Goal: Task Accomplishment & Management: Use online tool/utility

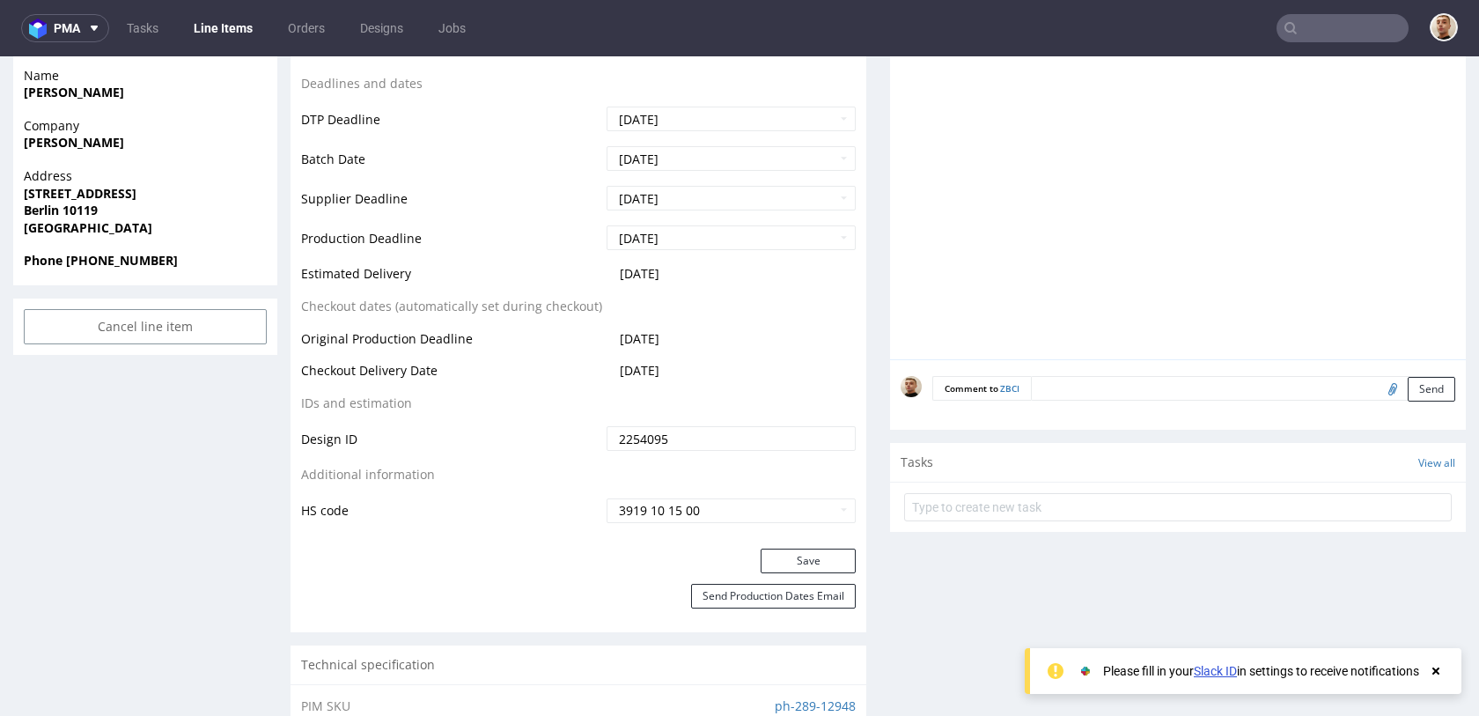
scroll to position [682, 0]
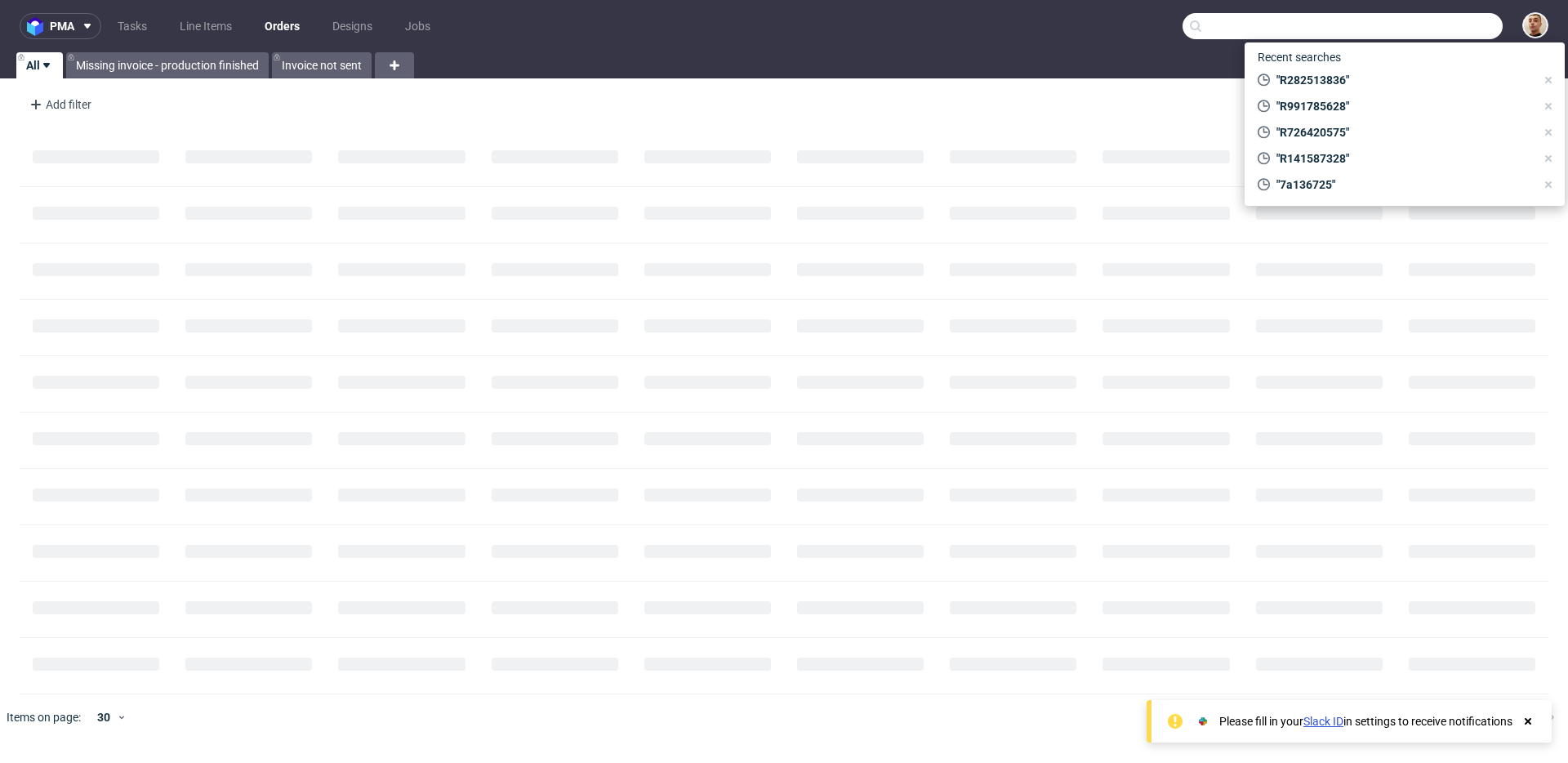
click at [1458, 24] on input "text" at bounding box center [1343, 26] width 320 height 26
paste input "R936170899"
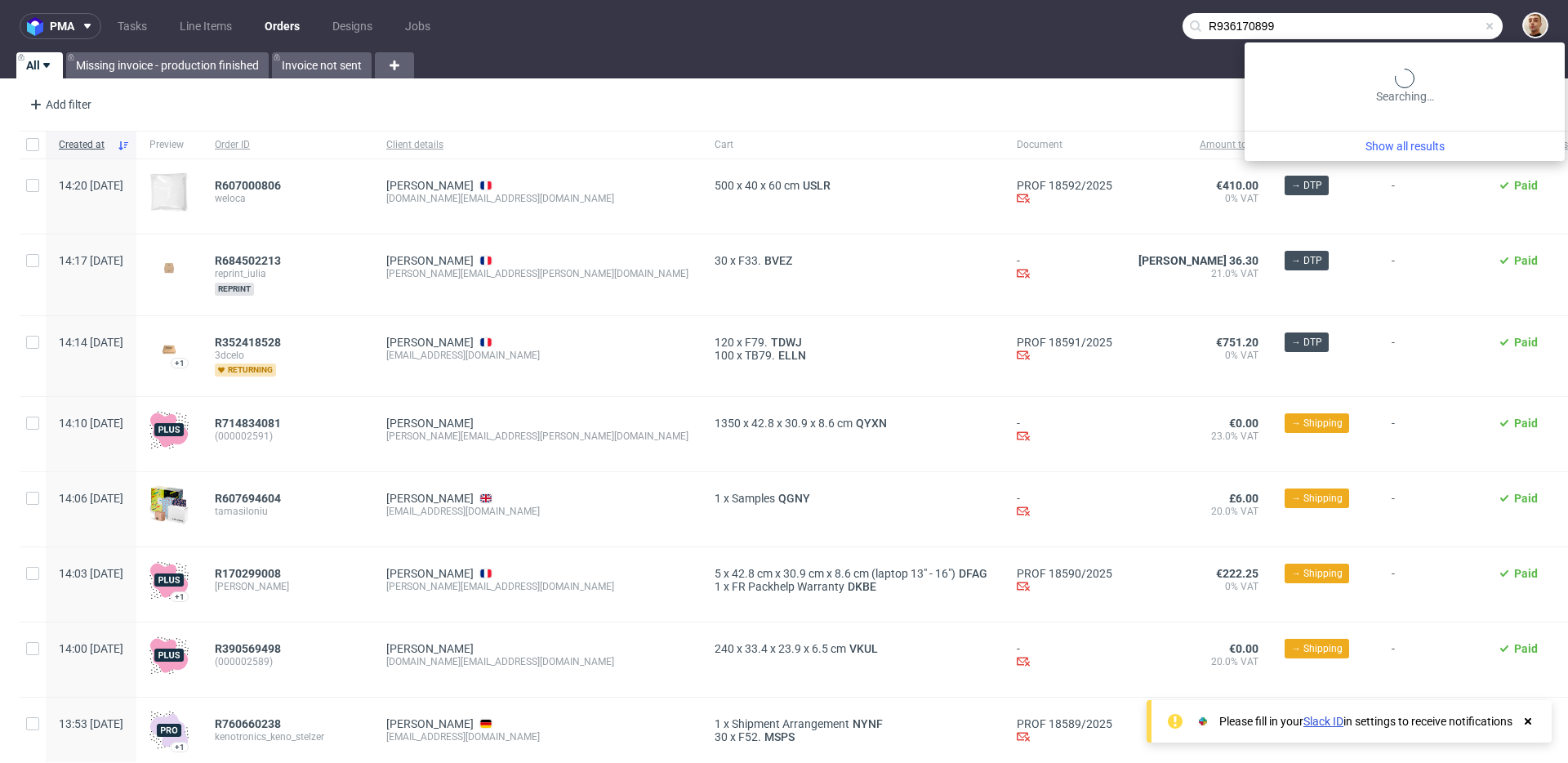
type input "R936170899"
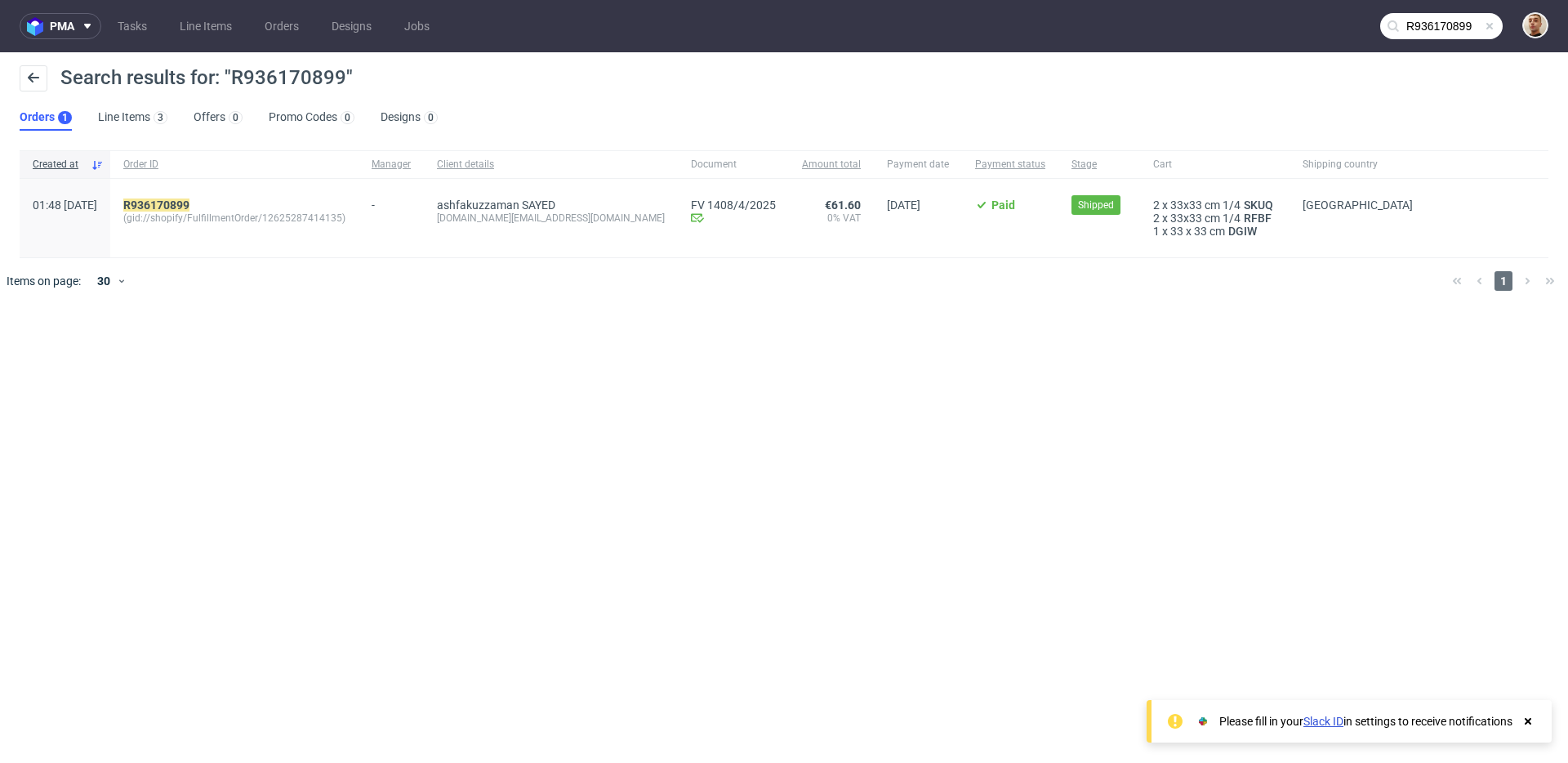
click at [219, 195] on div "R936170899 (gid://shopify/FulfillmentOrder/12625287414135)" at bounding box center [235, 218] width 249 height 79
click at [219, 196] on div "R936170899 (gid://shopify/FulfillmentOrder/12625287414135)" at bounding box center [235, 218] width 249 height 79
click at [189, 202] on mark "R936170899" at bounding box center [156, 205] width 66 height 13
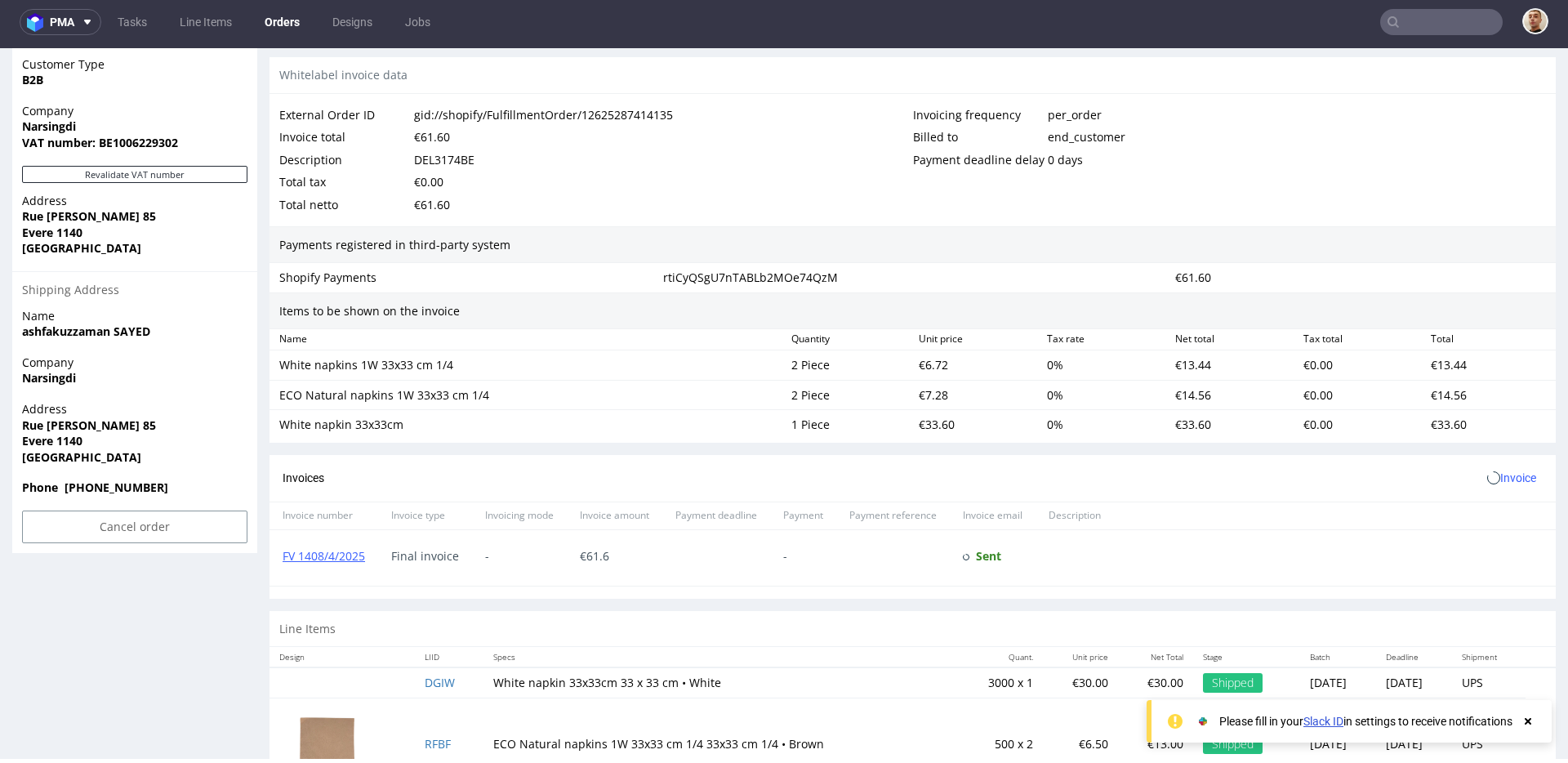
scroll to position [945, 0]
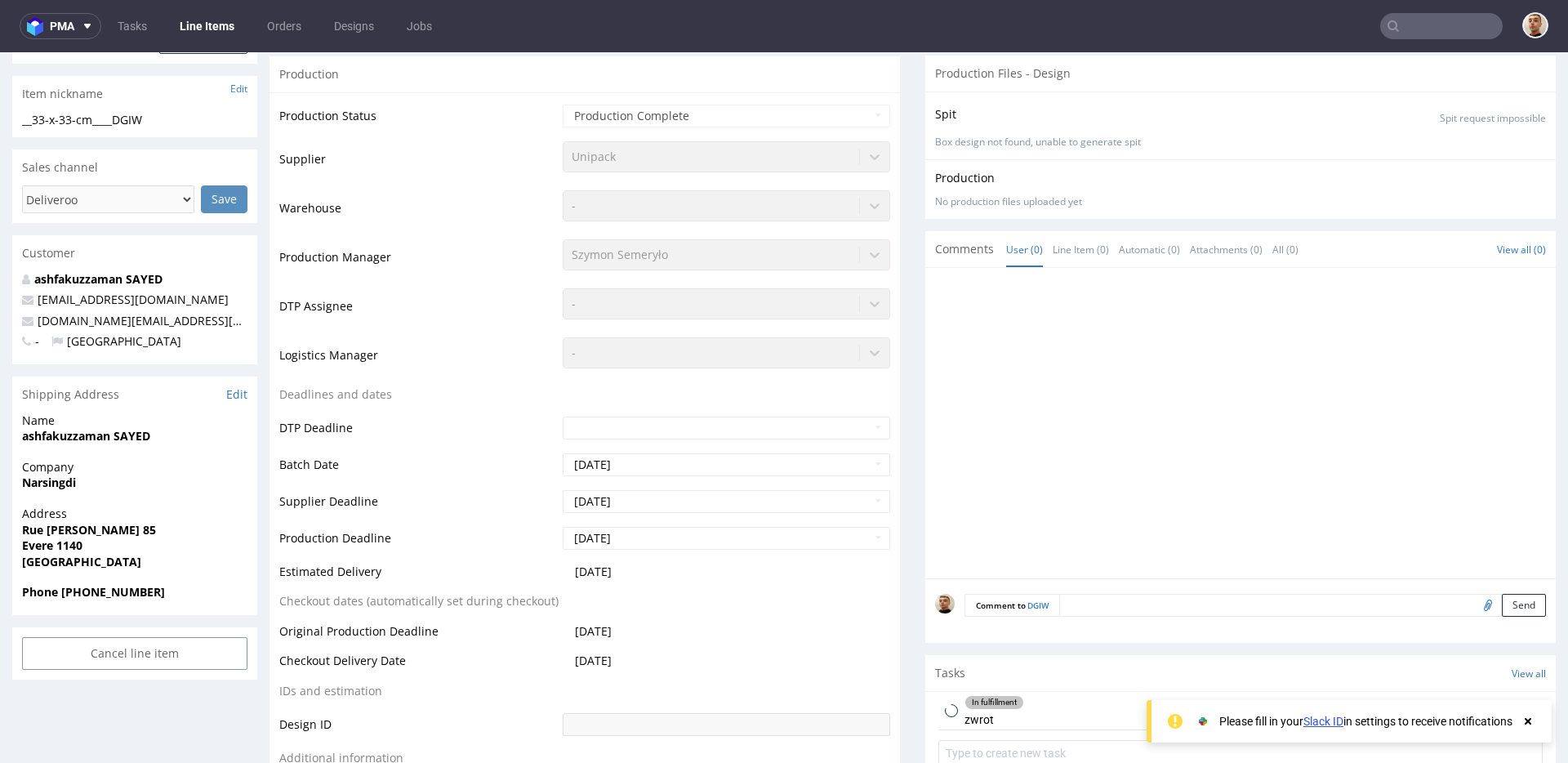
scroll to position [628, 0]
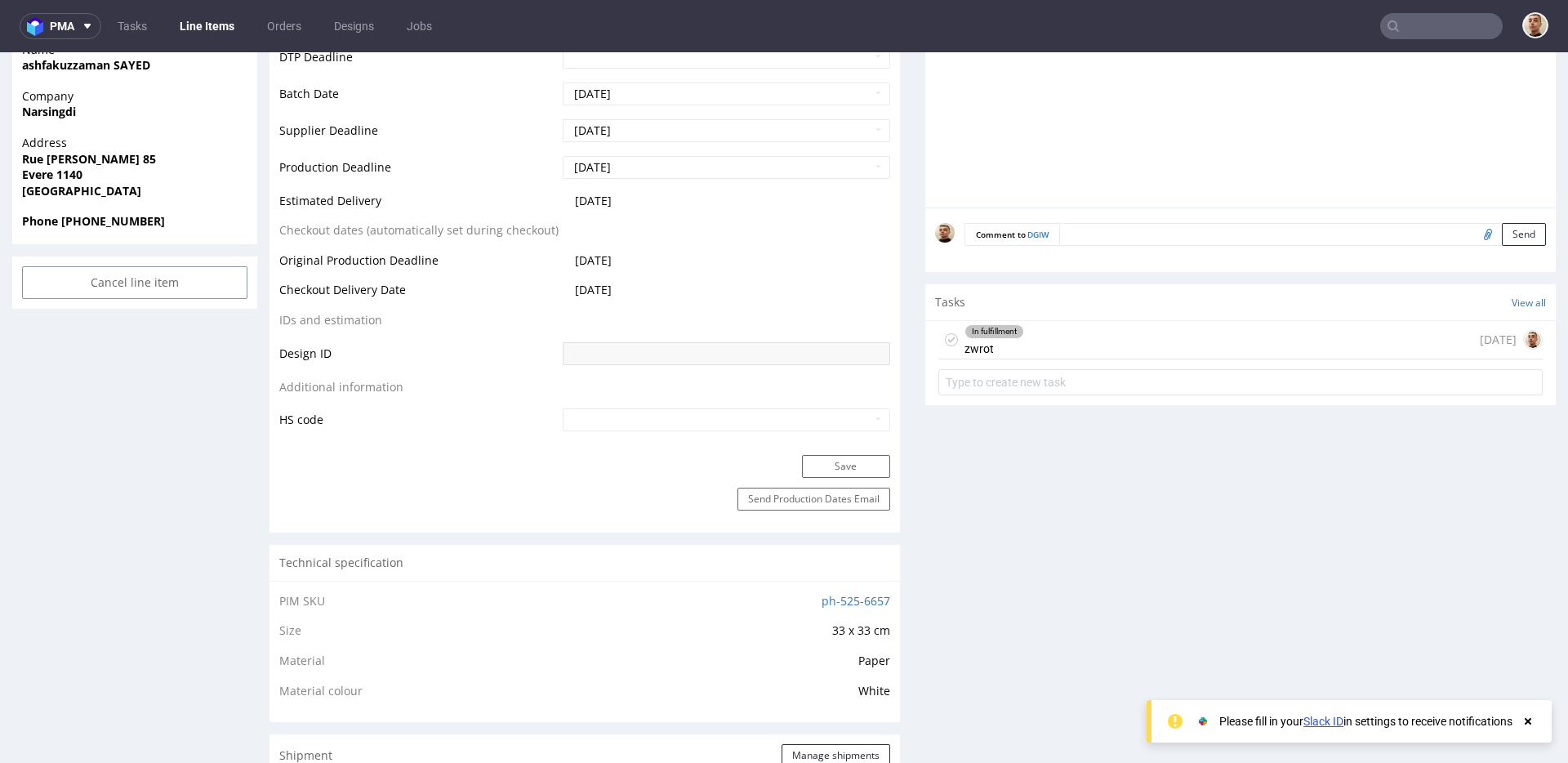
click at [1075, 346] on div "In fulfillment zwrot 12 days ago" at bounding box center [1240, 340] width 604 height 38
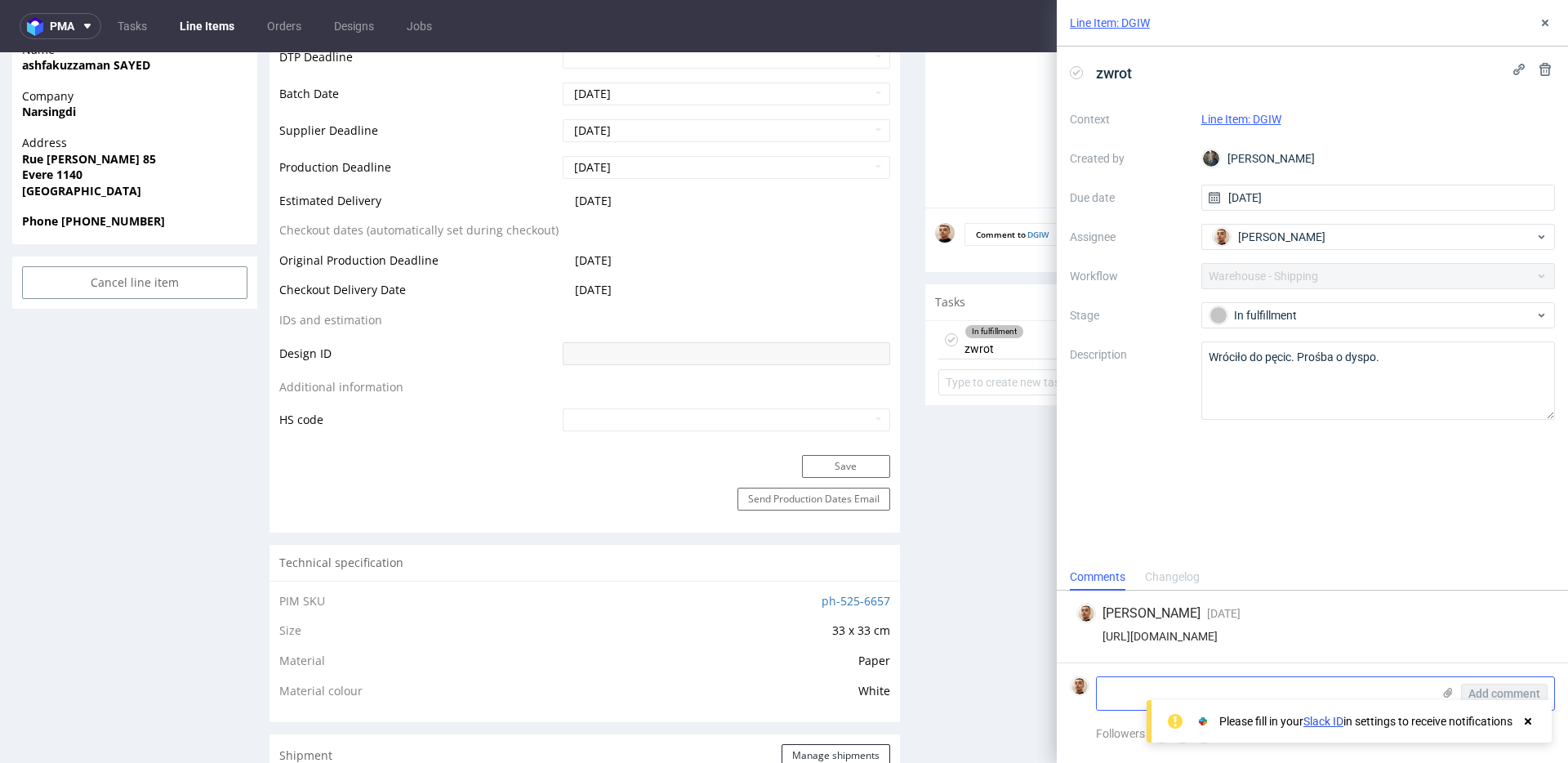
click at [1113, 687] on textarea at bounding box center [1264, 693] width 335 height 32
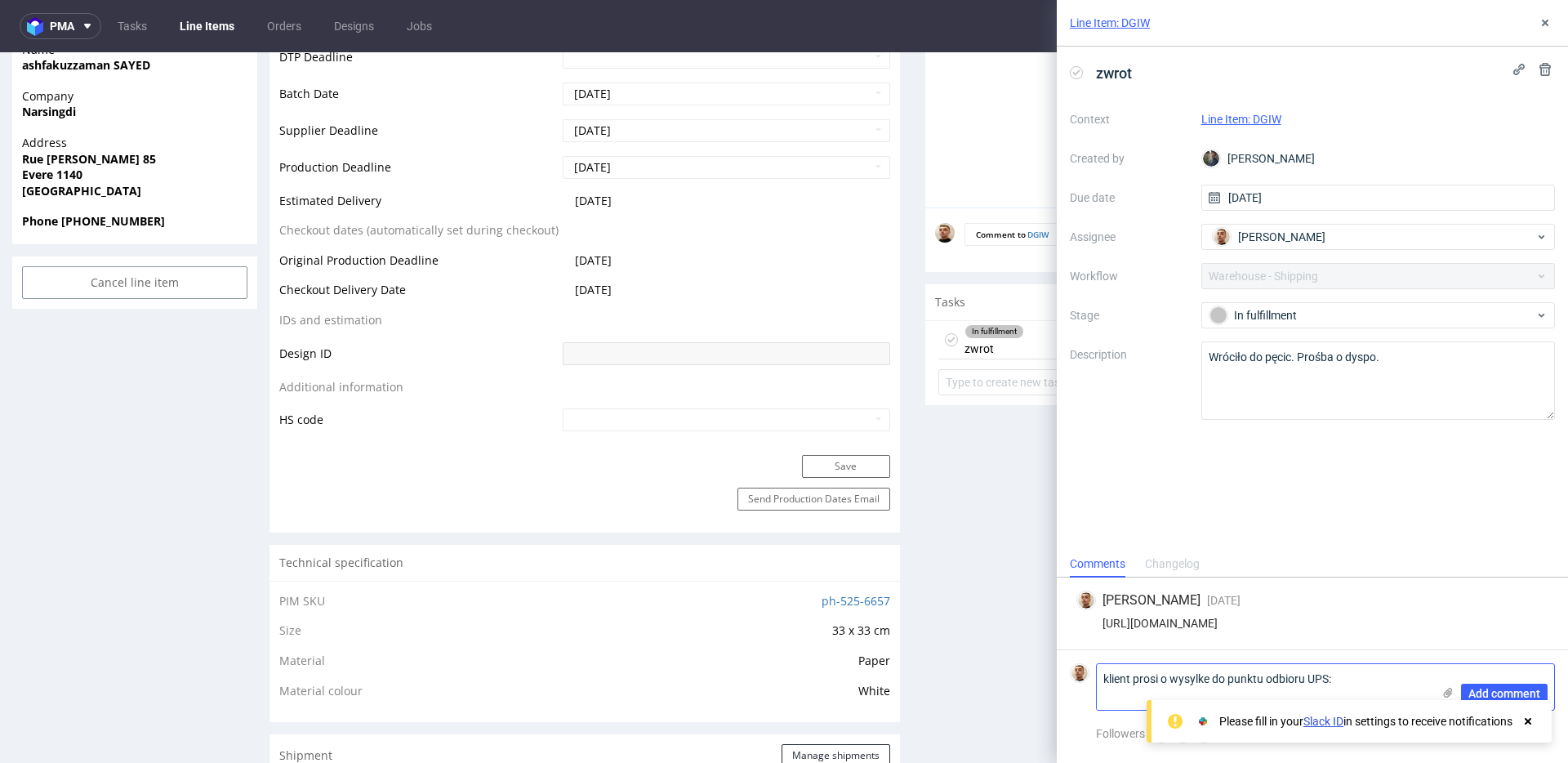
paste textarea "UPS Access Point™ in Hhd Company UPS Access Point: U92823768 CHAUSSEE DE HELMET…"
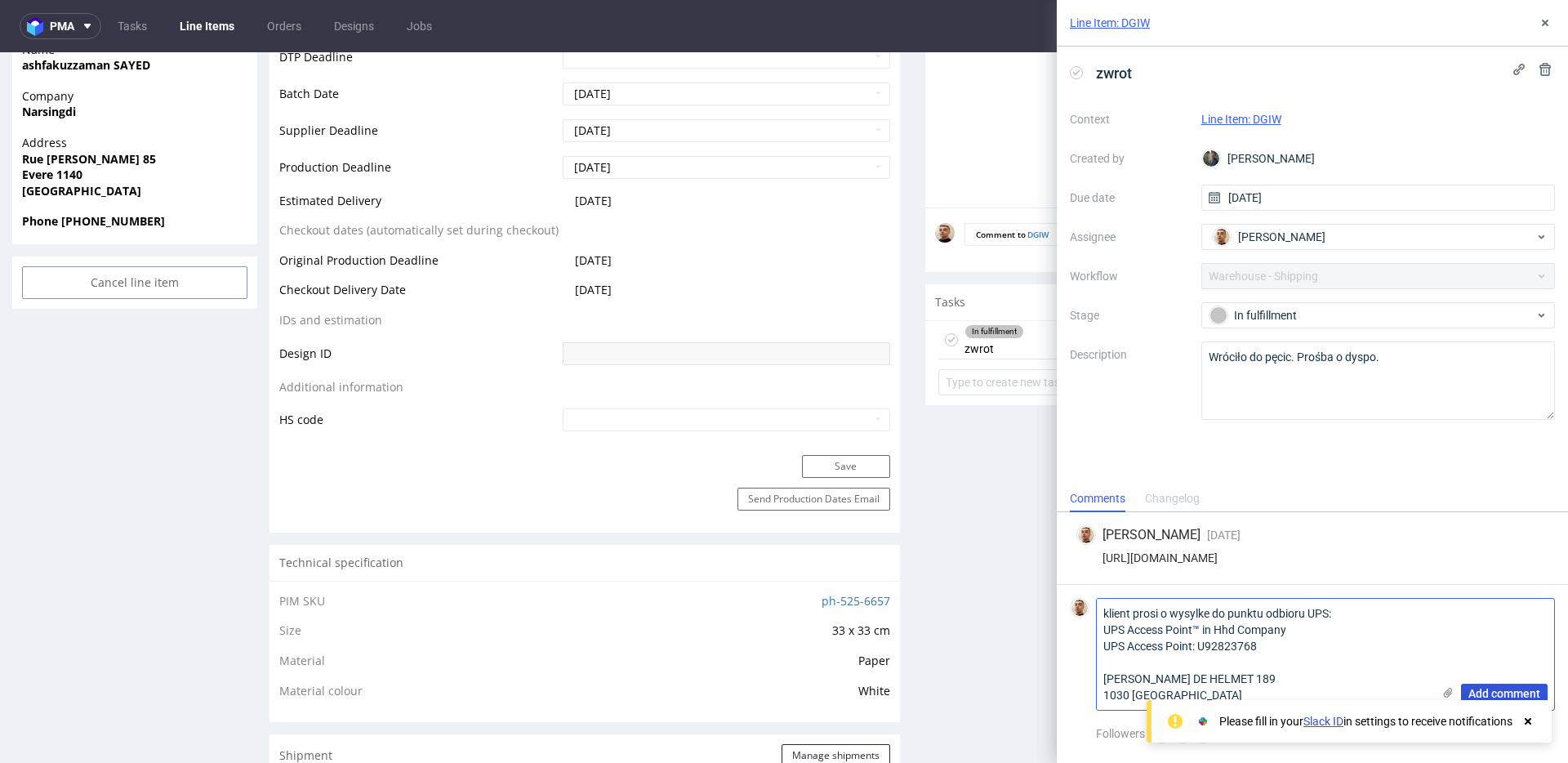
type textarea "klient prosi o wysylke do punktu odbioru UPS: UPS Access Point™ in Hhd Company …"
click at [1485, 692] on span "Add comment" at bounding box center [1504, 693] width 71 height 11
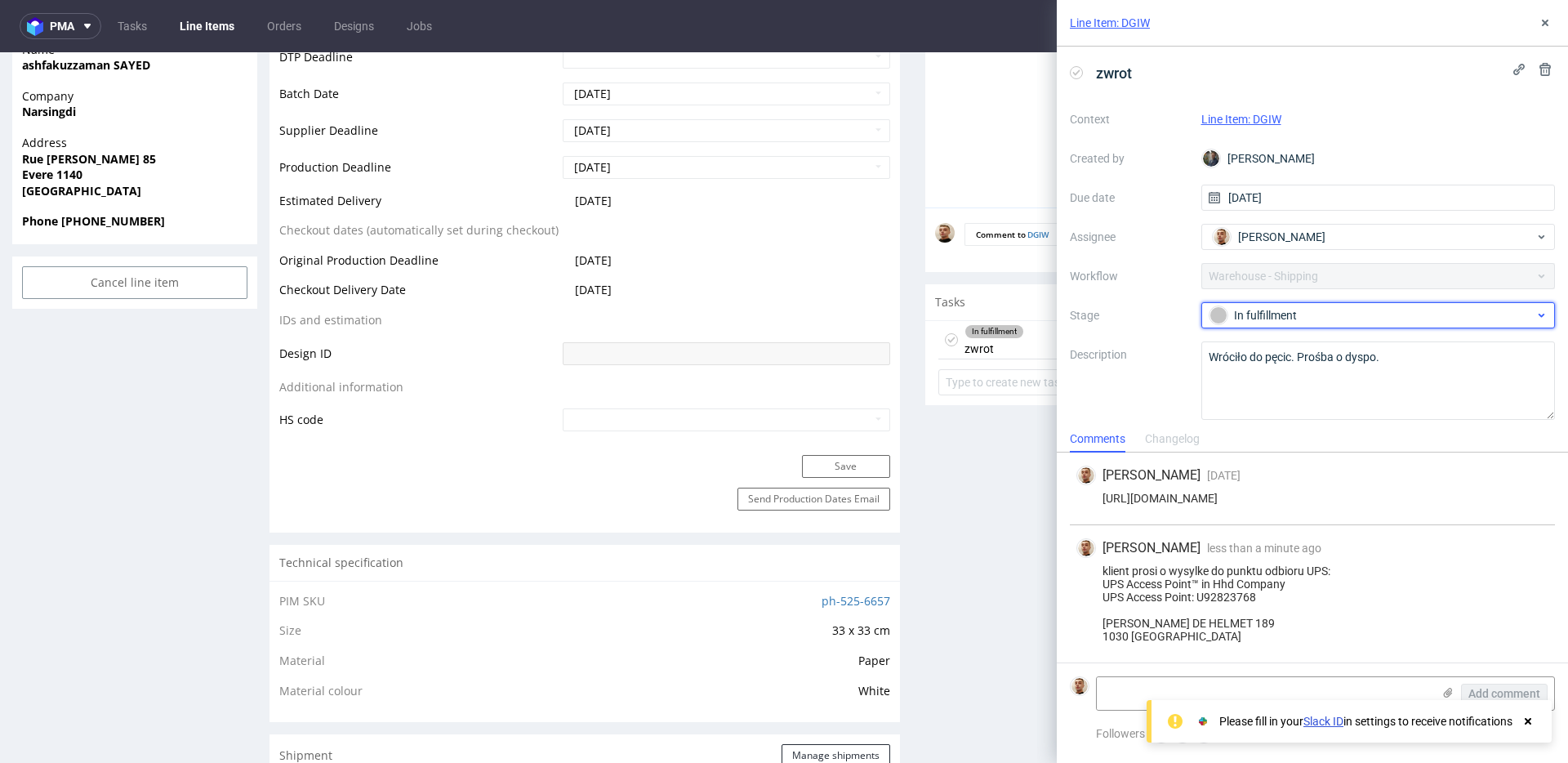
click at [1292, 315] on div "In fulfillment" at bounding box center [1372, 315] width 325 height 18
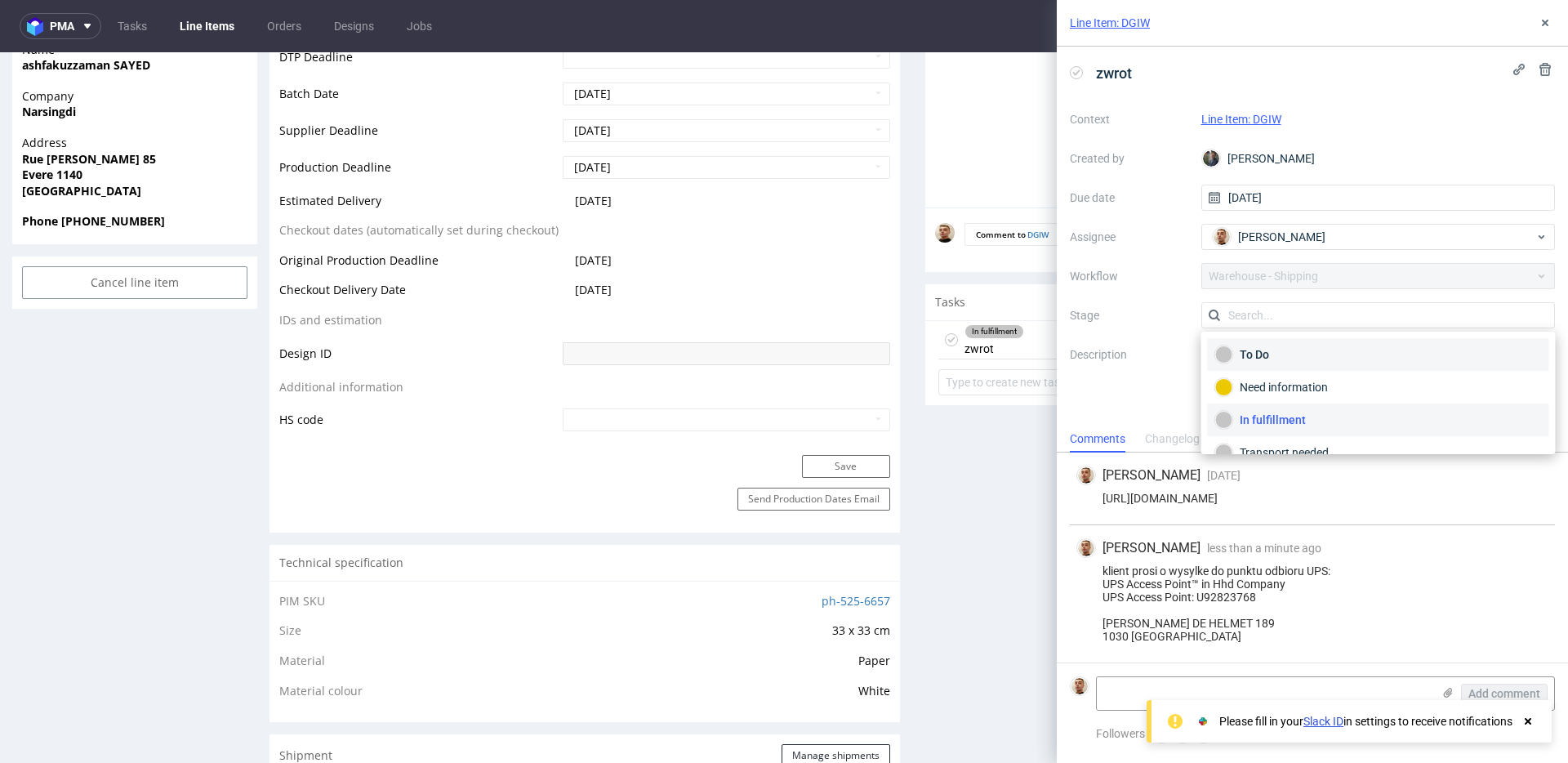
click at [1292, 353] on div "To Do" at bounding box center [1379, 354] width 327 height 18
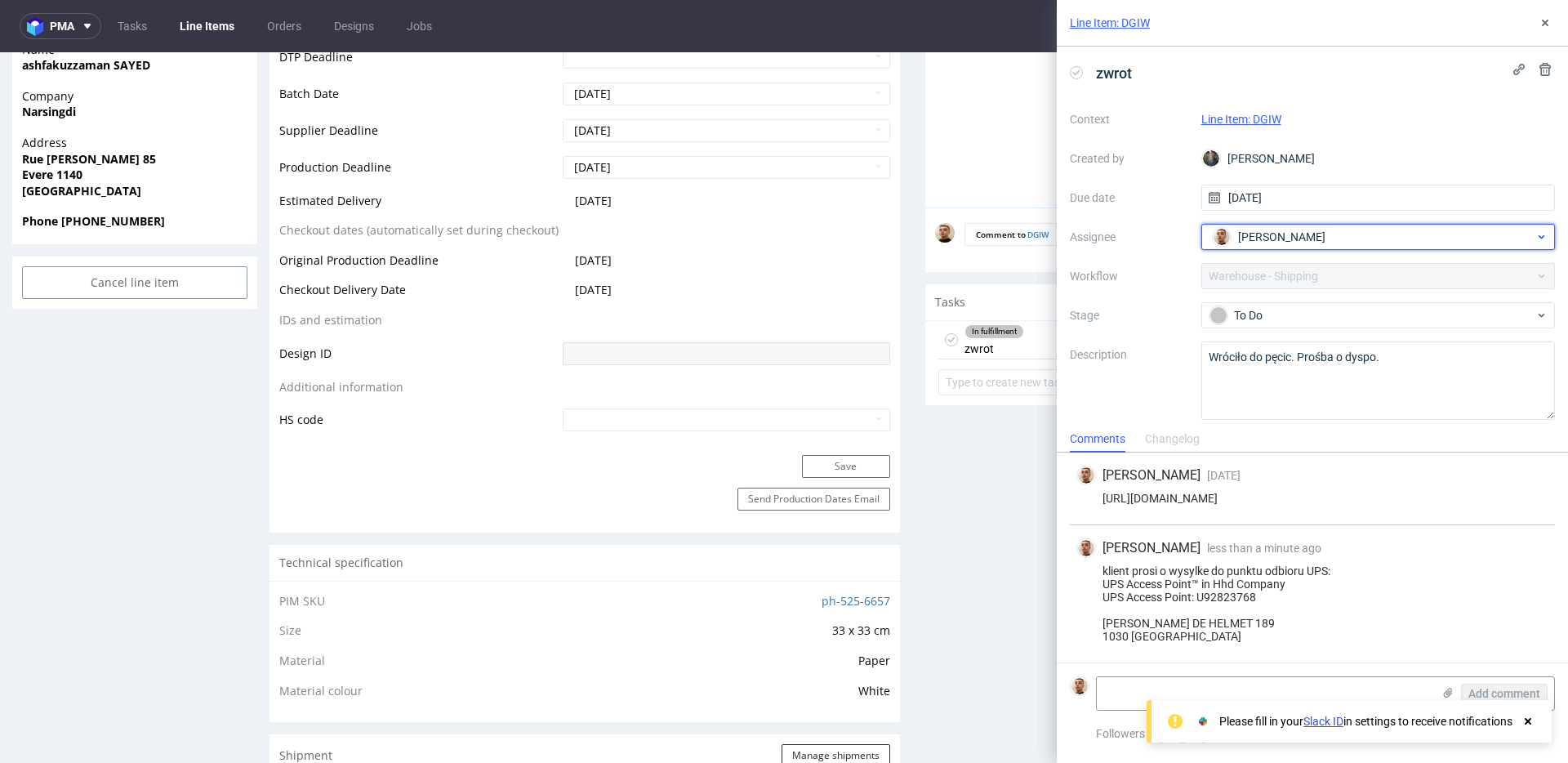
click at [1271, 238] on span "Bartłomiej Leśniczuk" at bounding box center [1282, 238] width 87 height 17
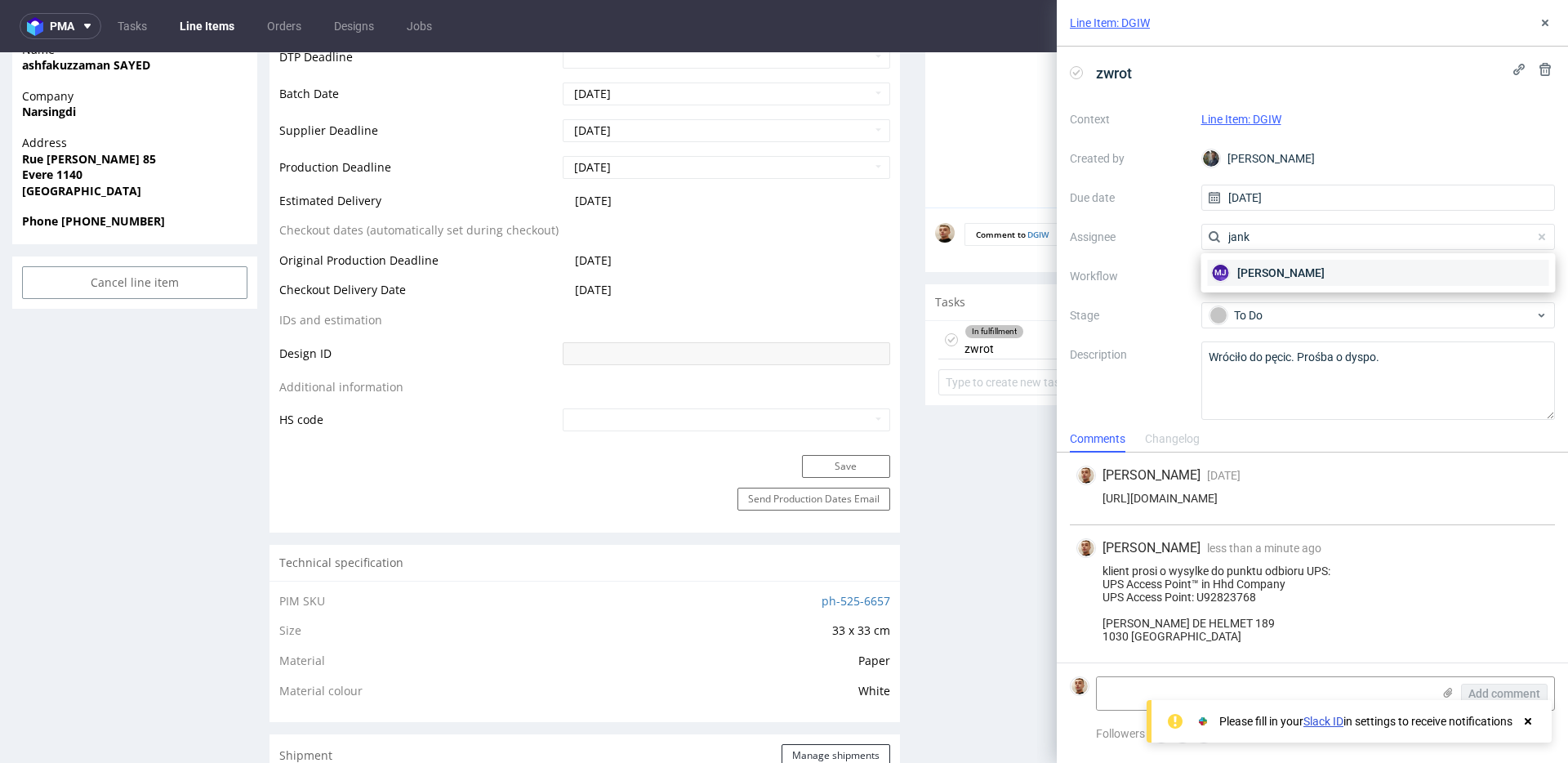
type input "jank"
click at [1272, 274] on span "Maciej Jankowski" at bounding box center [1281, 273] width 87 height 17
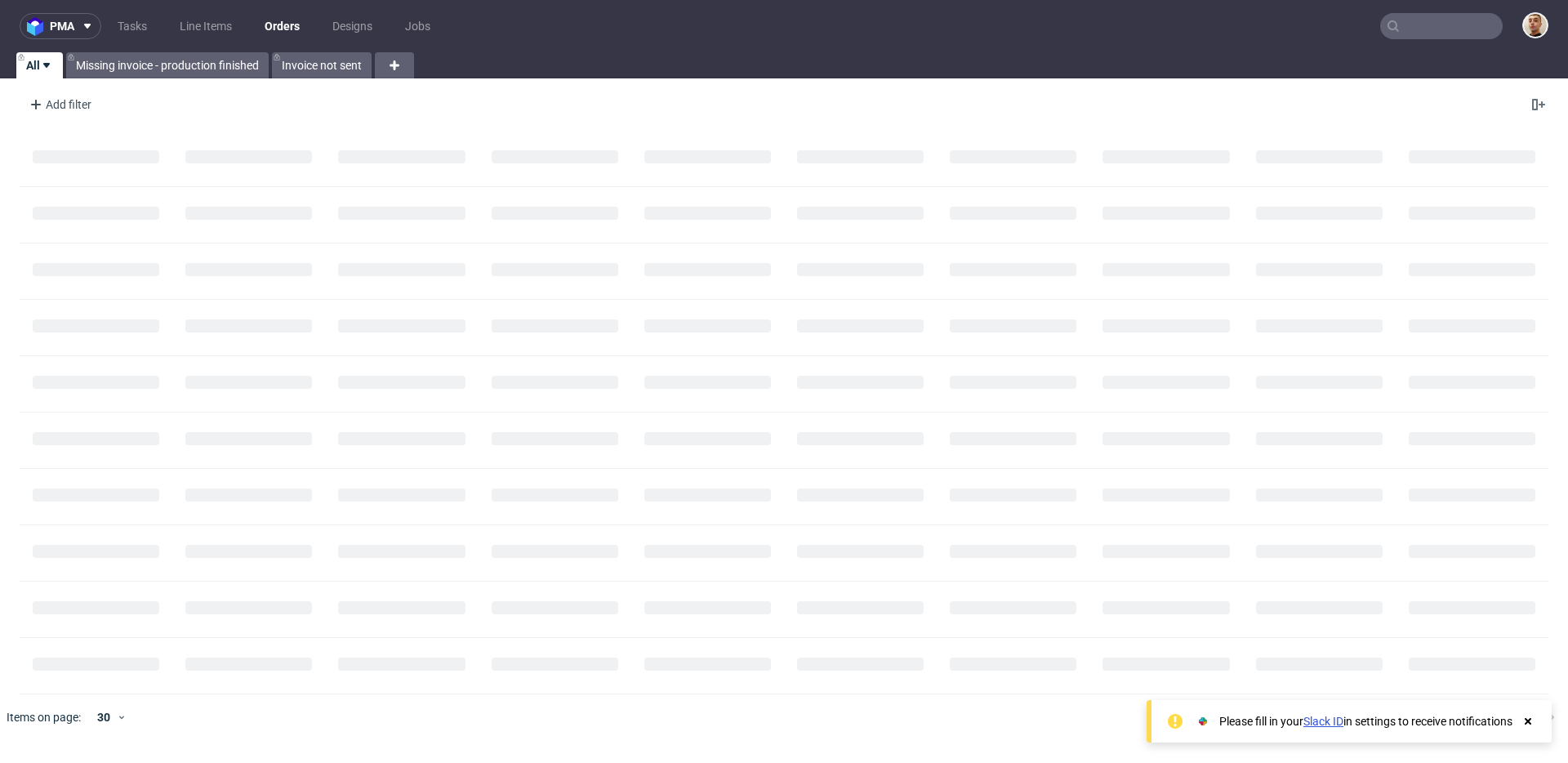
click at [1482, 24] on input "text" at bounding box center [1442, 26] width 122 height 26
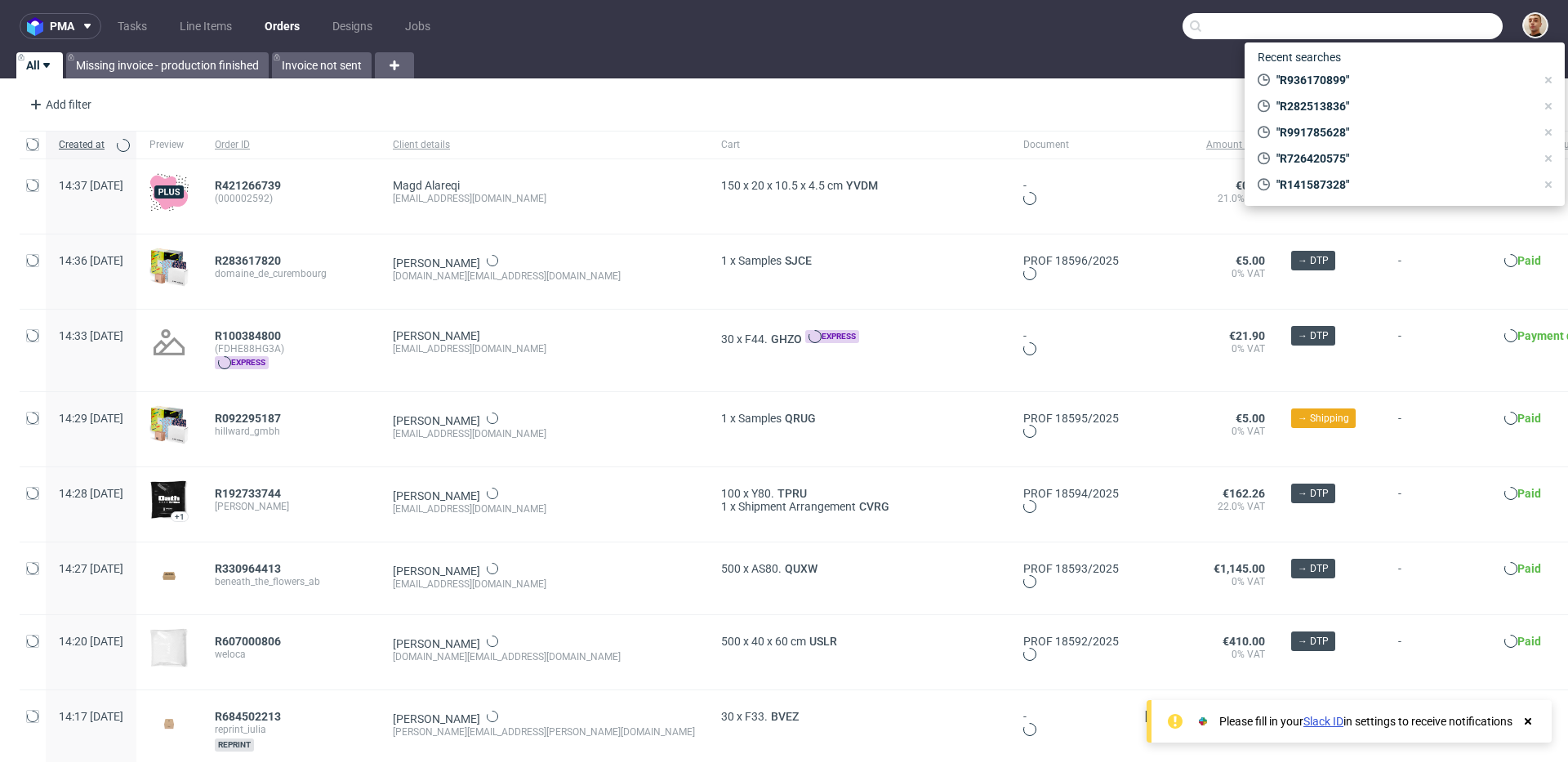
paste input "R758836493"
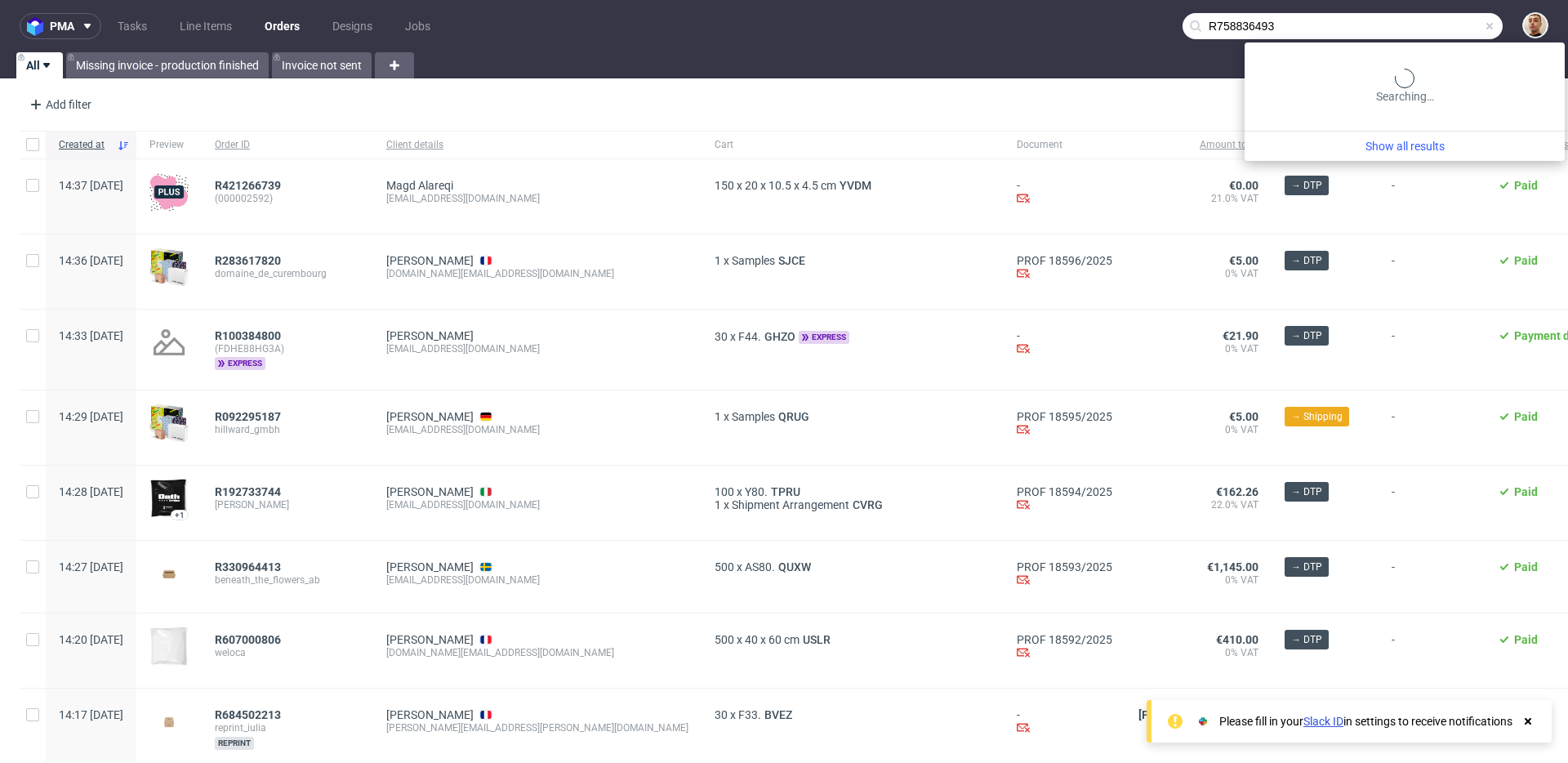
type input "R758836493"
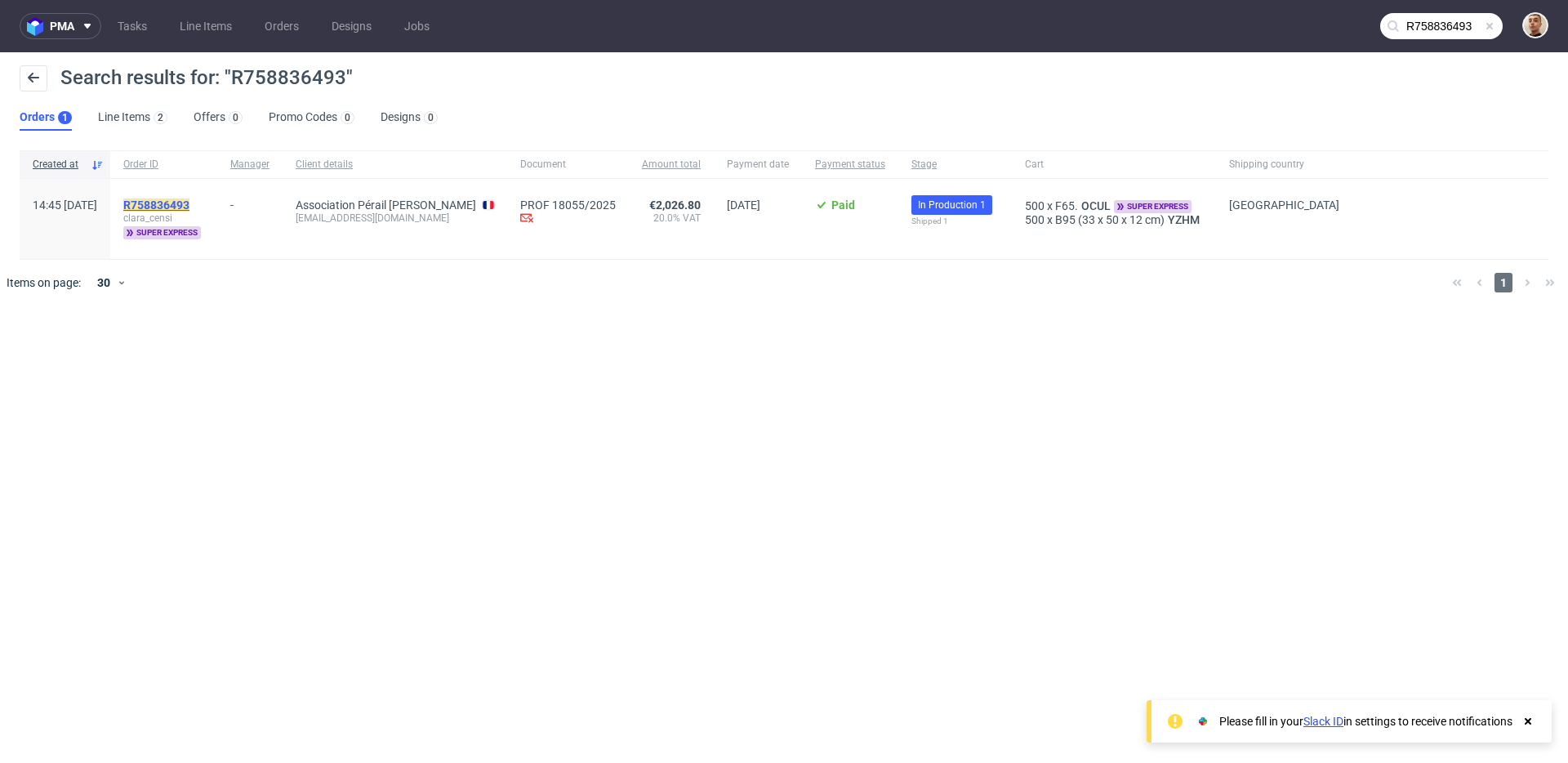
click at [189, 200] on mark "R758836493" at bounding box center [156, 205] width 66 height 13
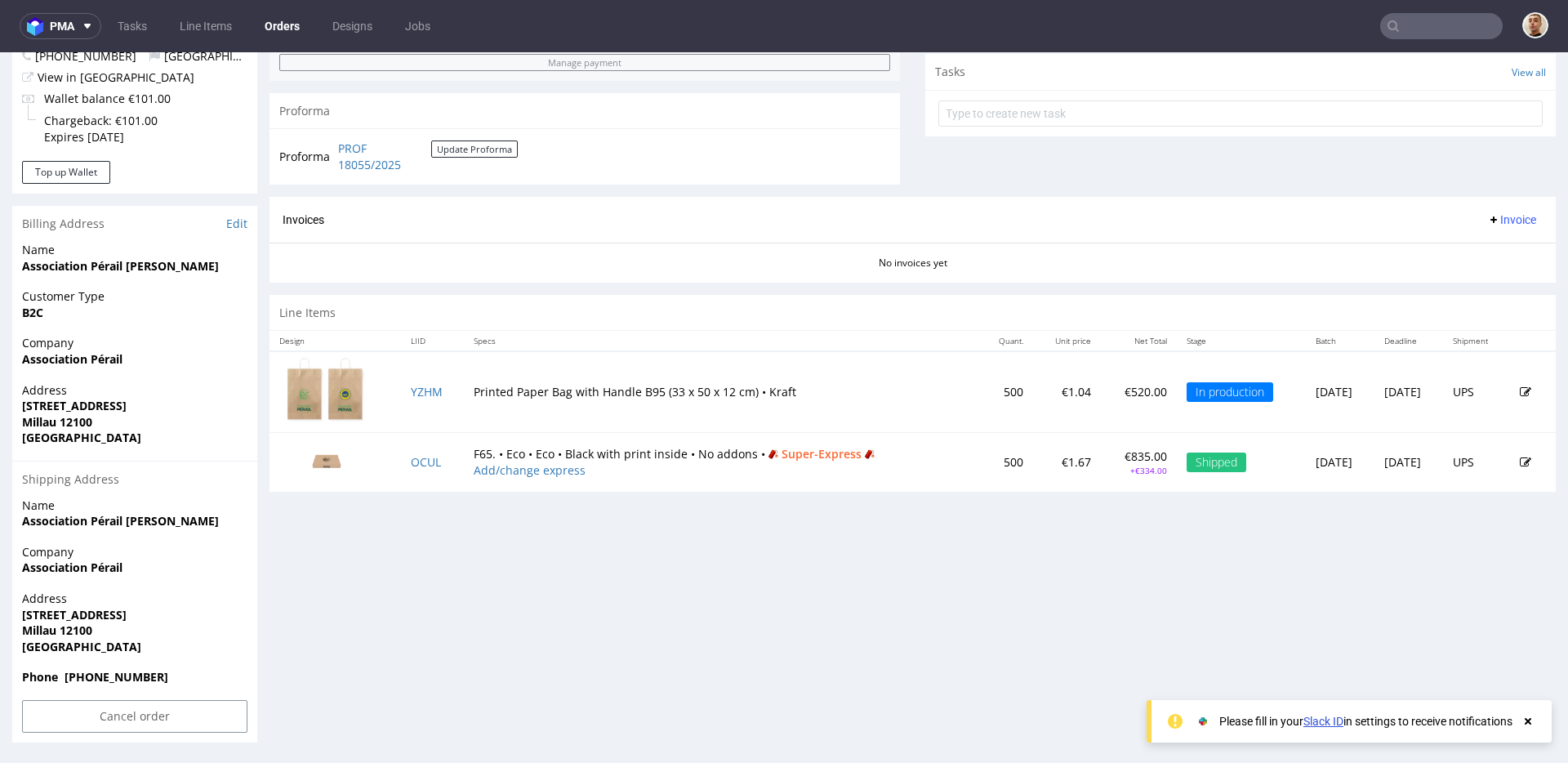
scroll to position [4, 0]
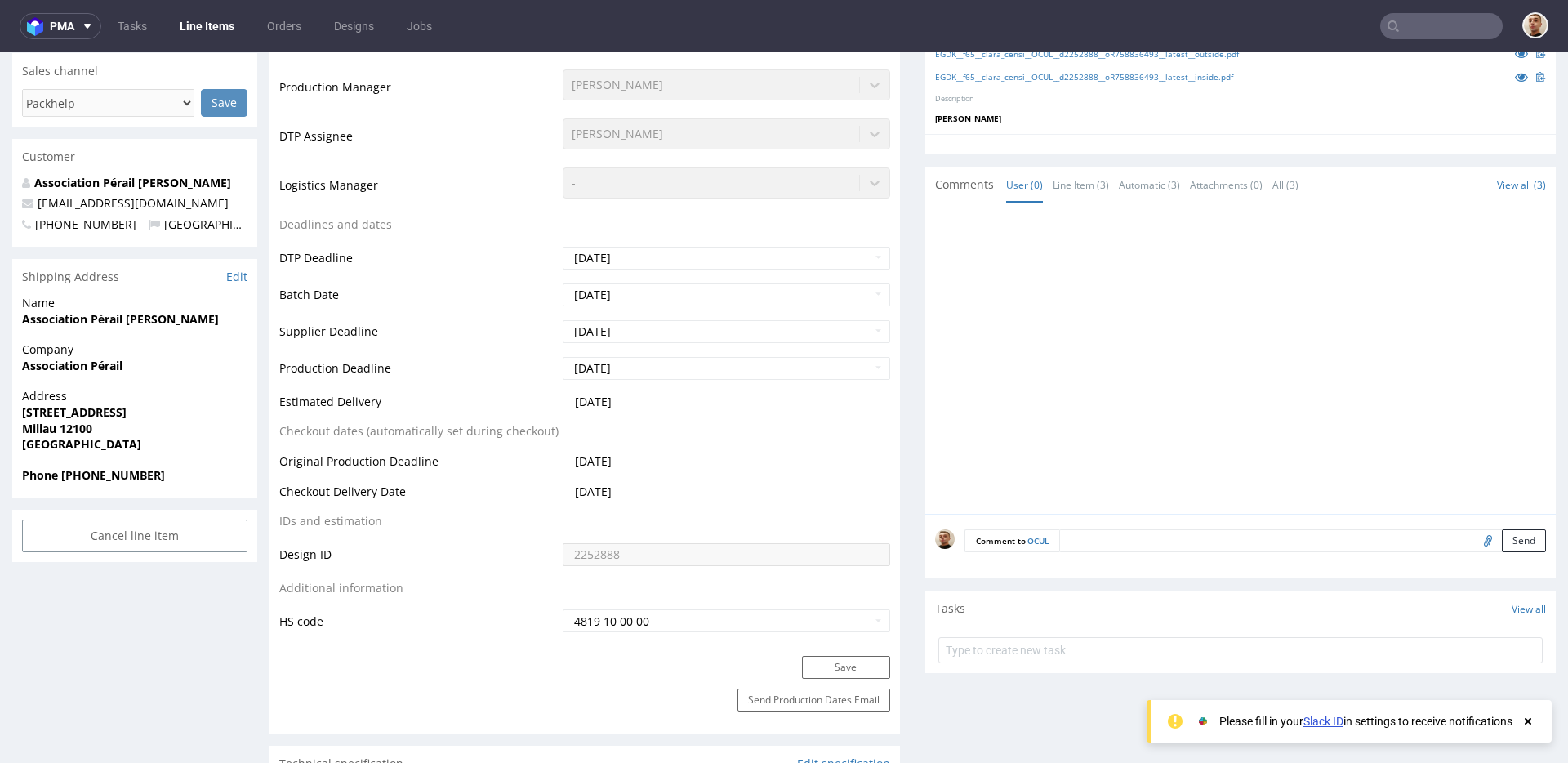
scroll to position [465, 0]
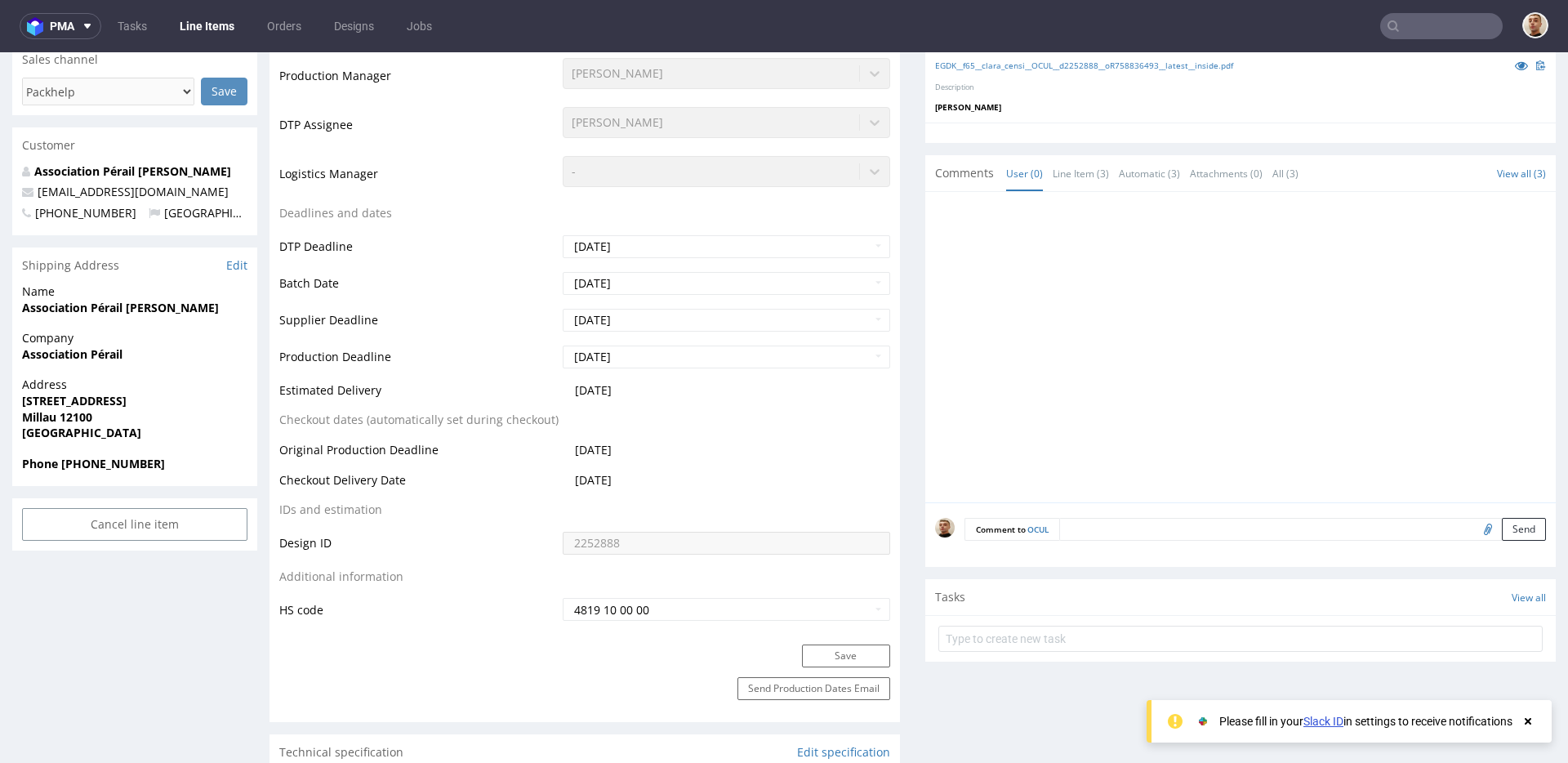
drag, startPoint x: 640, startPoint y: 480, endPoint x: 581, endPoint y: 485, distance: 59.2
click at [581, 485] on td "2025-09-05" at bounding box center [724, 485] width 331 height 31
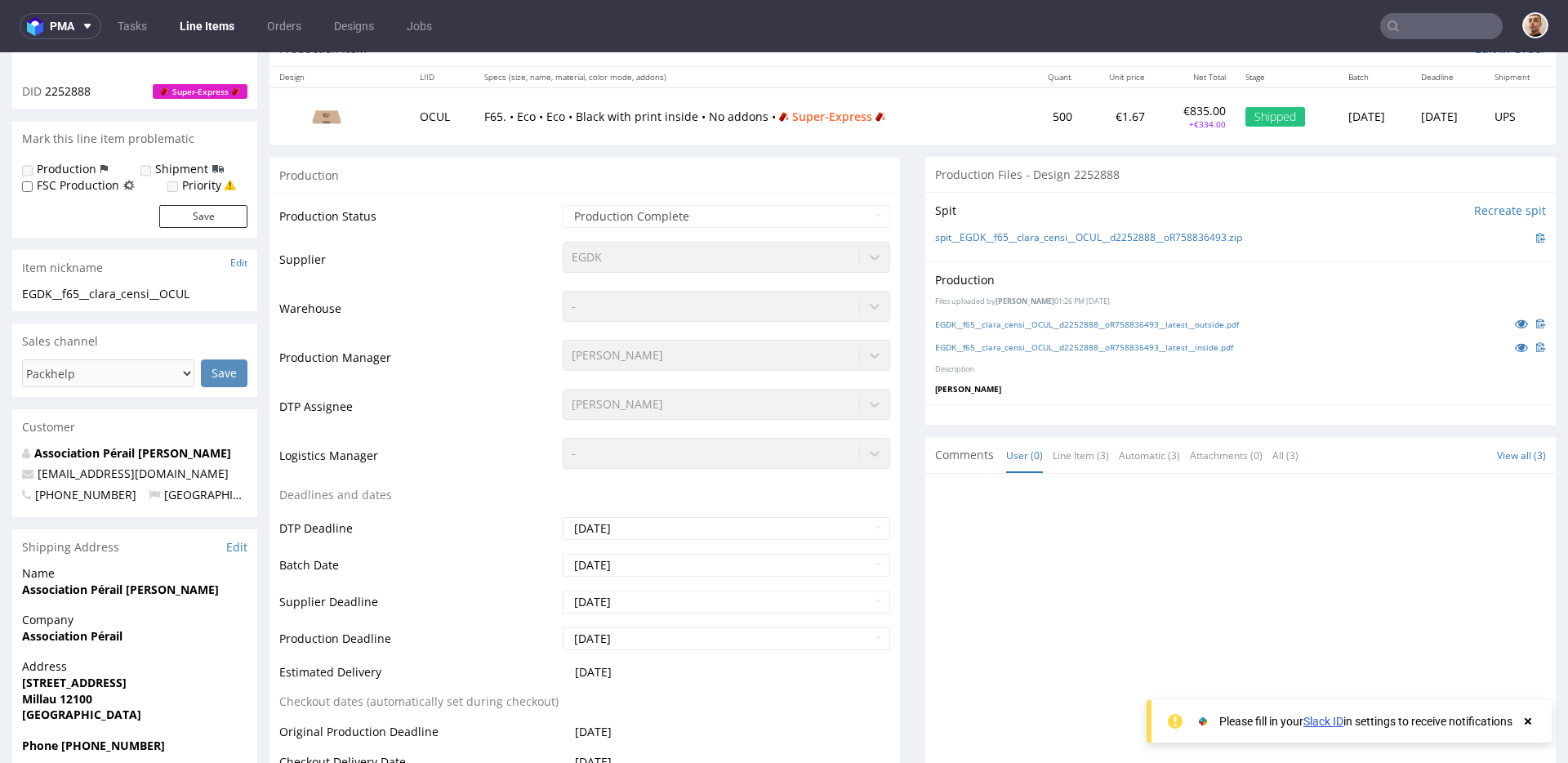
scroll to position [0, 0]
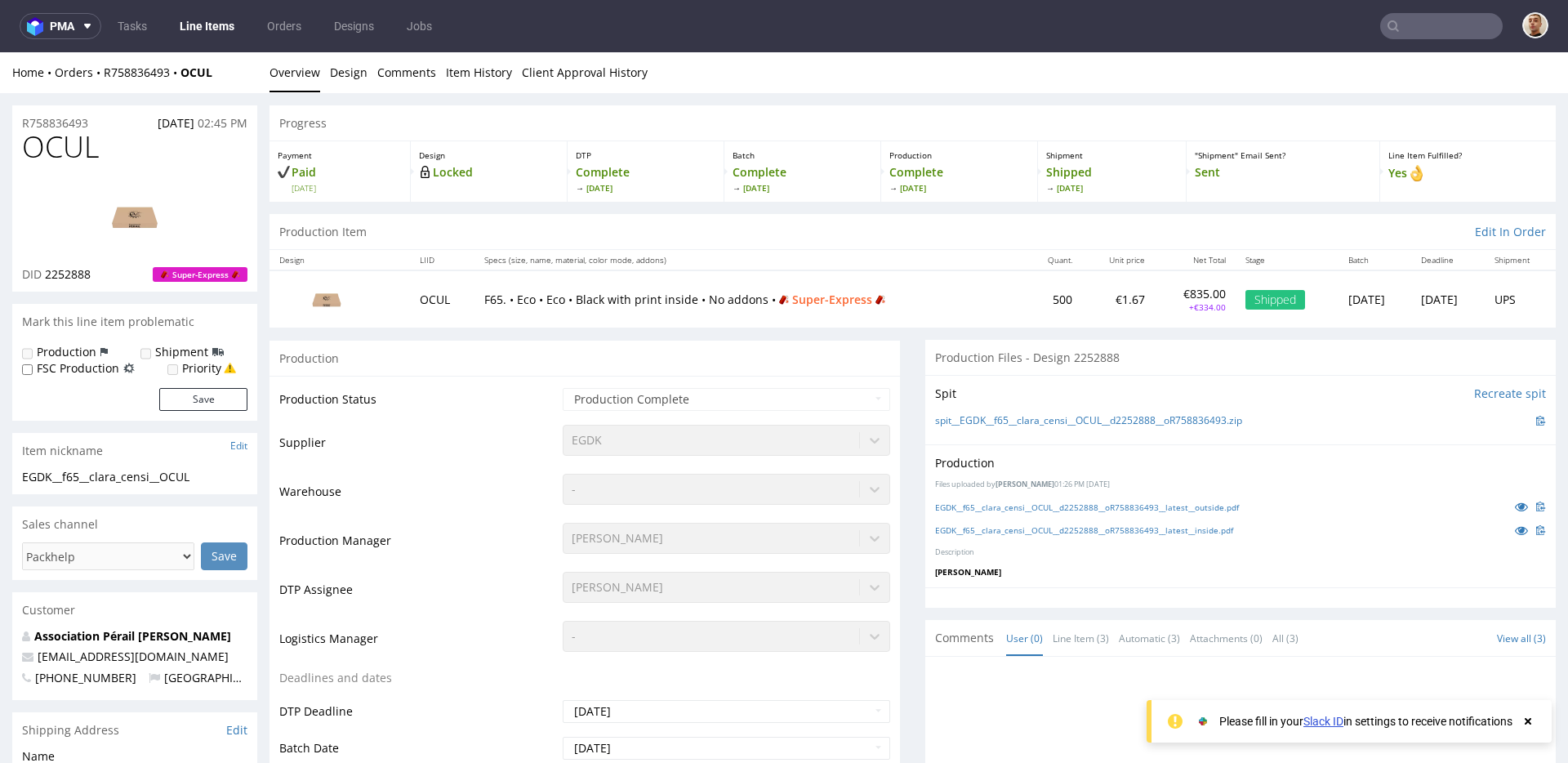
click at [521, 482] on td "Warehouse" at bounding box center [418, 497] width 279 height 49
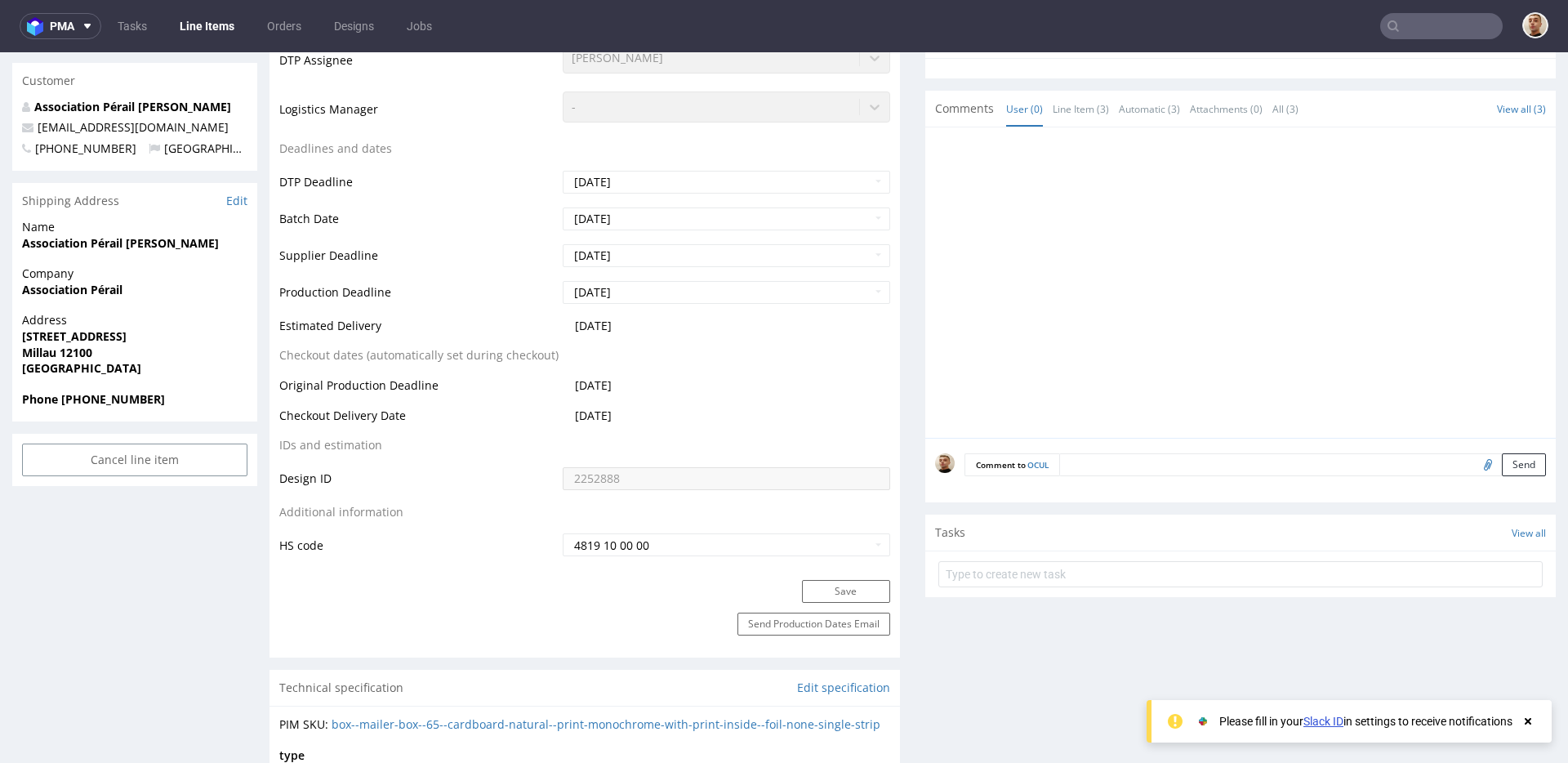
drag, startPoint x: 641, startPoint y: 415, endPoint x: 605, endPoint y: 412, distance: 36.1
click at [605, 413] on td "2025-09-05" at bounding box center [724, 421] width 331 height 31
click at [605, 412] on span "2025-09-05" at bounding box center [594, 415] width 37 height 16
drag, startPoint x: 389, startPoint y: 411, endPoint x: 637, endPoint y: 390, distance: 248.9
click at [633, 390] on tbody "Production Status Waiting for Artwork Waiting for Diecut Waiting for Mockup Wai…" at bounding box center [585, 207] width 611 height 701
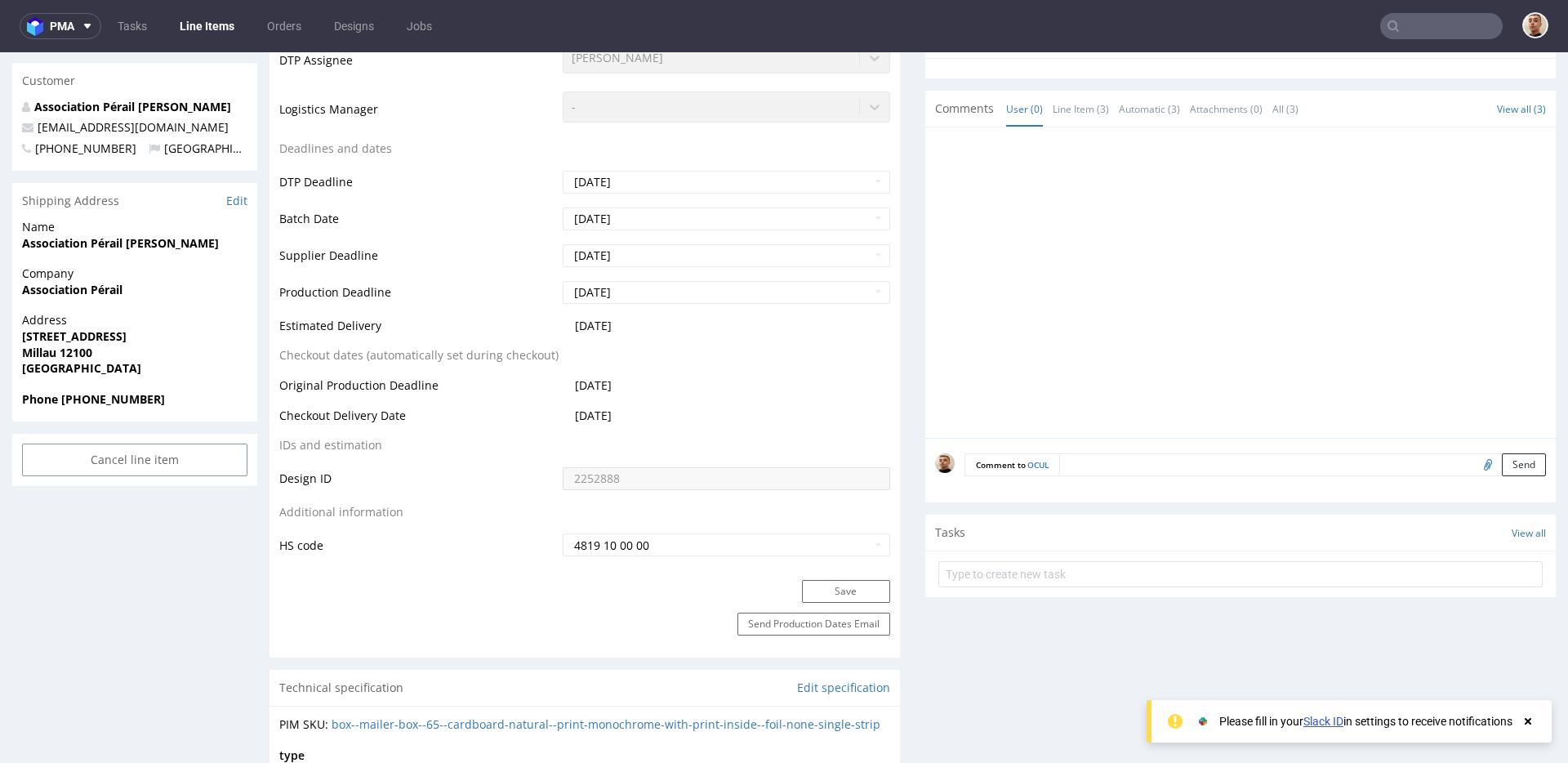
click at [637, 390] on td "2025-09-01" at bounding box center [724, 391] width 331 height 31
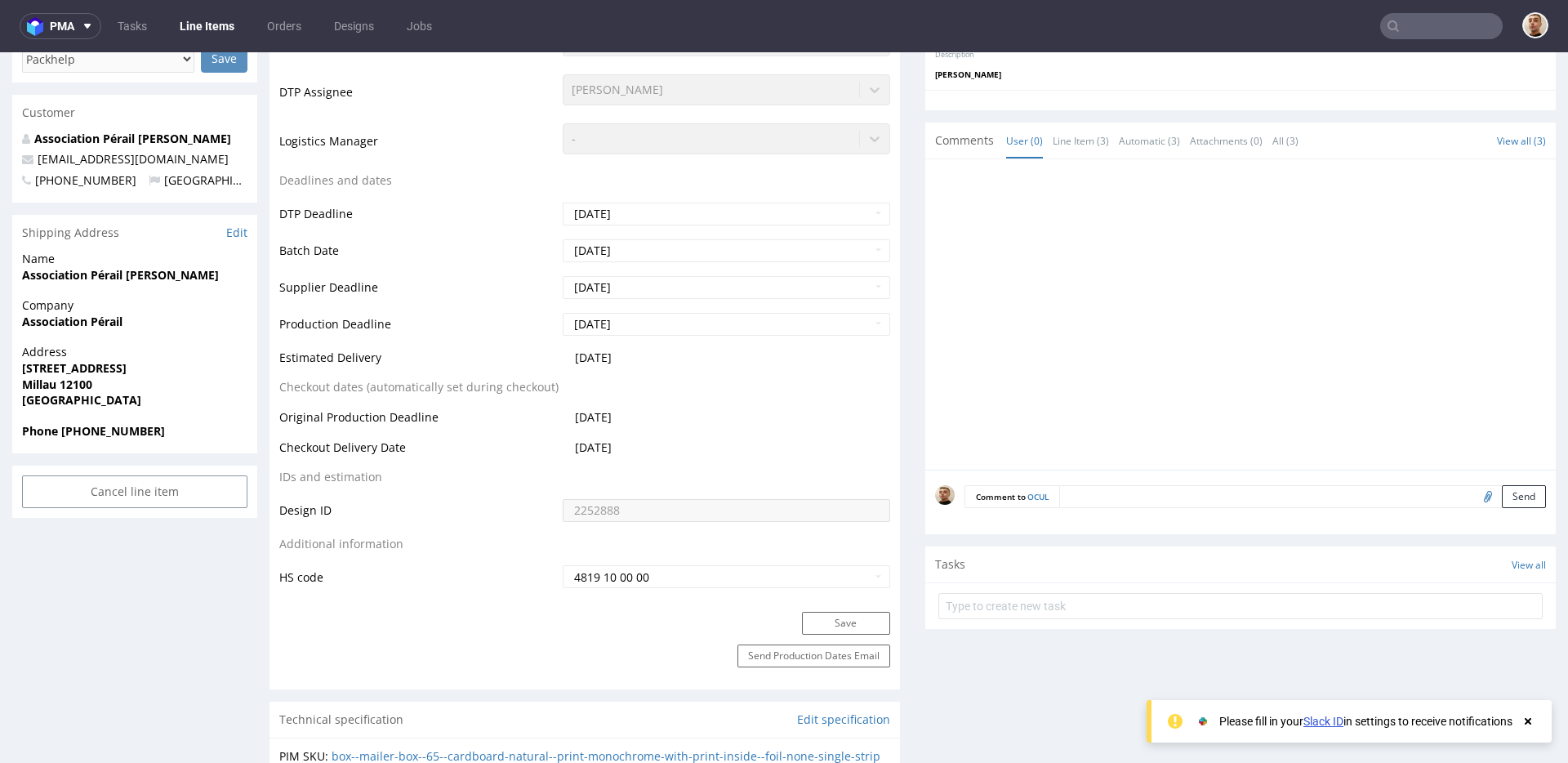
scroll to position [441, 0]
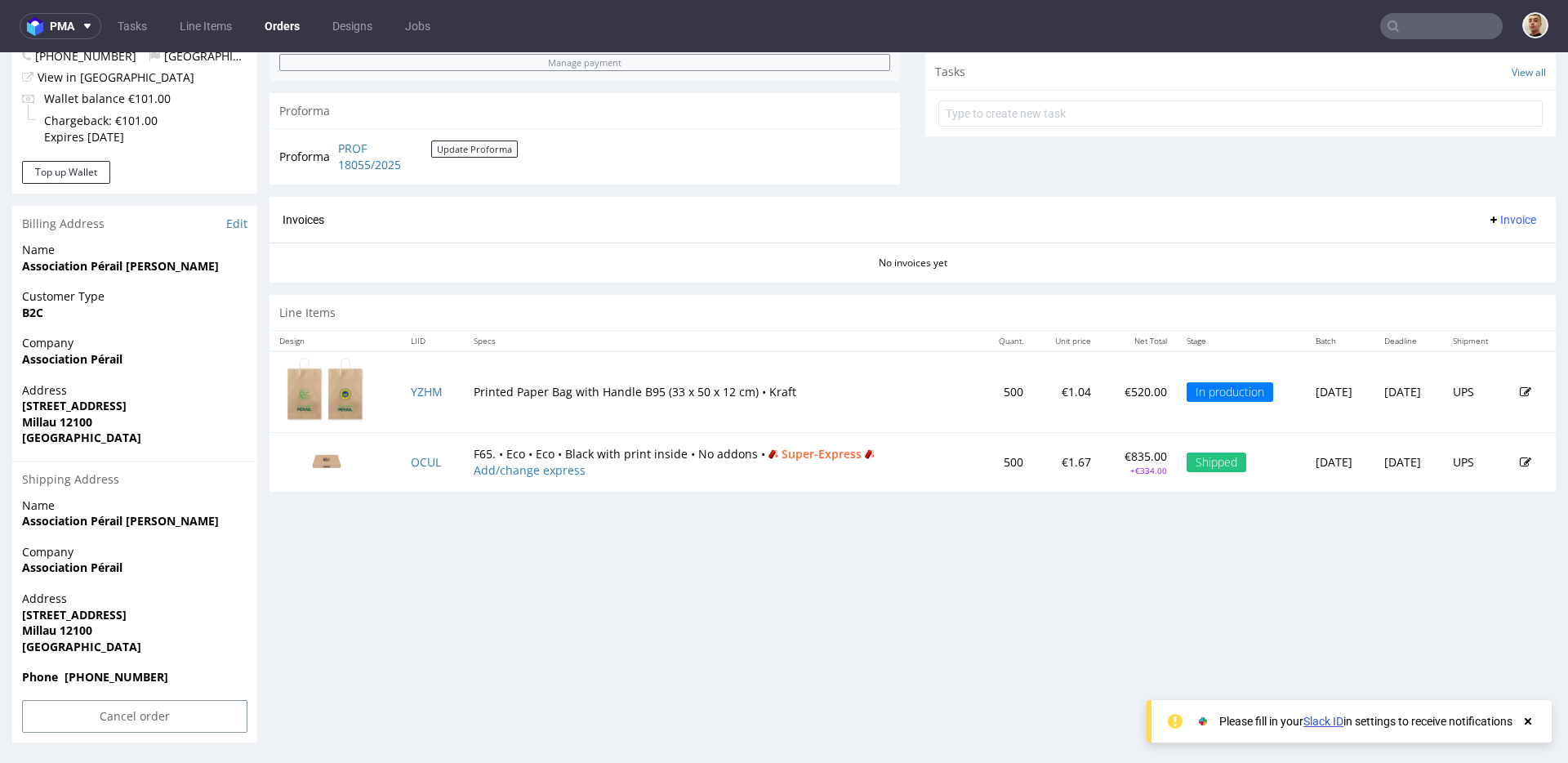
scroll to position [4, 0]
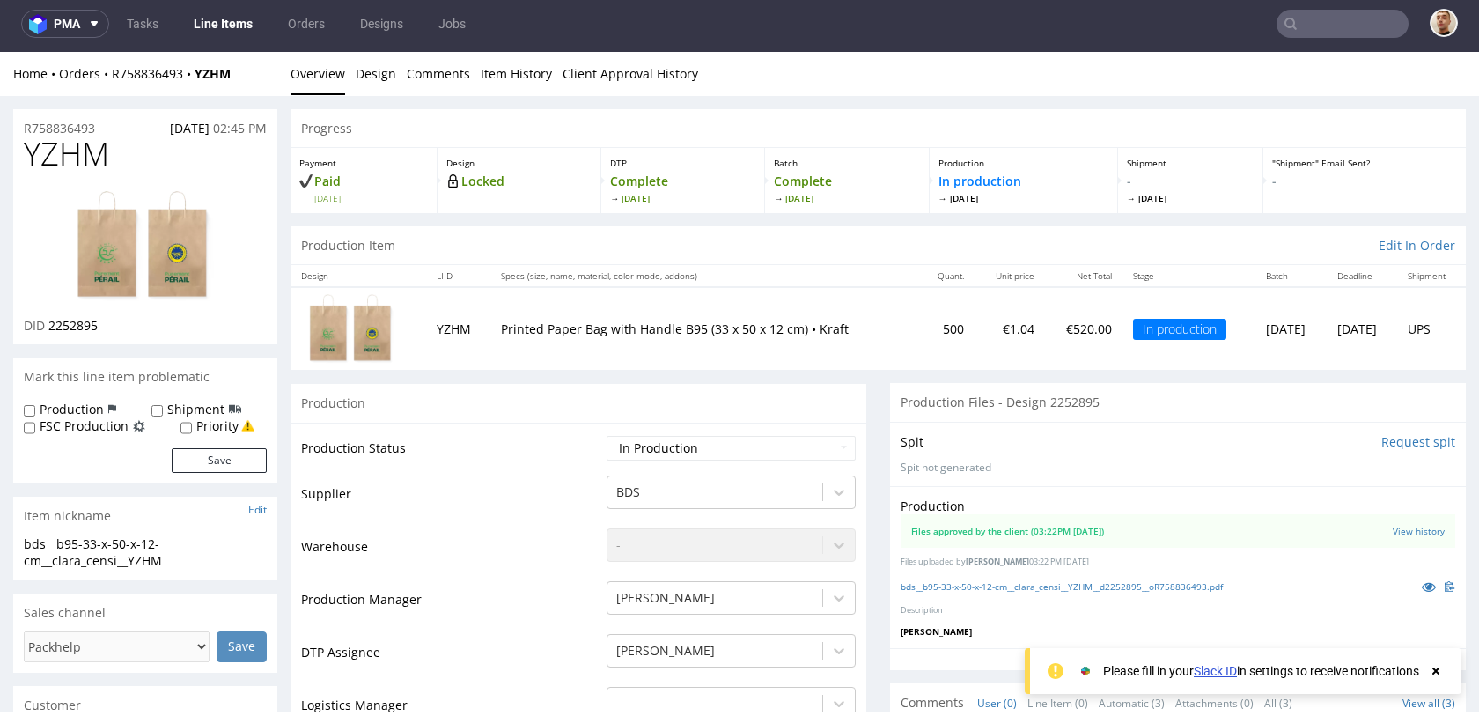
click at [1376, 22] on input "text" at bounding box center [1343, 24] width 132 height 28
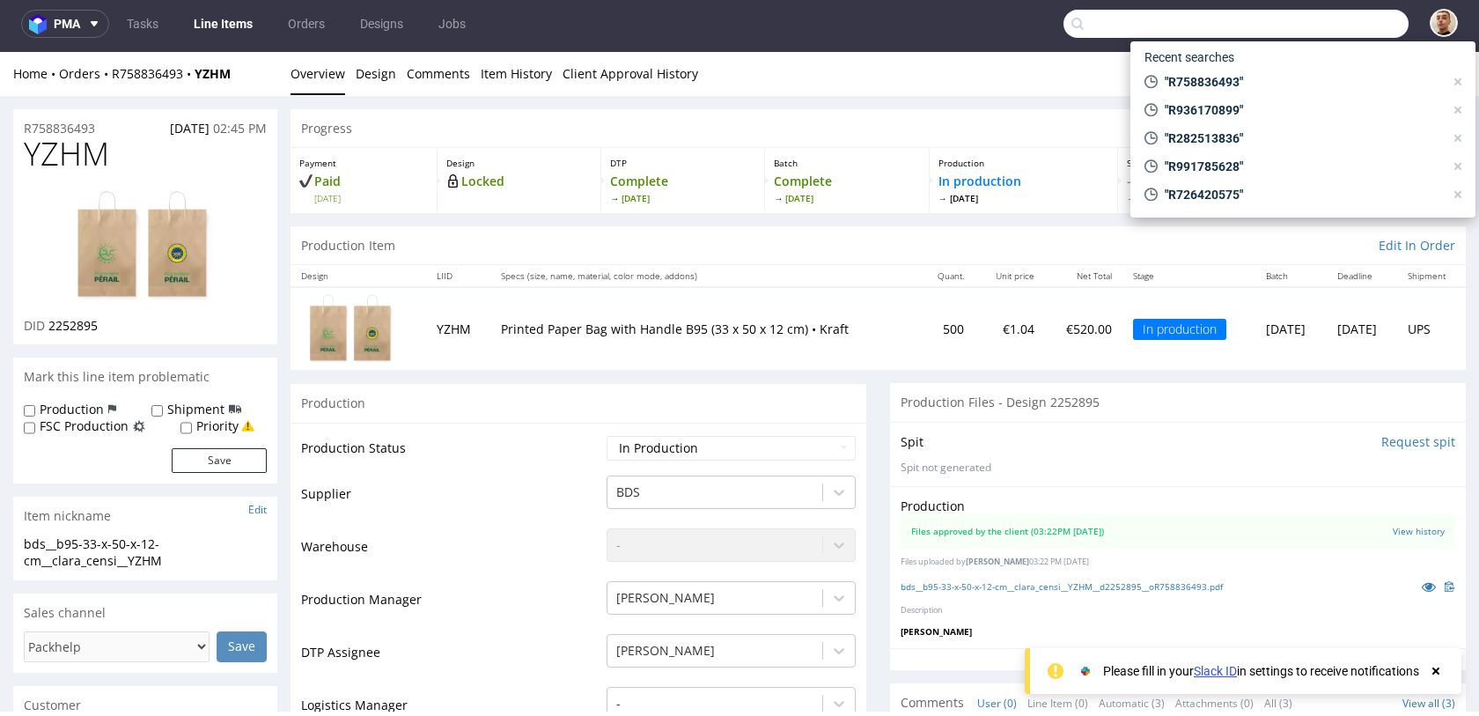
paste input "R023050115"
type input "R023050115"
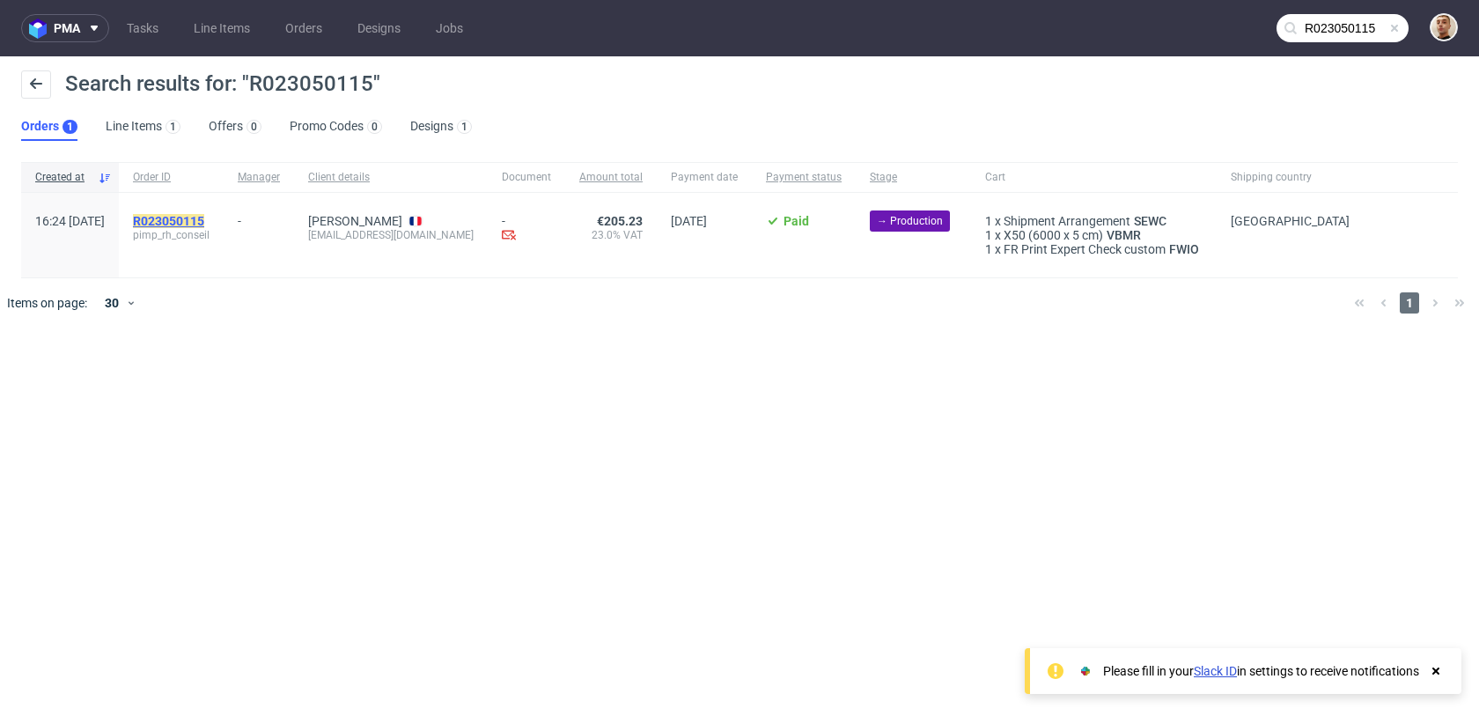
click at [204, 217] on mark "R023050115" at bounding box center [168, 221] width 71 height 14
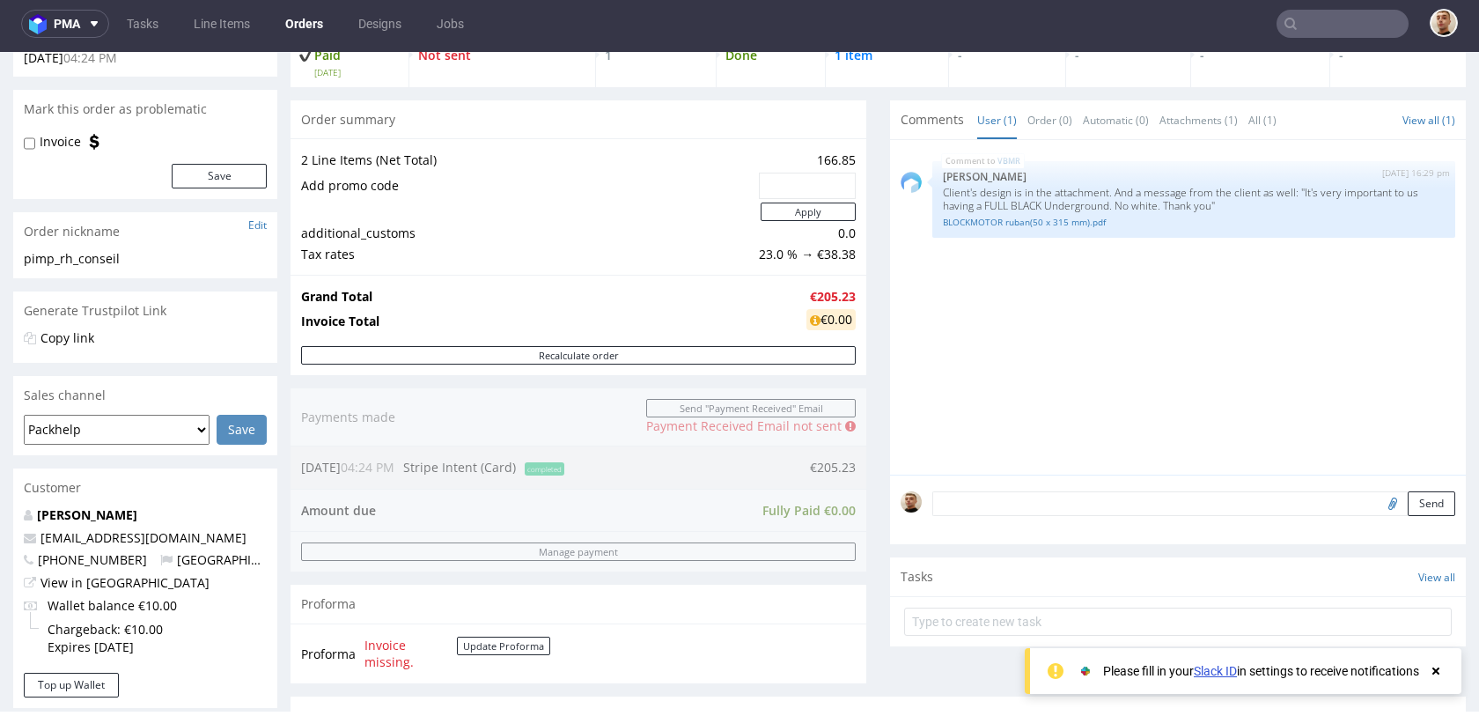
scroll to position [146, 0]
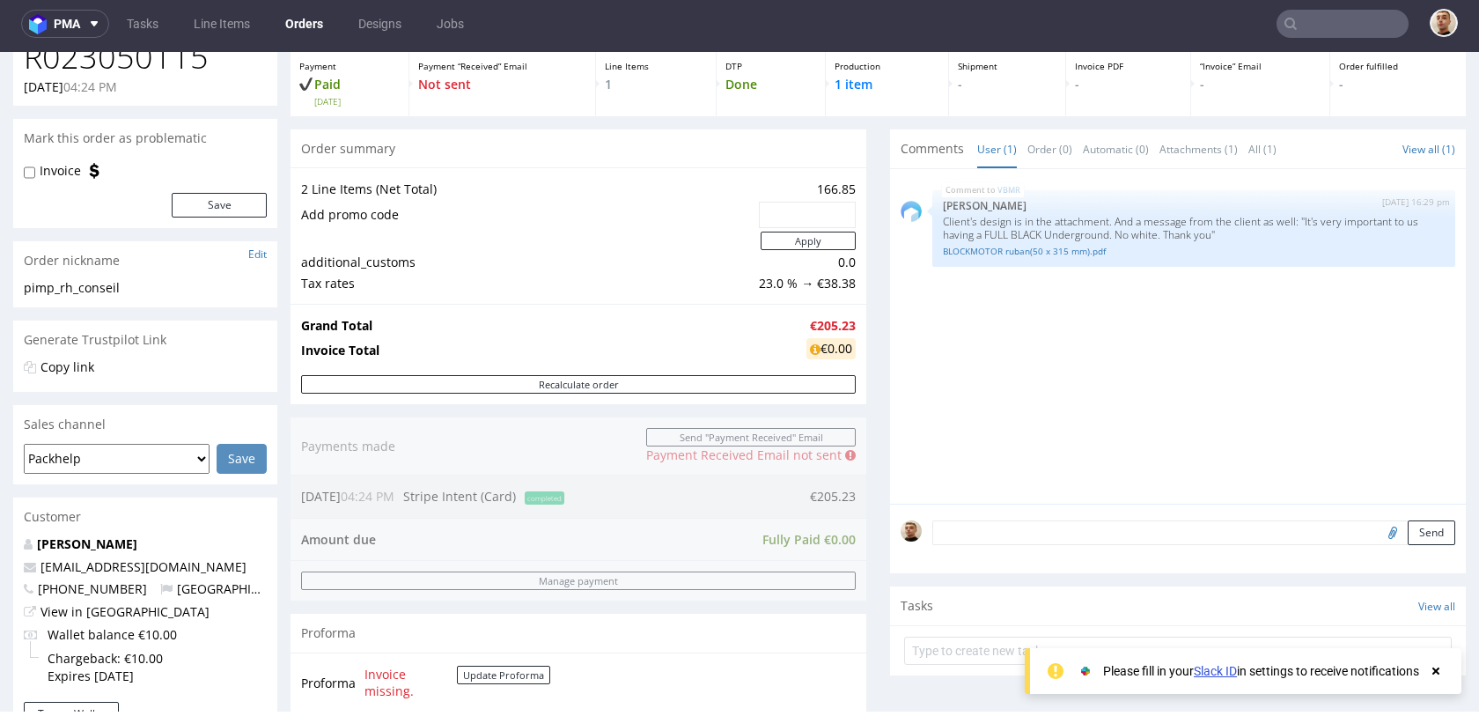
click at [786, 207] on input "text" at bounding box center [807, 214] width 72 height 25
paste input "28a9148e"
type input "28a9148e"
click at [784, 243] on button "Apply" at bounding box center [808, 241] width 95 height 18
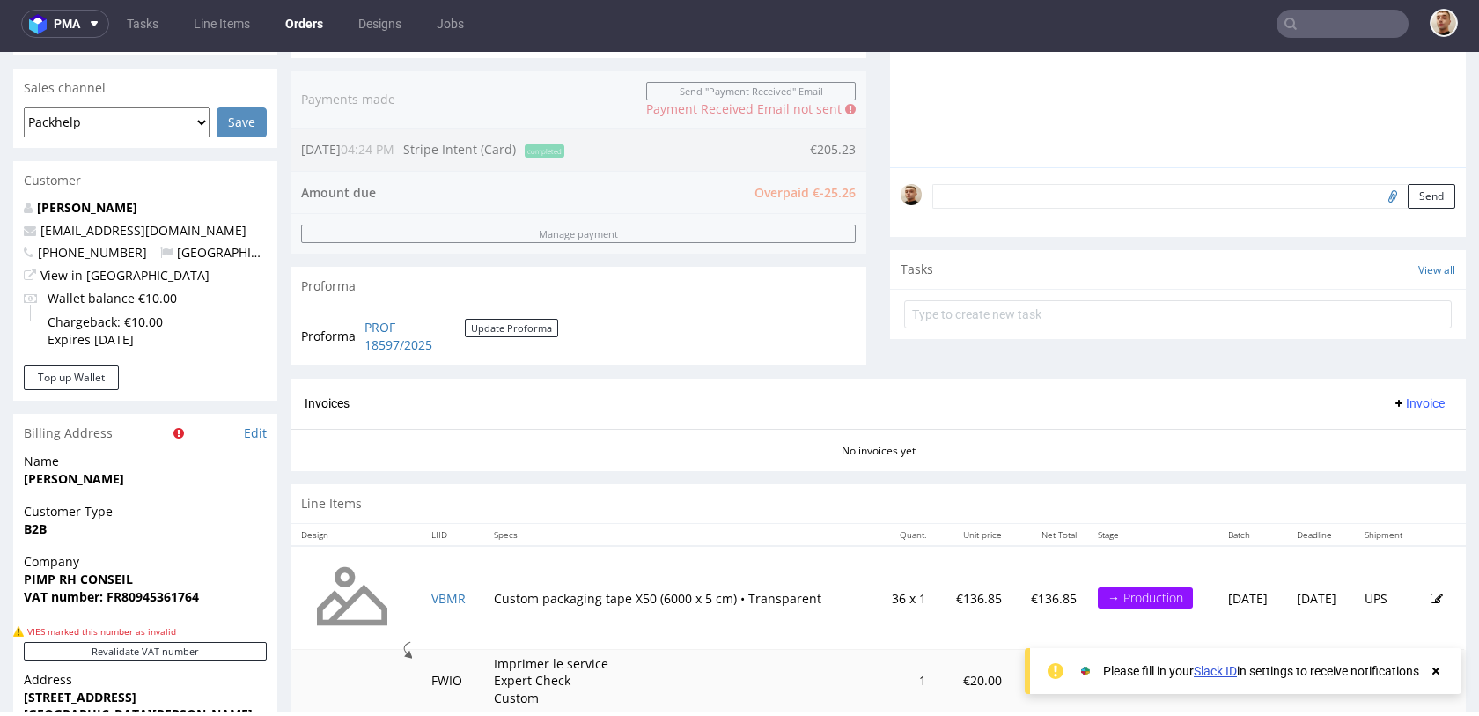
scroll to position [870, 0]
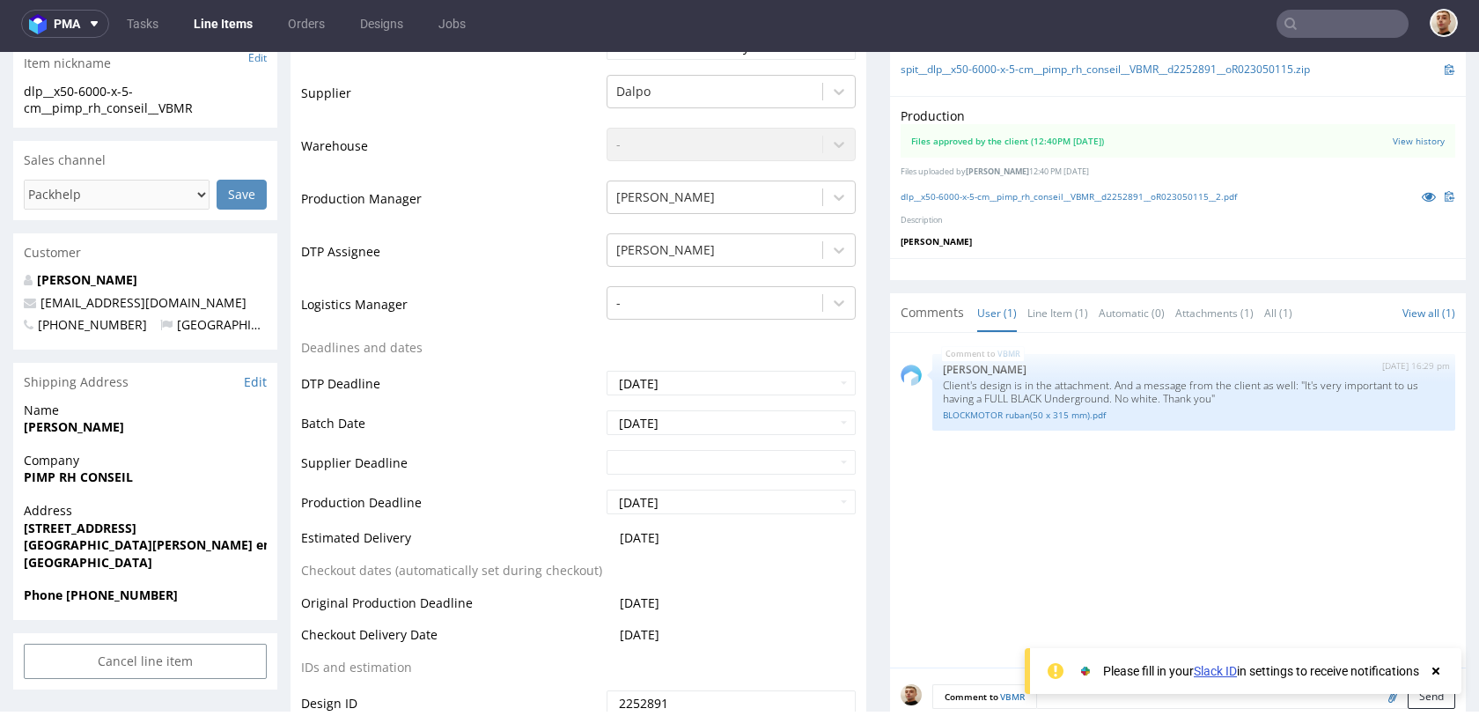
scroll to position [489, 0]
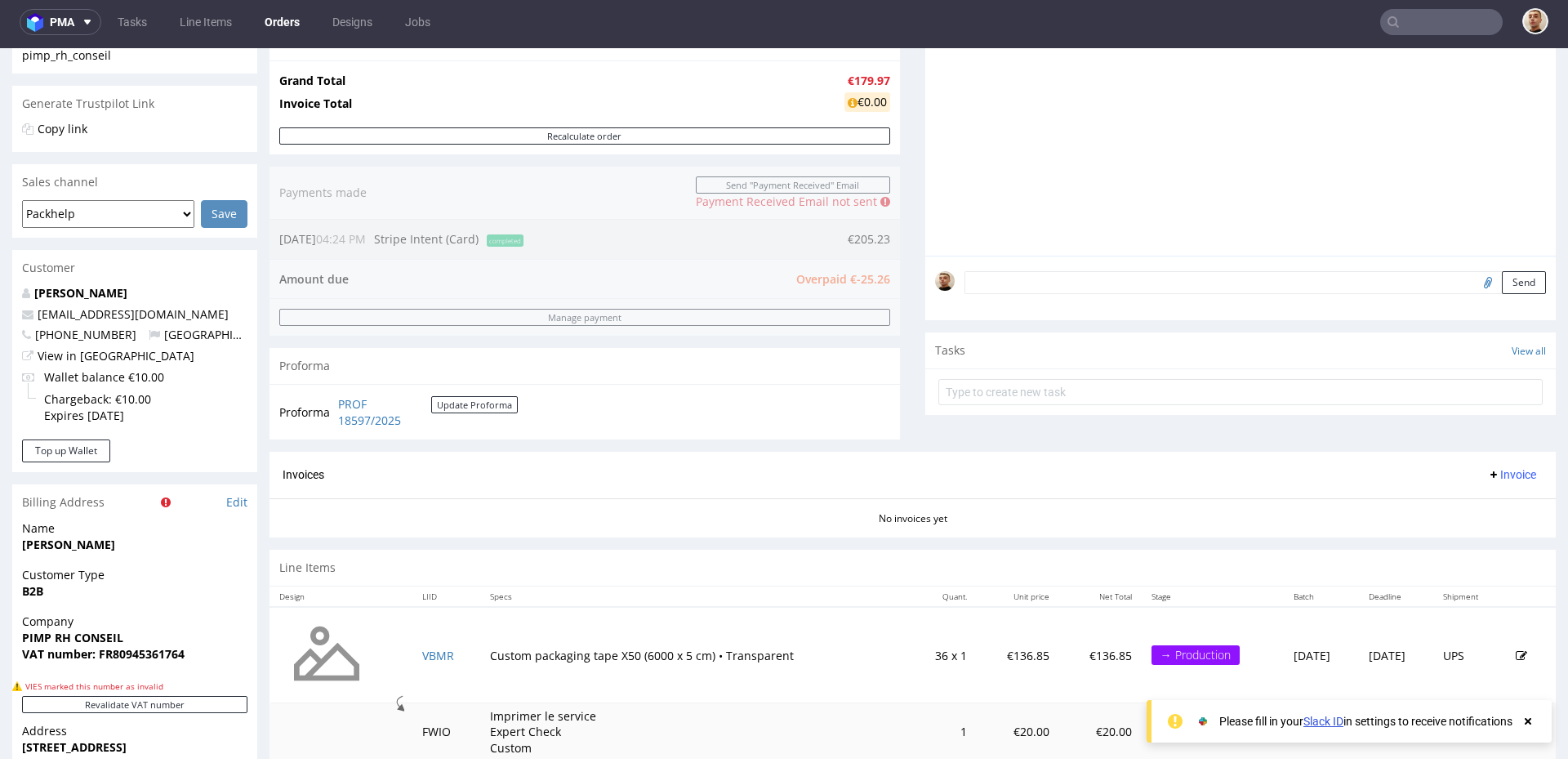
scroll to position [356, 0]
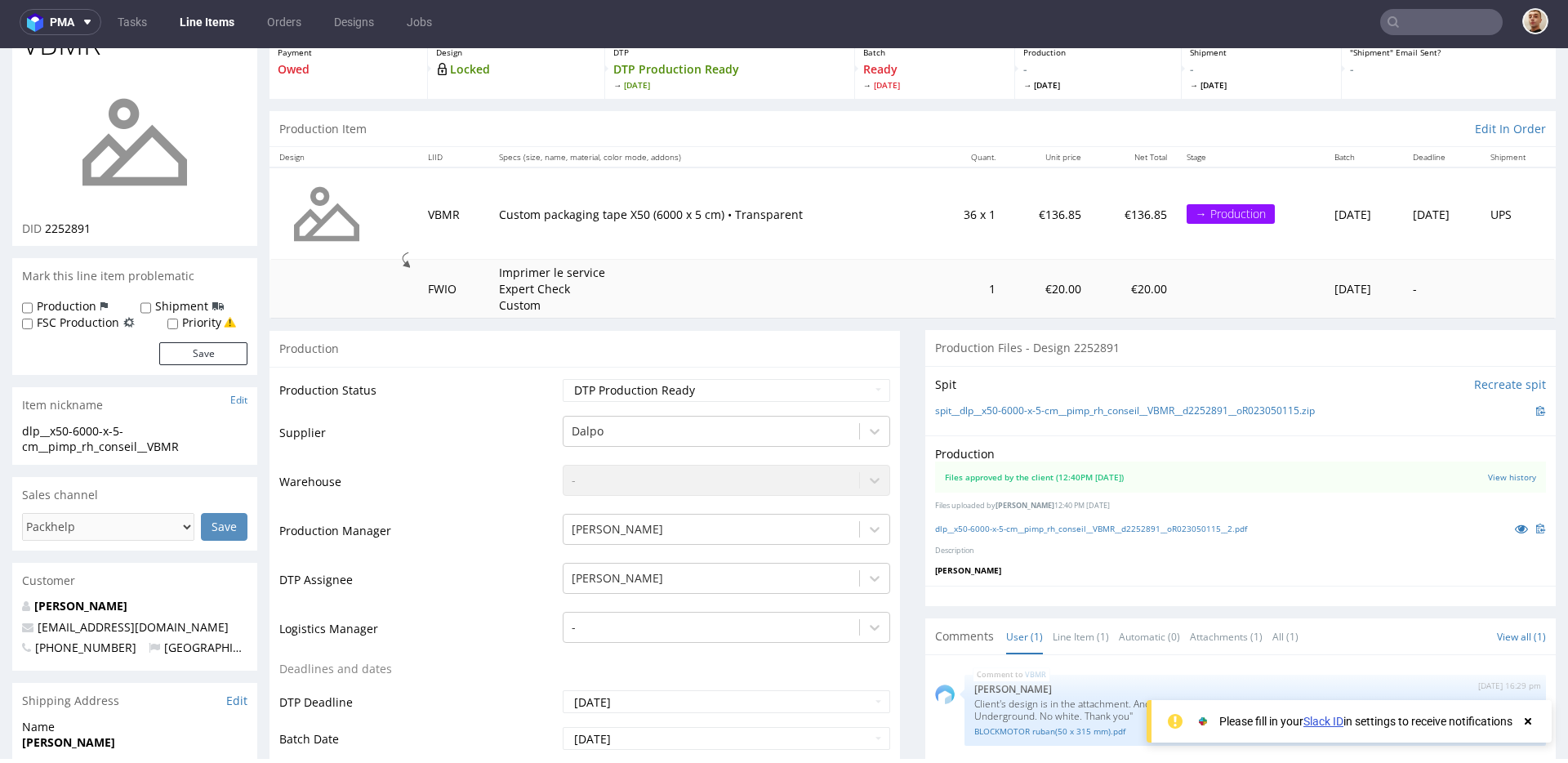
scroll to position [370, 0]
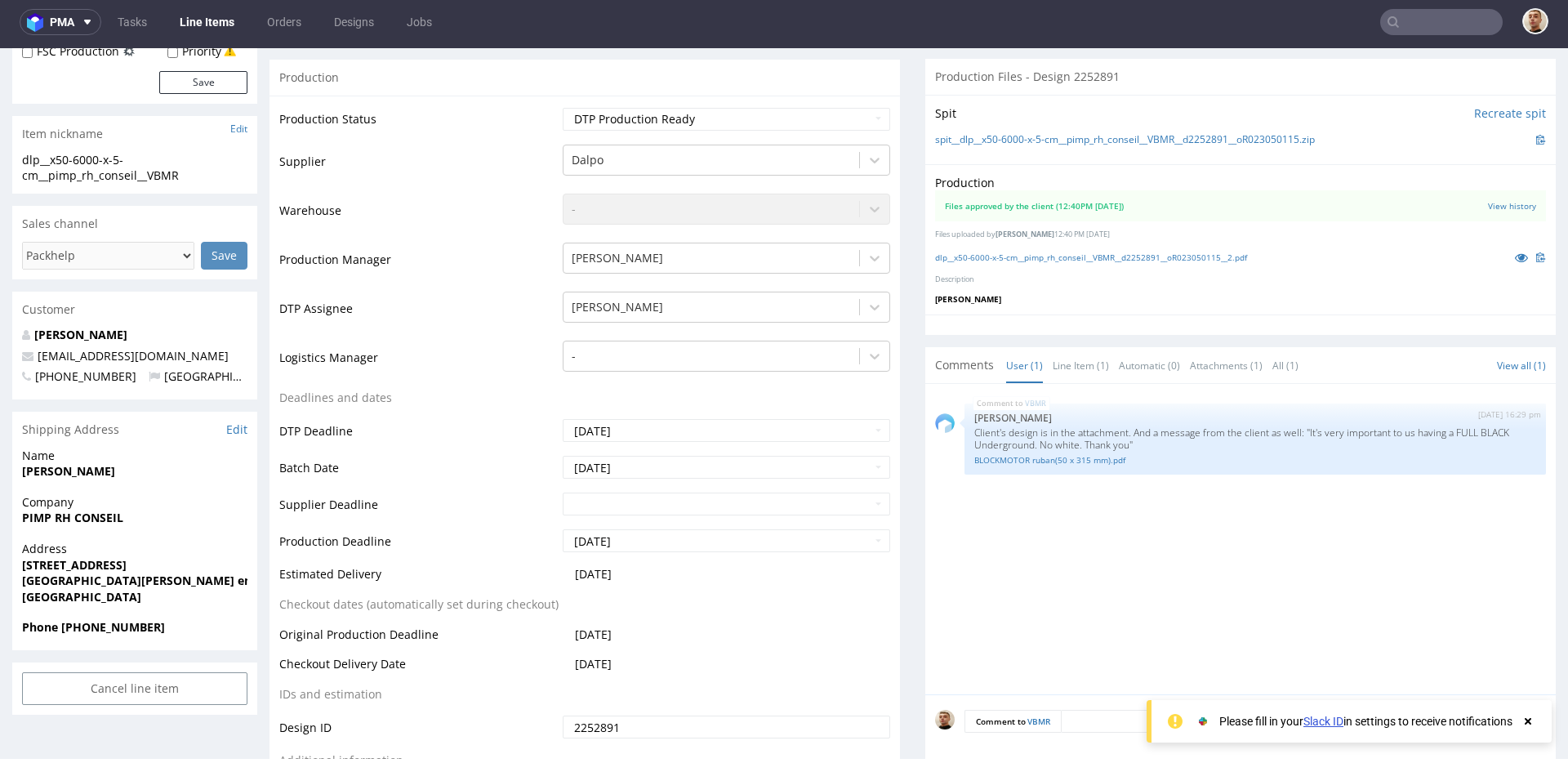
click at [1424, 21] on input "text" at bounding box center [1442, 22] width 122 height 26
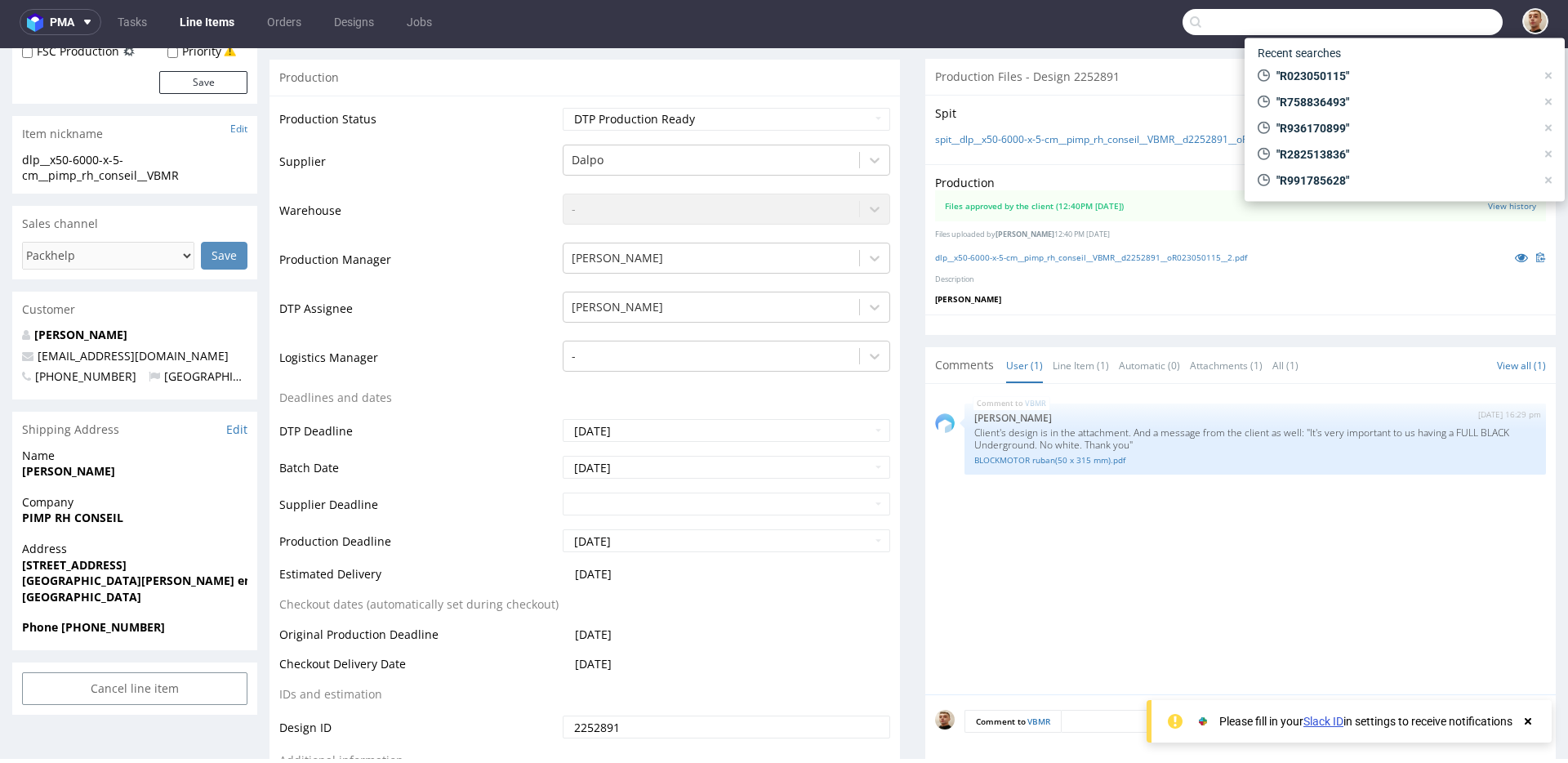
paste input "R758836493"
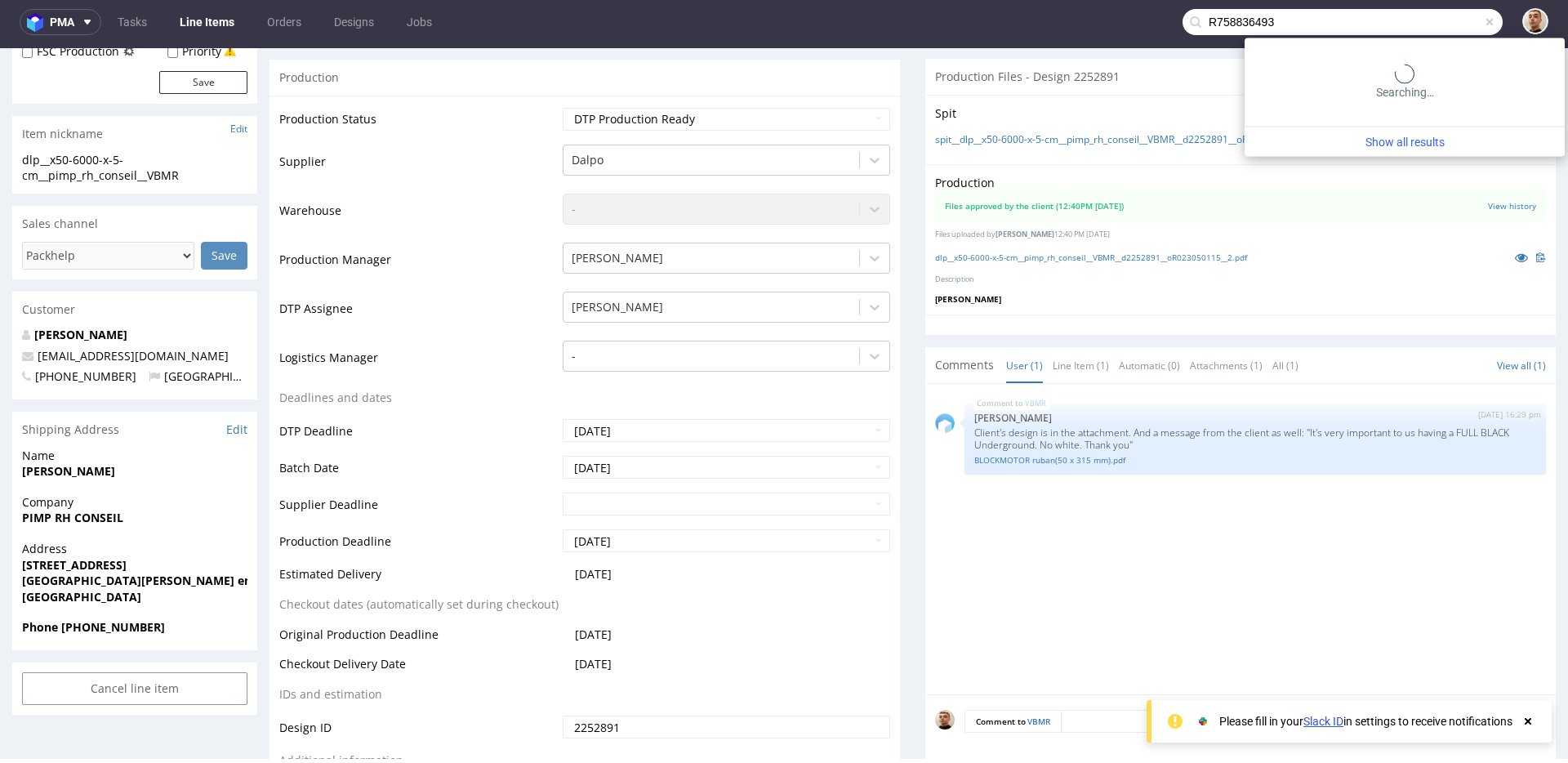
type input "R758836493"
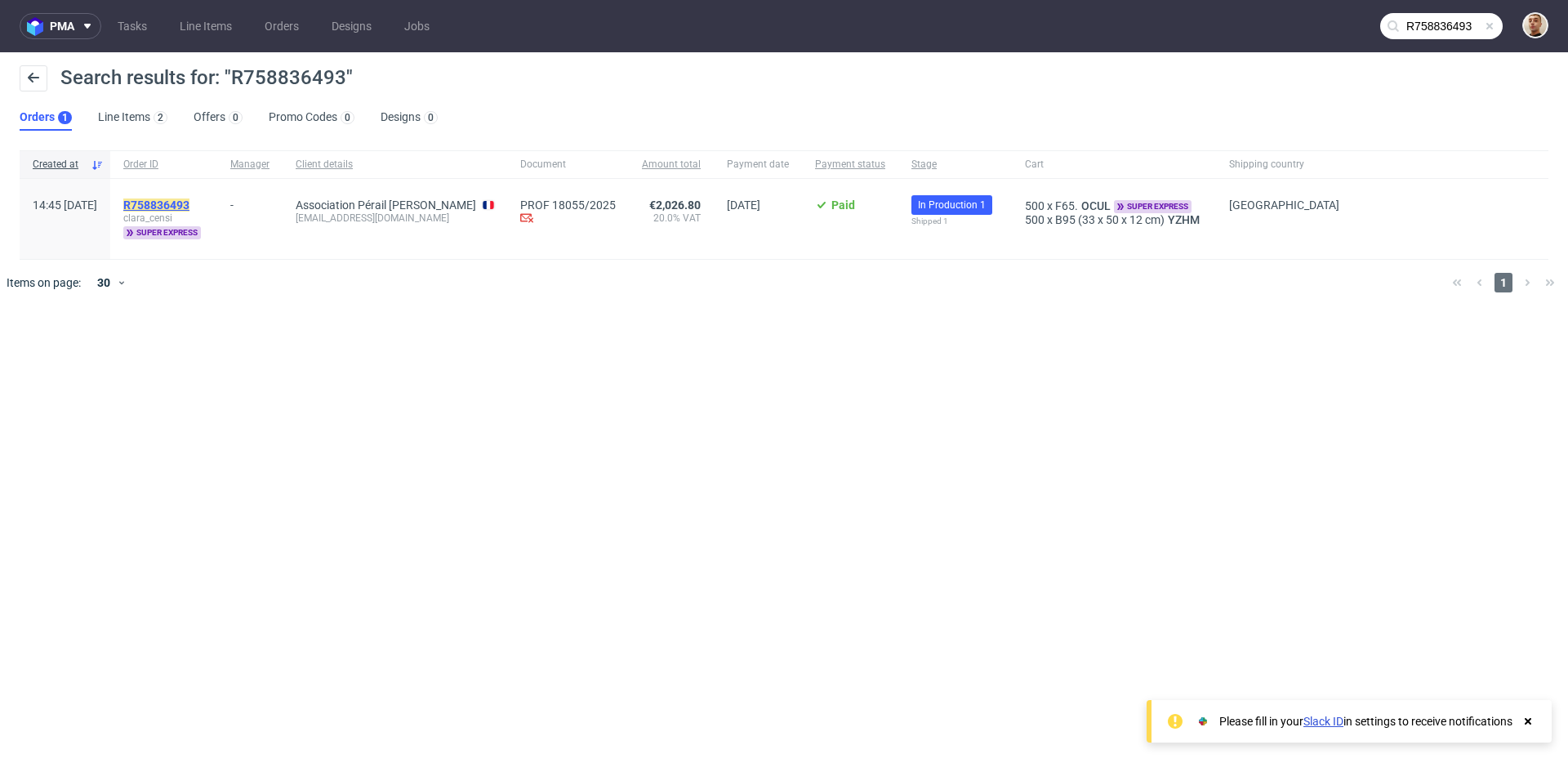
click at [189, 201] on mark "R758836493" at bounding box center [156, 205] width 66 height 13
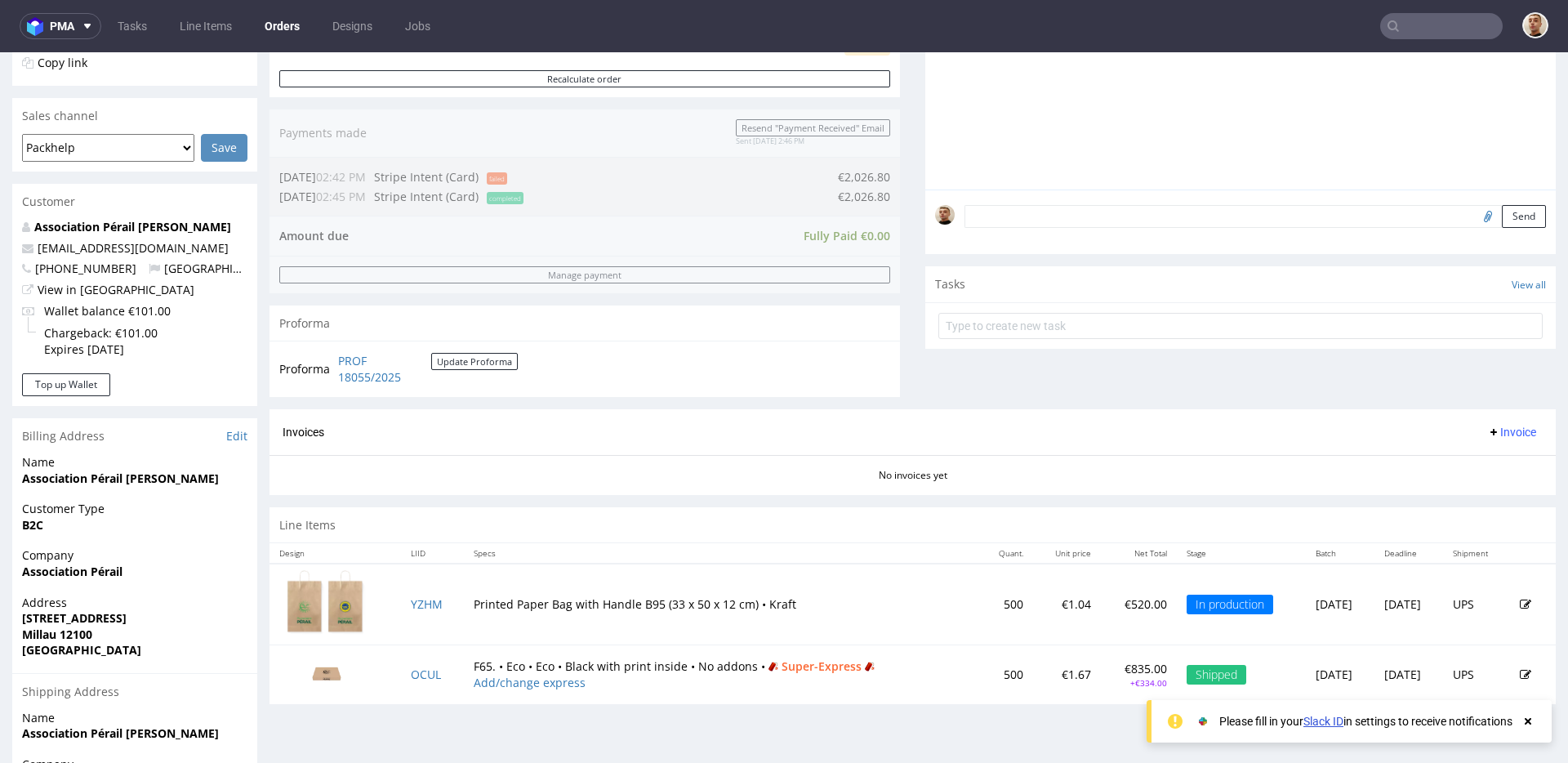
scroll to position [584, 0]
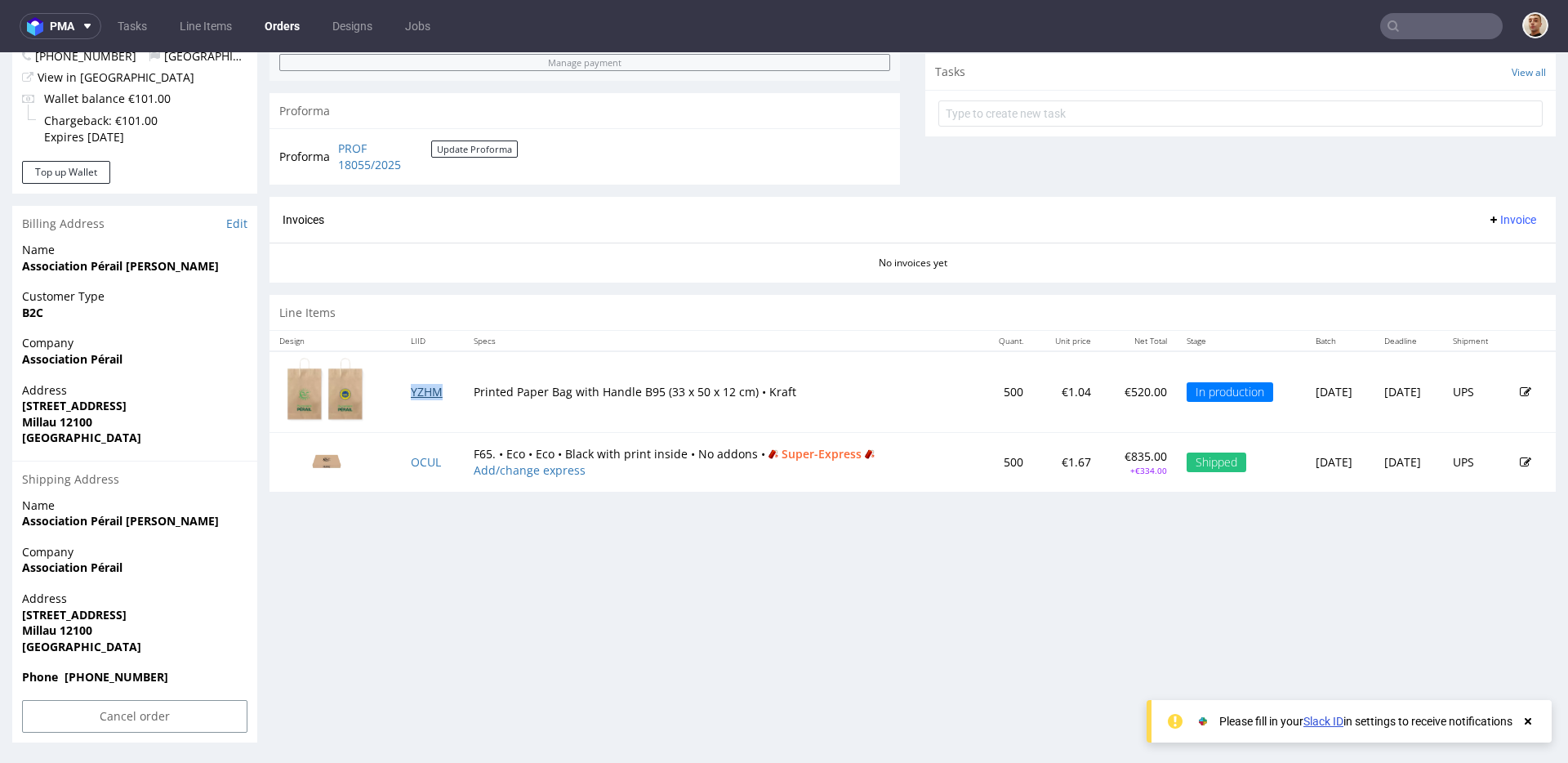
click at [433, 388] on link "YZHM" at bounding box center [427, 392] width 32 height 16
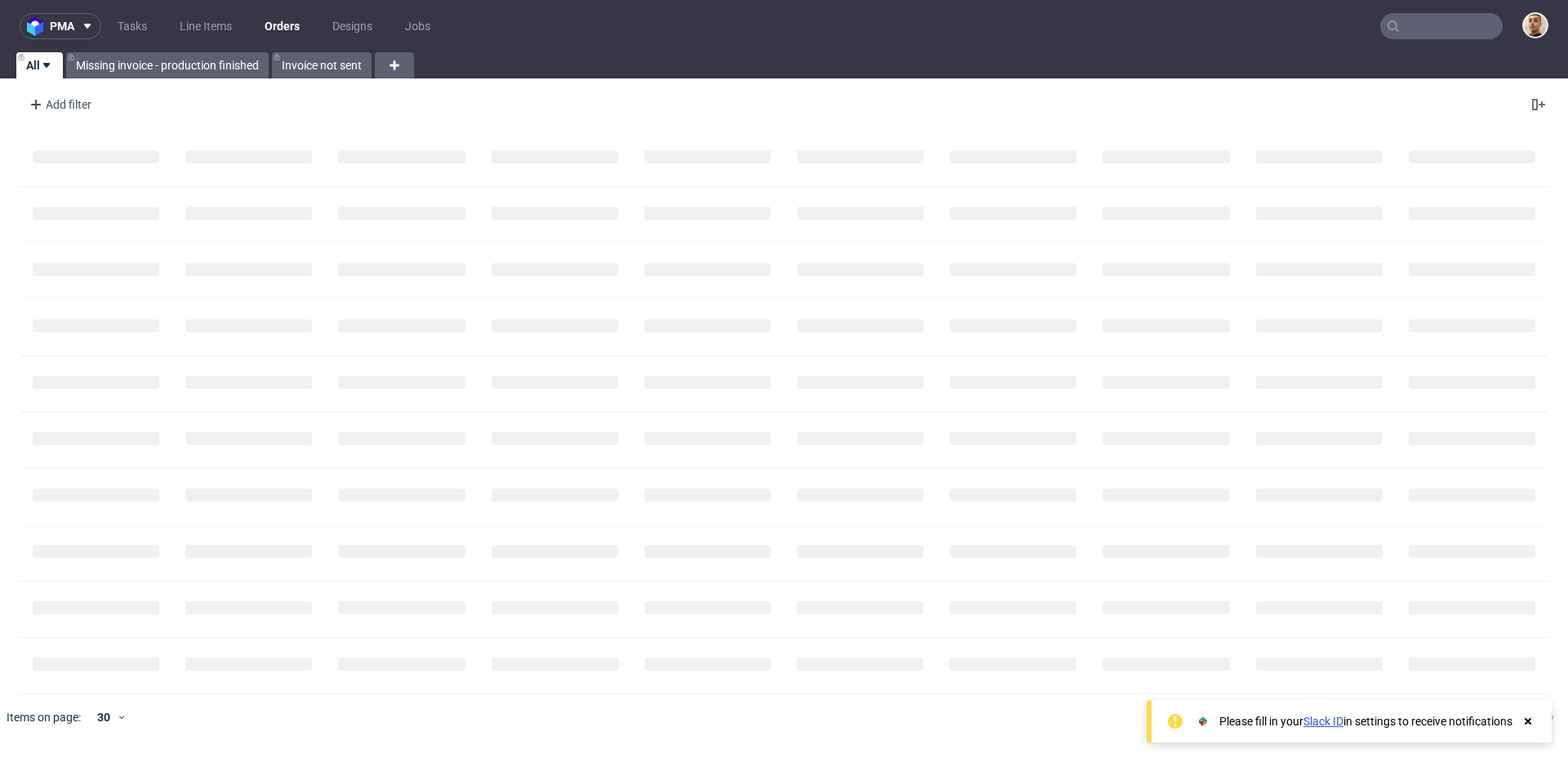
click at [1488, 22] on input "text" at bounding box center [1442, 26] width 122 height 26
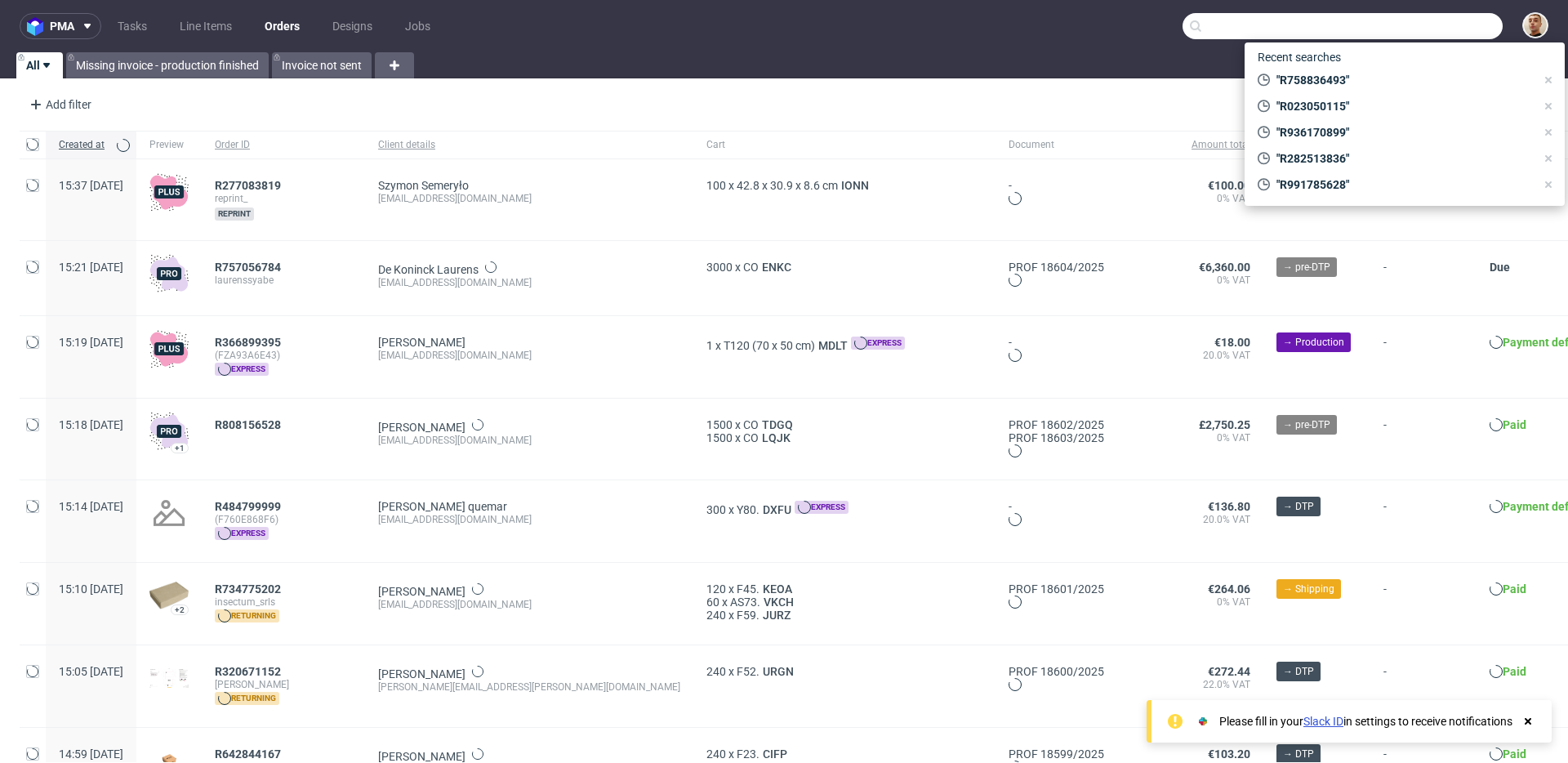
paste input "R575257963"
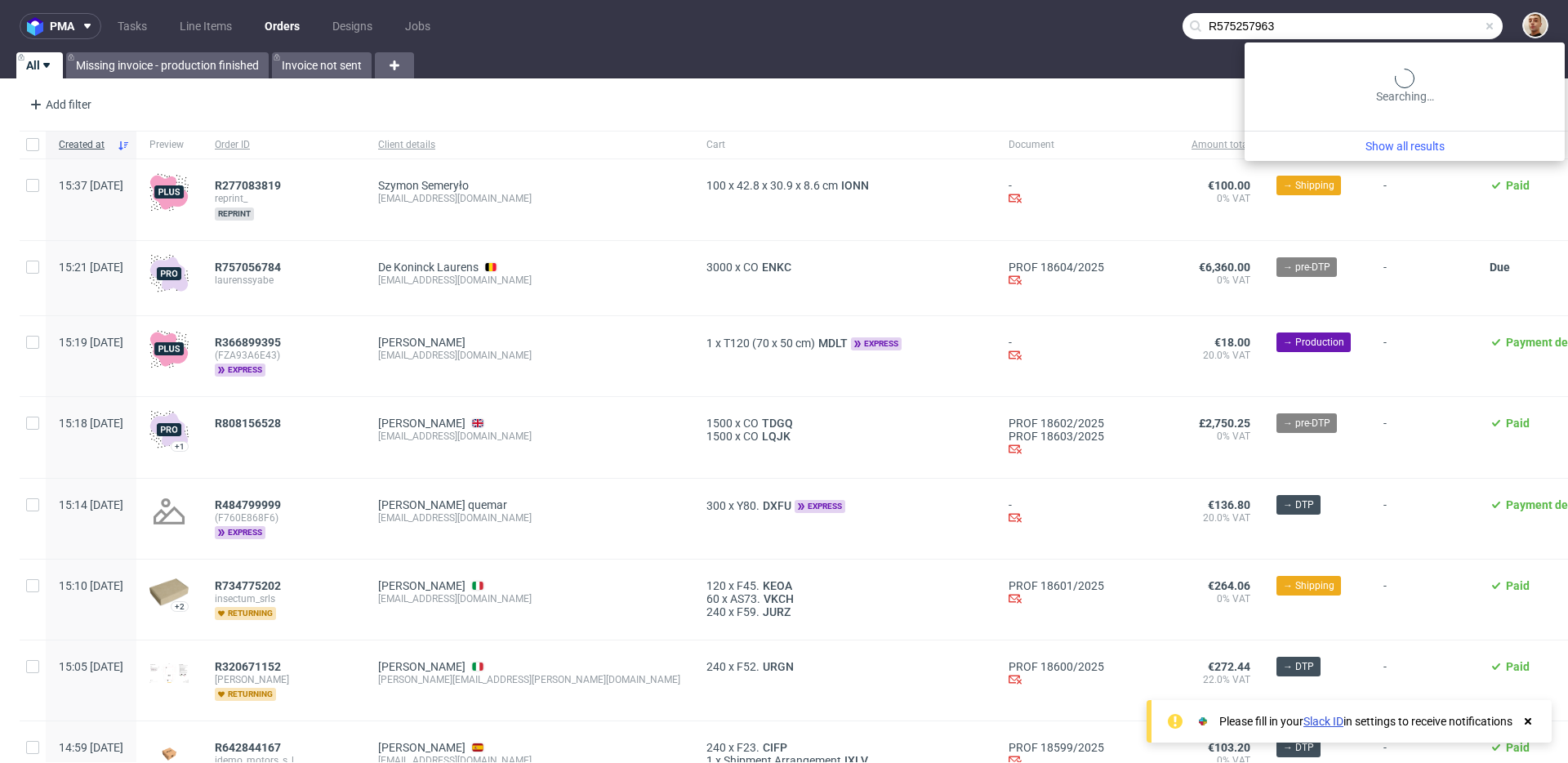
type input "R575257963"
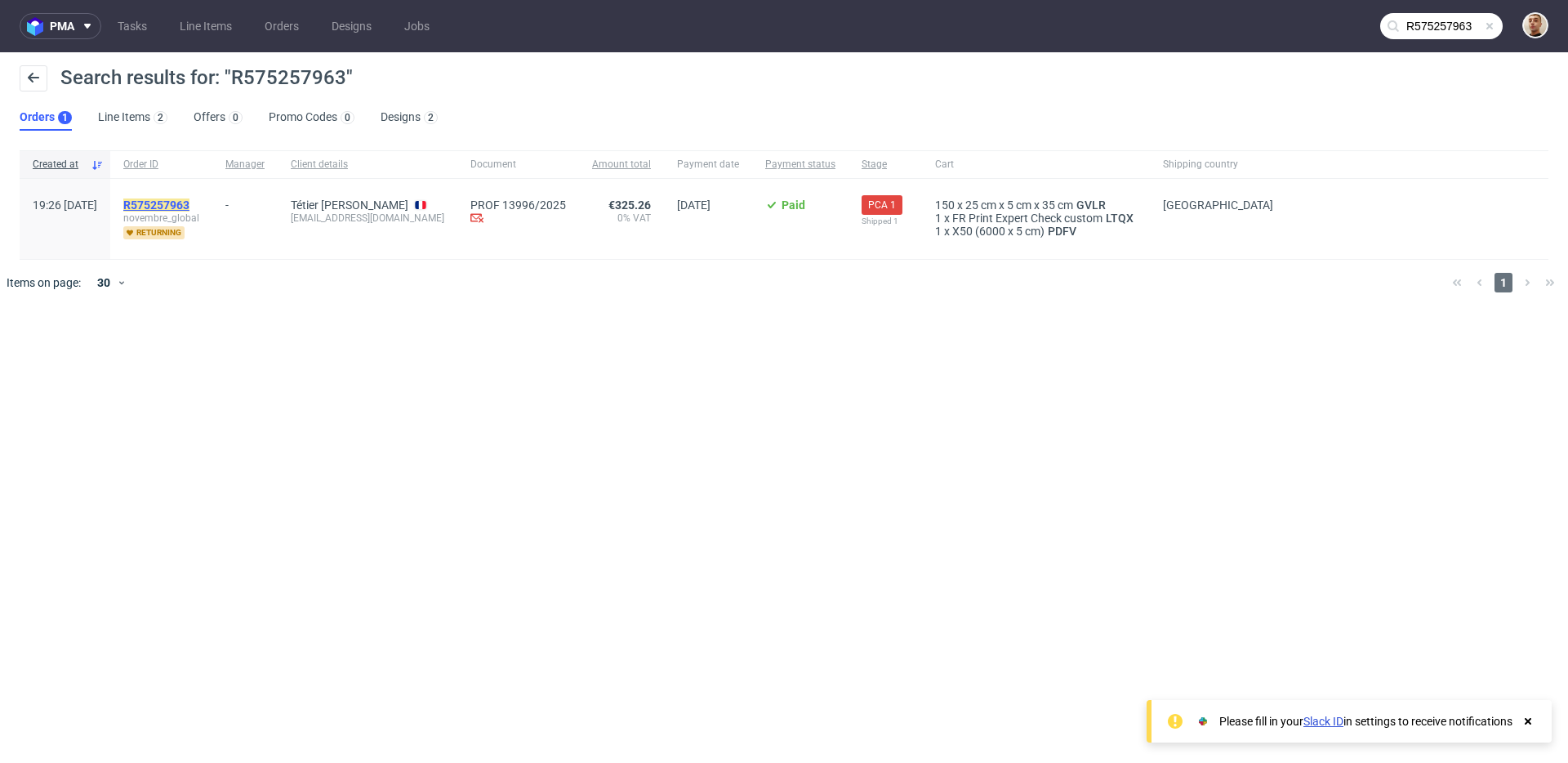
click at [189, 208] on mark "R575257963" at bounding box center [156, 205] width 66 height 13
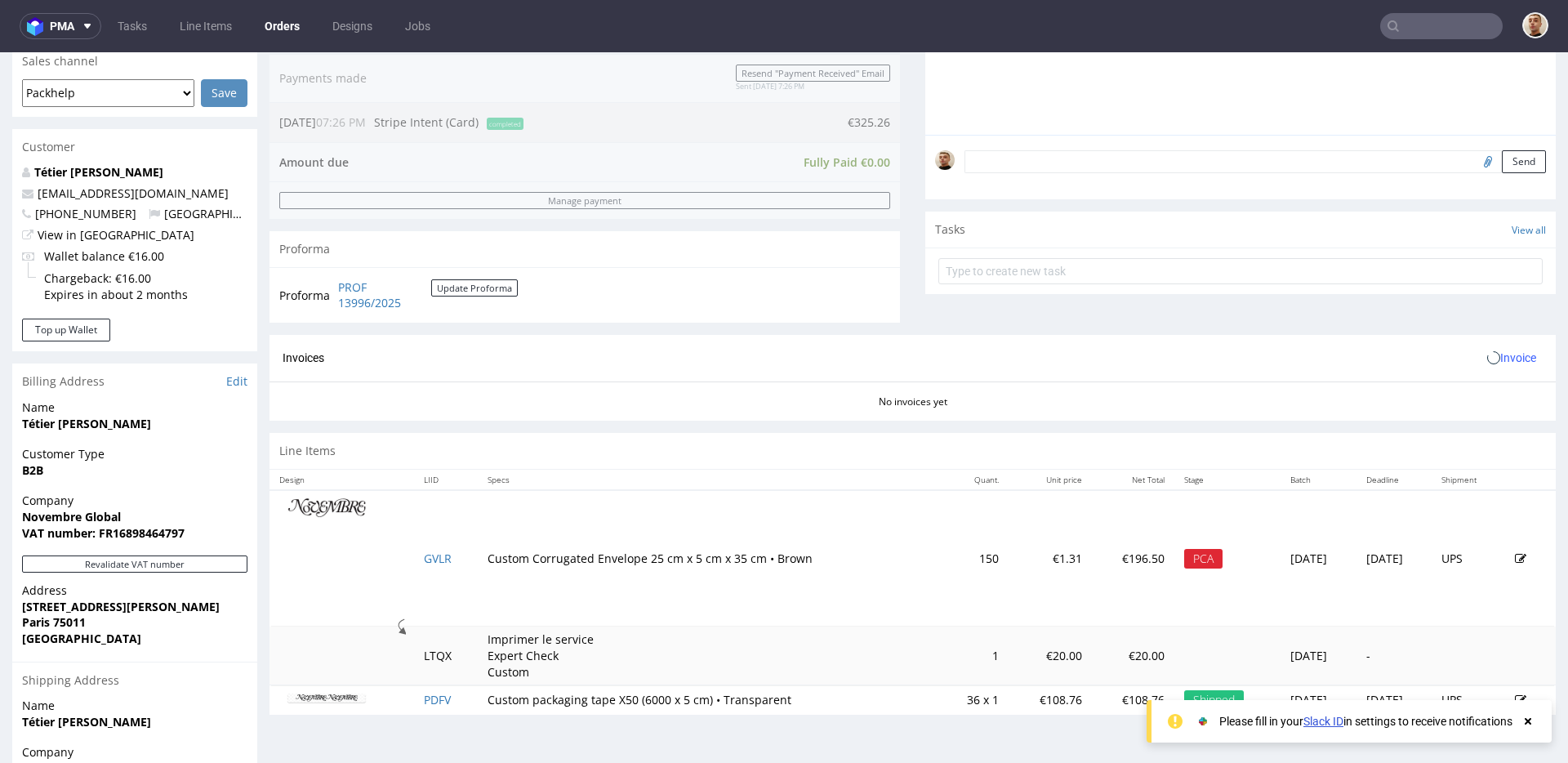
scroll to position [643, 0]
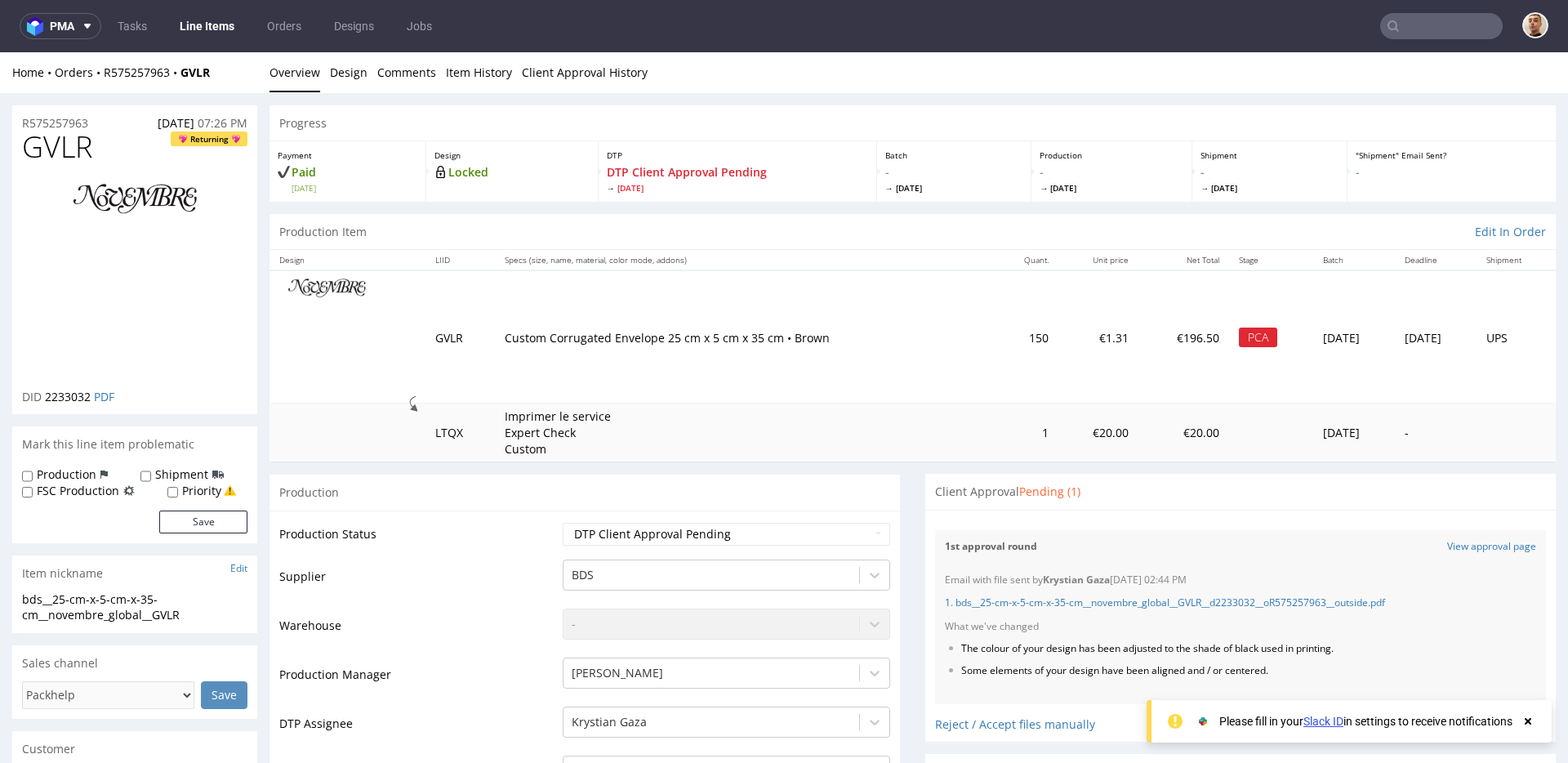
click at [1447, 15] on input "text" at bounding box center [1442, 26] width 122 height 26
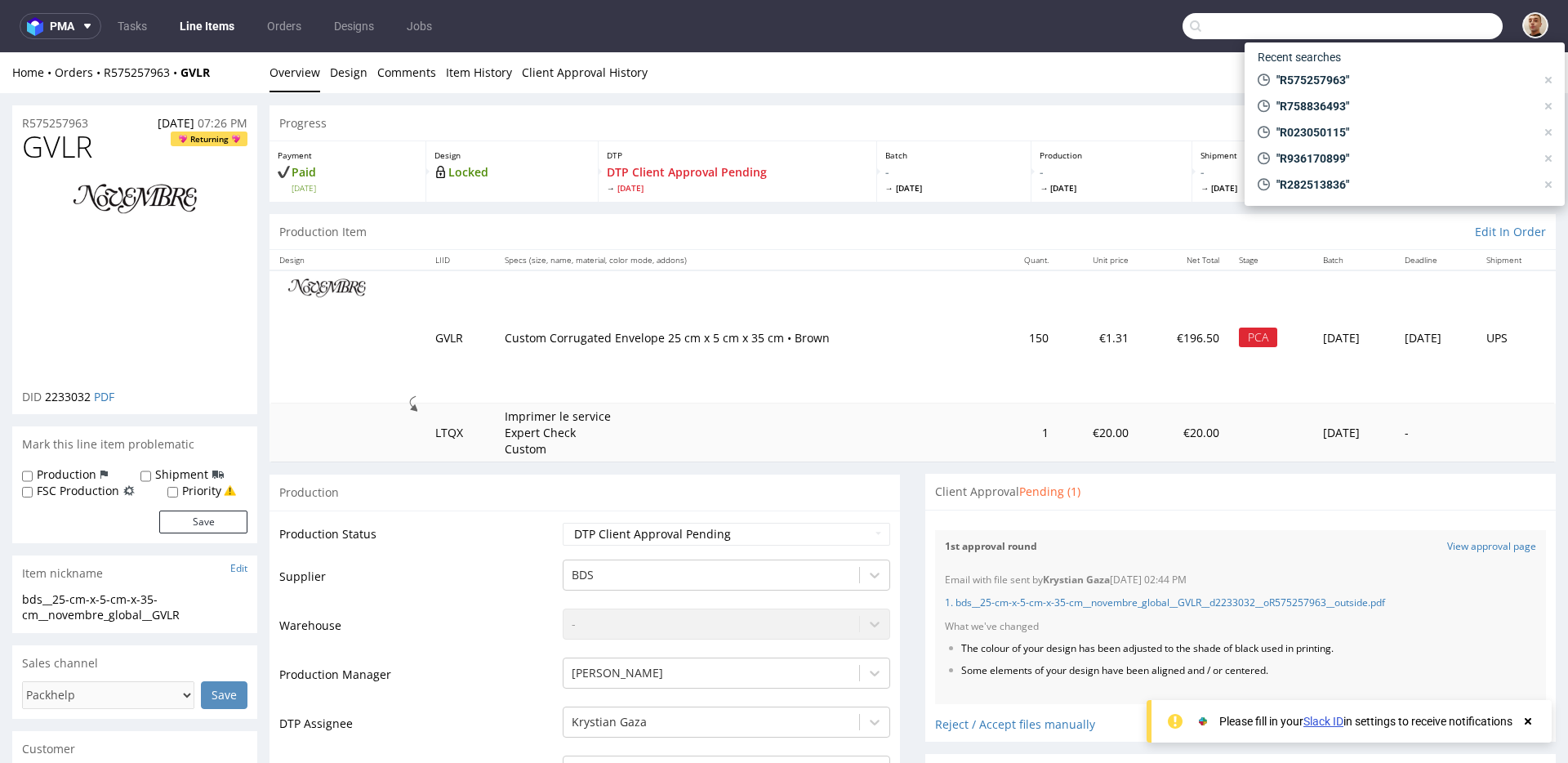
paste input "R372602700"
type input "R372602700"
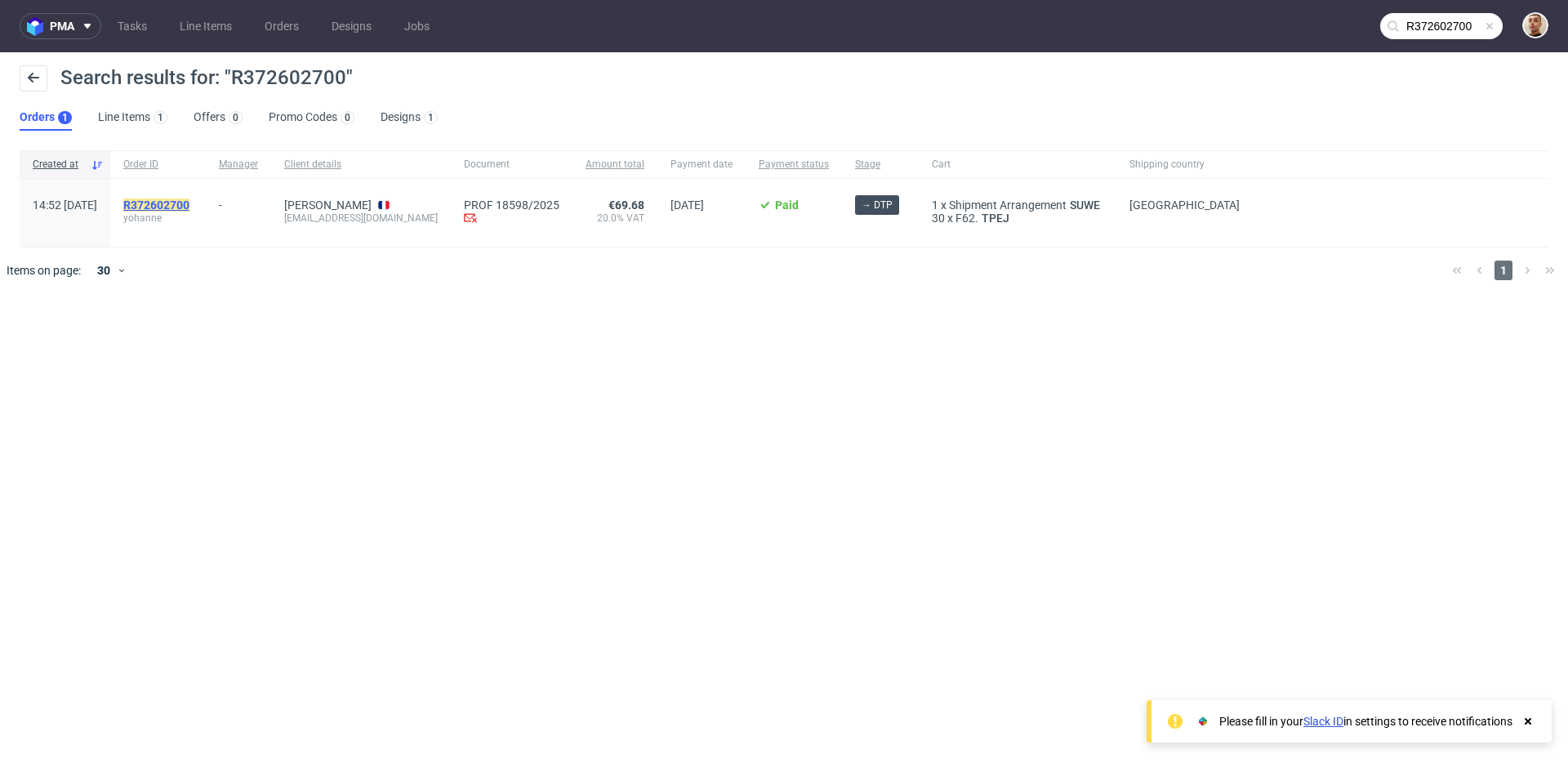
click at [189, 203] on mark "R372602700" at bounding box center [156, 205] width 66 height 13
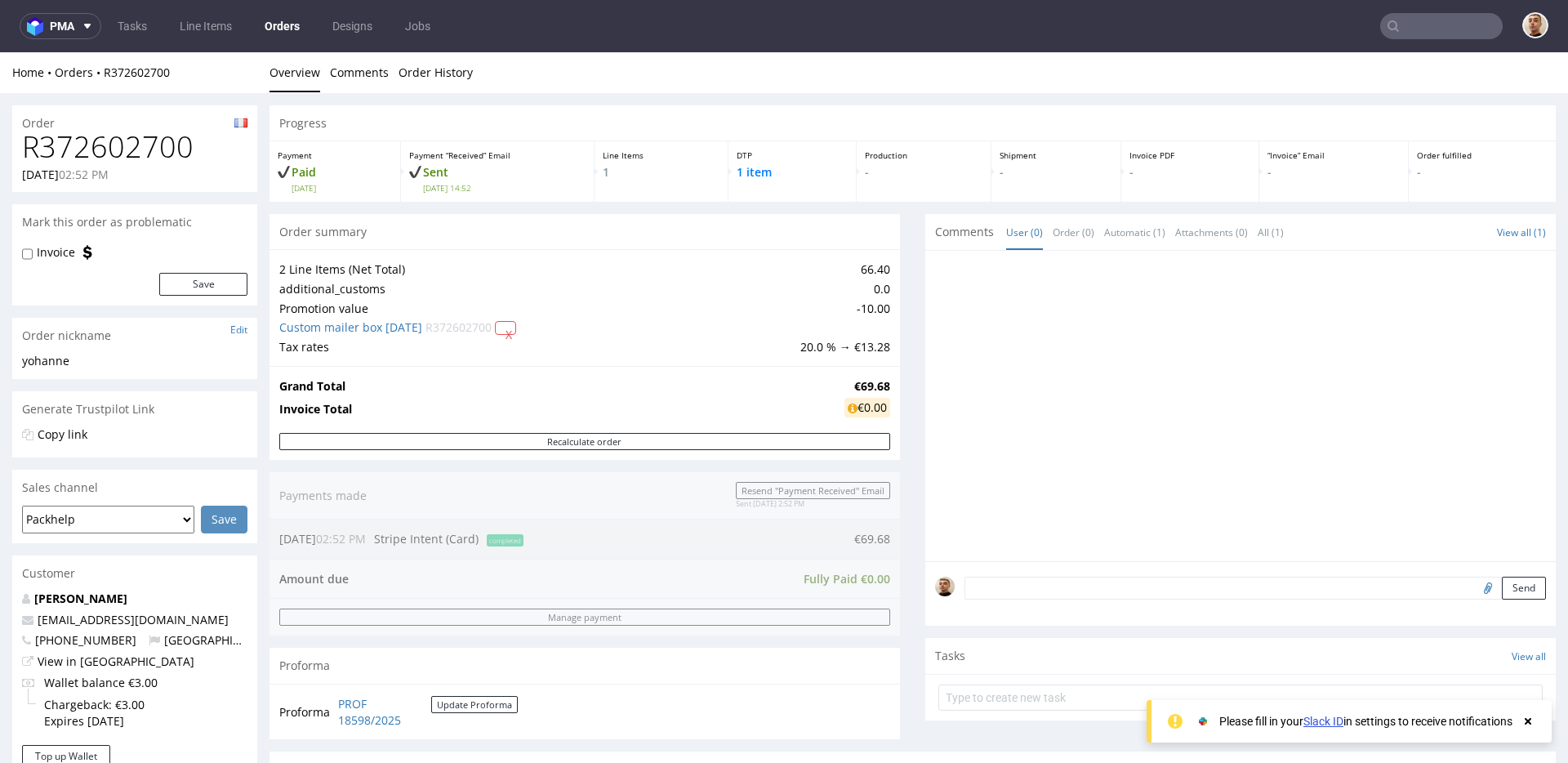
scroll to position [584, 0]
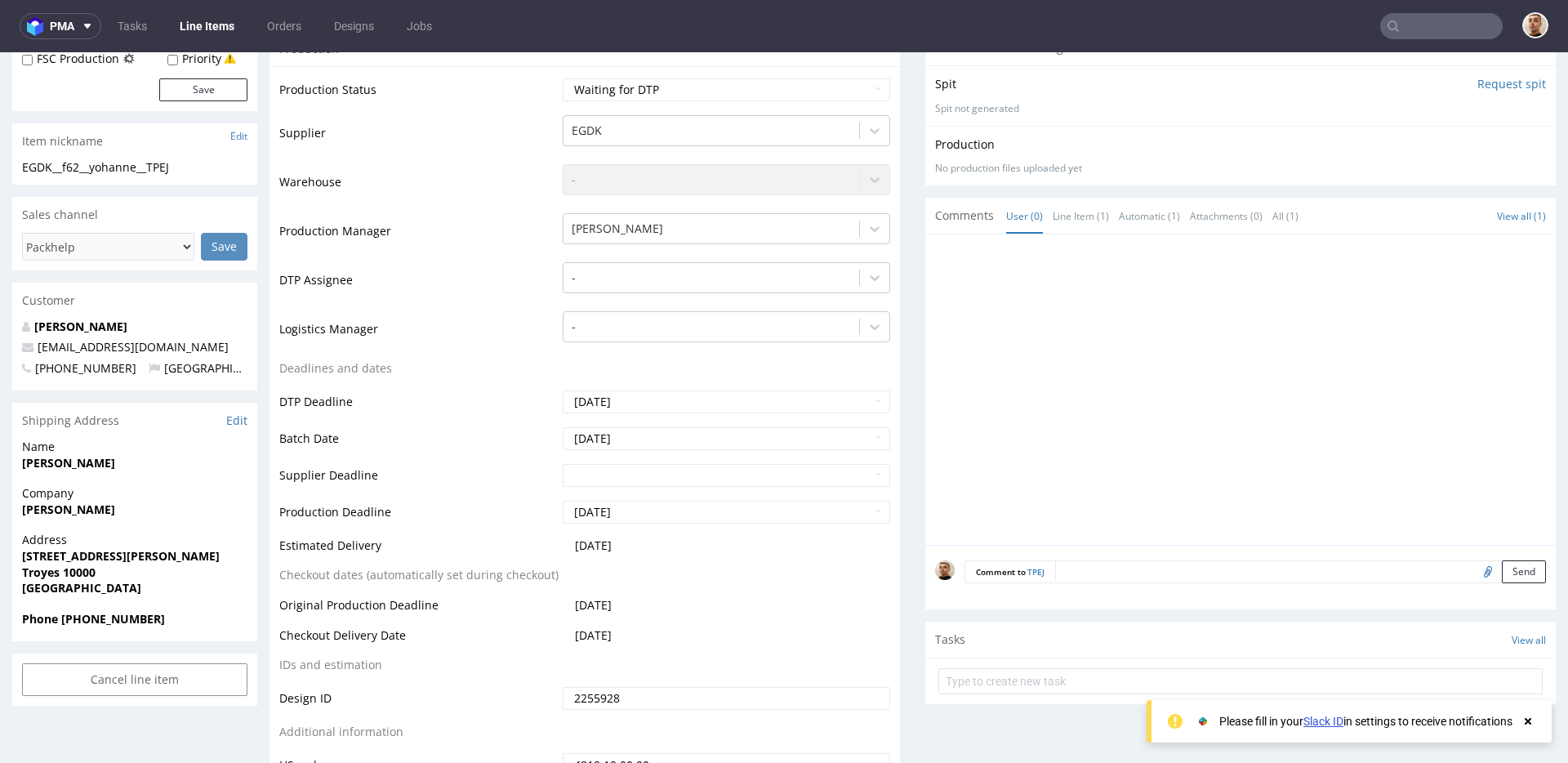
scroll to position [311, 0]
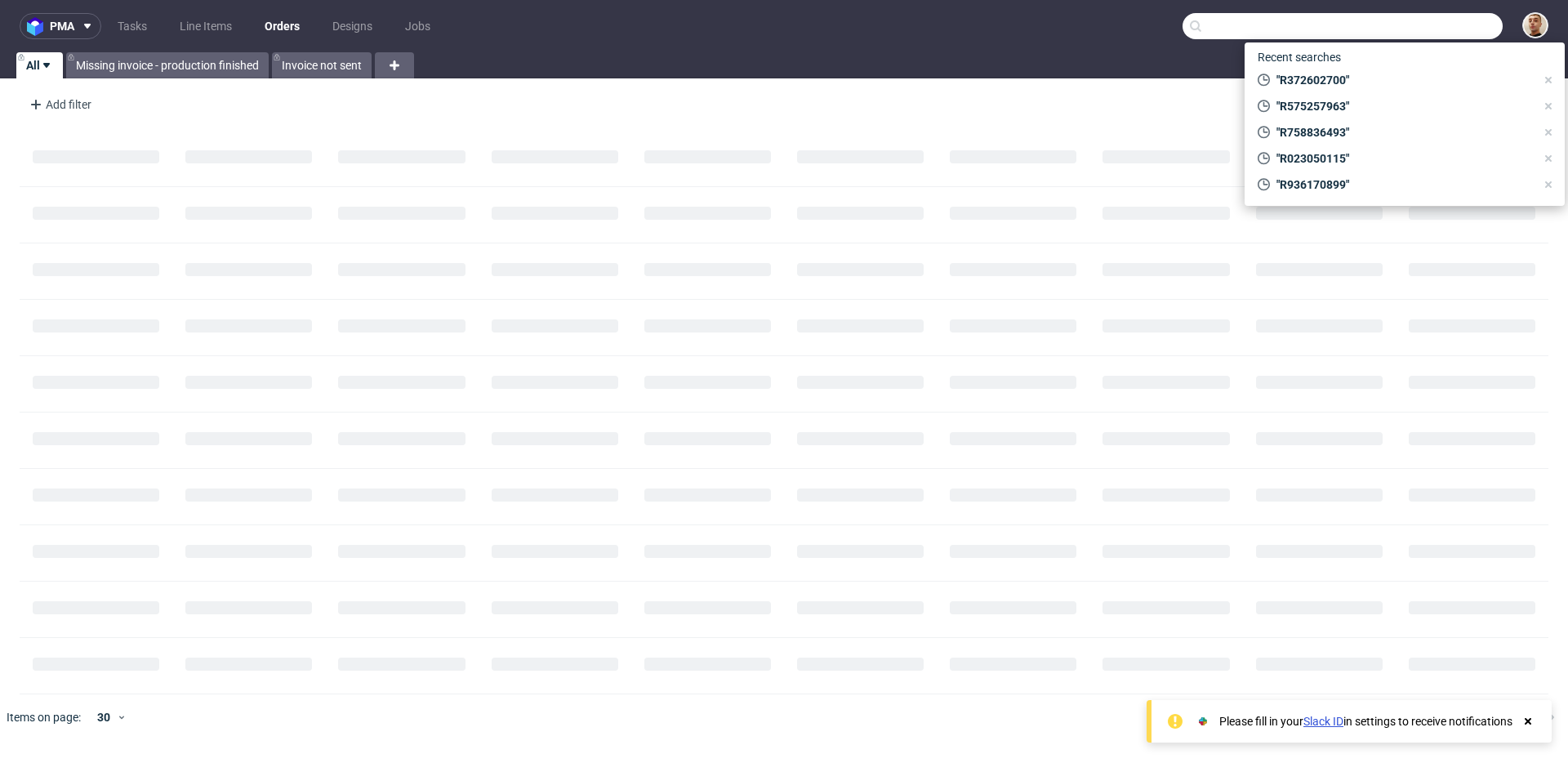
click at [1407, 30] on input "text" at bounding box center [1343, 26] width 320 height 26
paste input "R274543899"
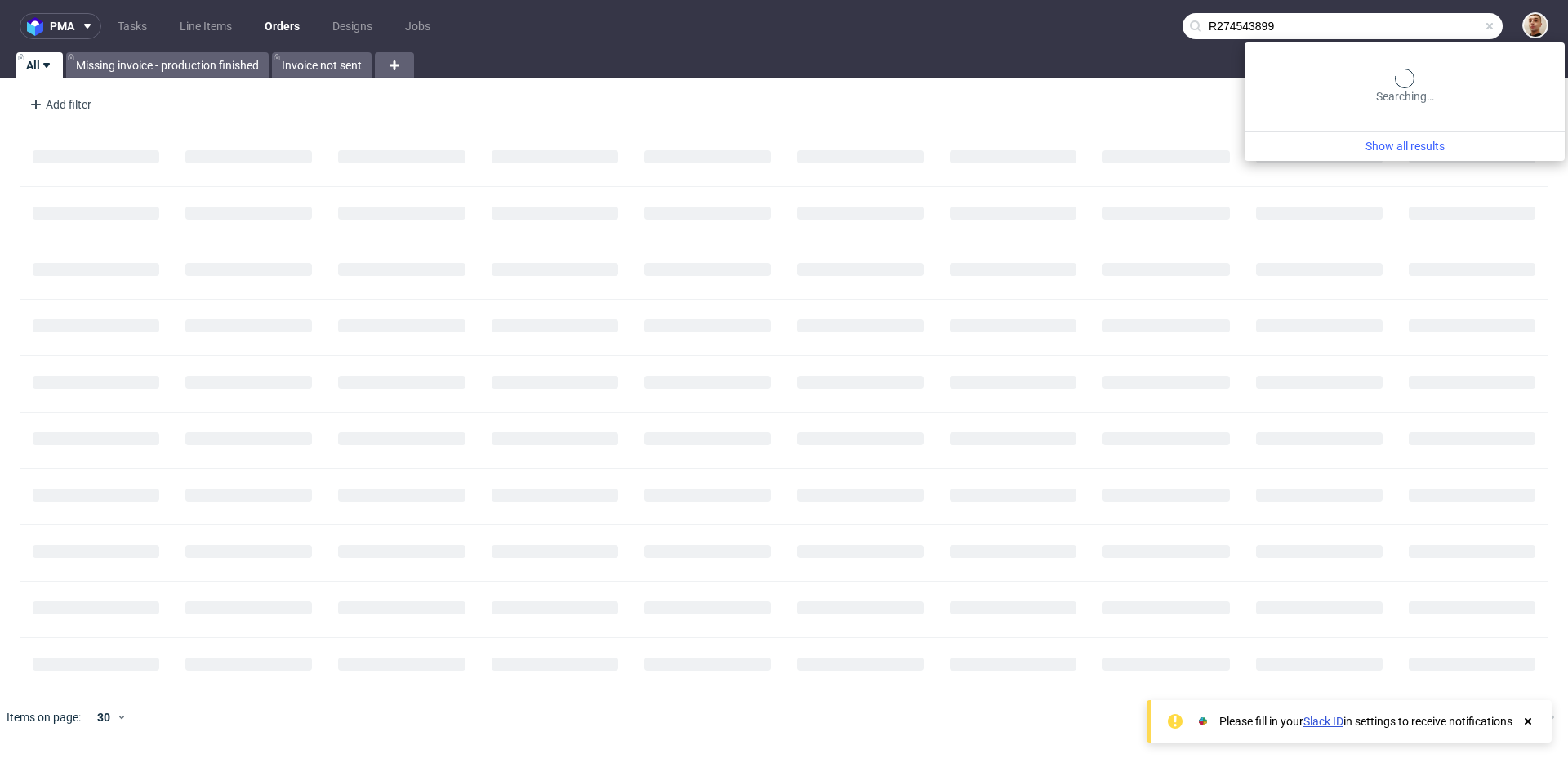
type input "R274543899"
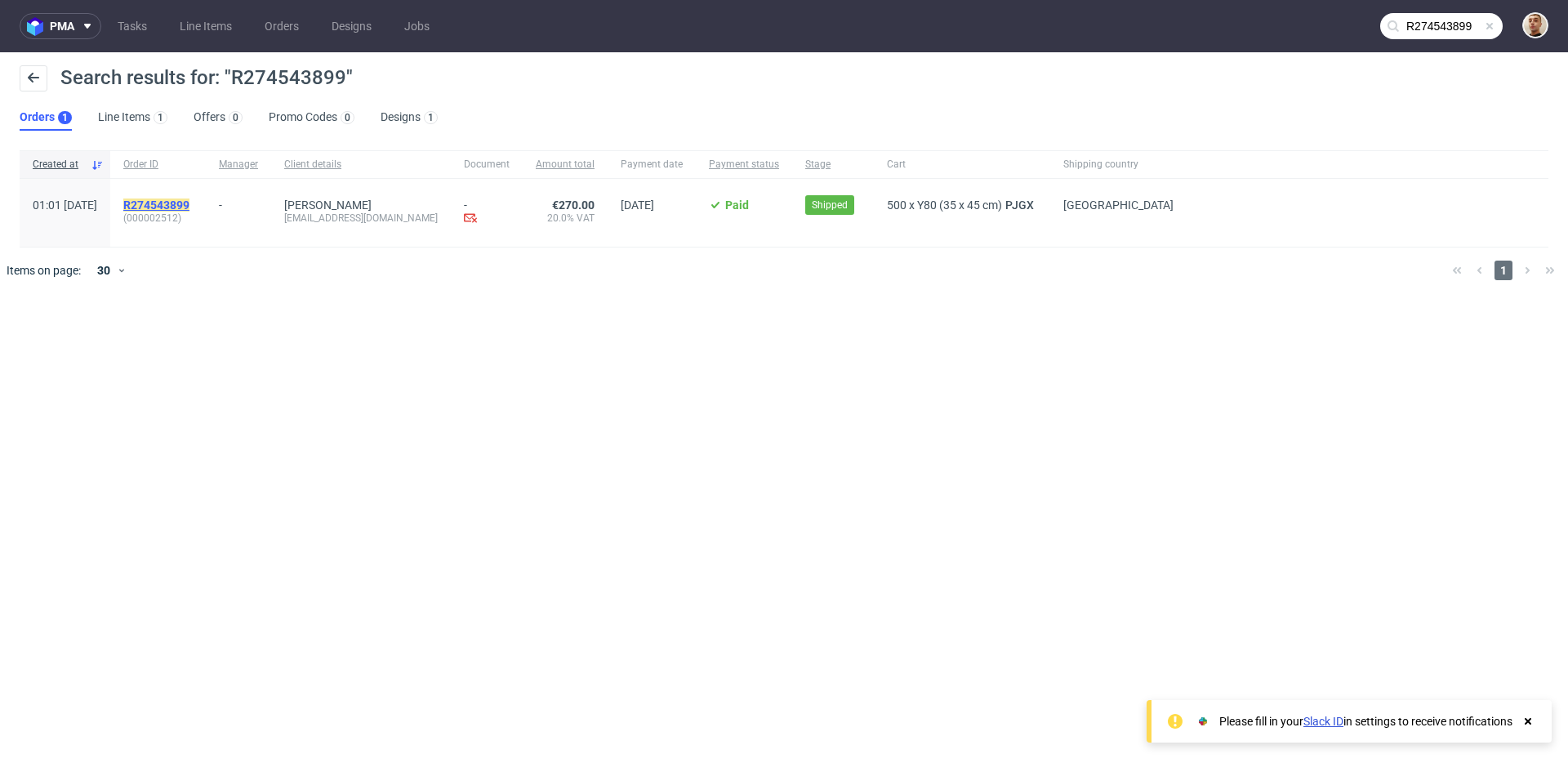
click at [189, 207] on mark "R274543899" at bounding box center [156, 205] width 66 height 13
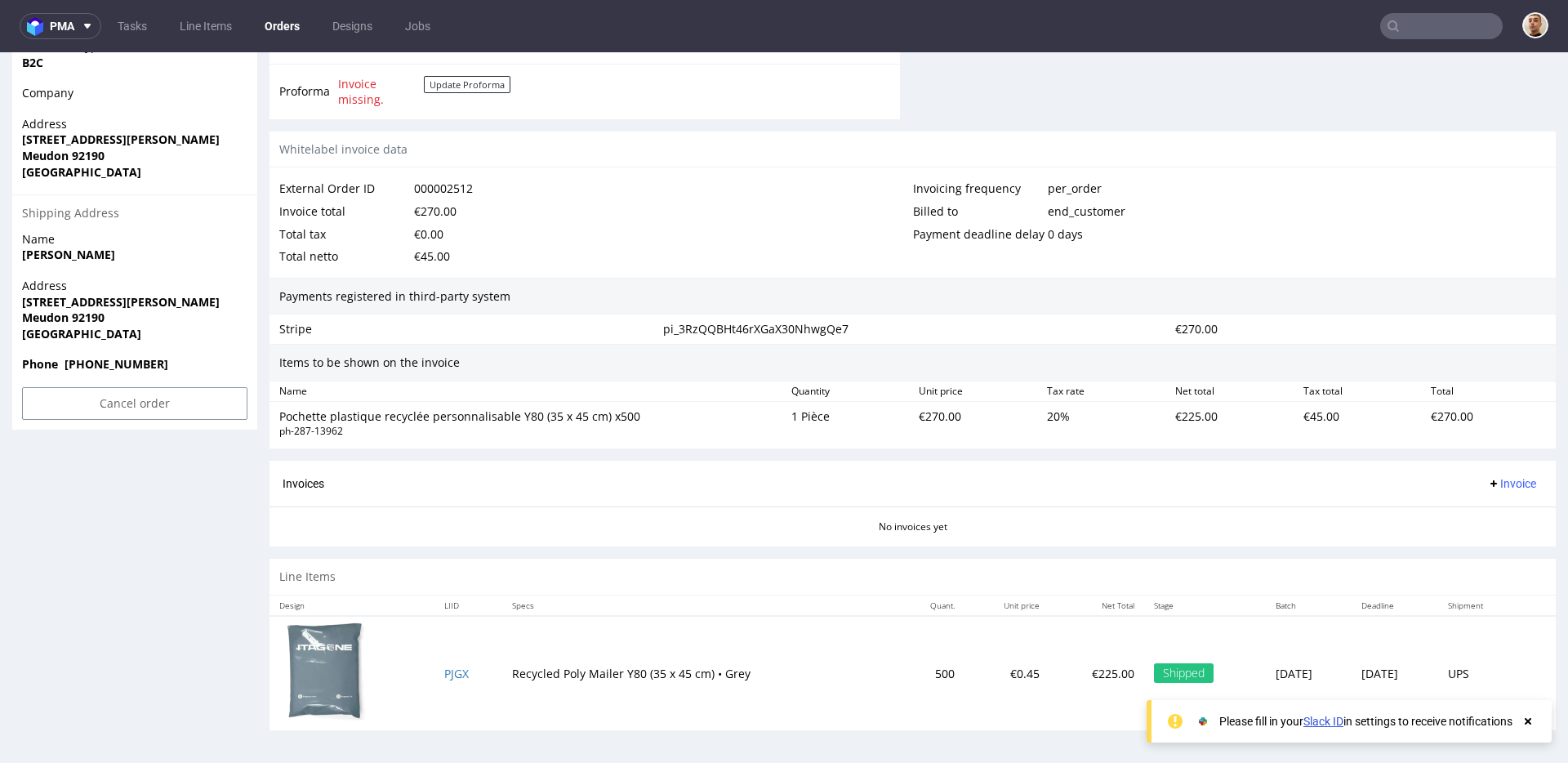
scroll to position [4, 0]
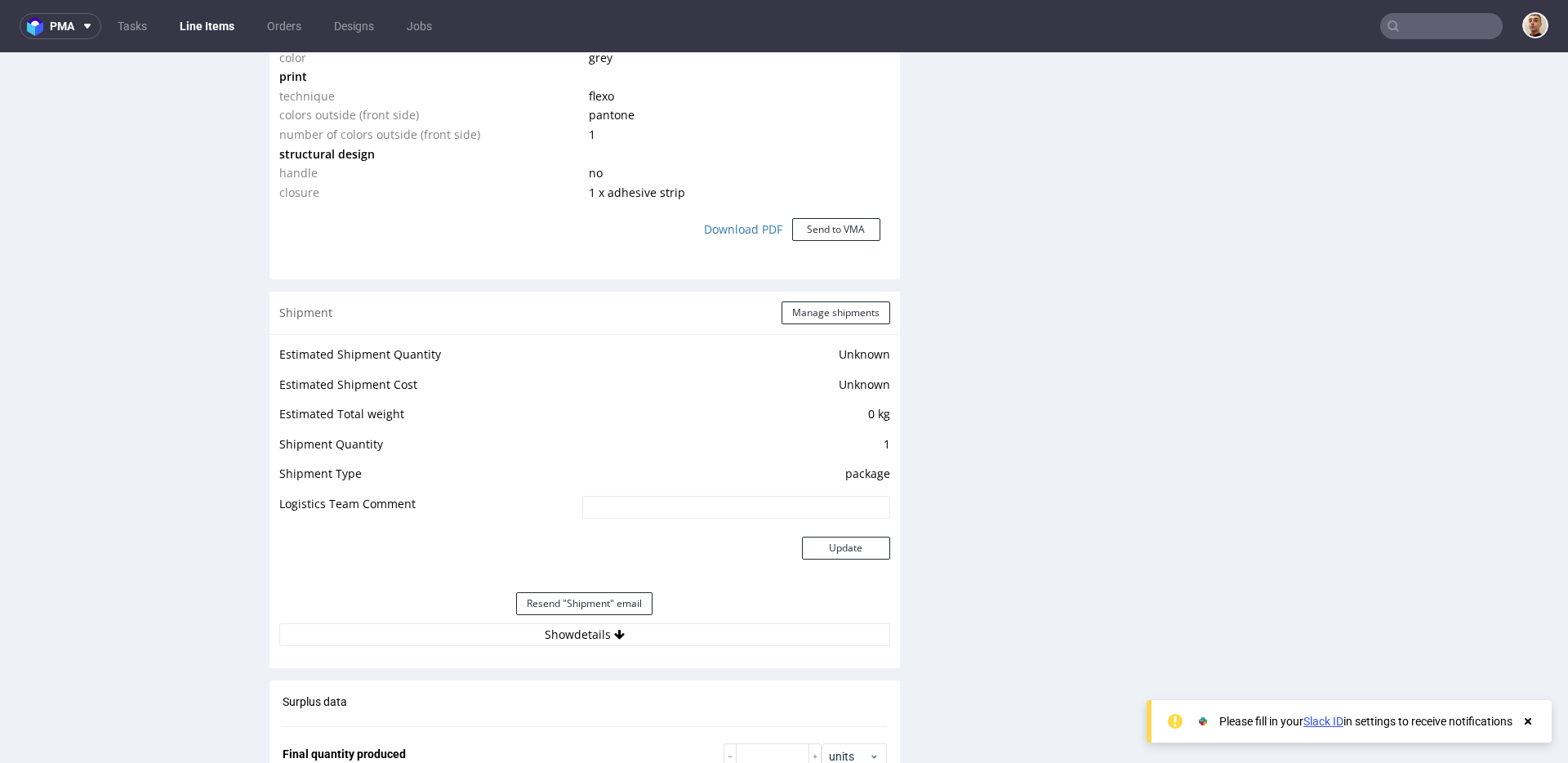
scroll to position [1794, 0]
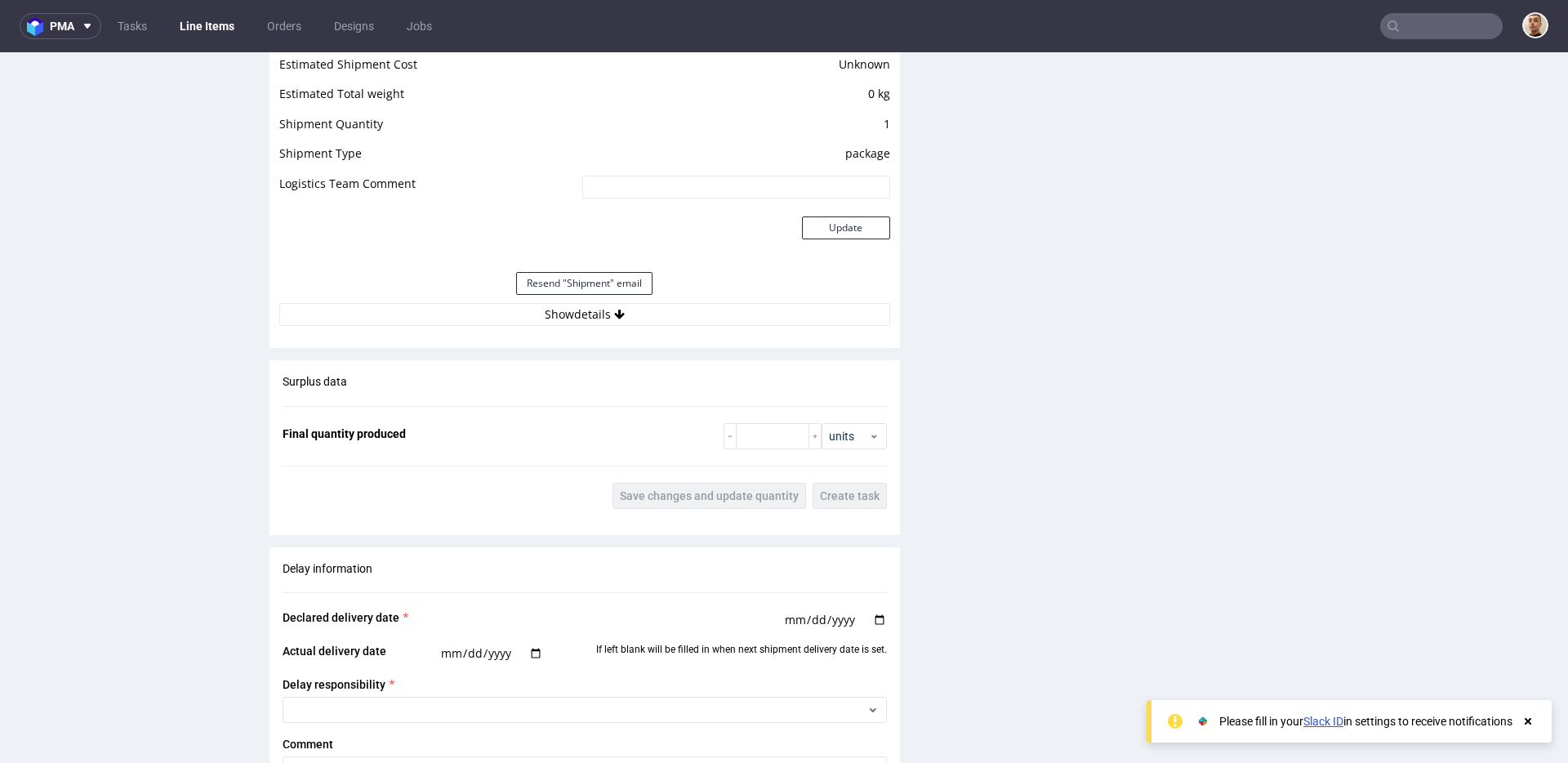
click at [657, 328] on div "Estimated Shipment Quantity Unknown Estimated Shipment Cost Unknown Estimated T…" at bounding box center [585, 175] width 631 height 322
click at [660, 319] on button "Show details" at bounding box center [585, 315] width 611 height 23
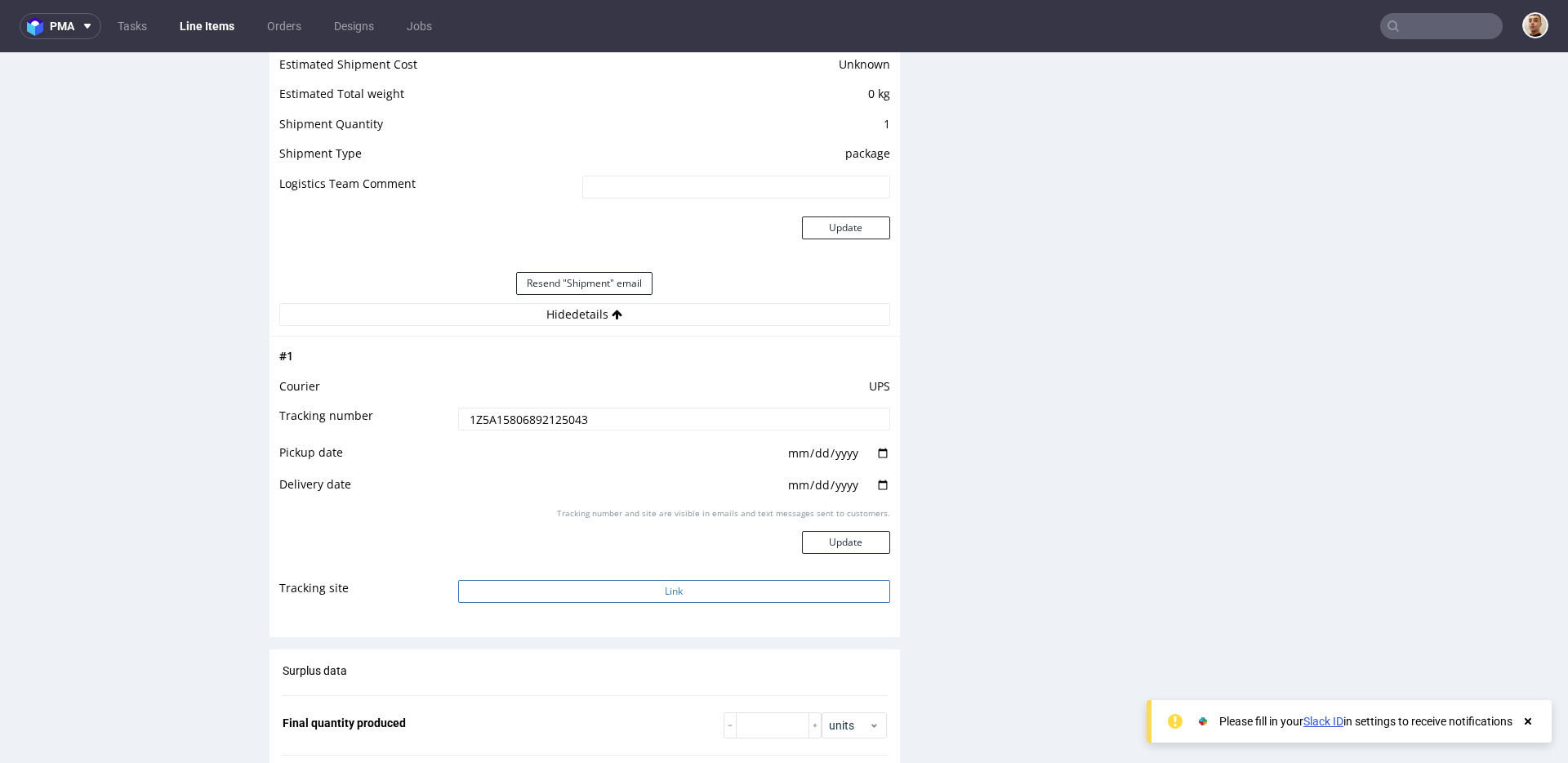
click at [688, 598] on button "Link" at bounding box center [675, 591] width 432 height 23
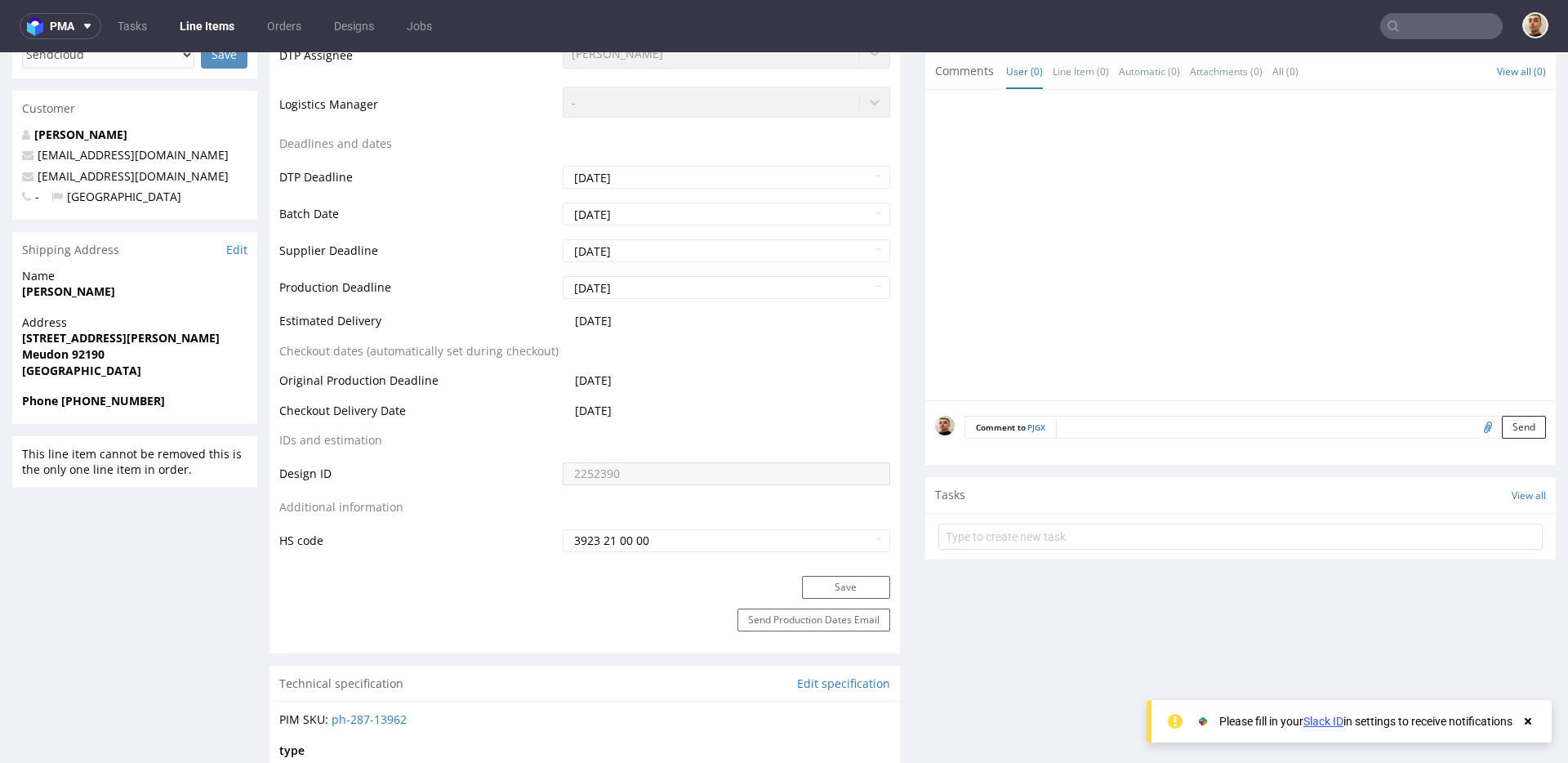
scroll to position [618, 0]
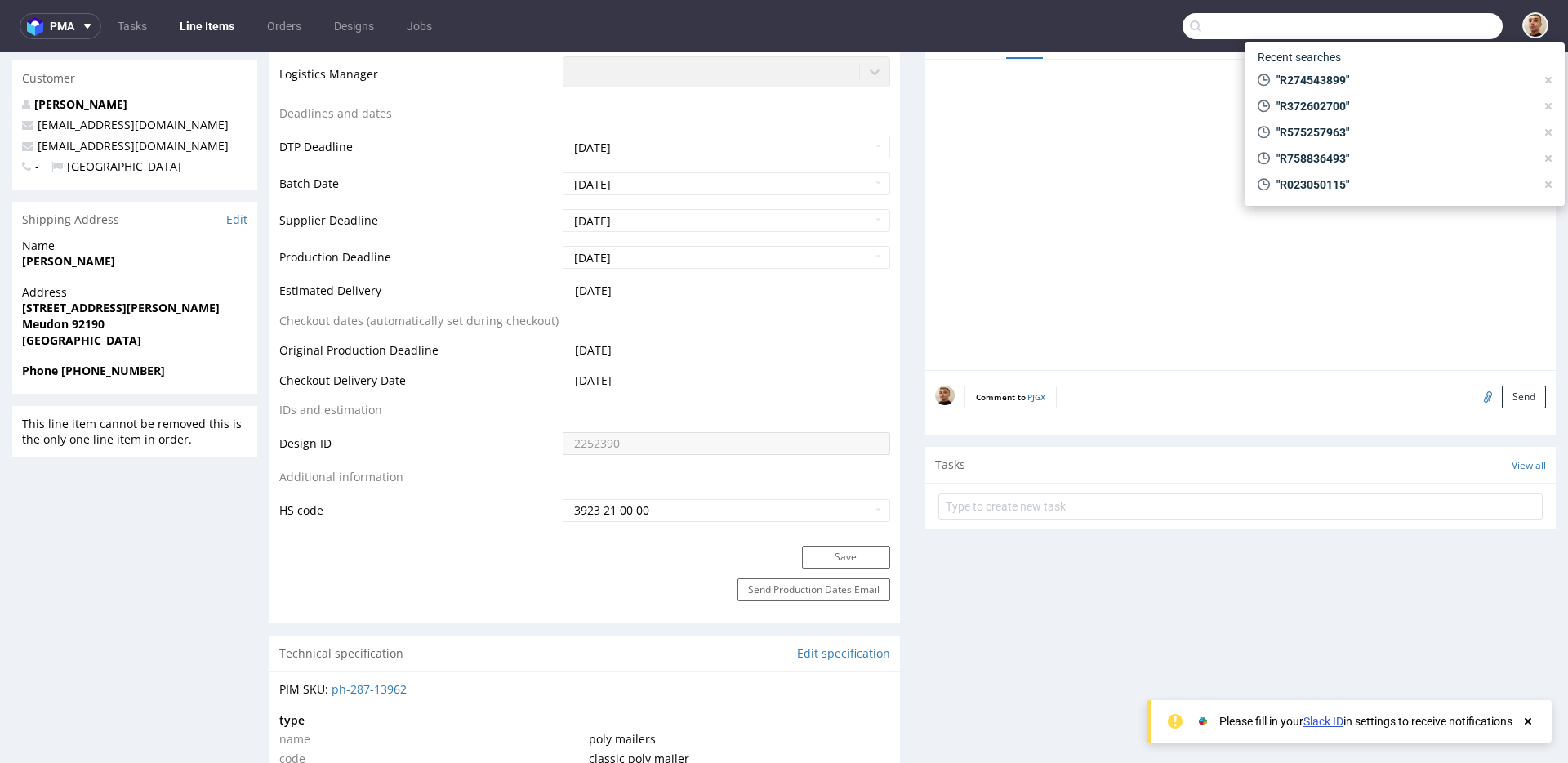
click at [1453, 24] on input "text" at bounding box center [1343, 26] width 320 height 26
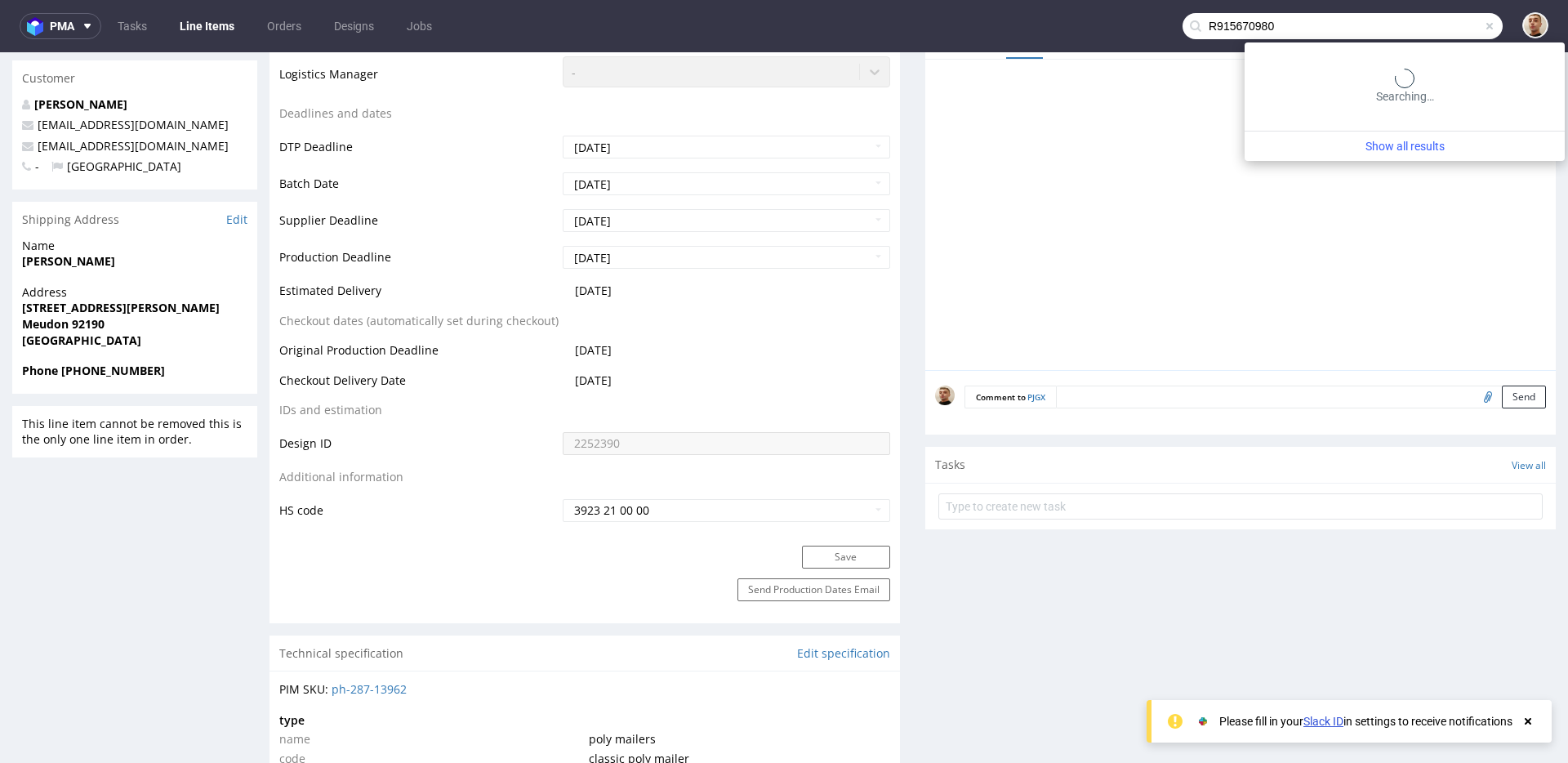
type input "R915670980"
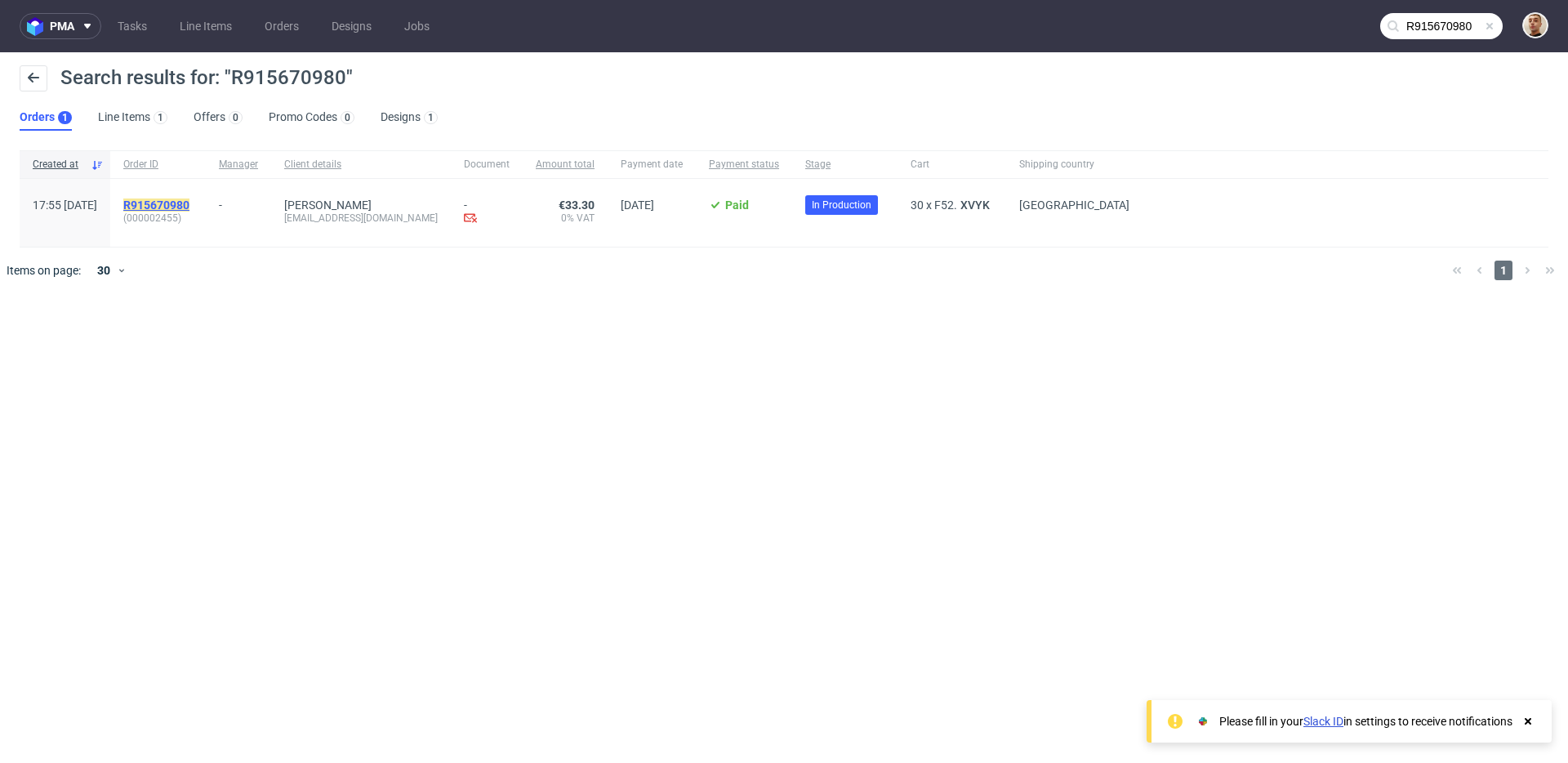
click at [189, 201] on mark "R915670980" at bounding box center [156, 205] width 66 height 13
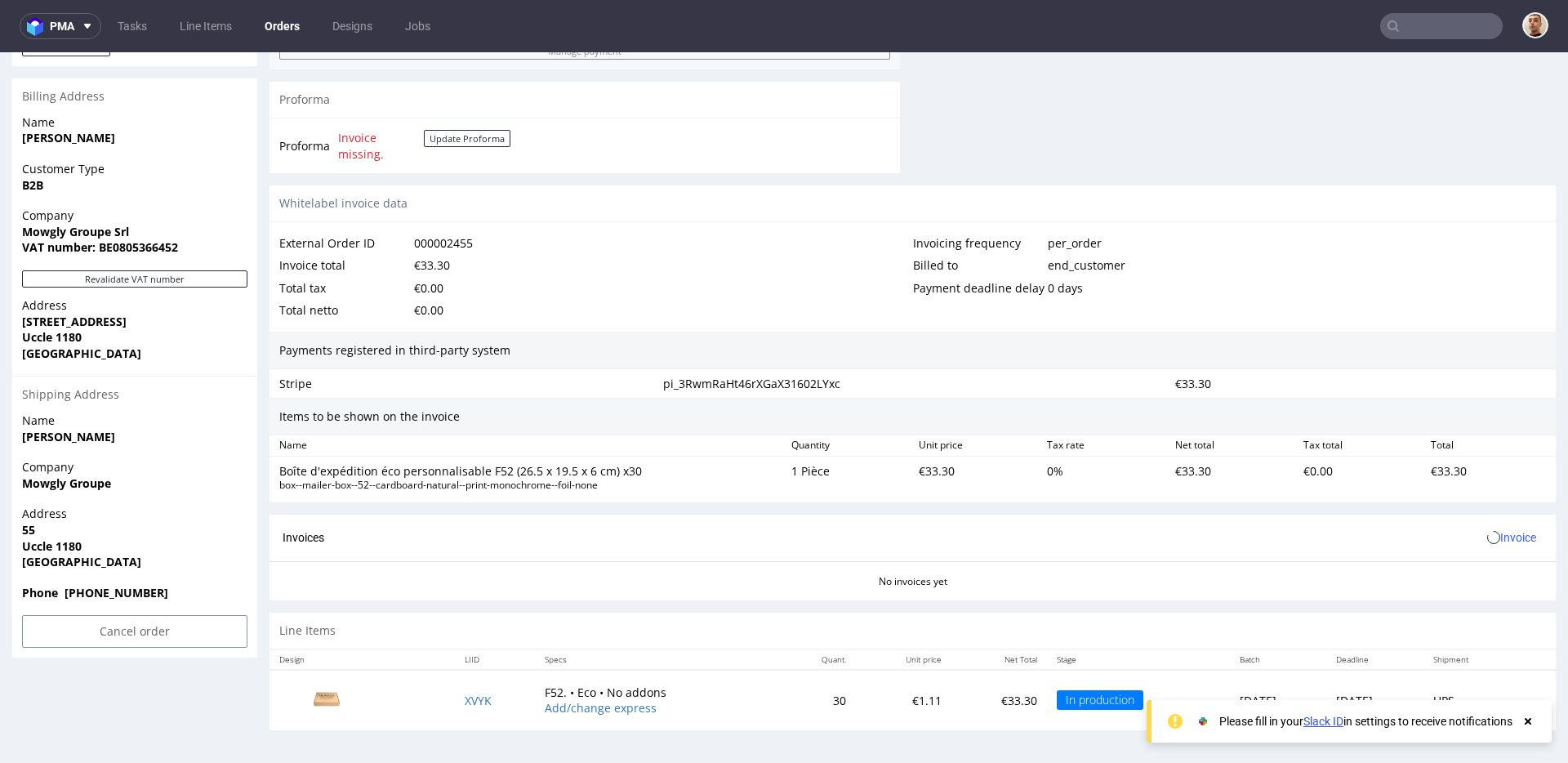
scroll to position [4, 0]
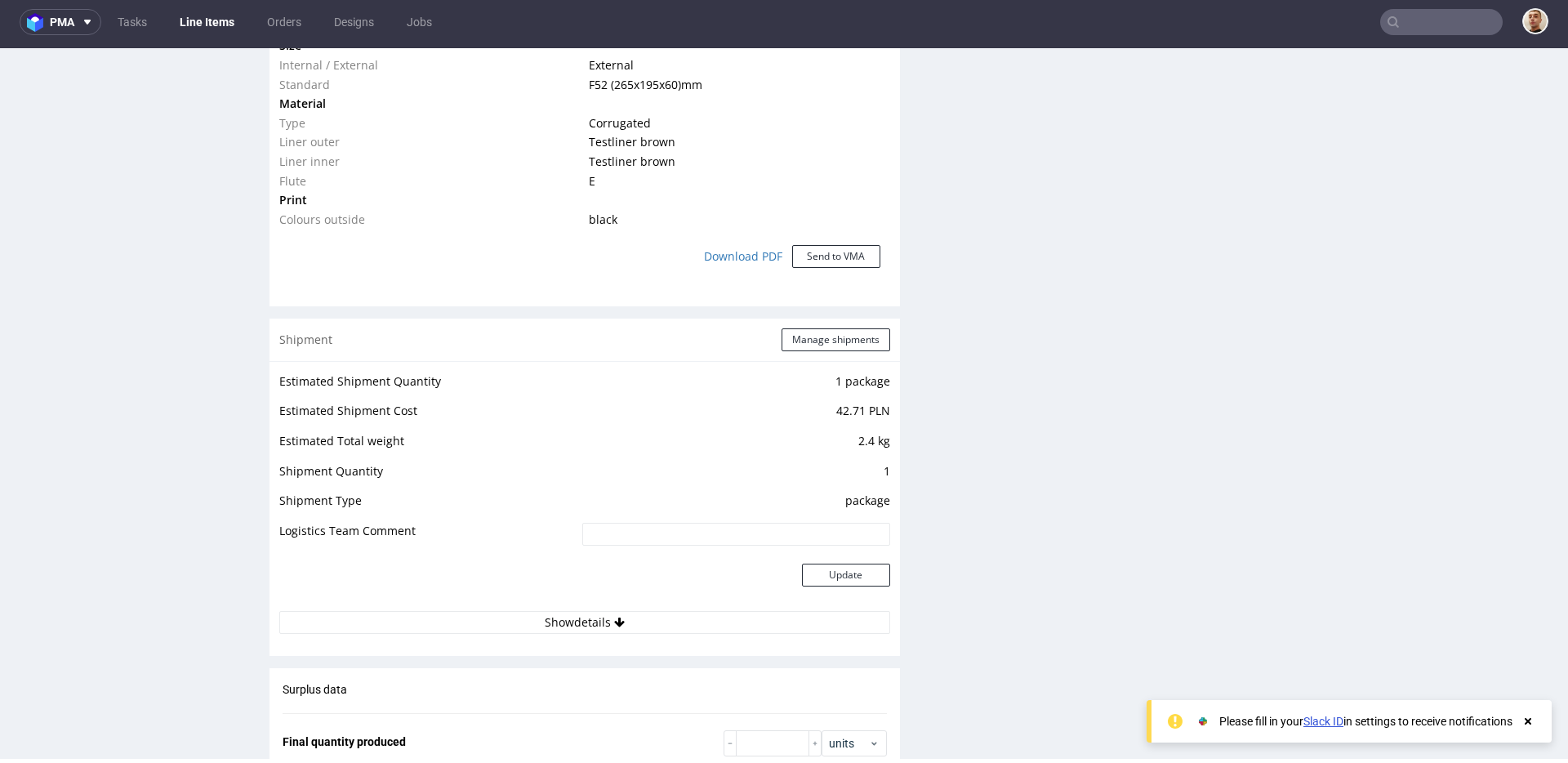
scroll to position [1295, 0]
click at [676, 612] on button "Show details" at bounding box center [585, 620] width 611 height 23
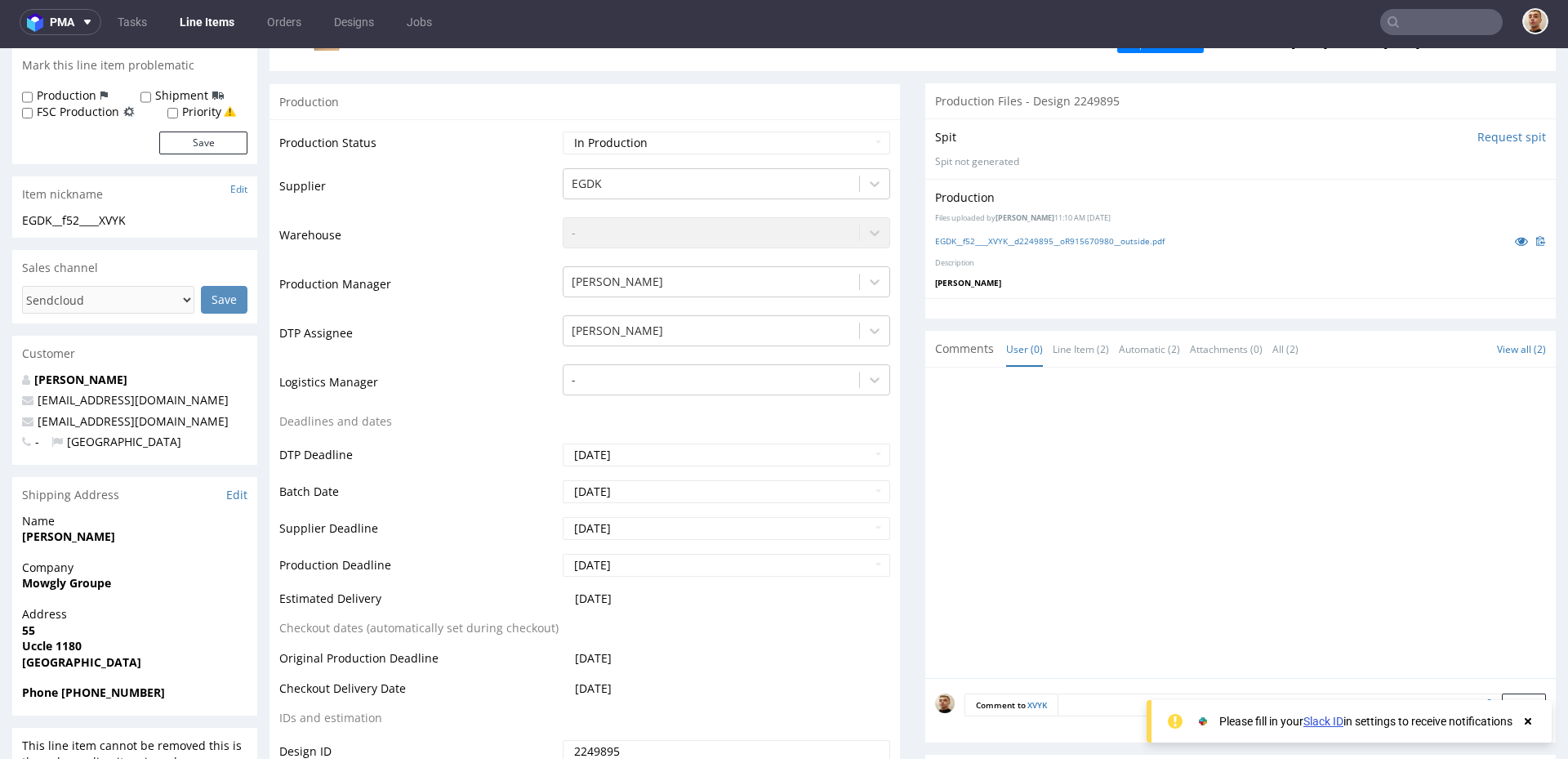
scroll to position [100, 0]
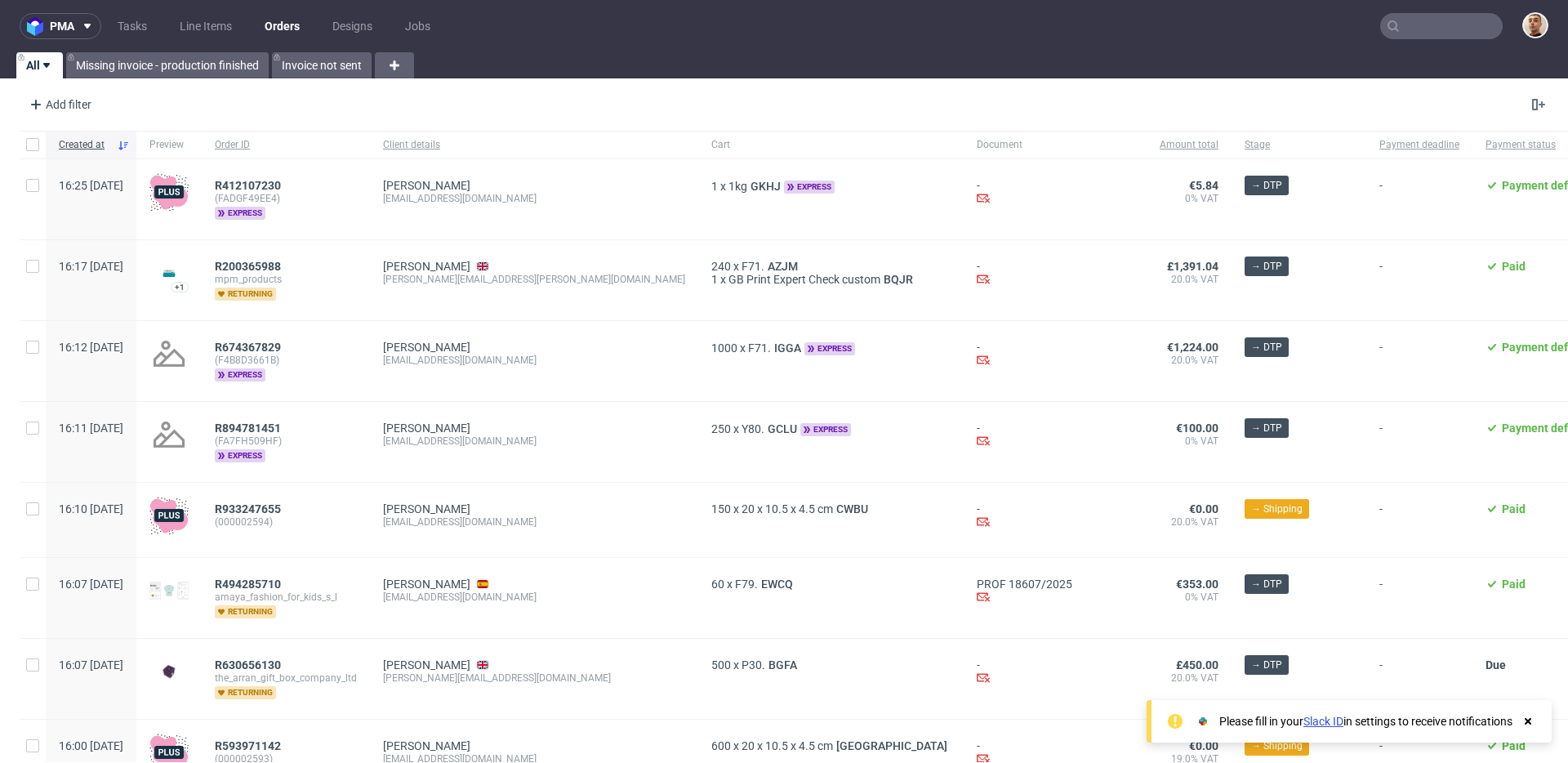
click at [1392, 10] on nav "pma Tasks Line Items Orders Designs Jobs" at bounding box center [784, 26] width 1568 height 52
click at [1397, 16] on input "text" at bounding box center [1442, 26] width 122 height 26
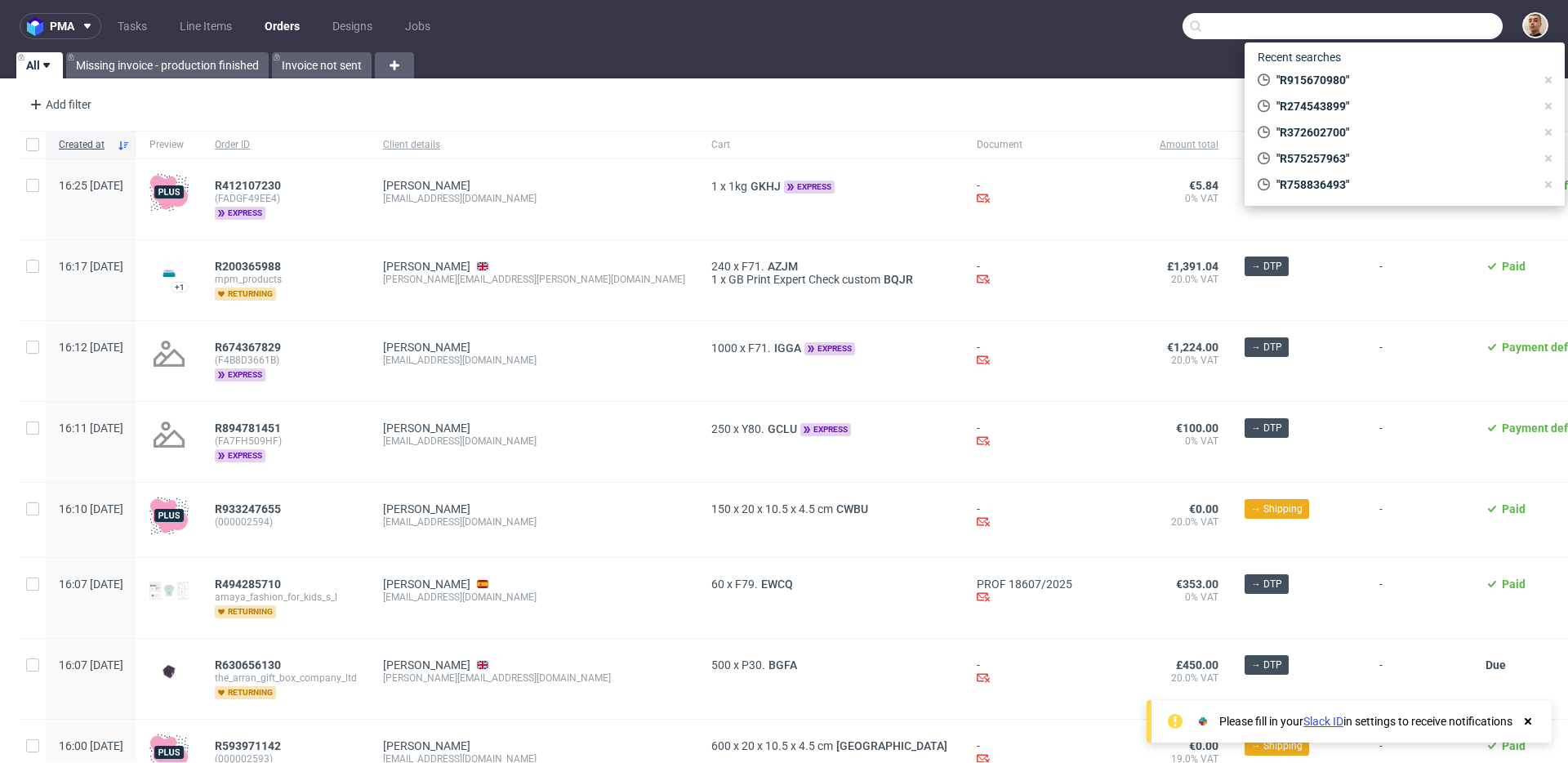
paste input "contact@thes-traditions.com"
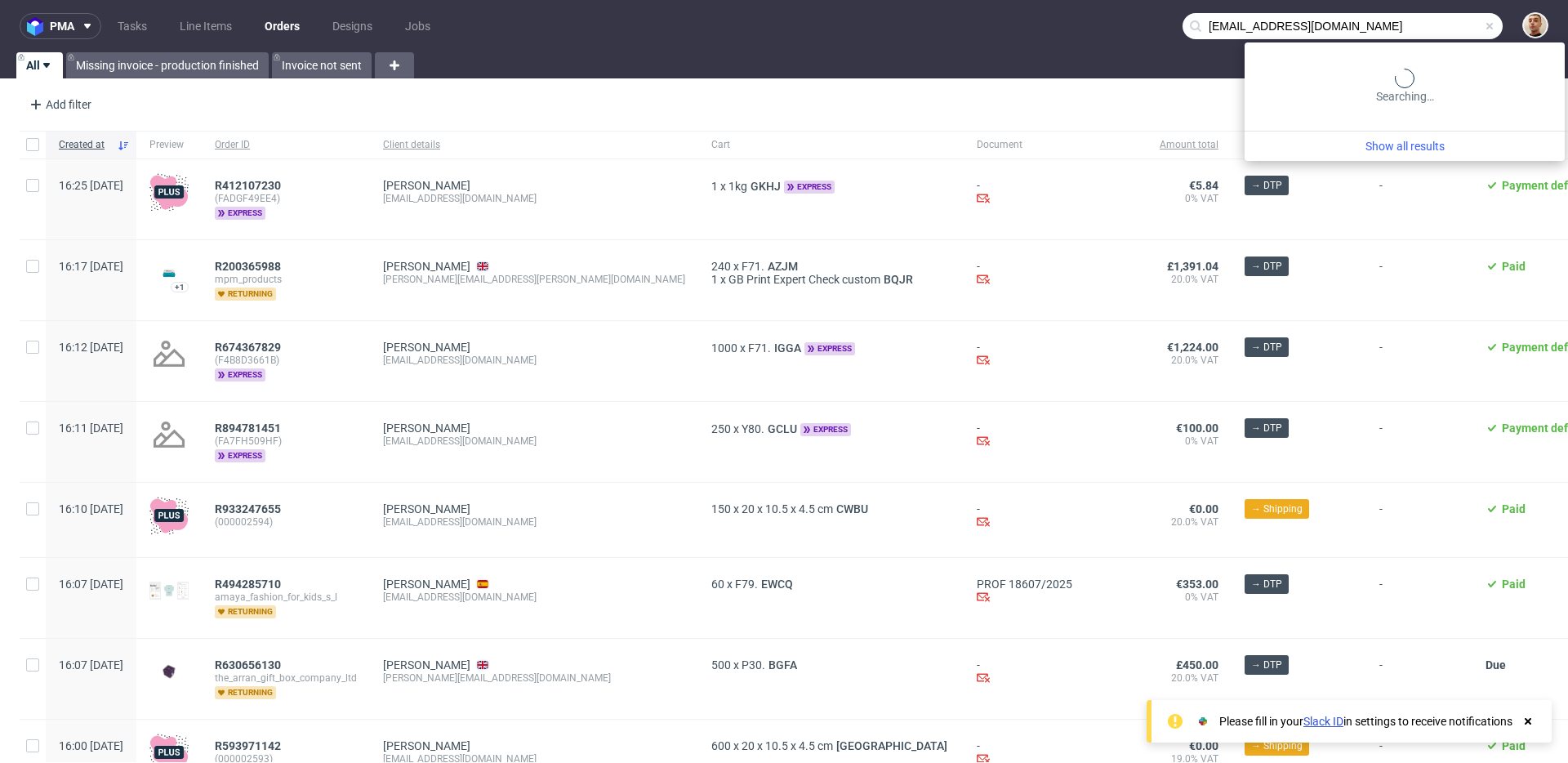
type input "contact@thes-traditions.com"
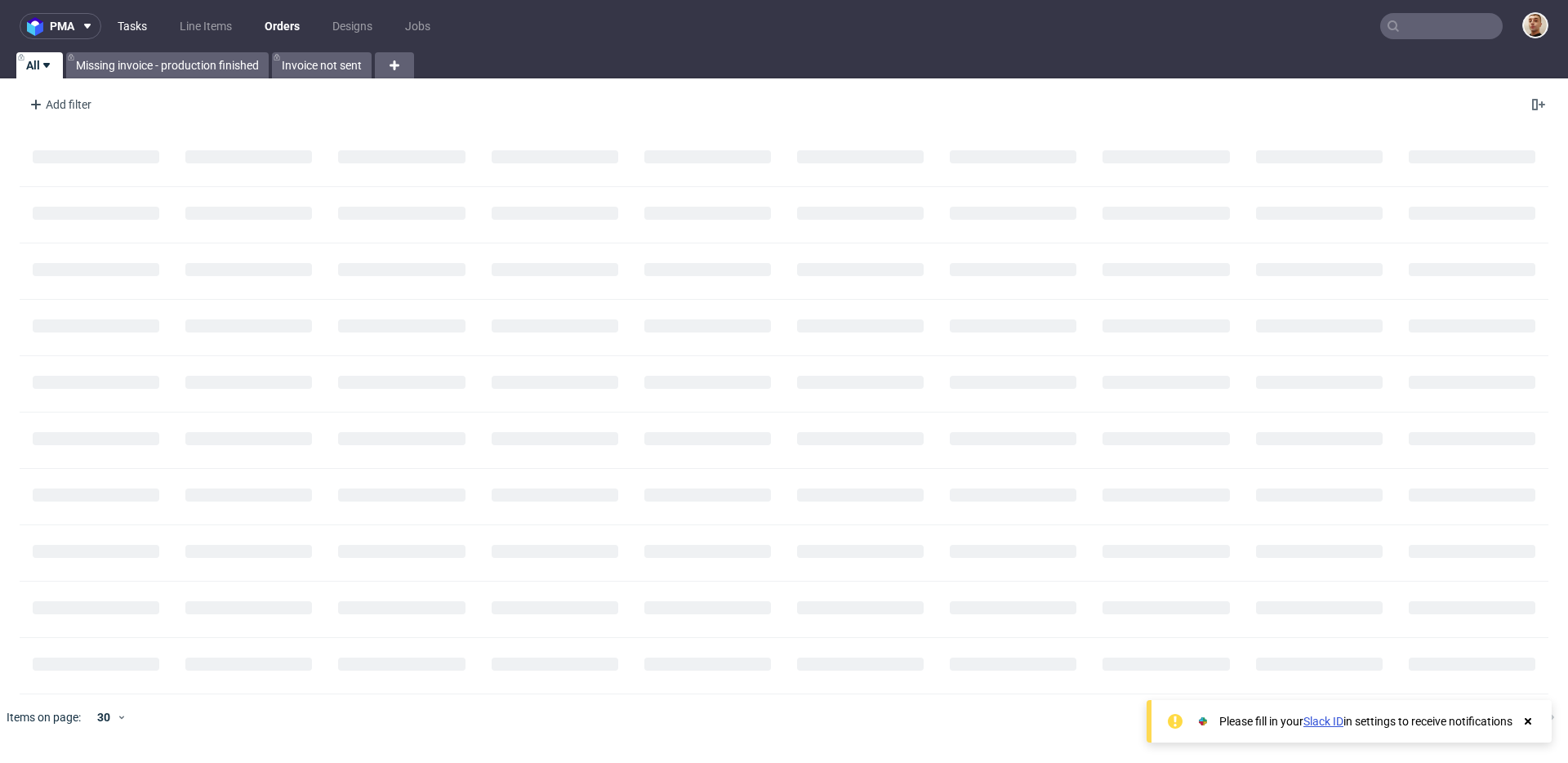
click at [127, 28] on link "Tasks" at bounding box center [132, 26] width 49 height 26
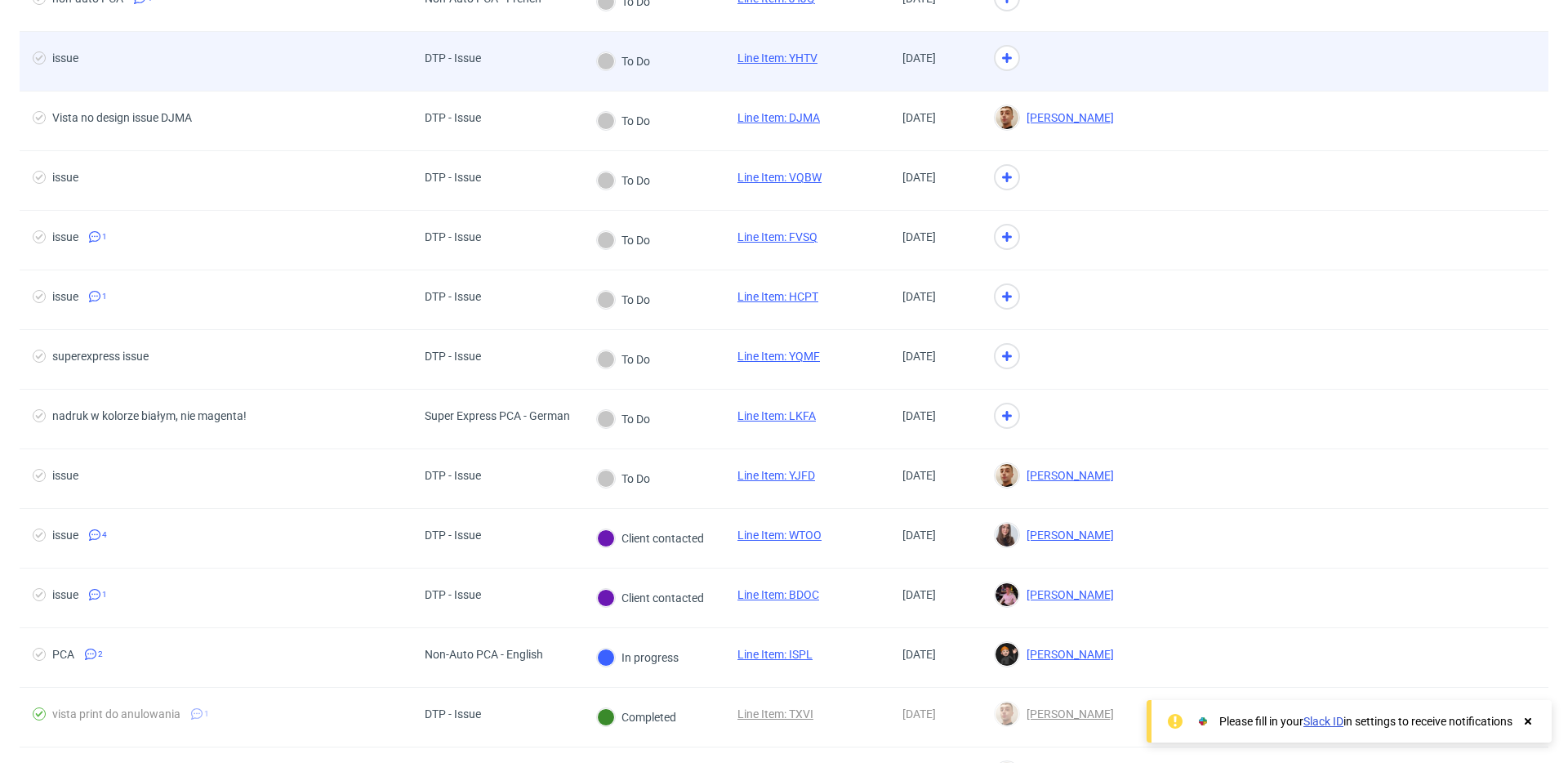
scroll to position [199, 0]
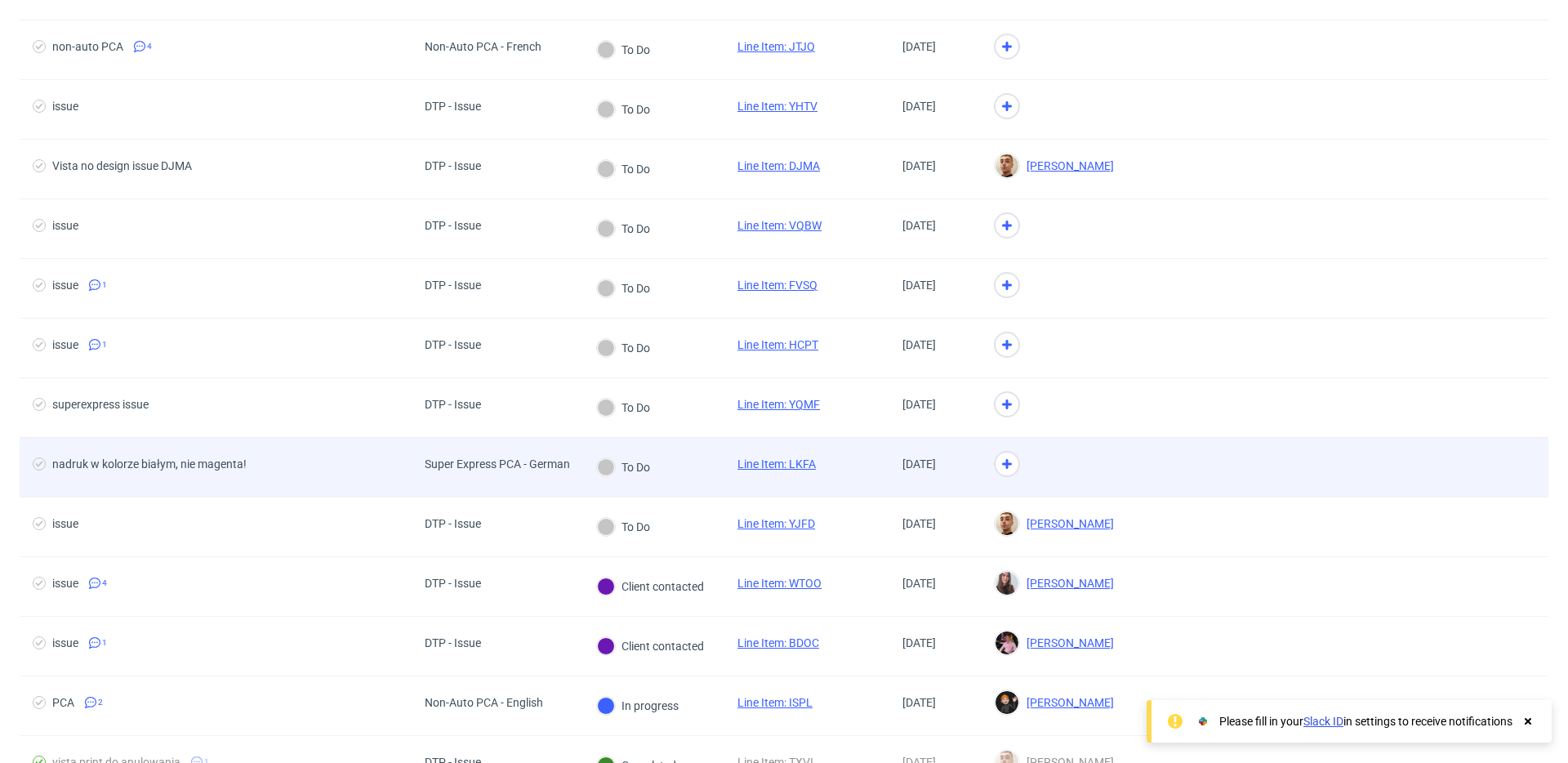
click at [529, 459] on div "Super Express PCA - German" at bounding box center [497, 464] width 146 height 13
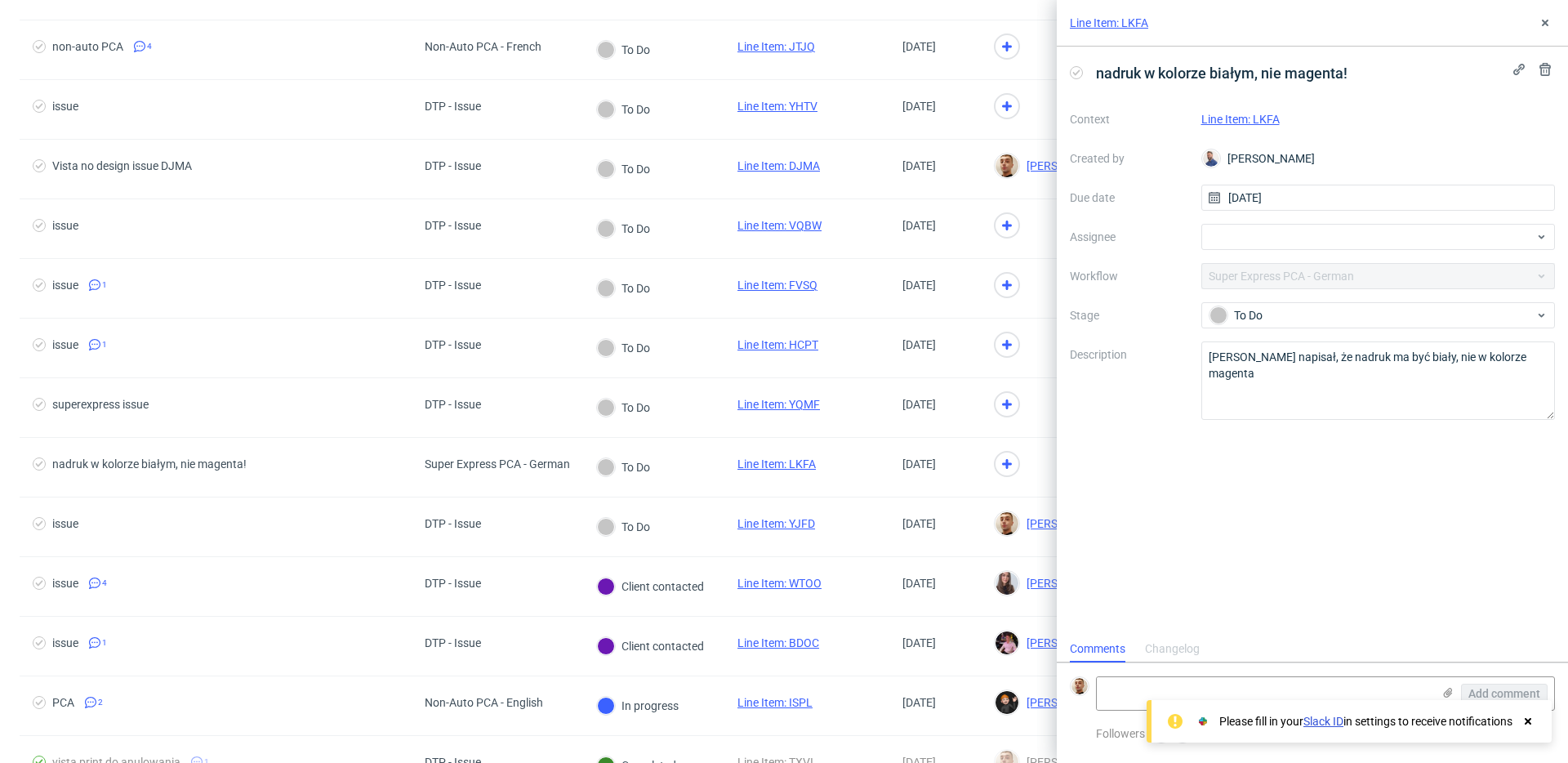
scroll to position [13, 0]
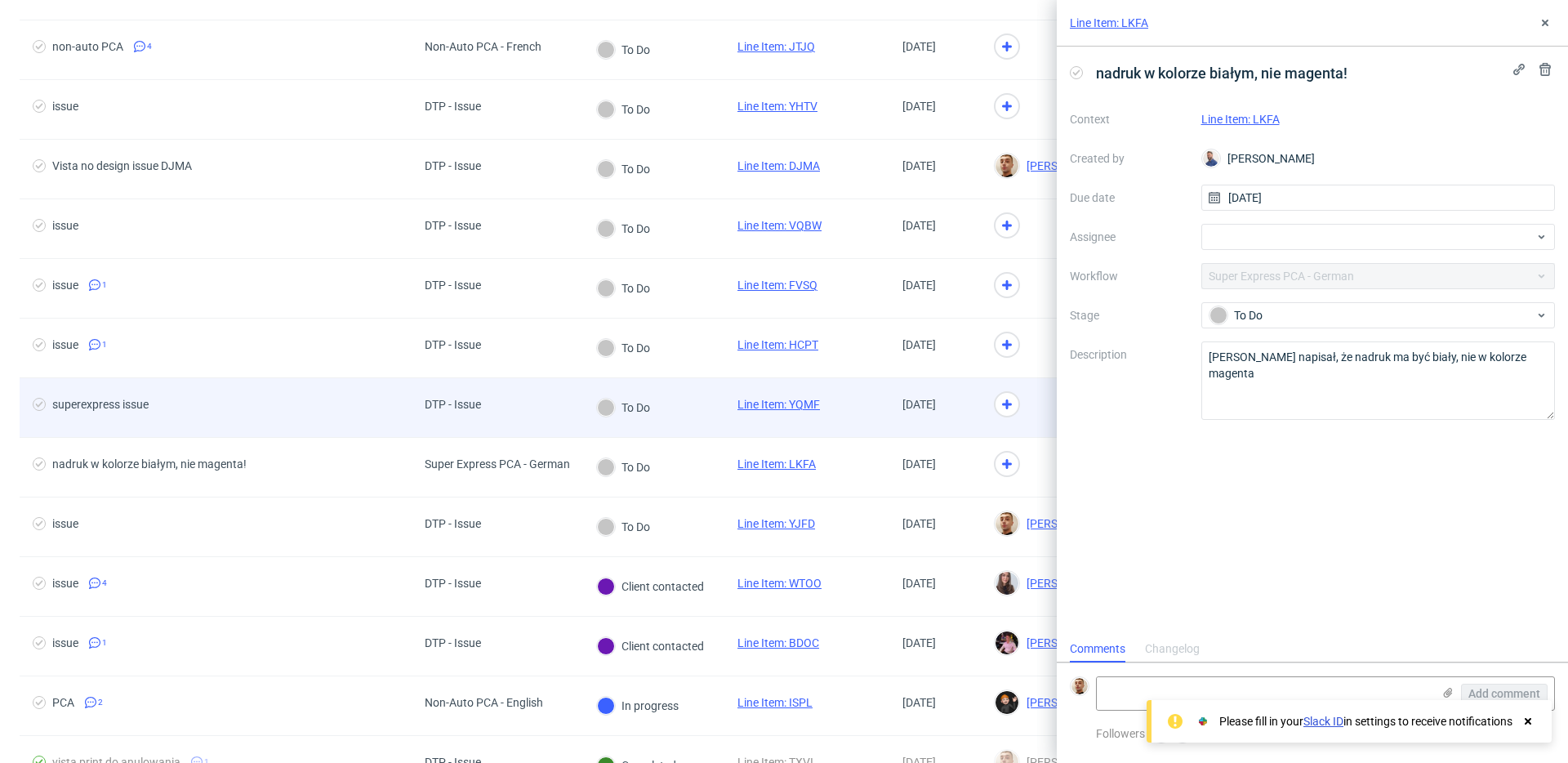
click at [534, 399] on div "DTP - Issue" at bounding box center [497, 408] width 172 height 59
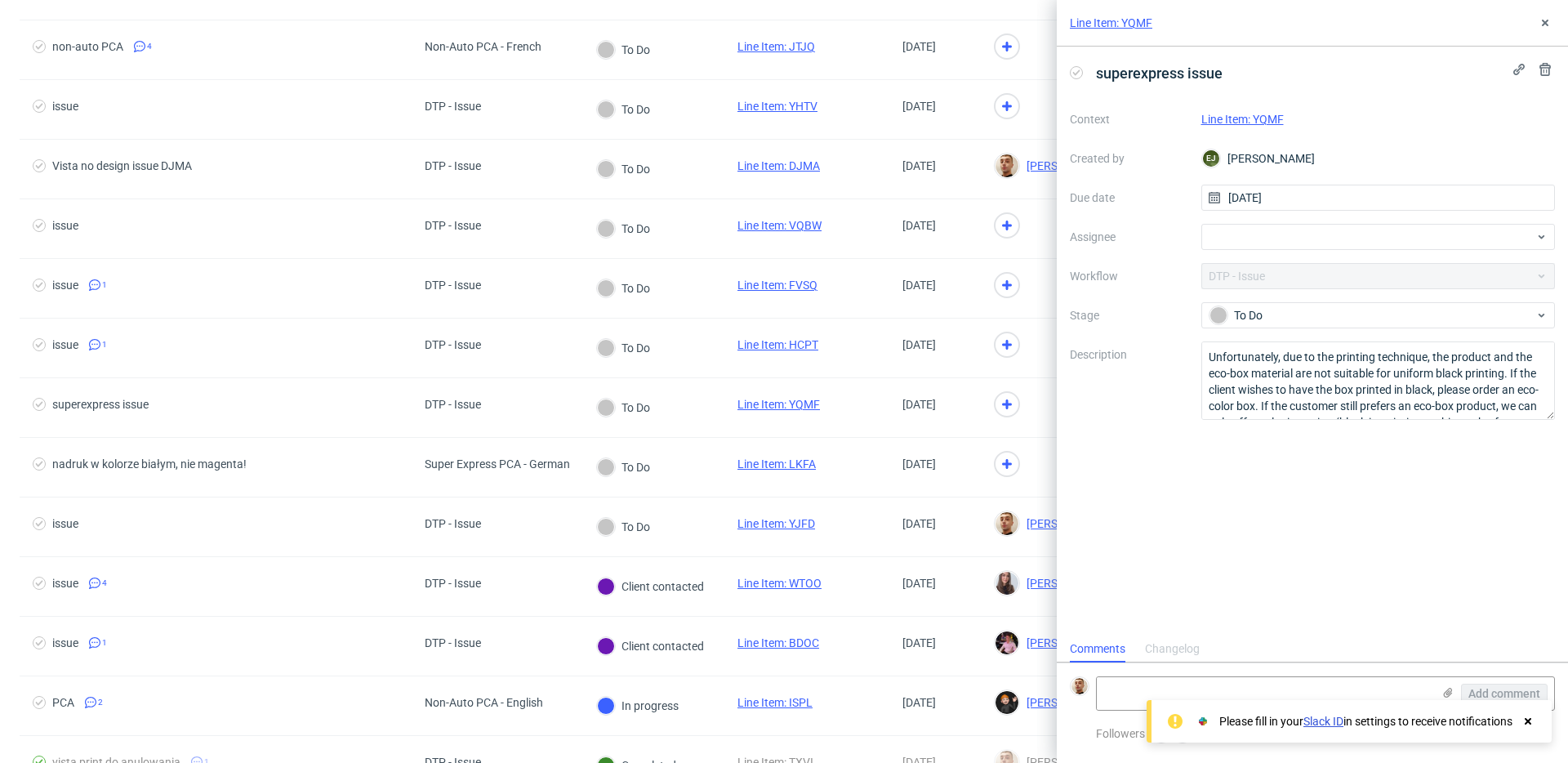
scroll to position [13, 0]
click at [1242, 120] on link "Line Item: YQMF" at bounding box center [1242, 119] width 83 height 13
click at [1287, 247] on div at bounding box center [1379, 237] width 354 height 26
type input "matt"
click at [1273, 272] on span "Matteo Corsico" at bounding box center [1281, 273] width 87 height 17
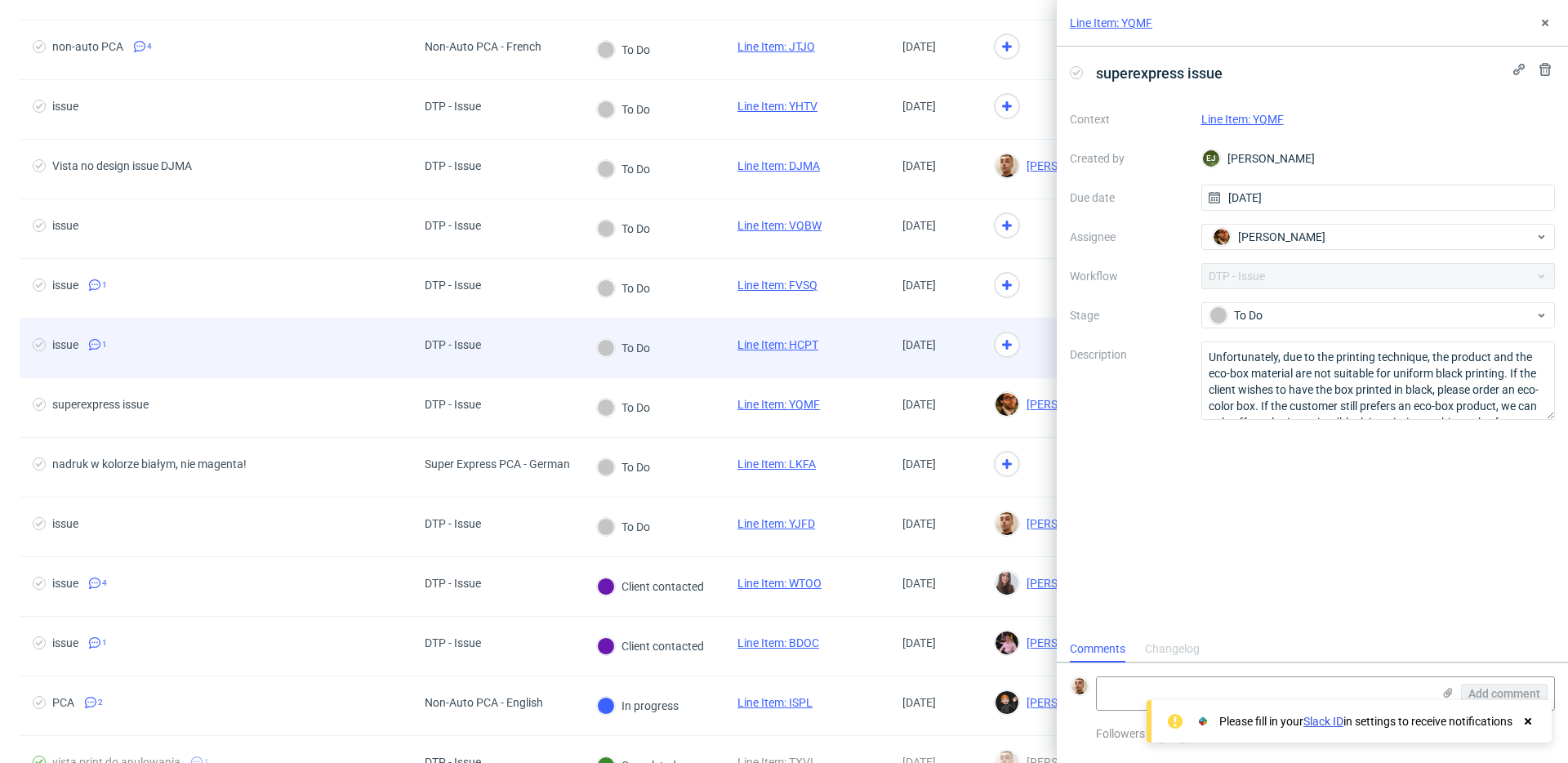
click at [906, 356] on span "[DATE]" at bounding box center [935, 347] width 65 height 19
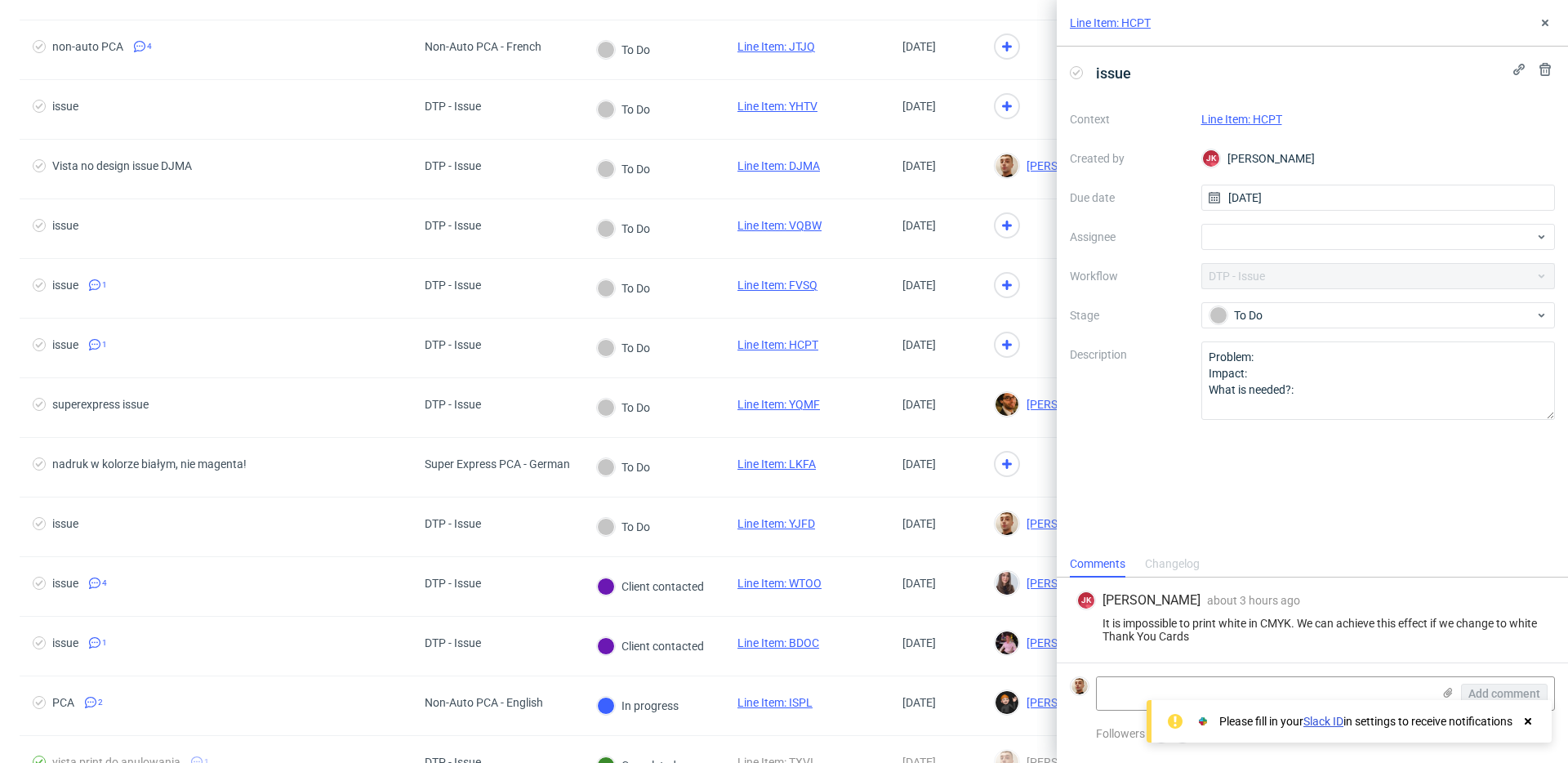
click at [1264, 122] on link "Line Item: HCPT" at bounding box center [1241, 119] width 81 height 13
click at [1299, 242] on div at bounding box center [1379, 237] width 354 height 26
type input "bart"
click at [1296, 271] on span "[PERSON_NAME]" at bounding box center [1281, 273] width 87 height 17
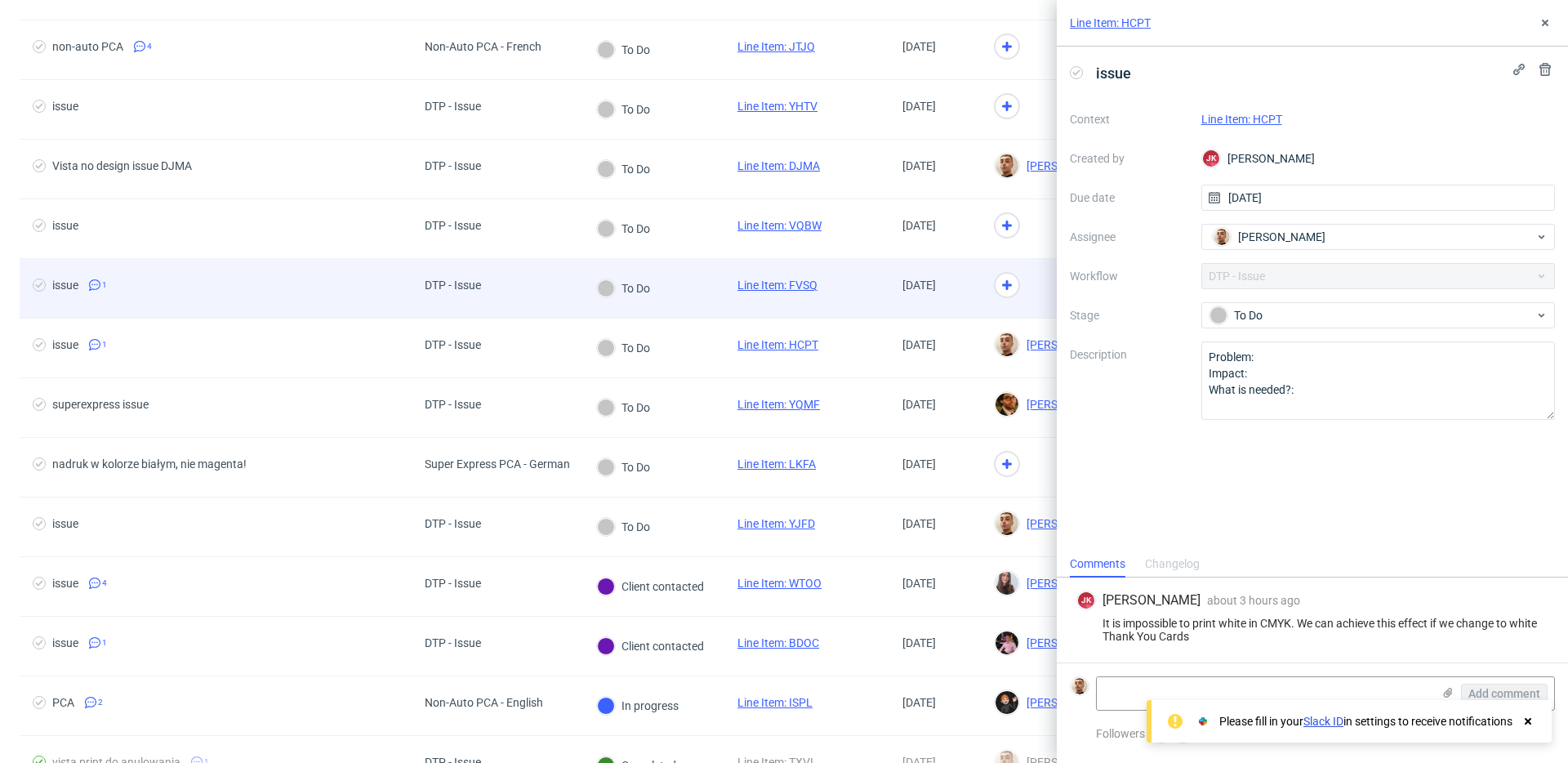
click at [1030, 299] on div at bounding box center [1054, 289] width 147 height 59
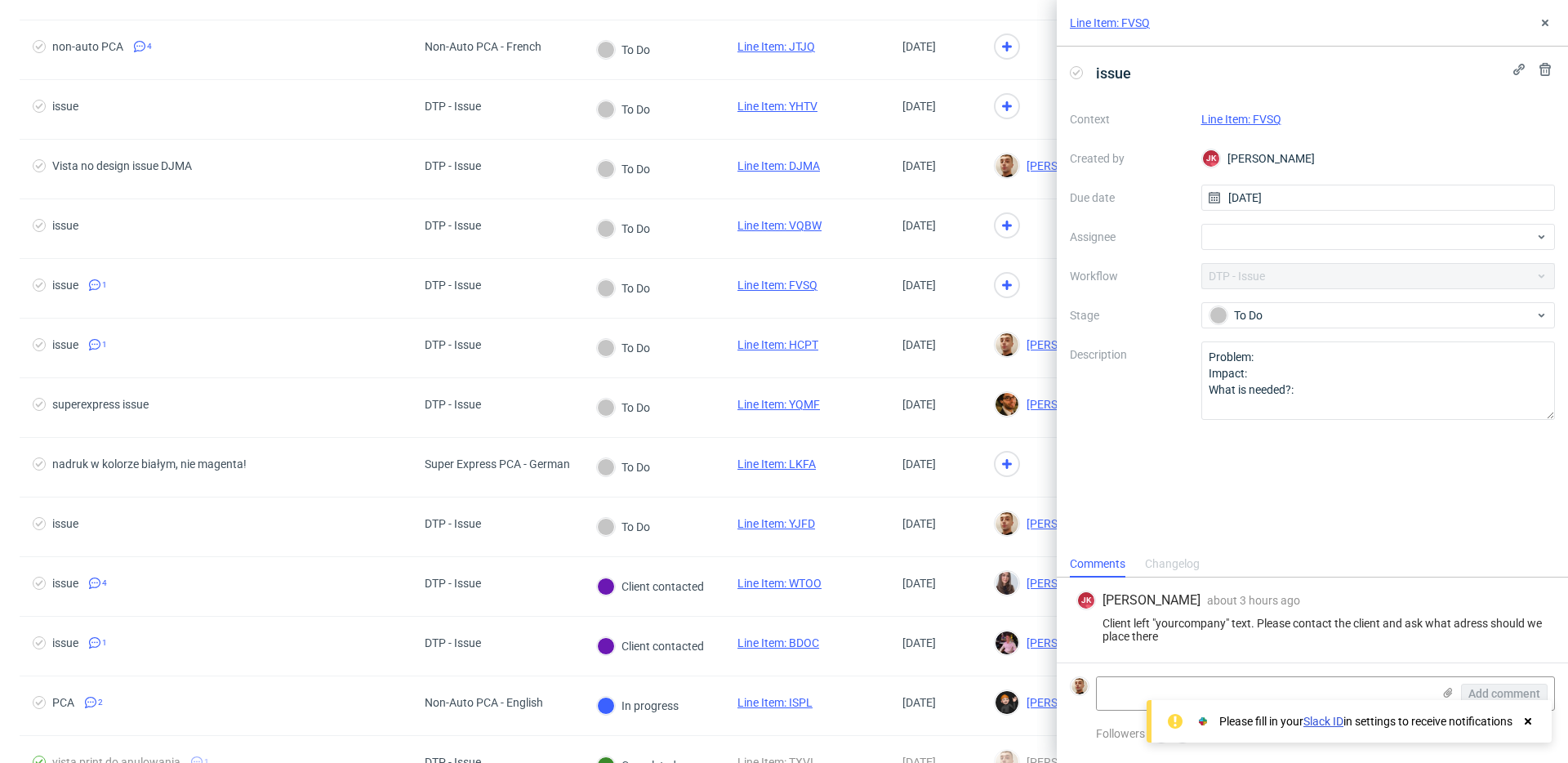
click at [1270, 124] on link "Line Item: FVSQ" at bounding box center [1241, 119] width 80 height 13
click at [1218, 248] on div at bounding box center [1379, 237] width 354 height 26
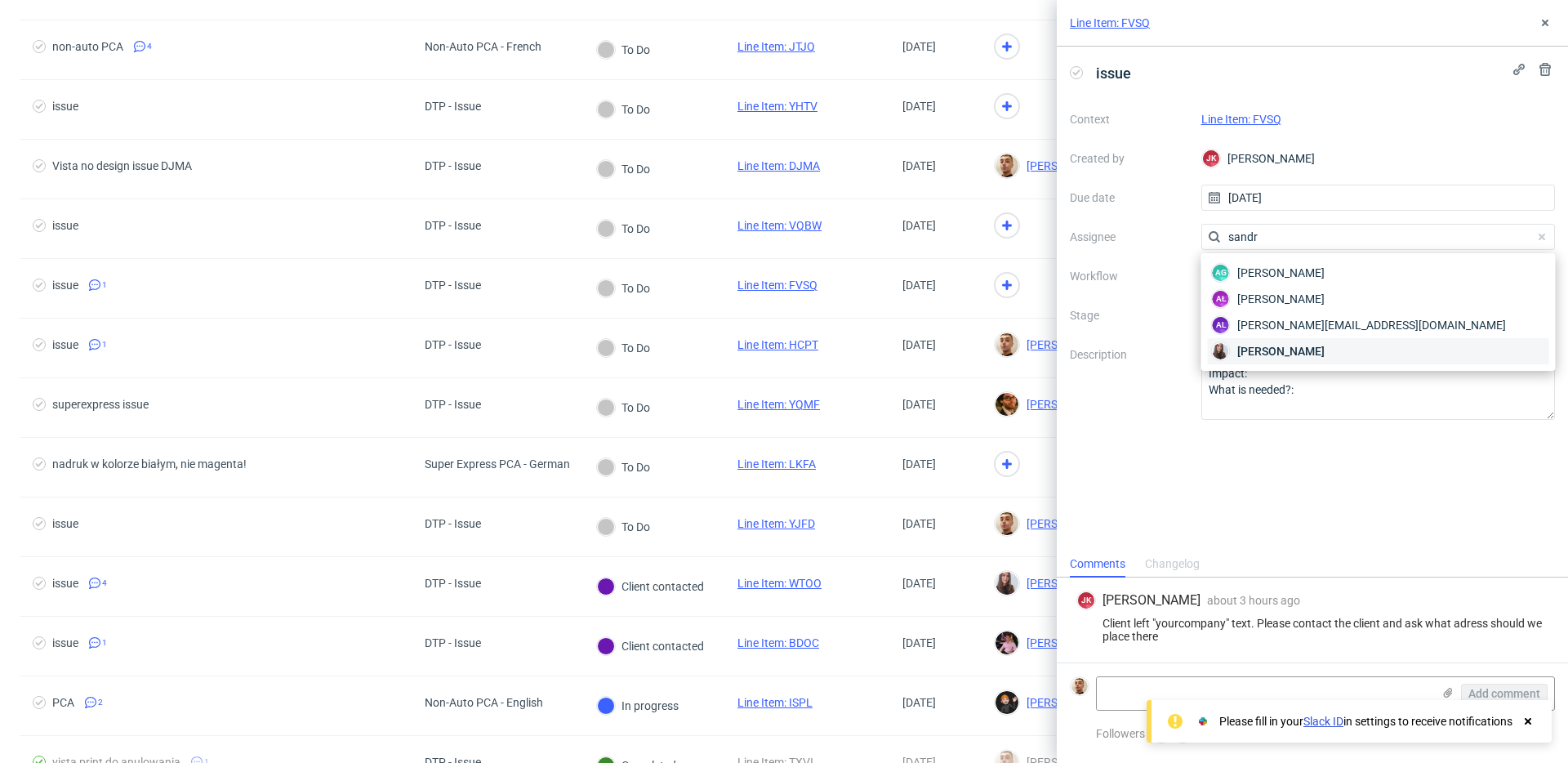
type input "sandr"
click at [1240, 346] on span "Sandra Beśka" at bounding box center [1281, 352] width 87 height 17
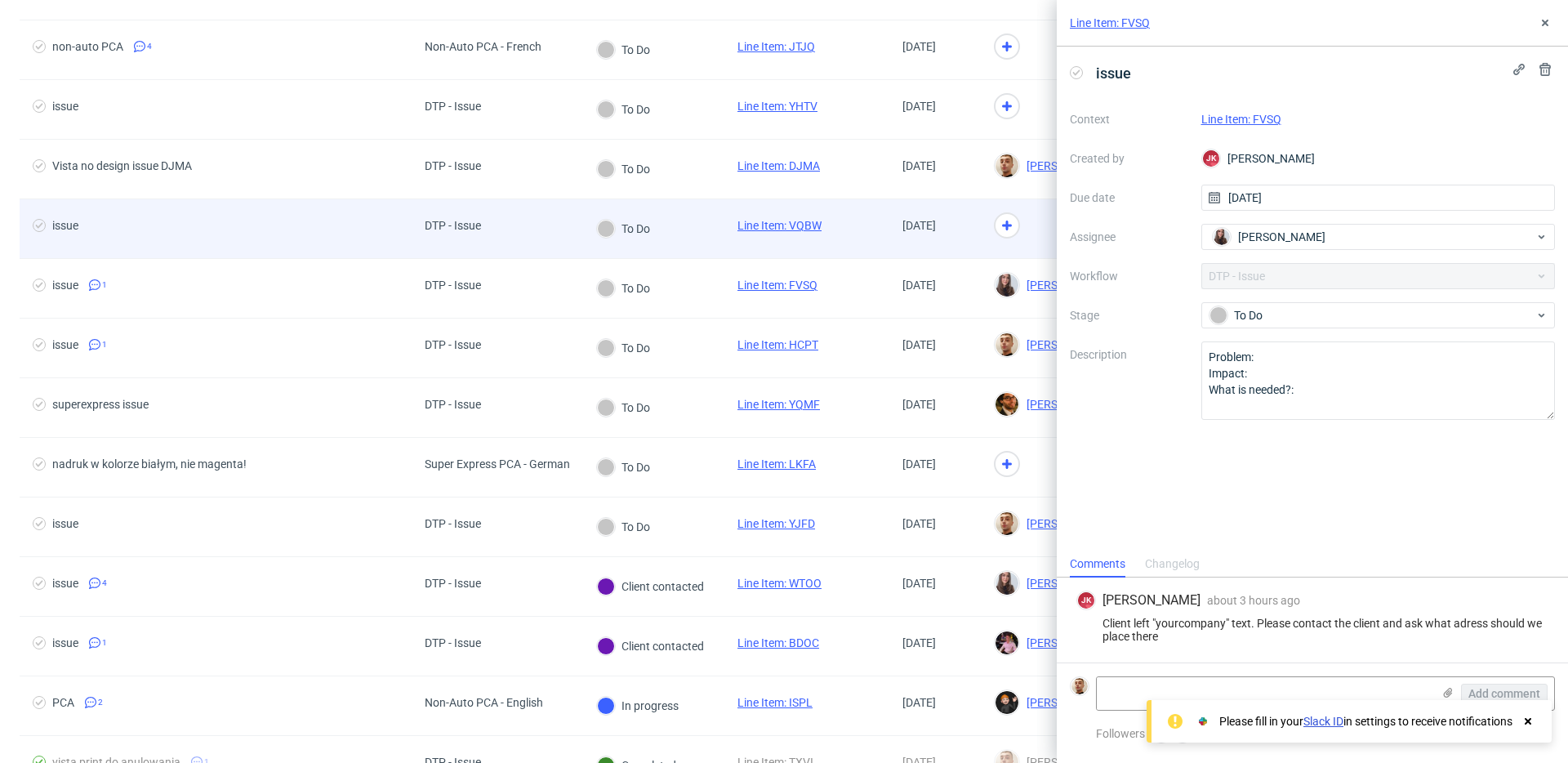
click at [1035, 221] on div at bounding box center [1054, 229] width 147 height 59
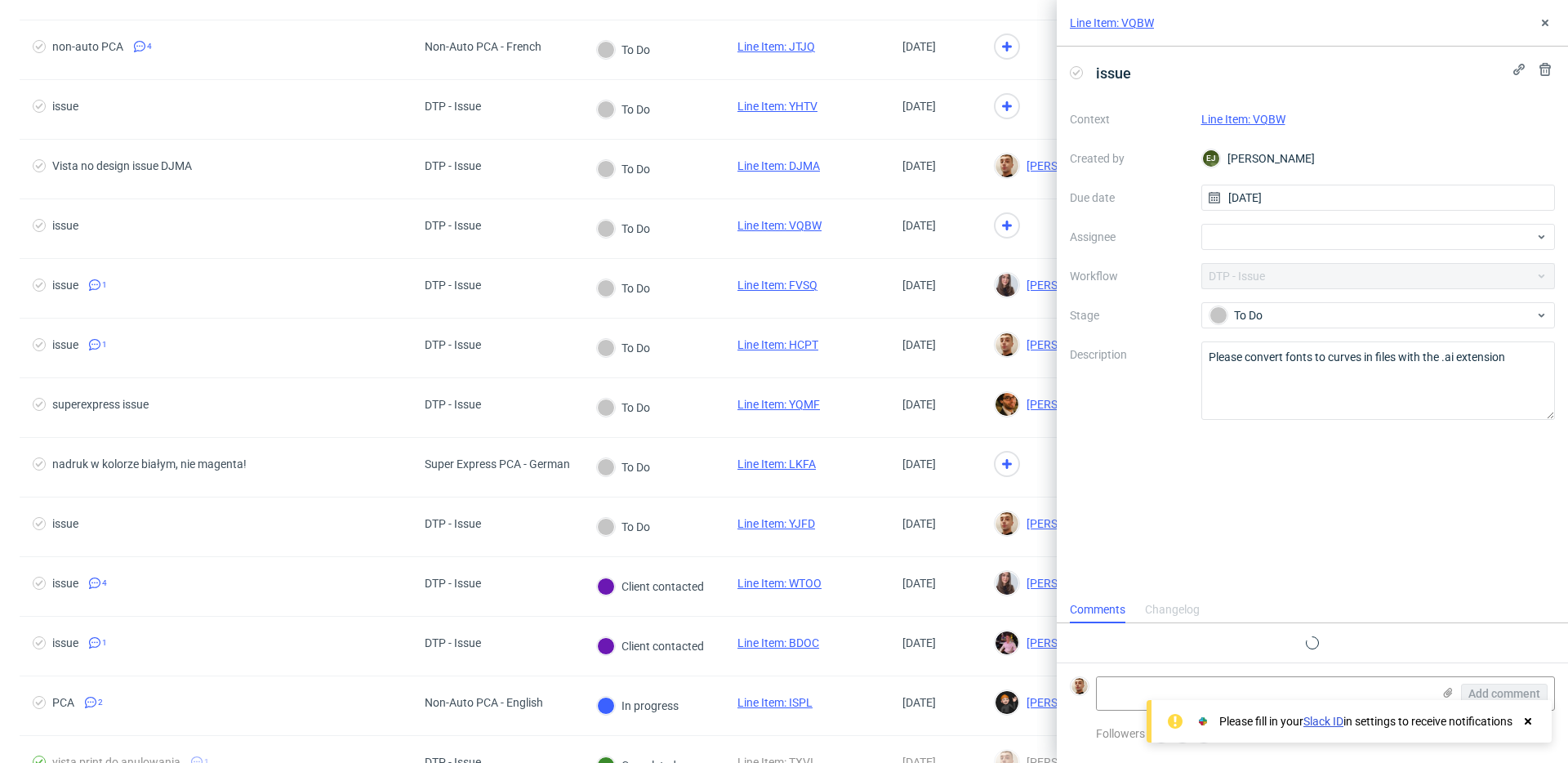
scroll to position [13, 0]
click at [1270, 119] on link "Line Item: VQBW" at bounding box center [1243, 119] width 84 height 13
click at [1270, 231] on div at bounding box center [1379, 237] width 354 height 26
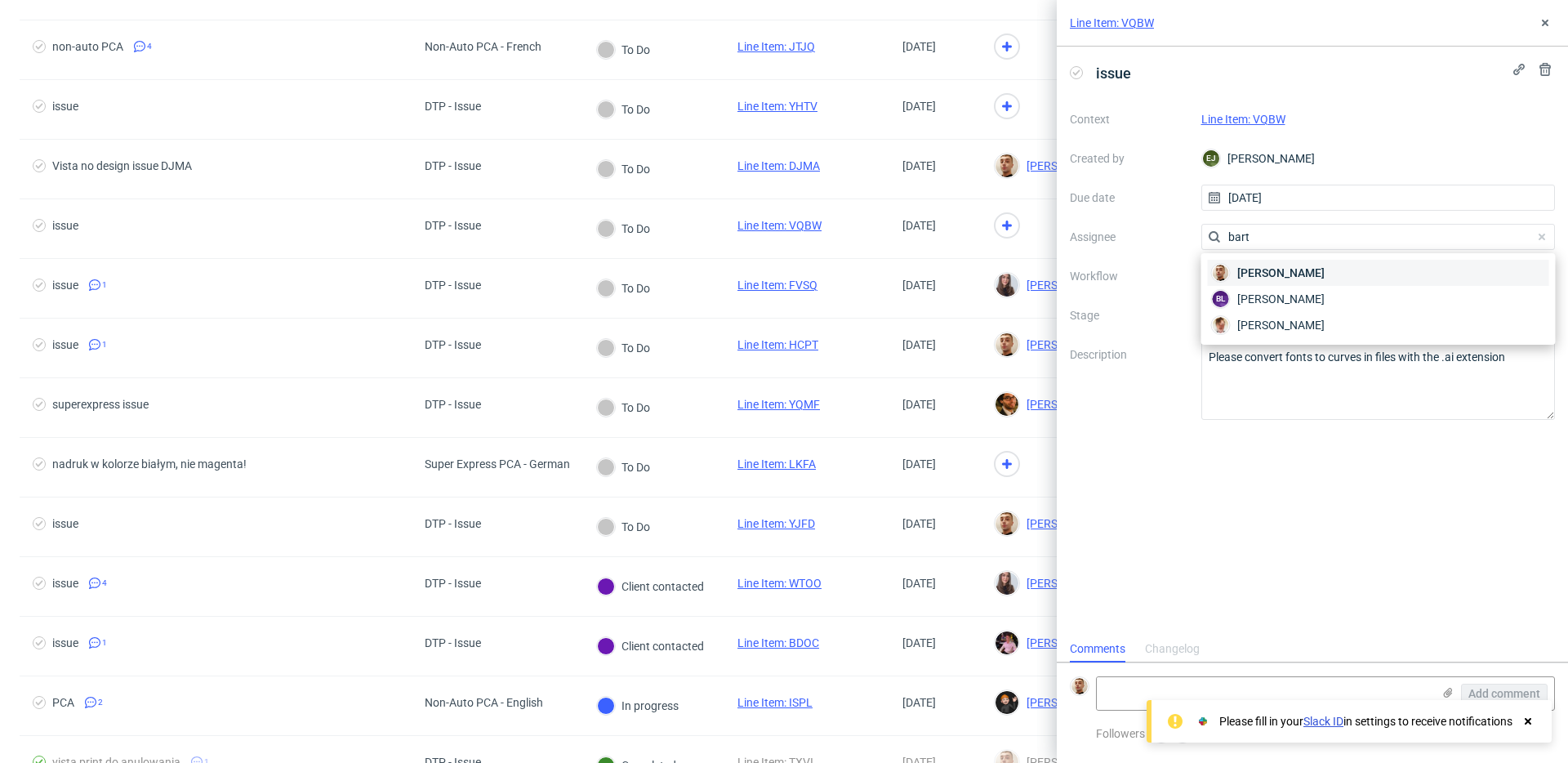
type input "bart"
click at [1273, 271] on span "[PERSON_NAME]" at bounding box center [1281, 273] width 87 height 17
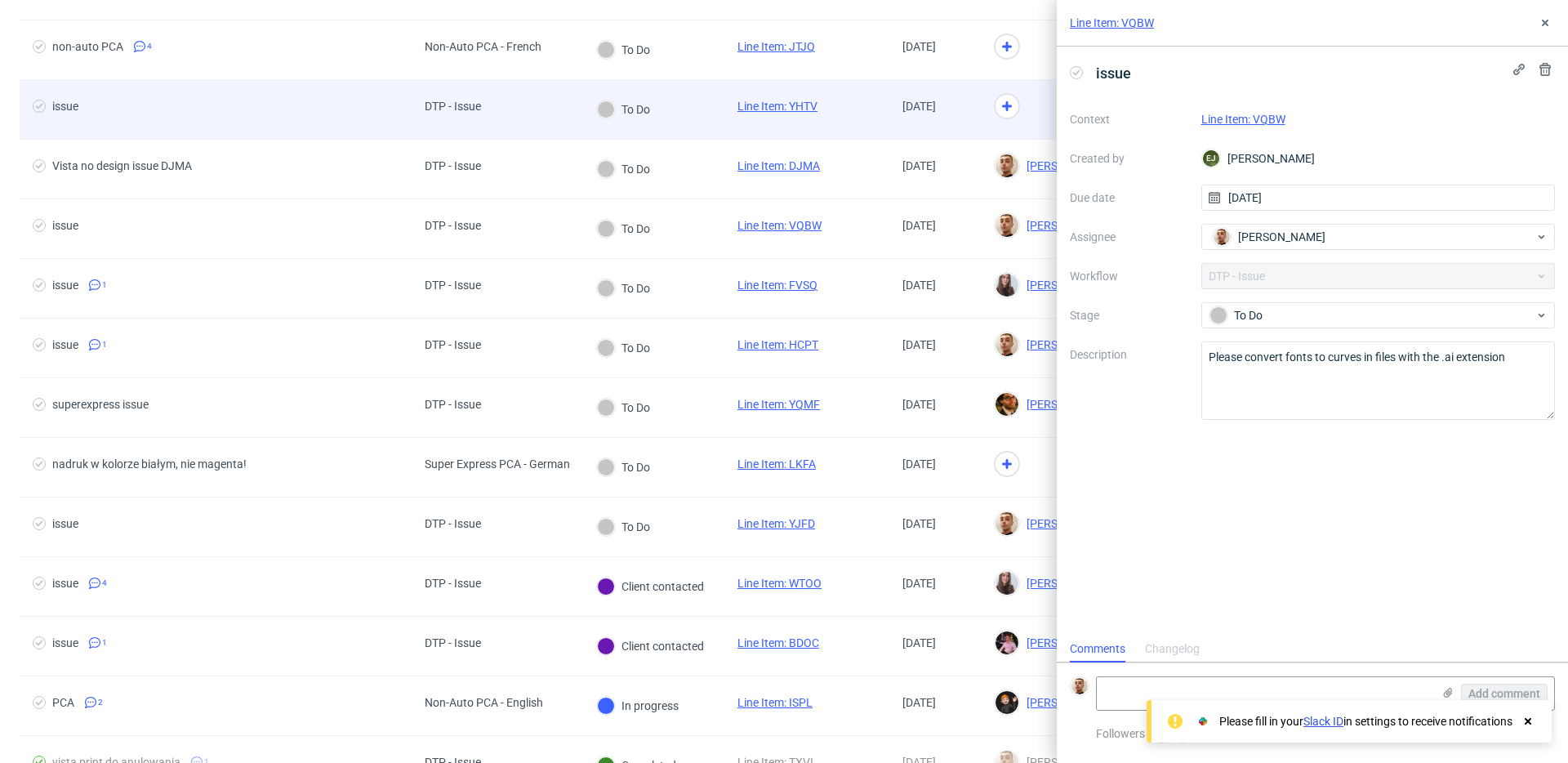
click at [1017, 104] on div at bounding box center [1054, 110] width 147 height 59
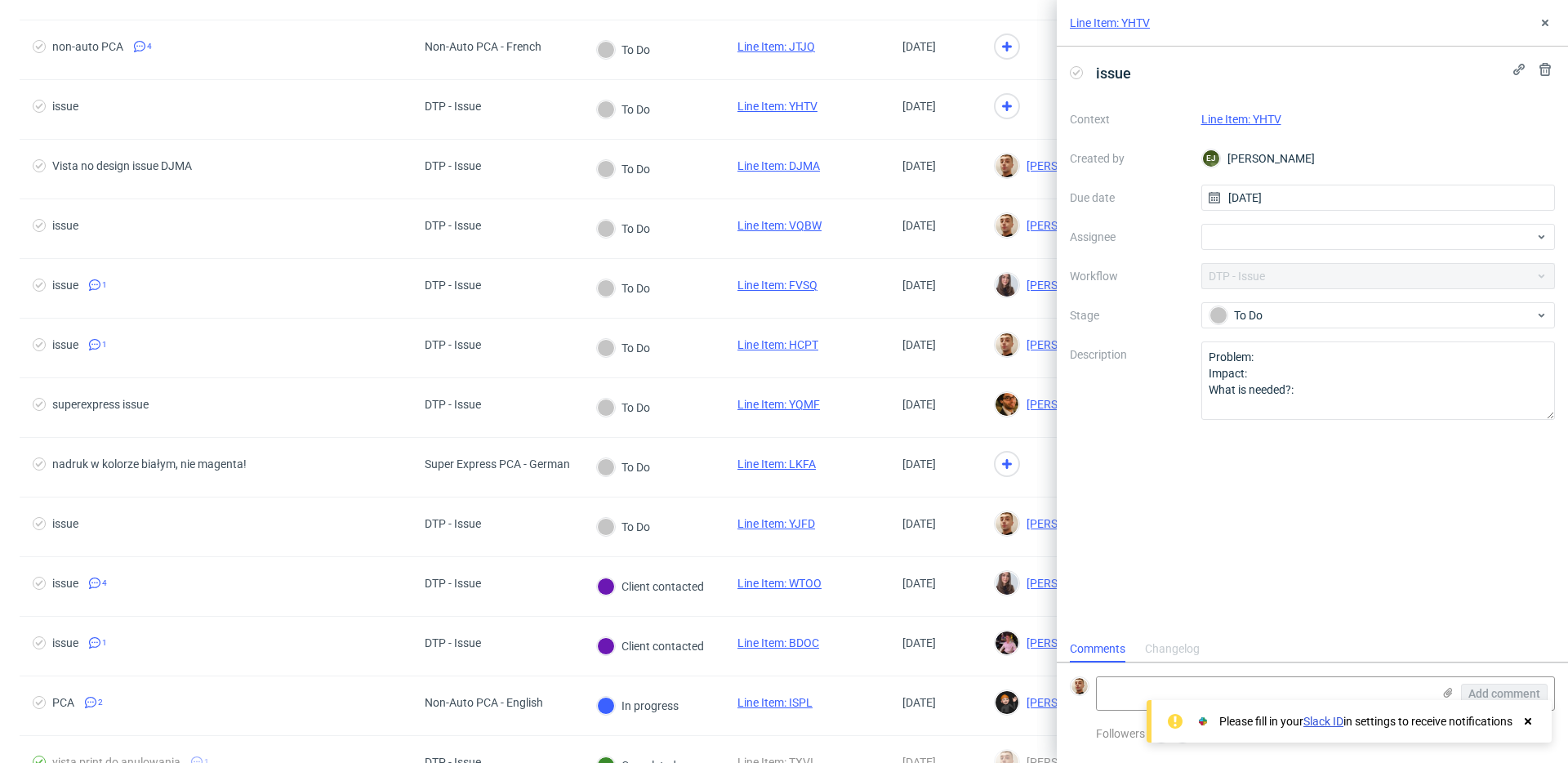
scroll to position [13, 0]
click at [1256, 126] on div "Line Item: YHTV" at bounding box center [1379, 119] width 354 height 19
click at [1219, 236] on div at bounding box center [1379, 237] width 354 height 26
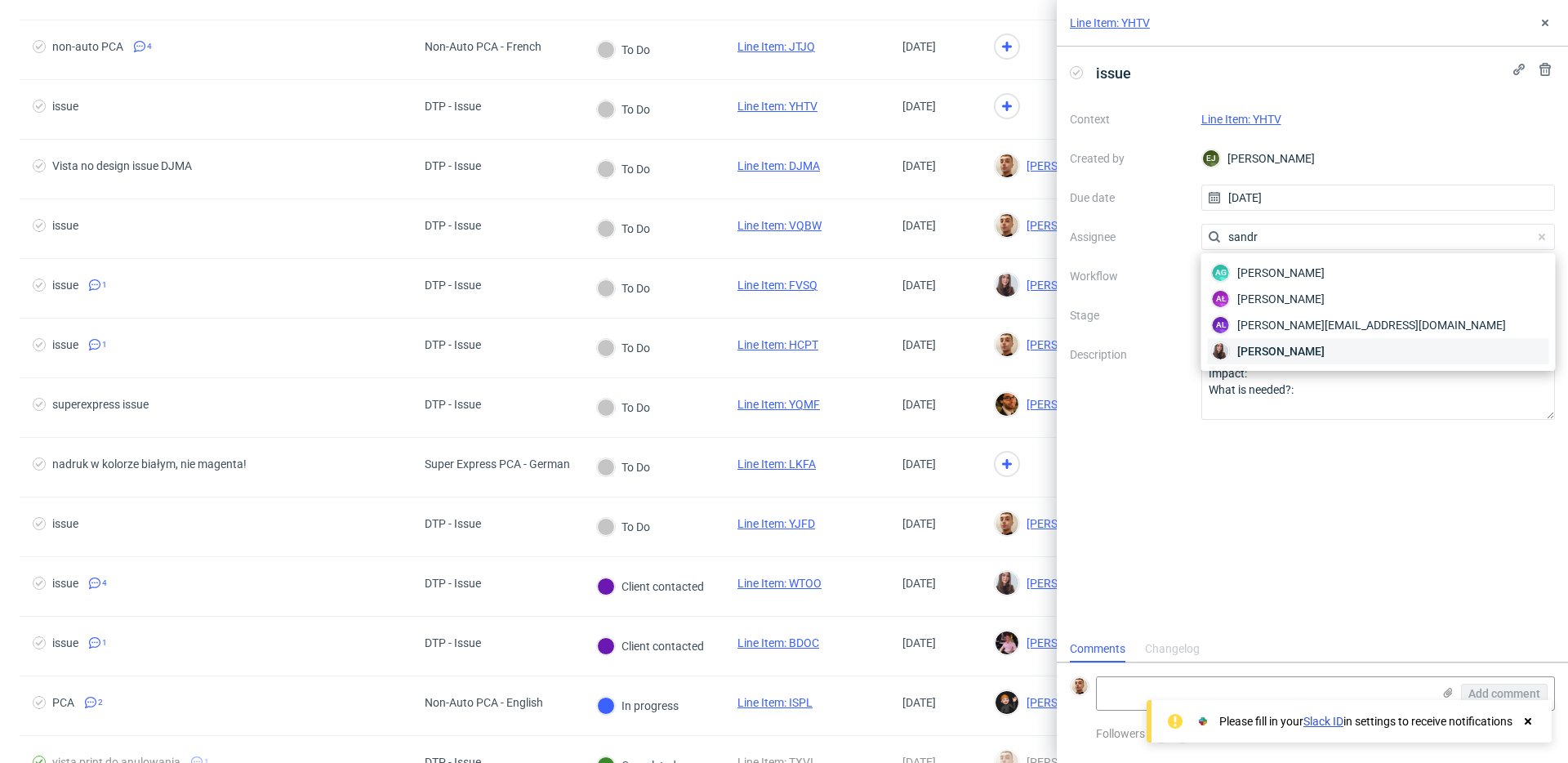
type input "sandr"
click at [1227, 348] on img at bounding box center [1221, 352] width 17 height 17
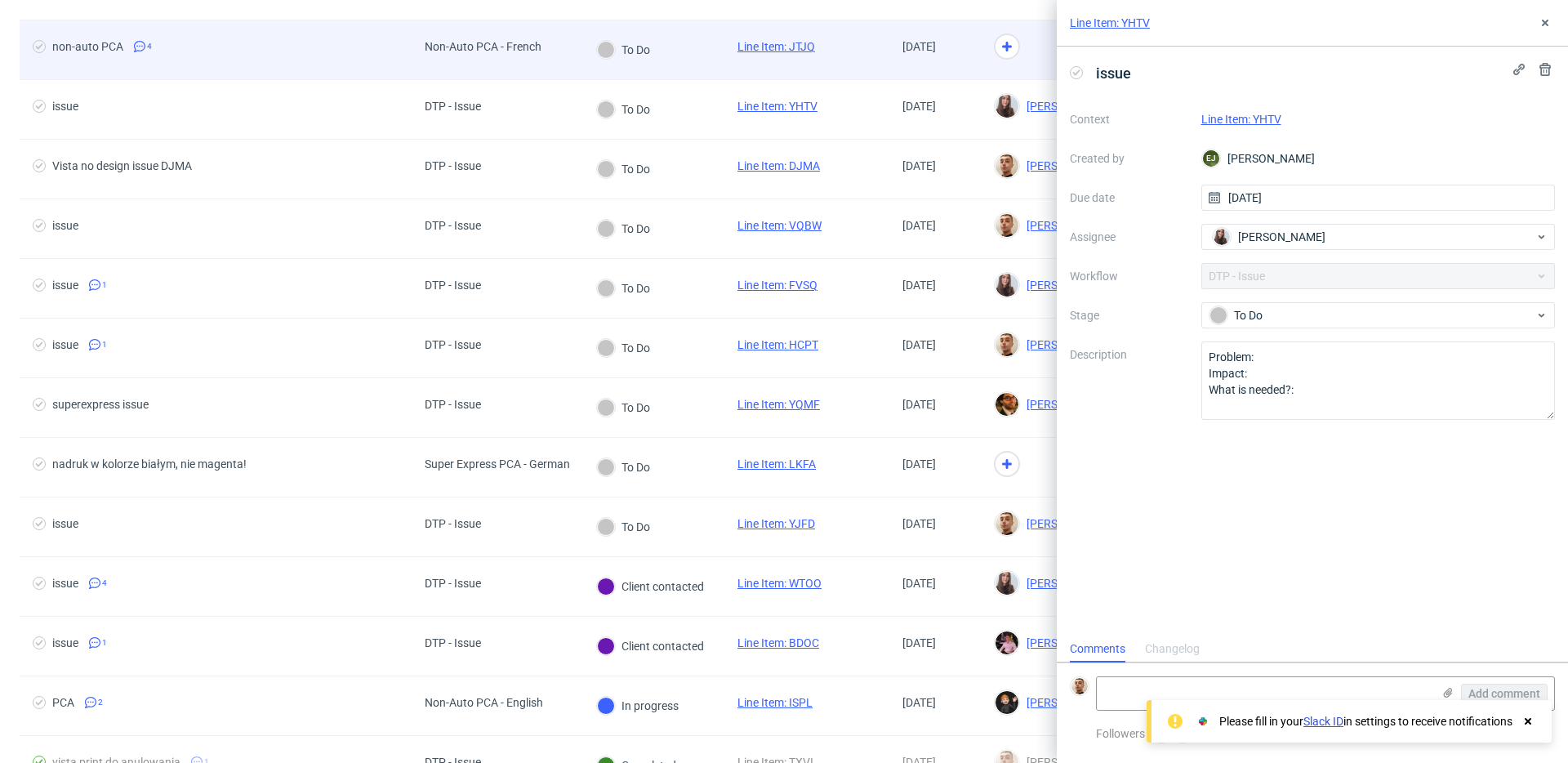
click at [1019, 50] on div at bounding box center [1054, 50] width 147 height 59
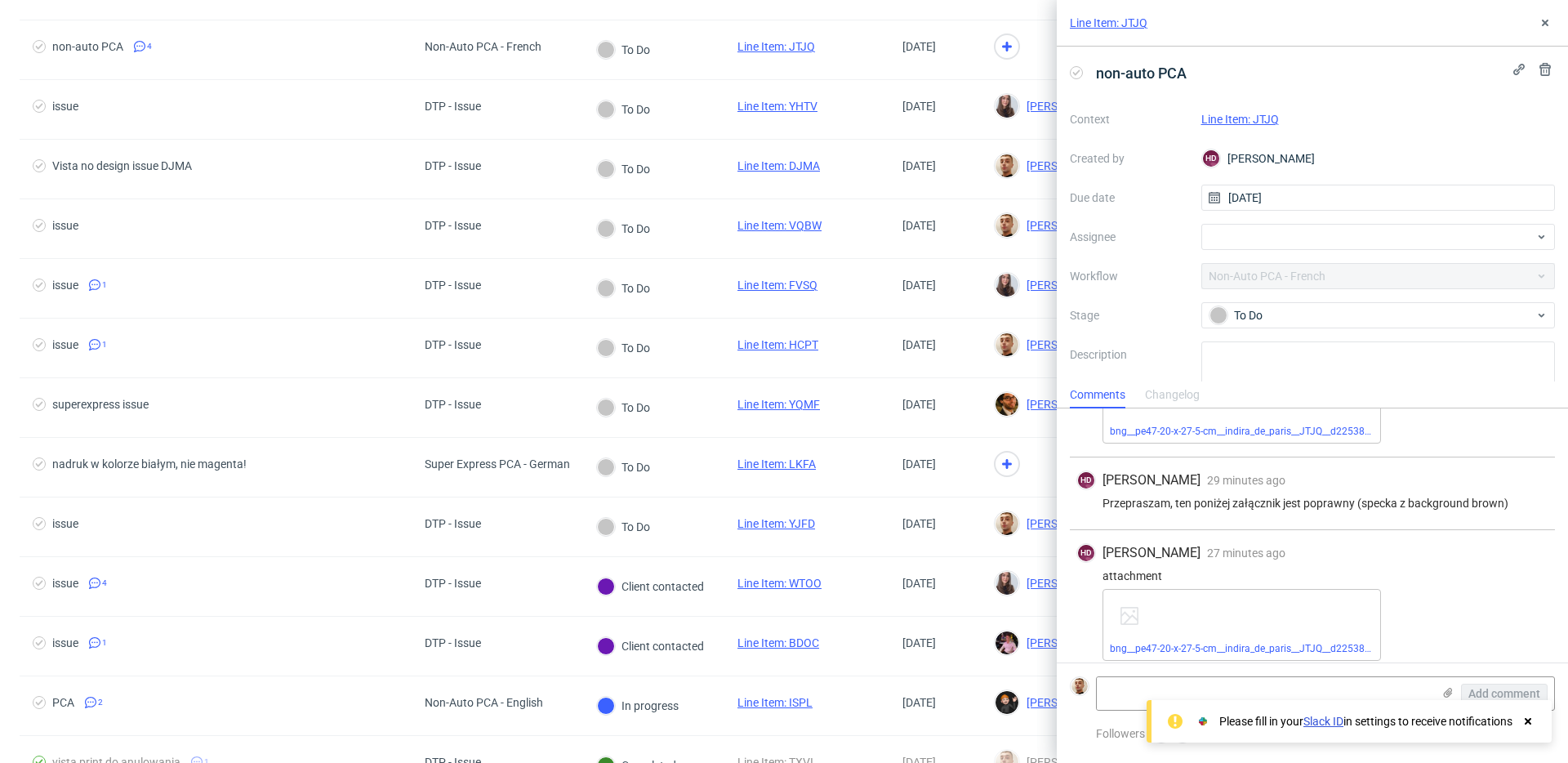
scroll to position [193, 0]
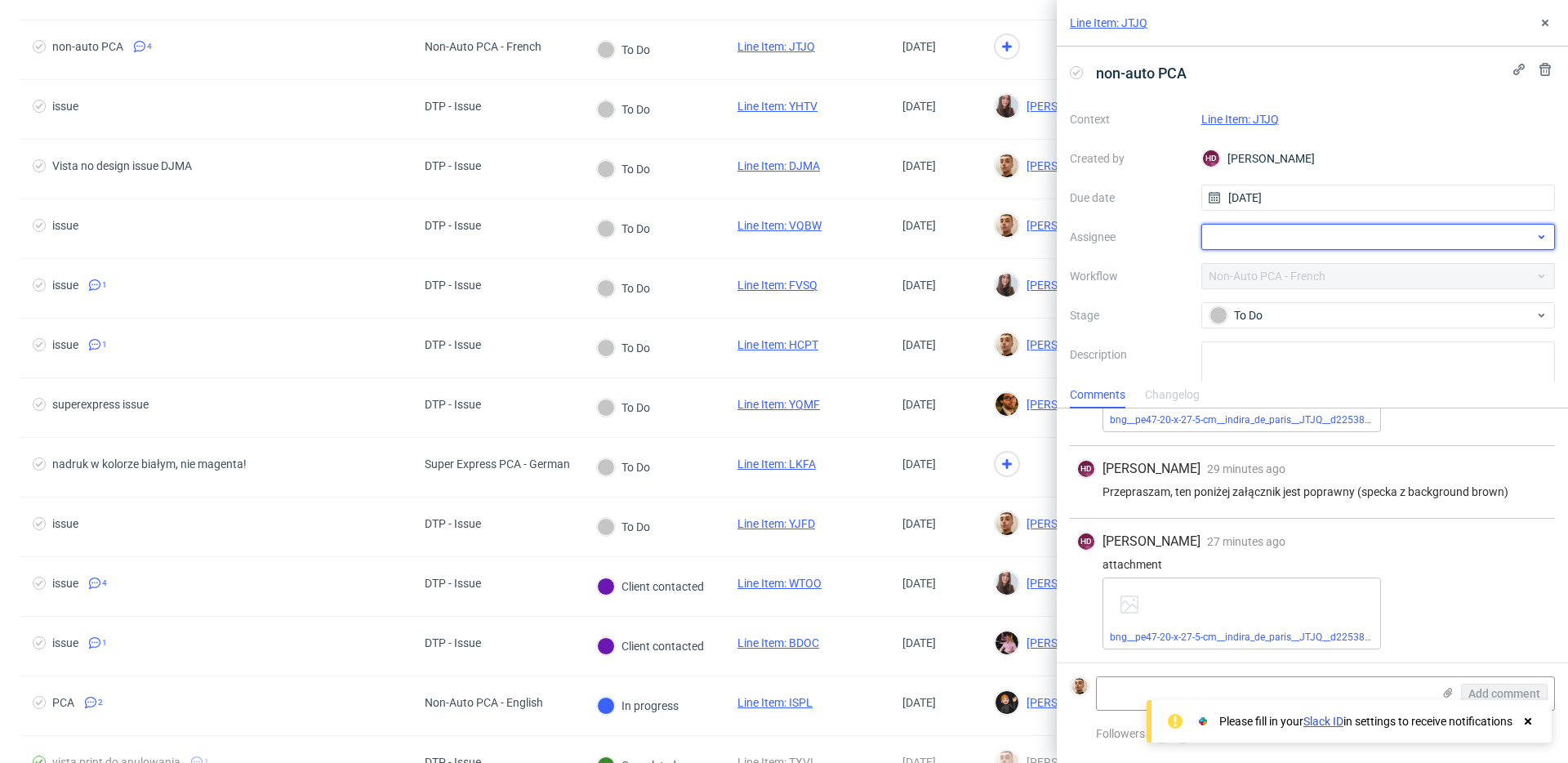
click at [1257, 228] on div at bounding box center [1379, 237] width 354 height 26
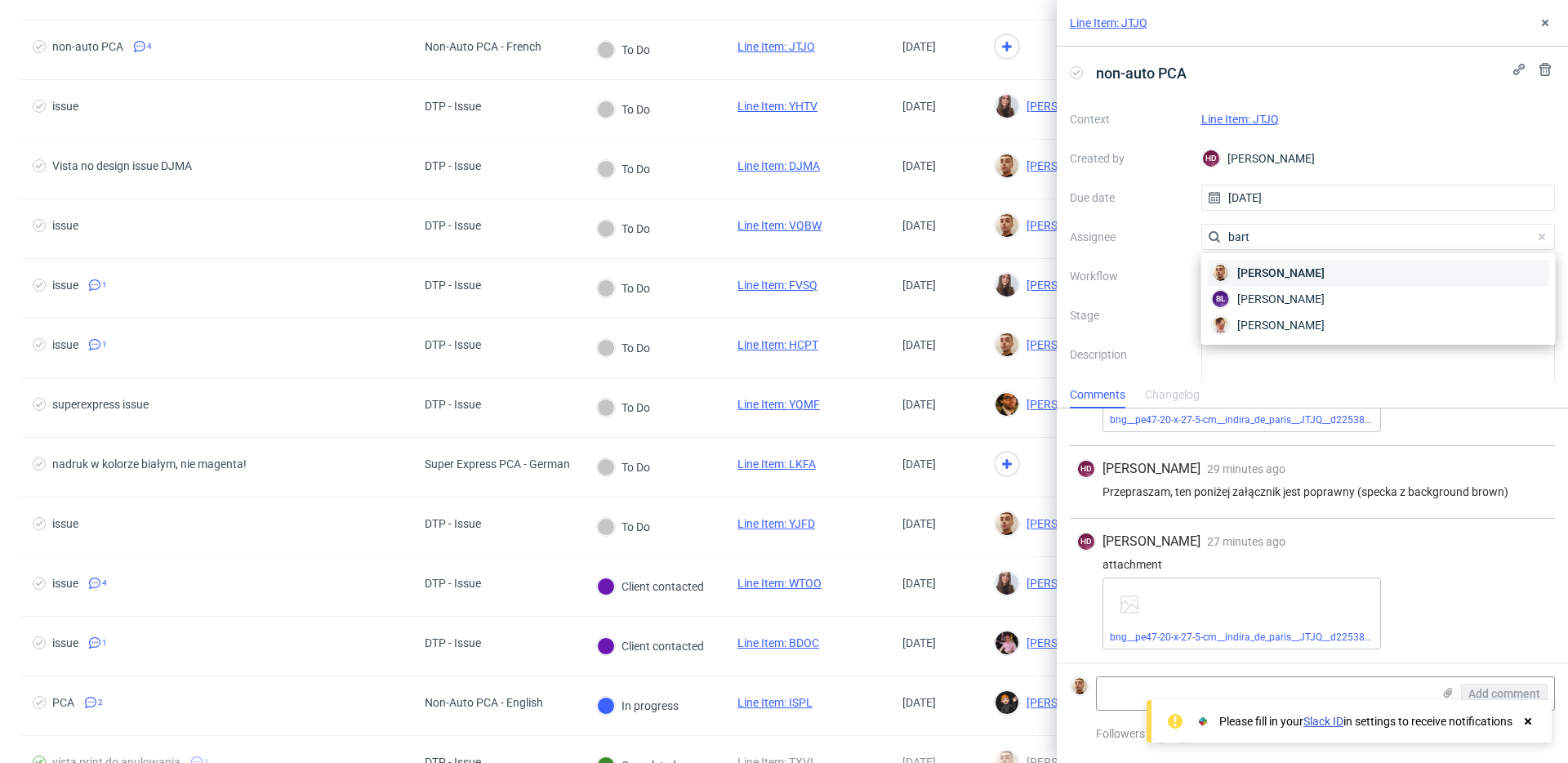
type input "bart"
click at [1266, 270] on span "[PERSON_NAME]" at bounding box center [1281, 273] width 87 height 17
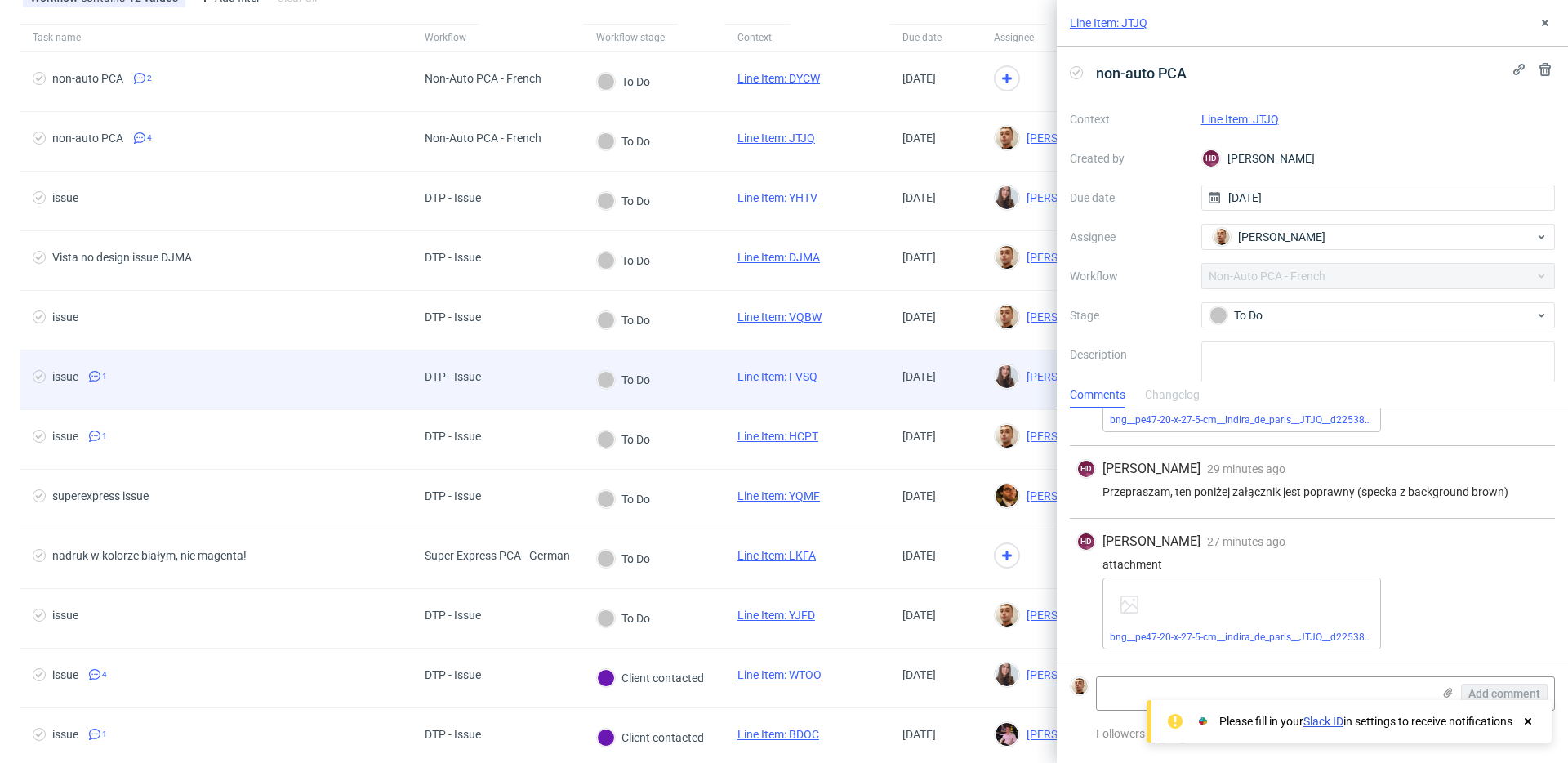
scroll to position [0, 0]
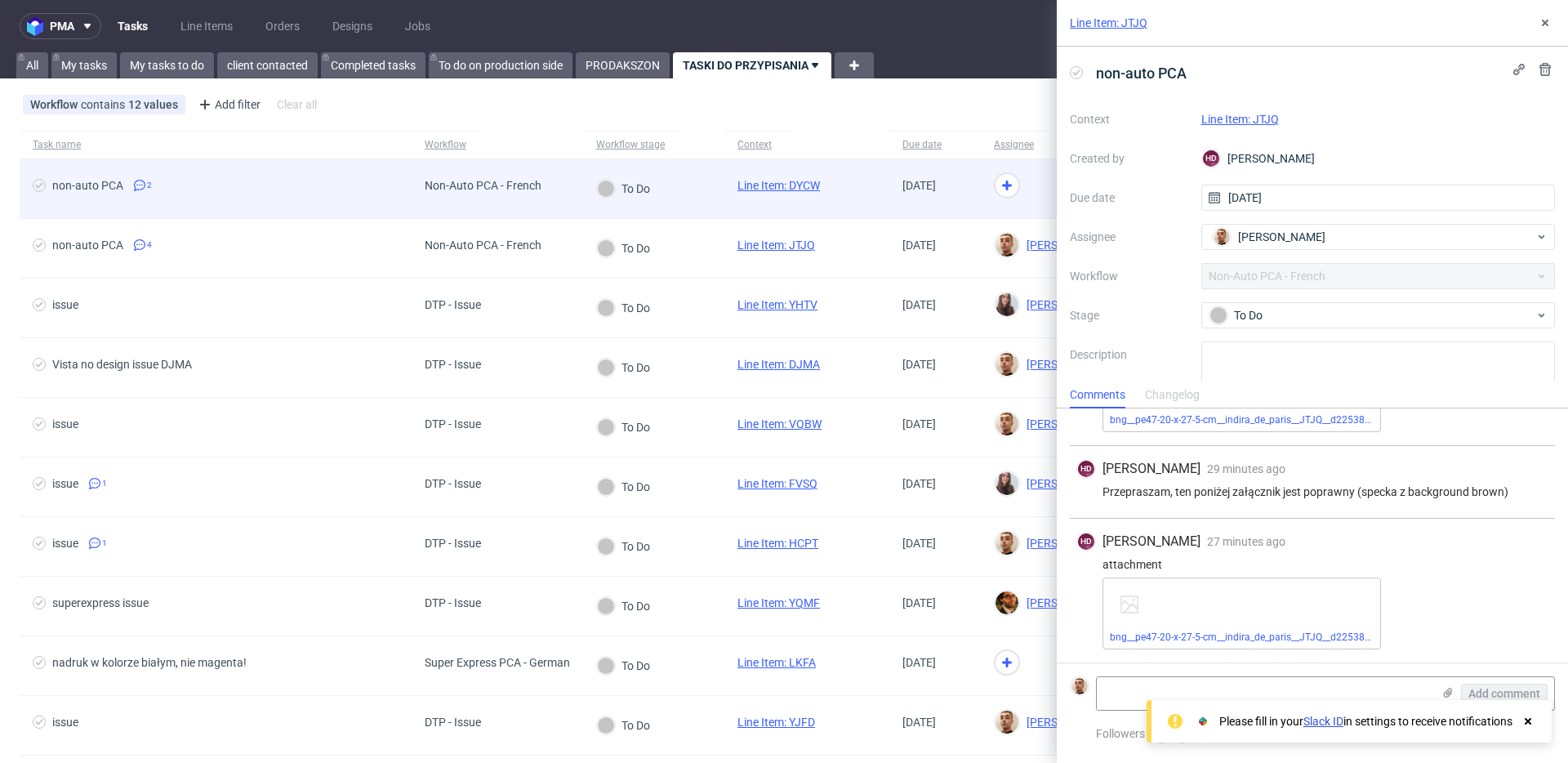
click at [890, 199] on div "[DATE]" at bounding box center [935, 188] width 92 height 58
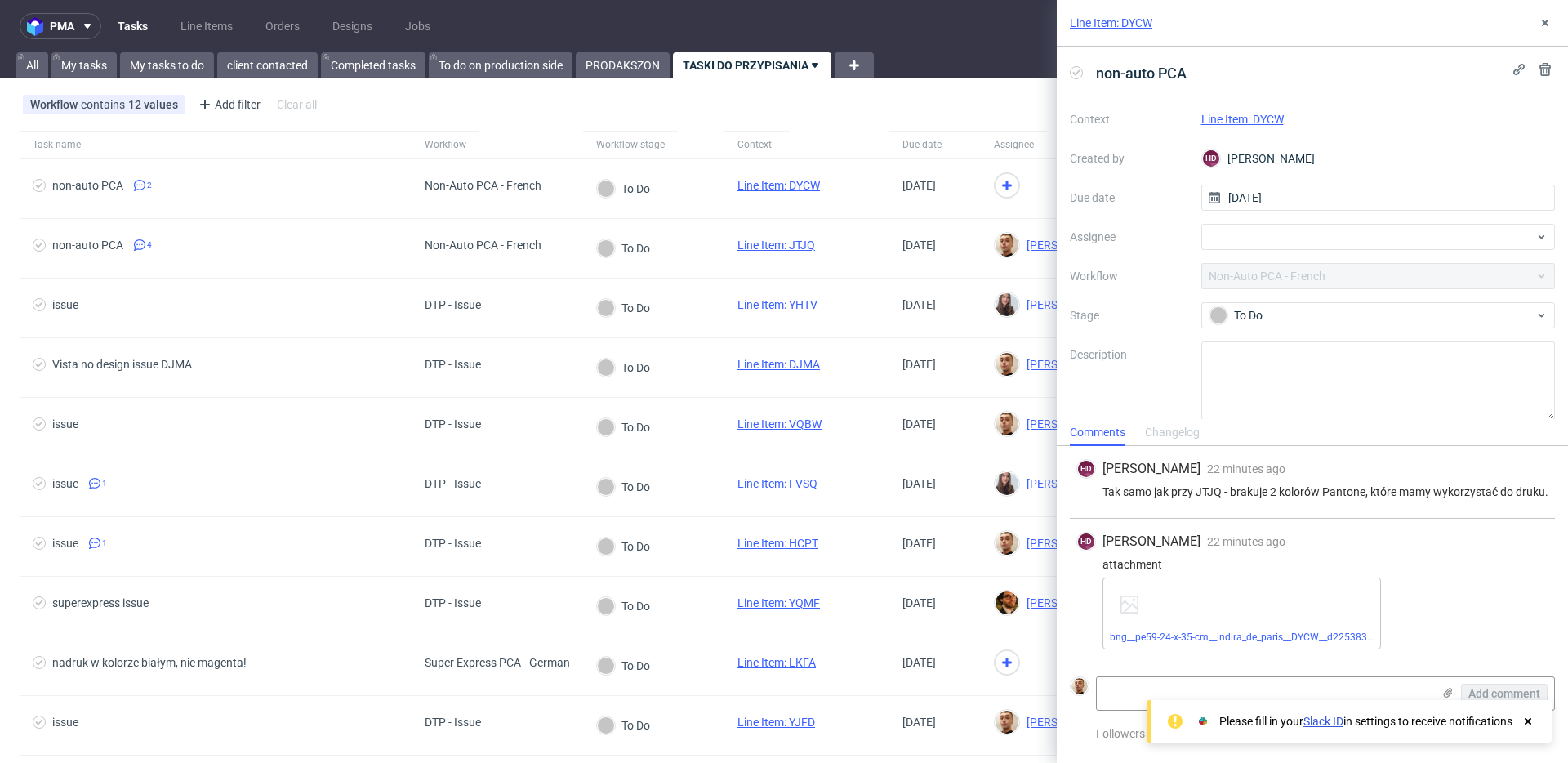
click at [1246, 122] on link "Line Item: DYCW" at bounding box center [1242, 119] width 83 height 13
click at [1216, 236] on div at bounding box center [1379, 237] width 354 height 26
type input "bart"
click at [1266, 271] on span "[PERSON_NAME]" at bounding box center [1281, 273] width 87 height 17
click at [1549, 14] on button at bounding box center [1545, 22] width 19 height 19
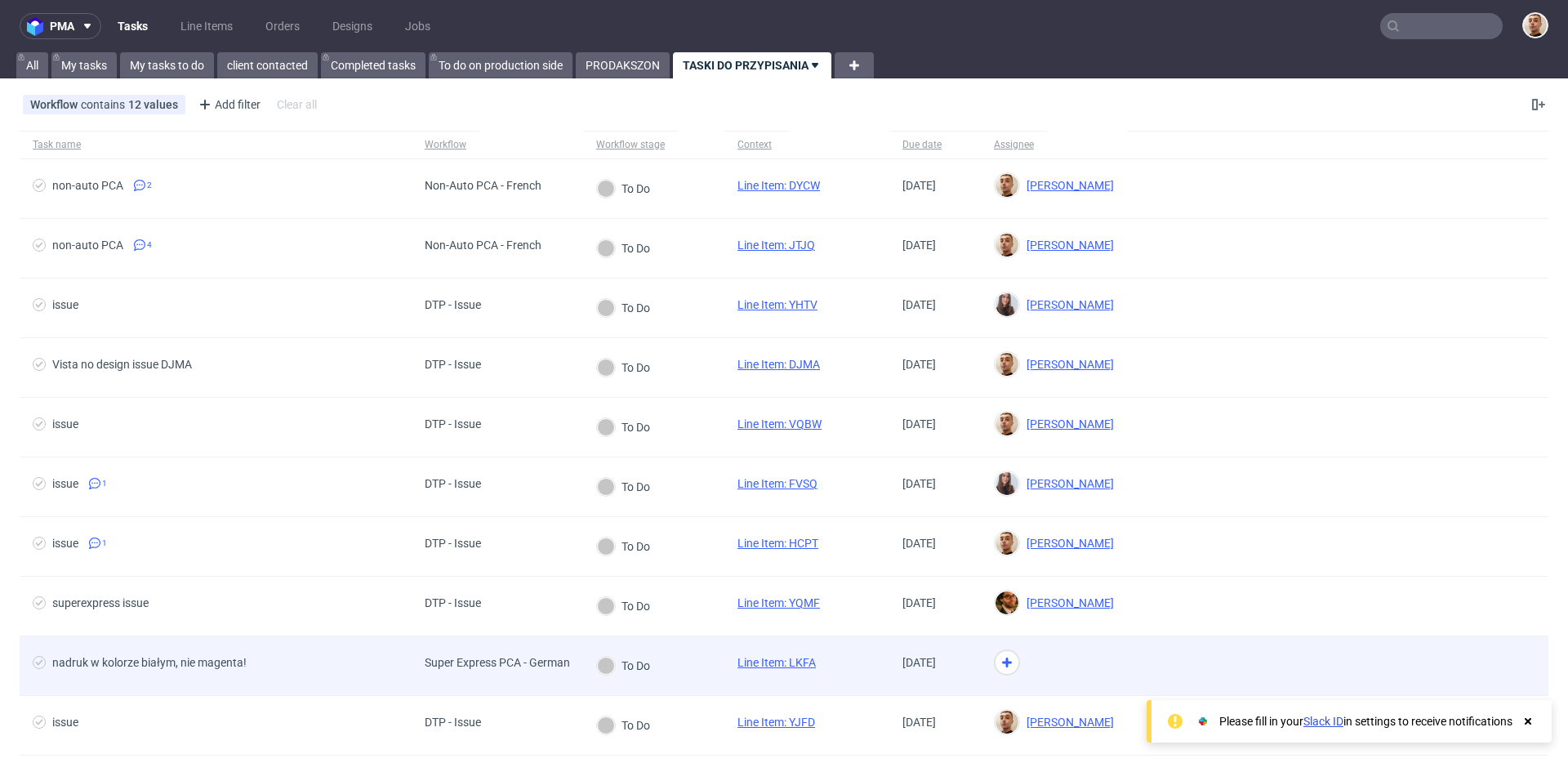
click at [669, 655] on div "To Do" at bounding box center [654, 666] width 141 height 59
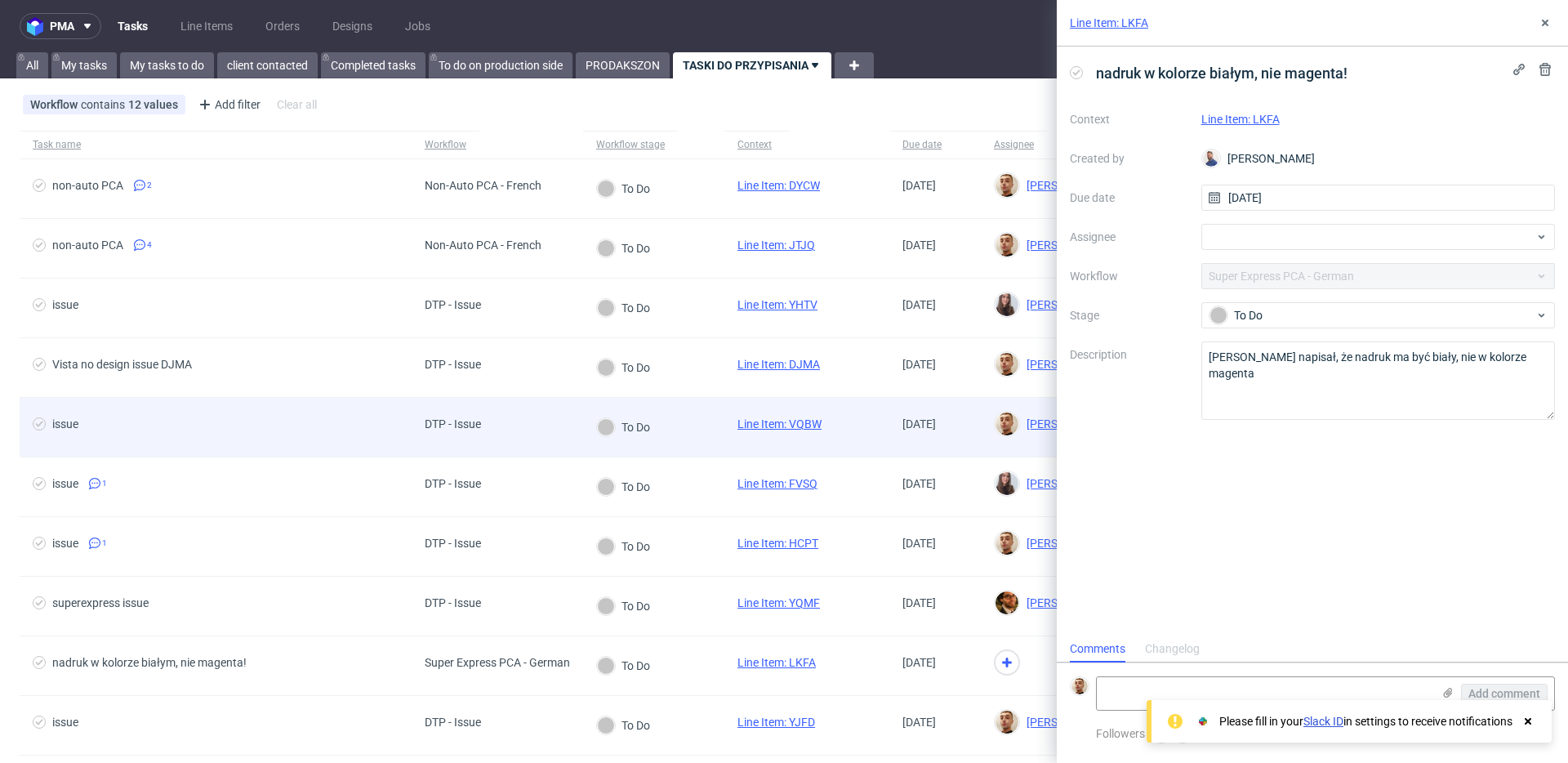
scroll to position [13, 0]
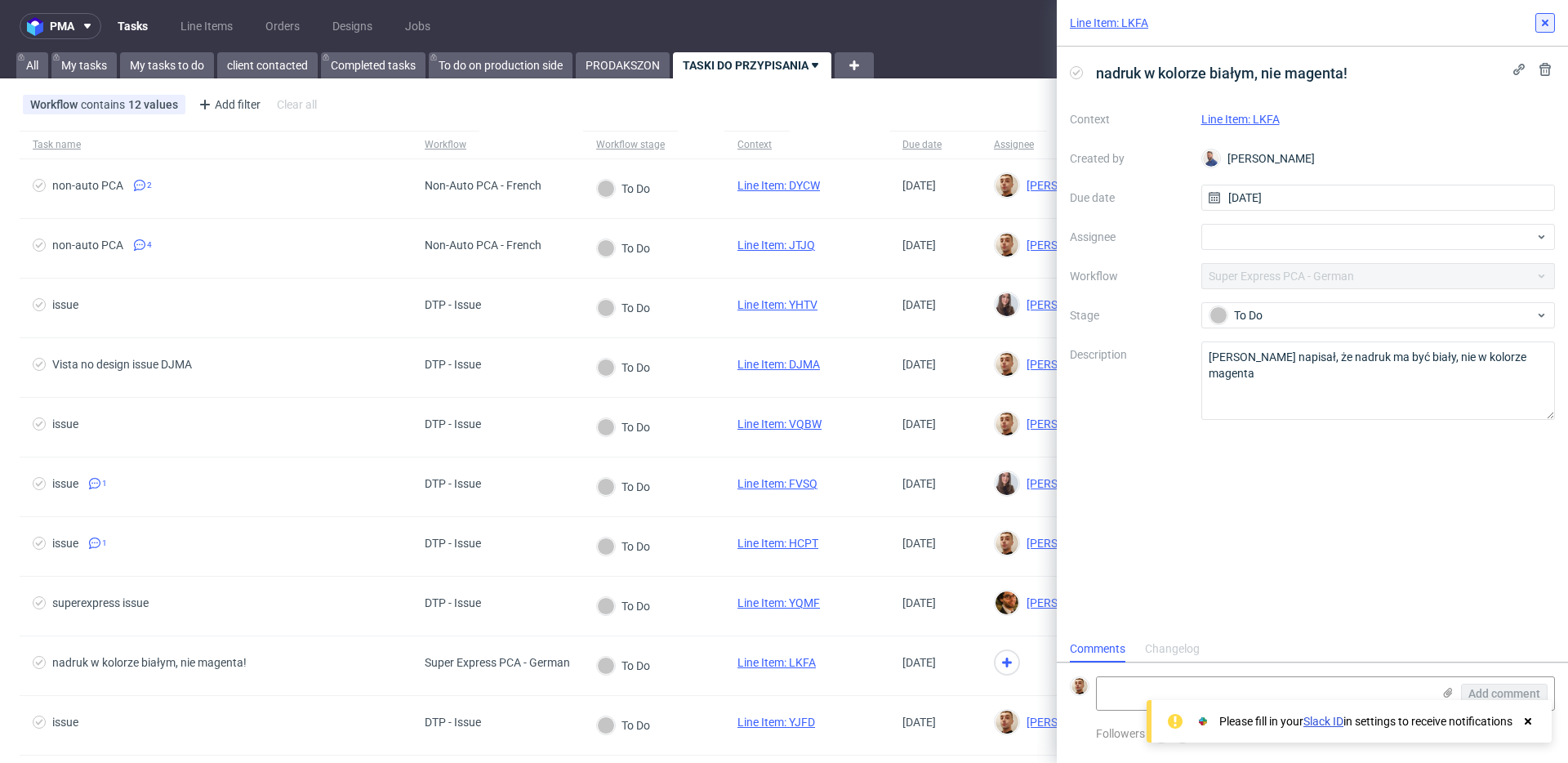
click at [1539, 20] on icon at bounding box center [1546, 23] width 13 height 13
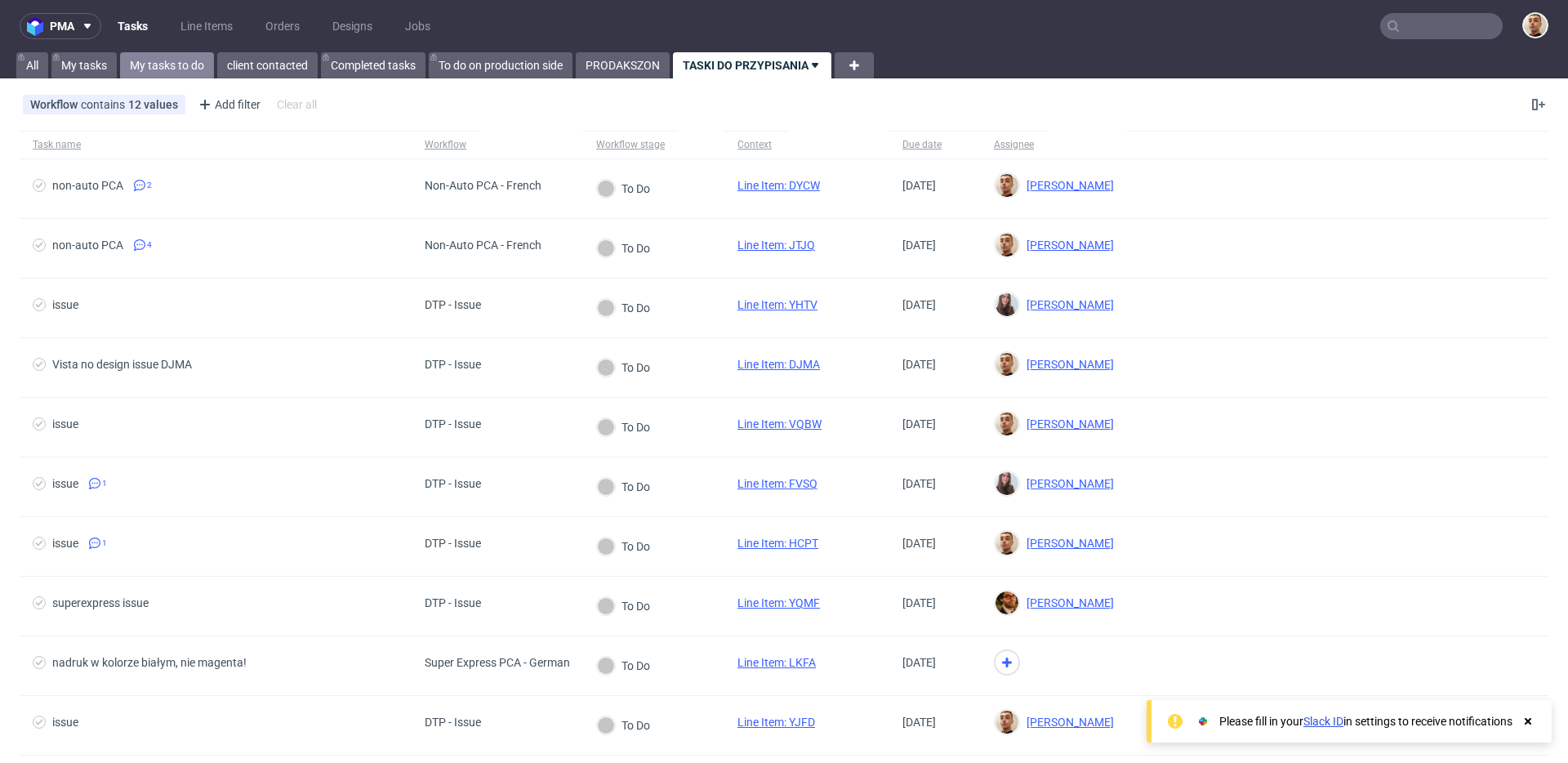
click at [137, 72] on link "My tasks to do" at bounding box center [166, 65] width 94 height 26
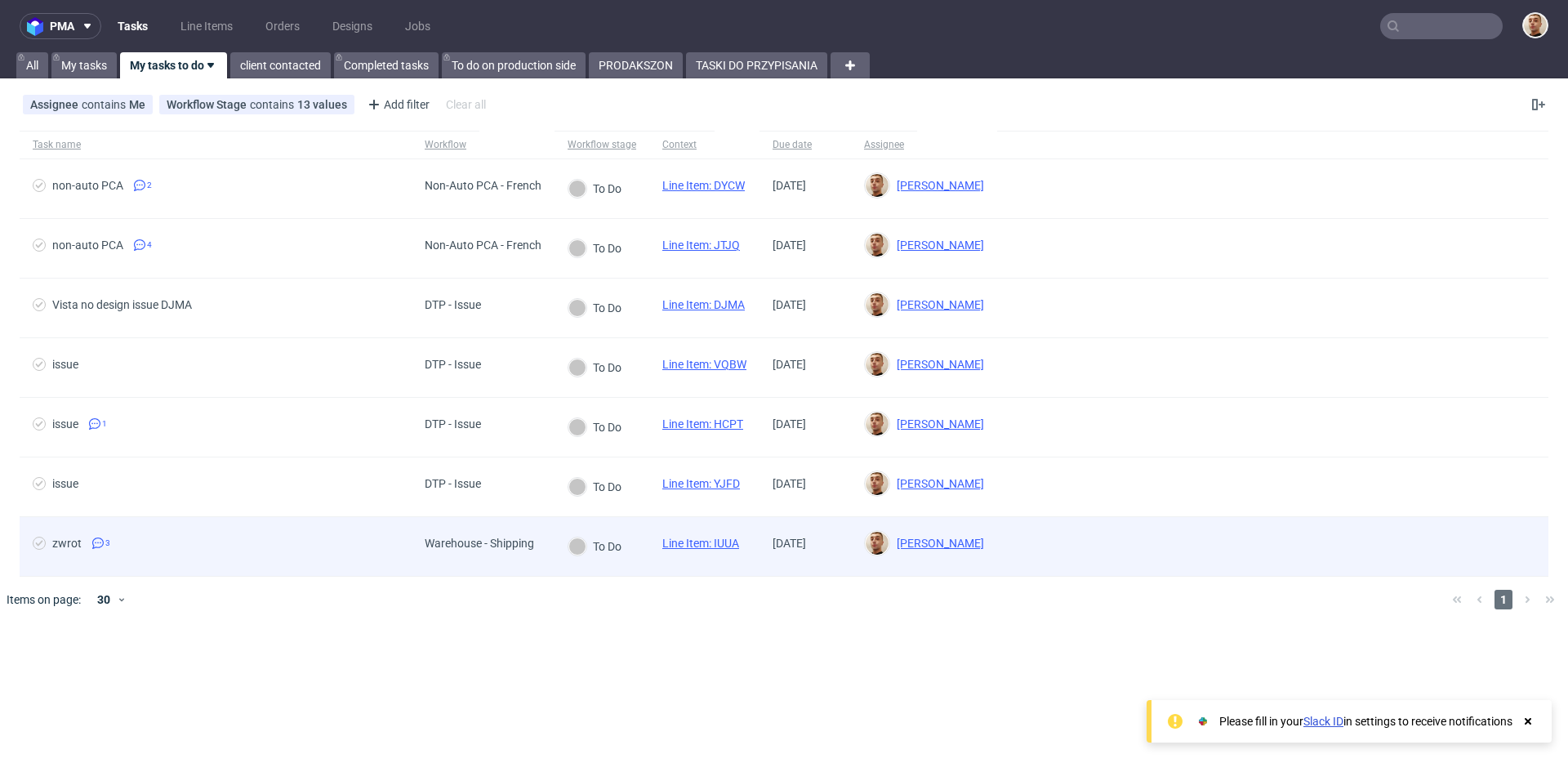
click at [186, 543] on span "zwrot 3" at bounding box center [215, 546] width 366 height 19
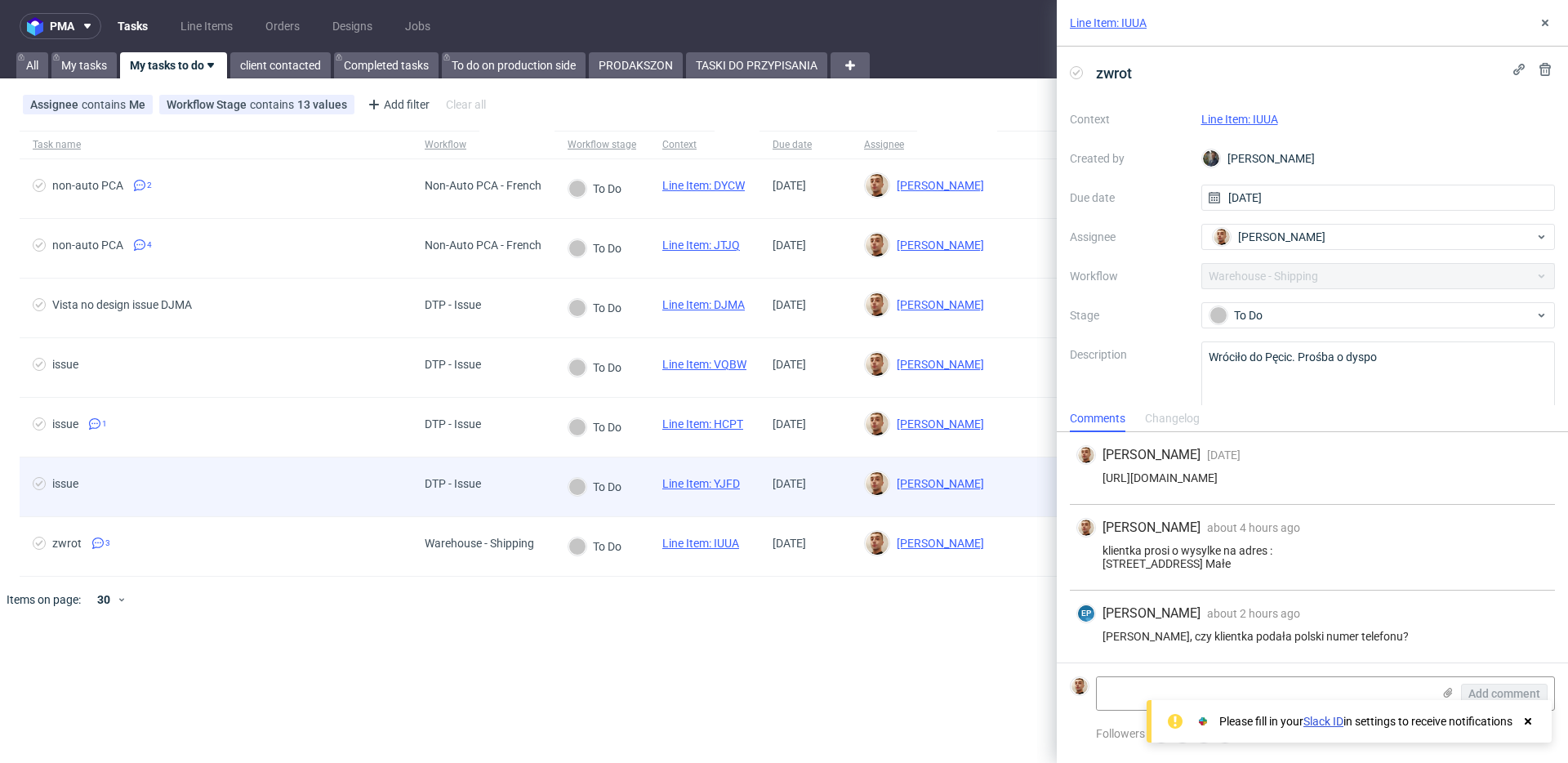
click at [196, 505] on div "issue" at bounding box center [215, 486] width 392 height 58
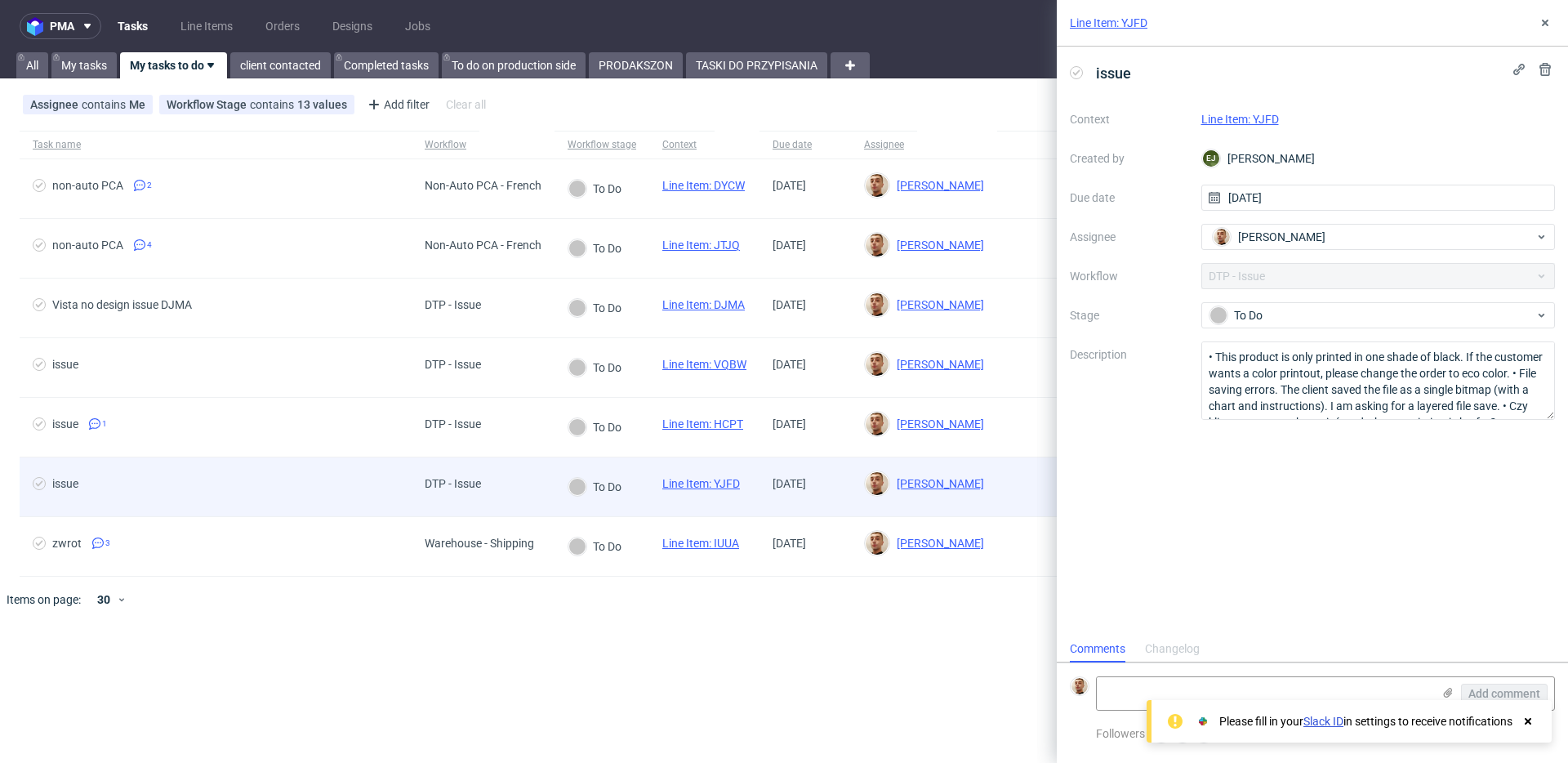
scroll to position [13, 0]
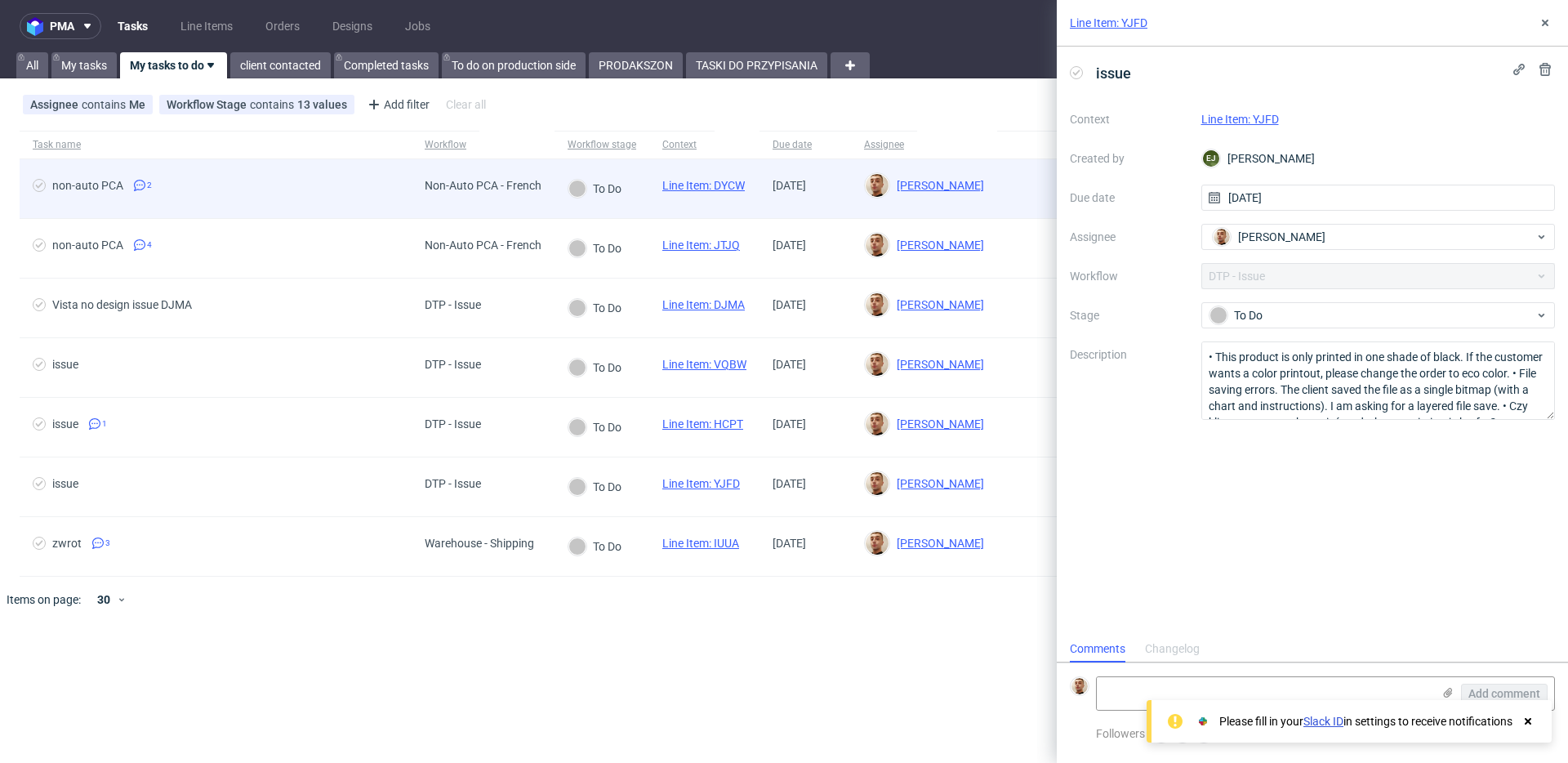
click at [401, 177] on div "non-auto PCA 2" at bounding box center [215, 188] width 392 height 58
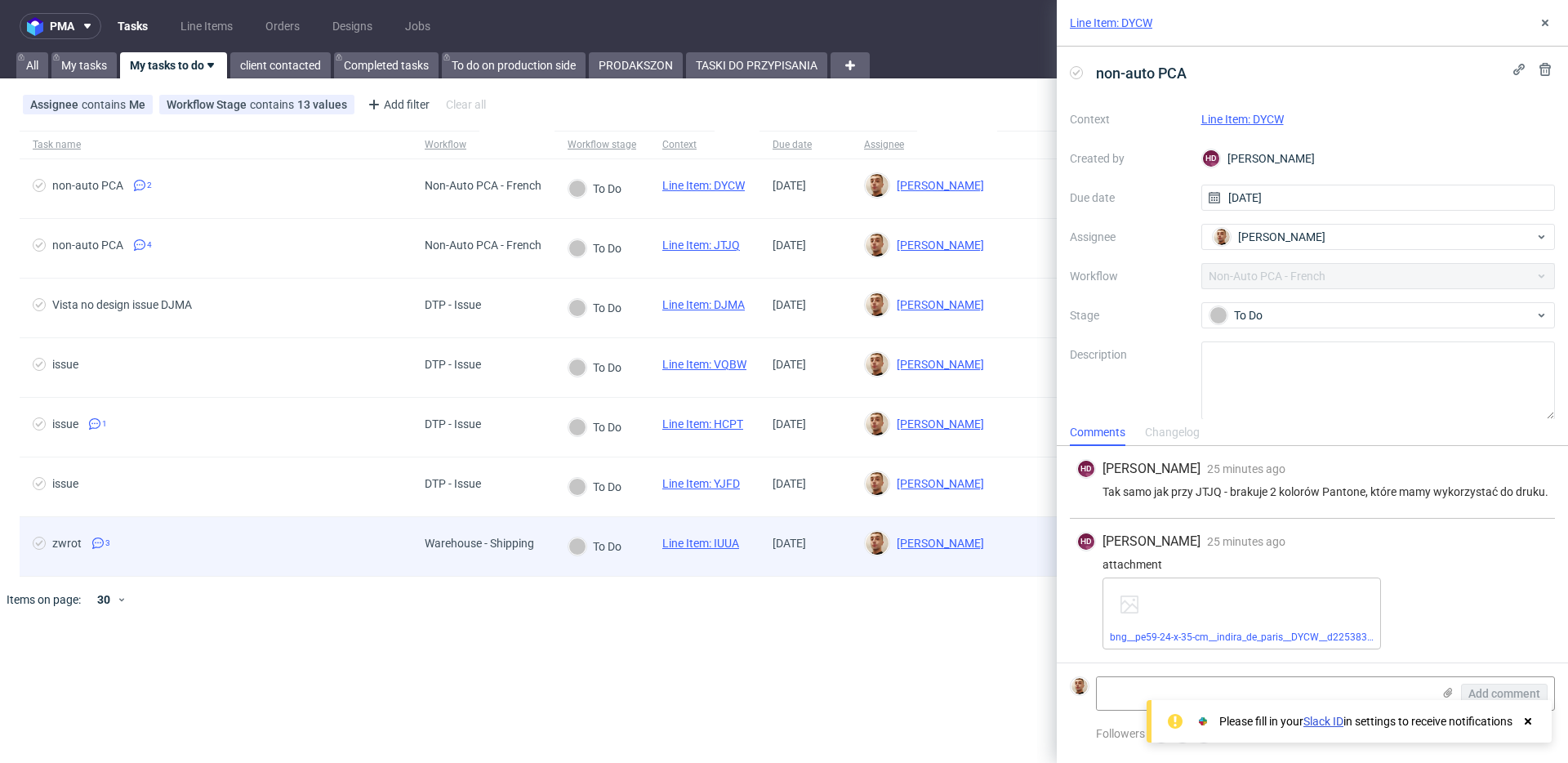
click at [339, 538] on span "zwrot 3" at bounding box center [215, 546] width 366 height 19
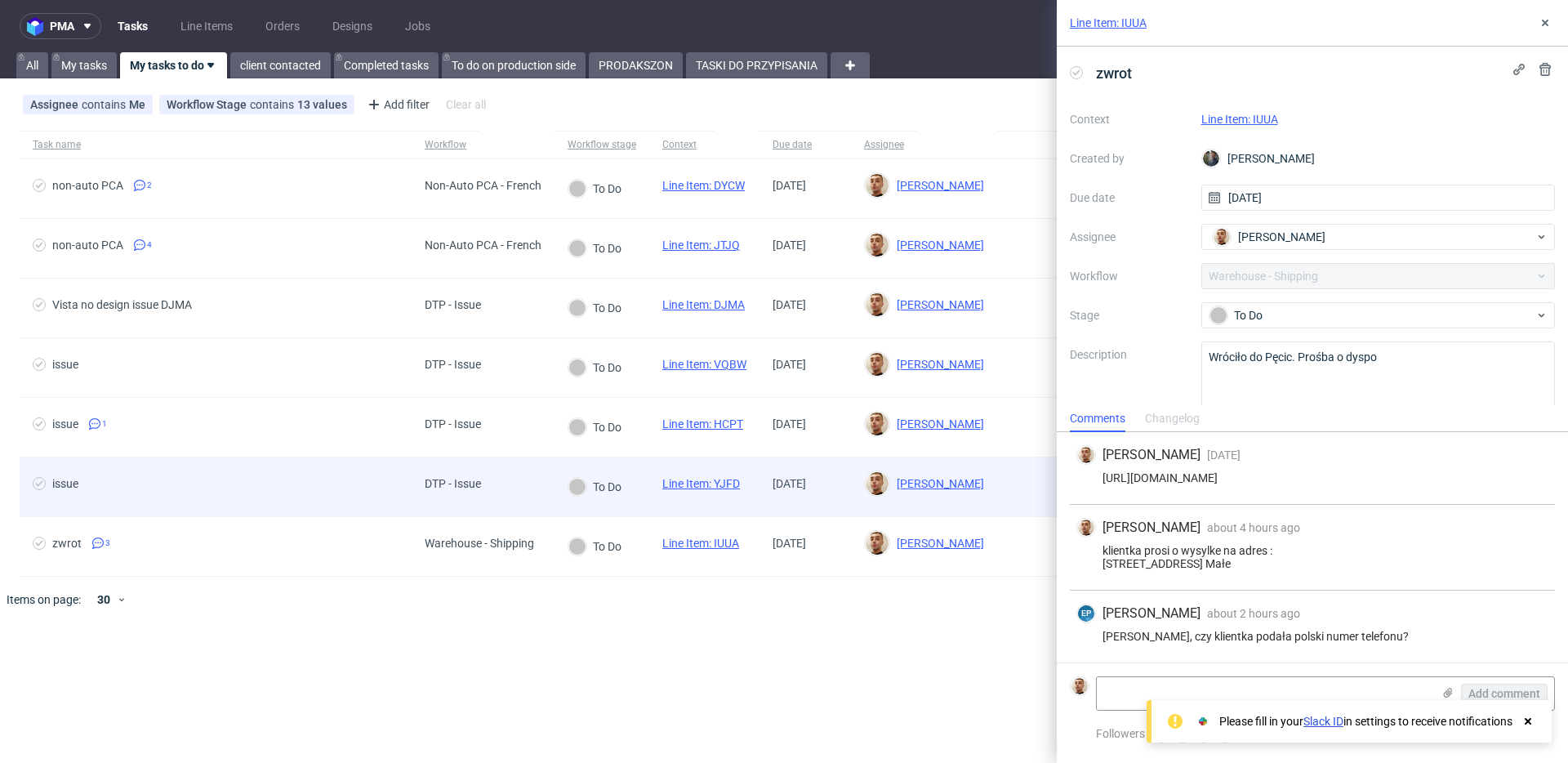
click at [352, 493] on span "issue" at bounding box center [215, 486] width 366 height 19
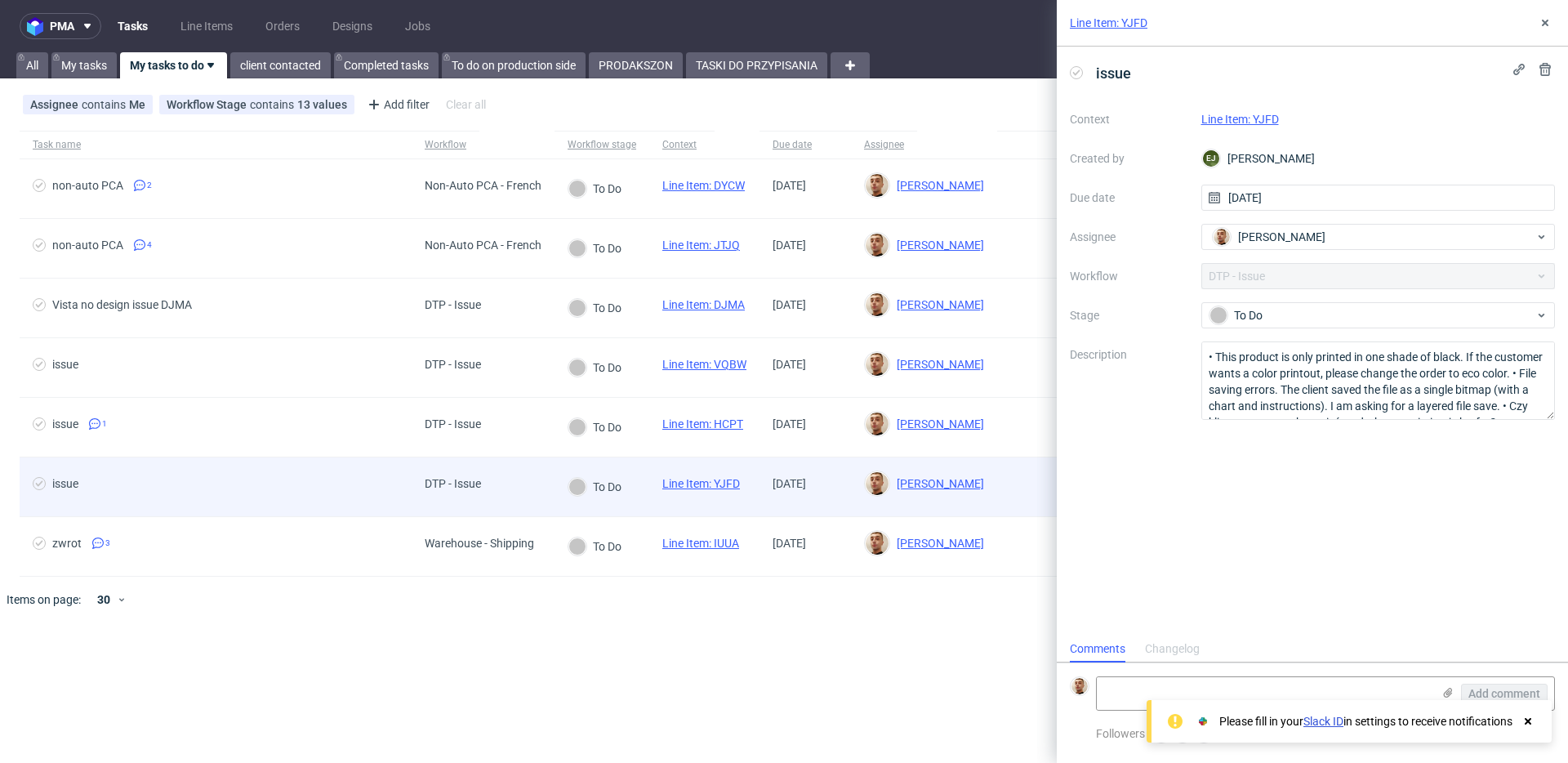
scroll to position [13, 0]
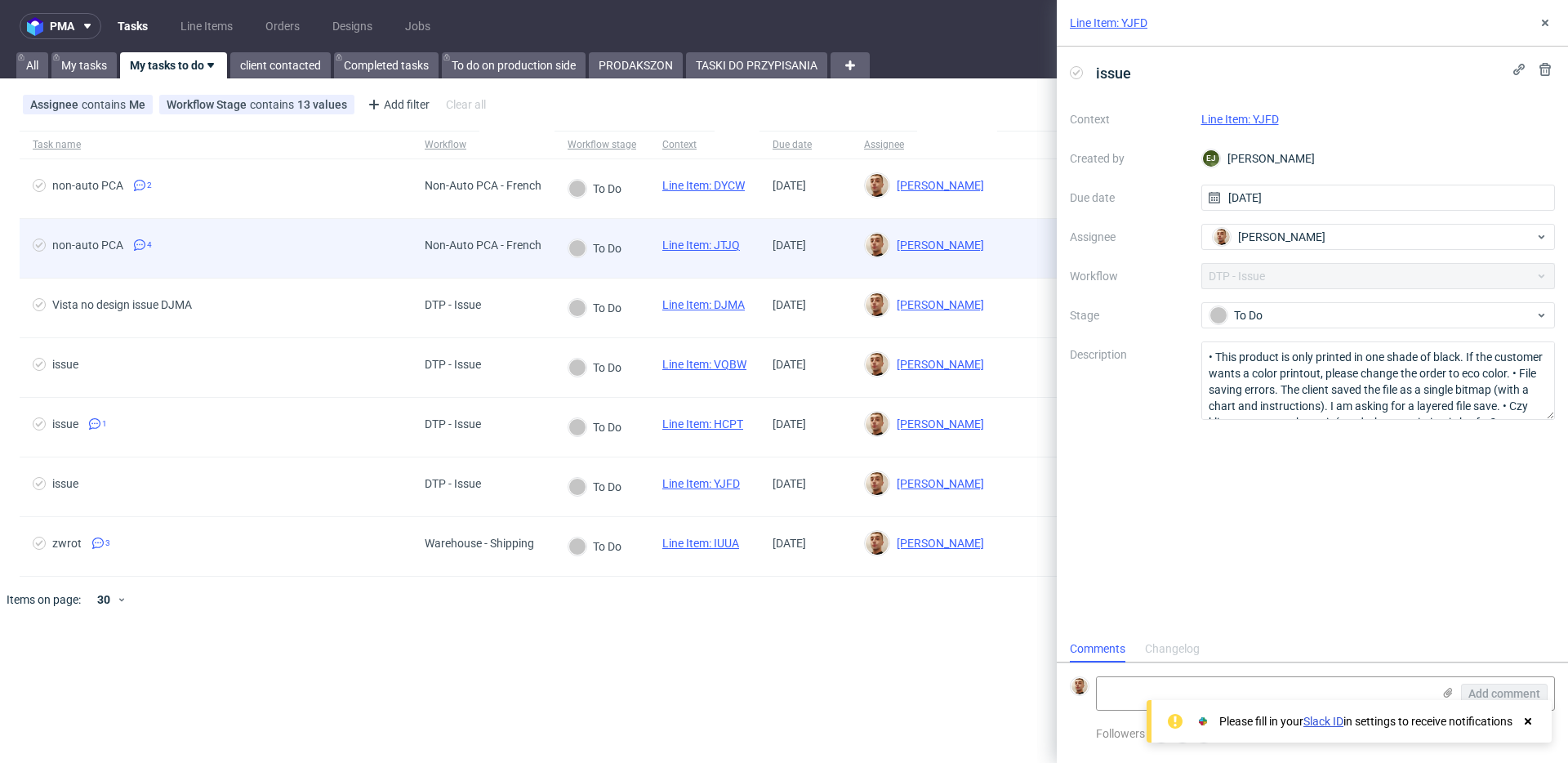
click at [270, 246] on span "non-auto PCA 4" at bounding box center [215, 248] width 366 height 19
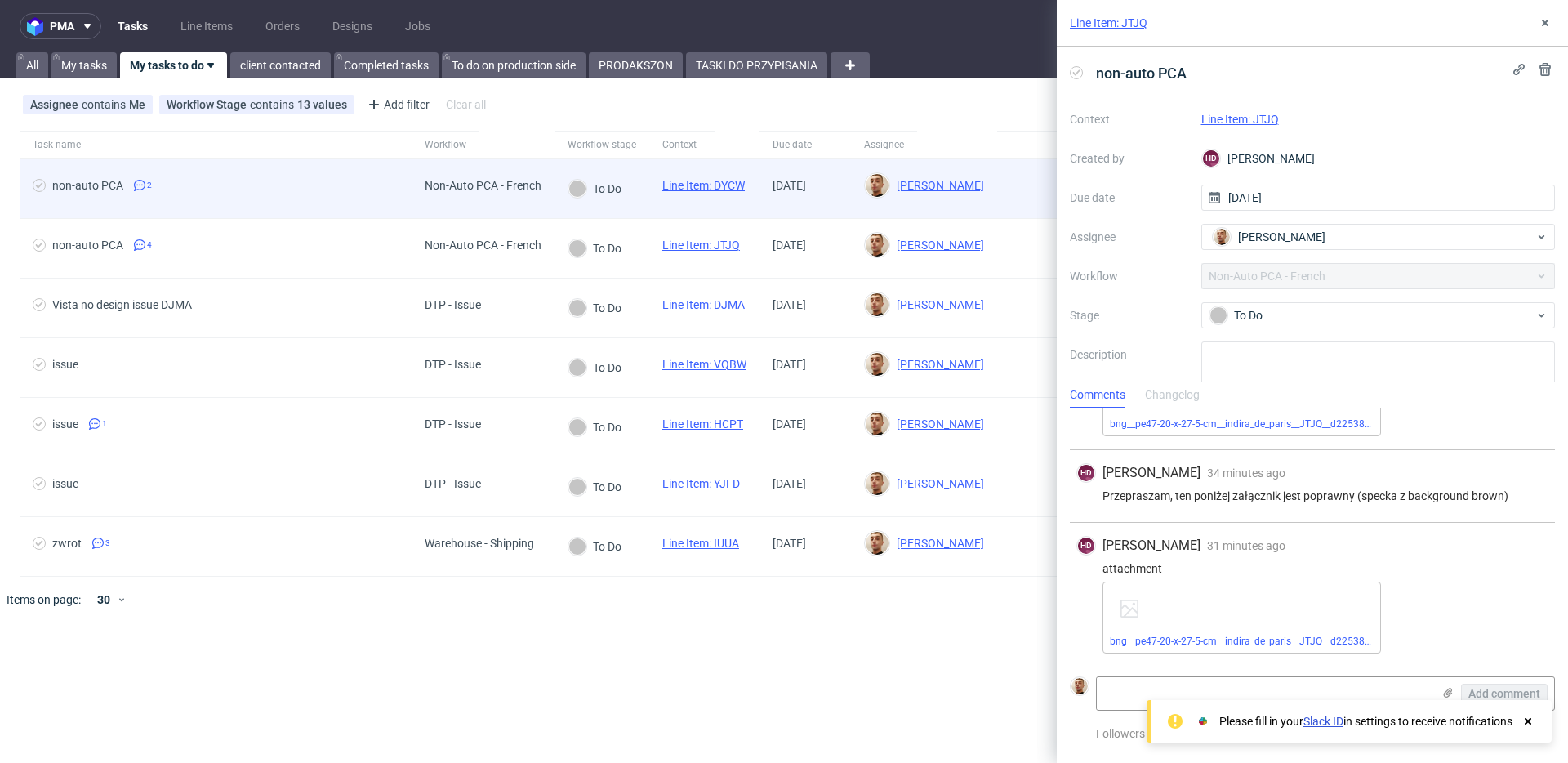
scroll to position [193, 0]
click at [273, 202] on div "non-auto PCA 2" at bounding box center [215, 188] width 392 height 58
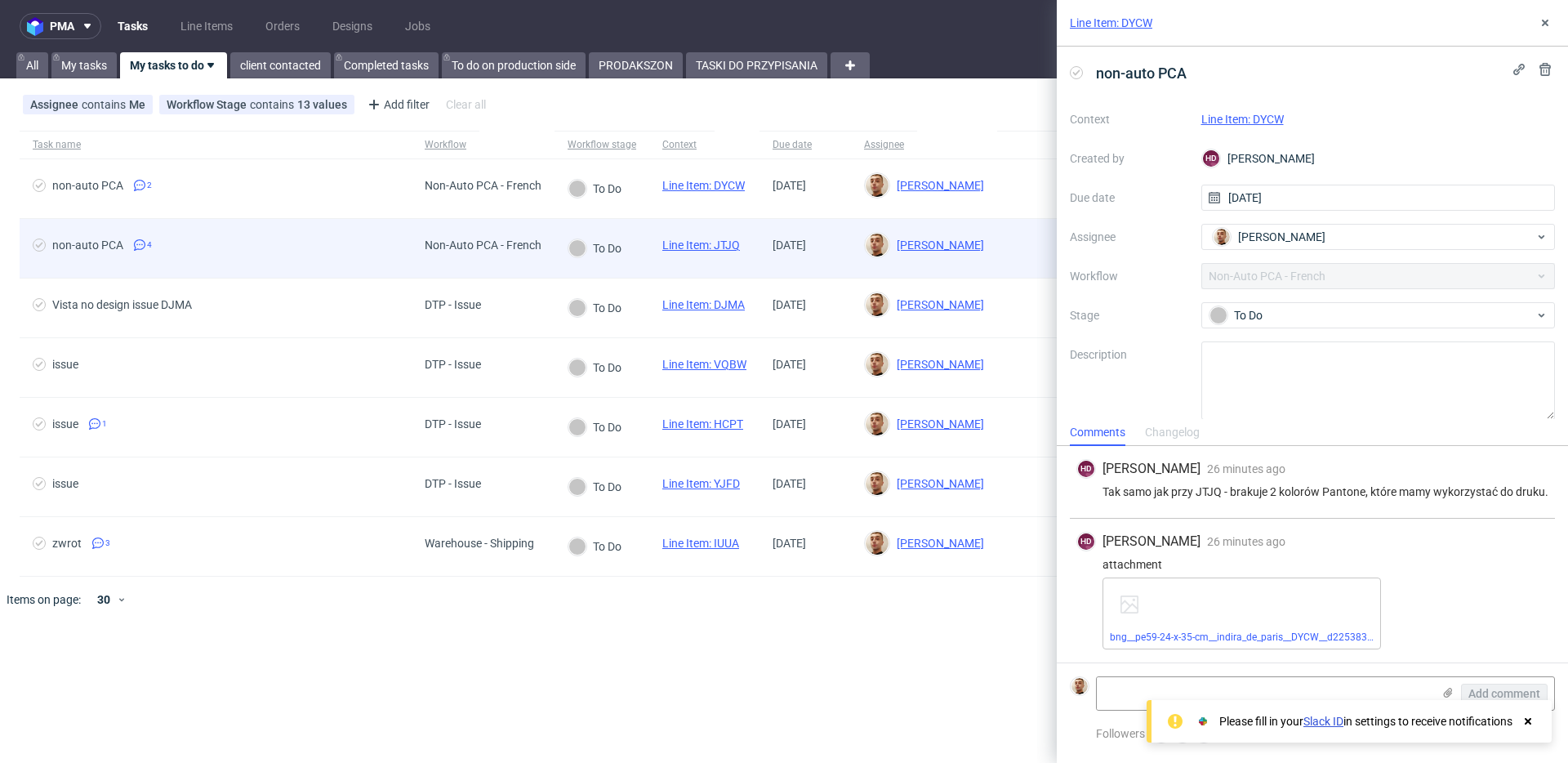
click at [447, 249] on div "Non-Auto PCA - French" at bounding box center [483, 245] width 117 height 13
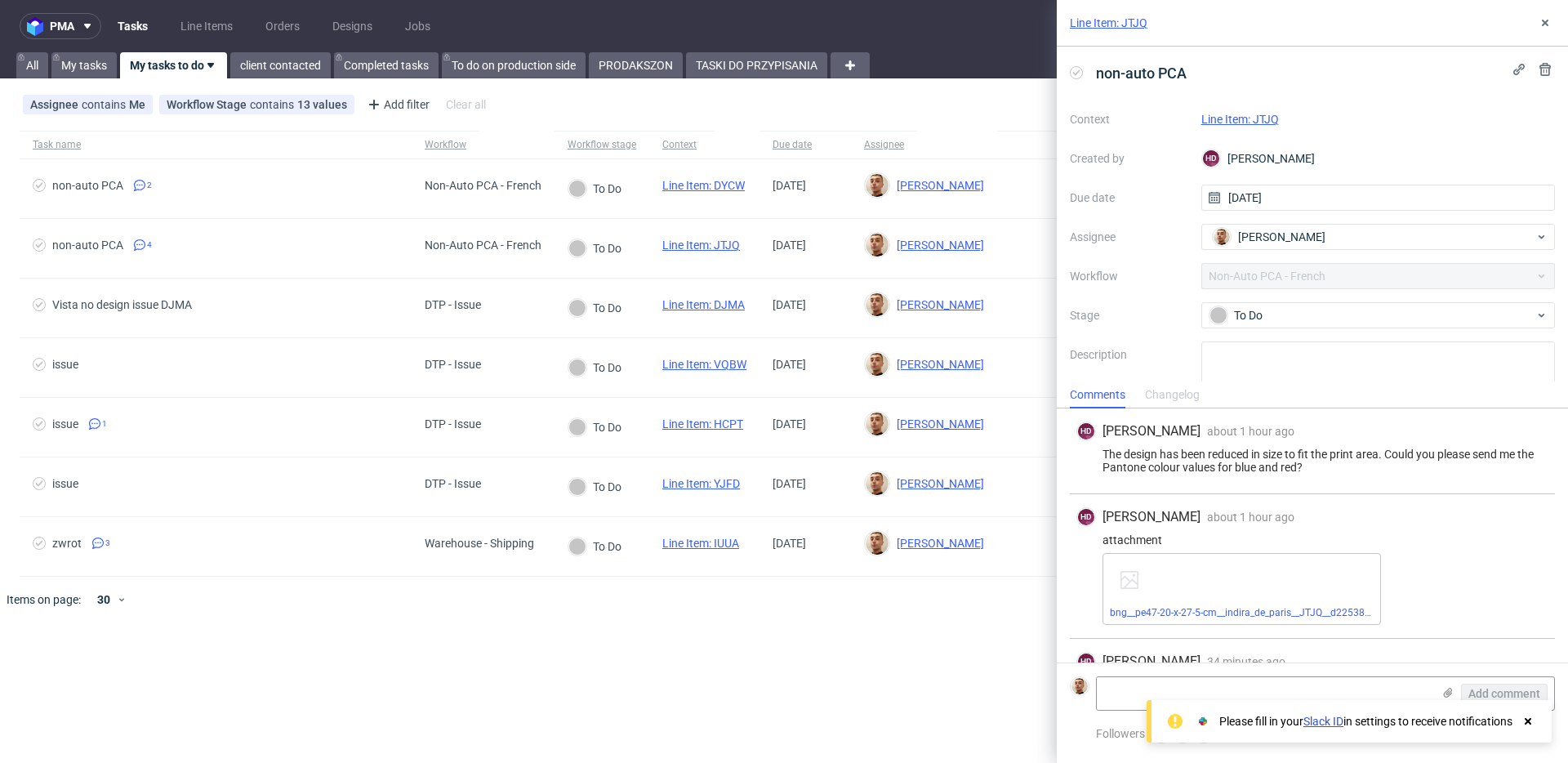
click at [1240, 120] on link "Line Item: JTJQ" at bounding box center [1240, 119] width 78 height 13
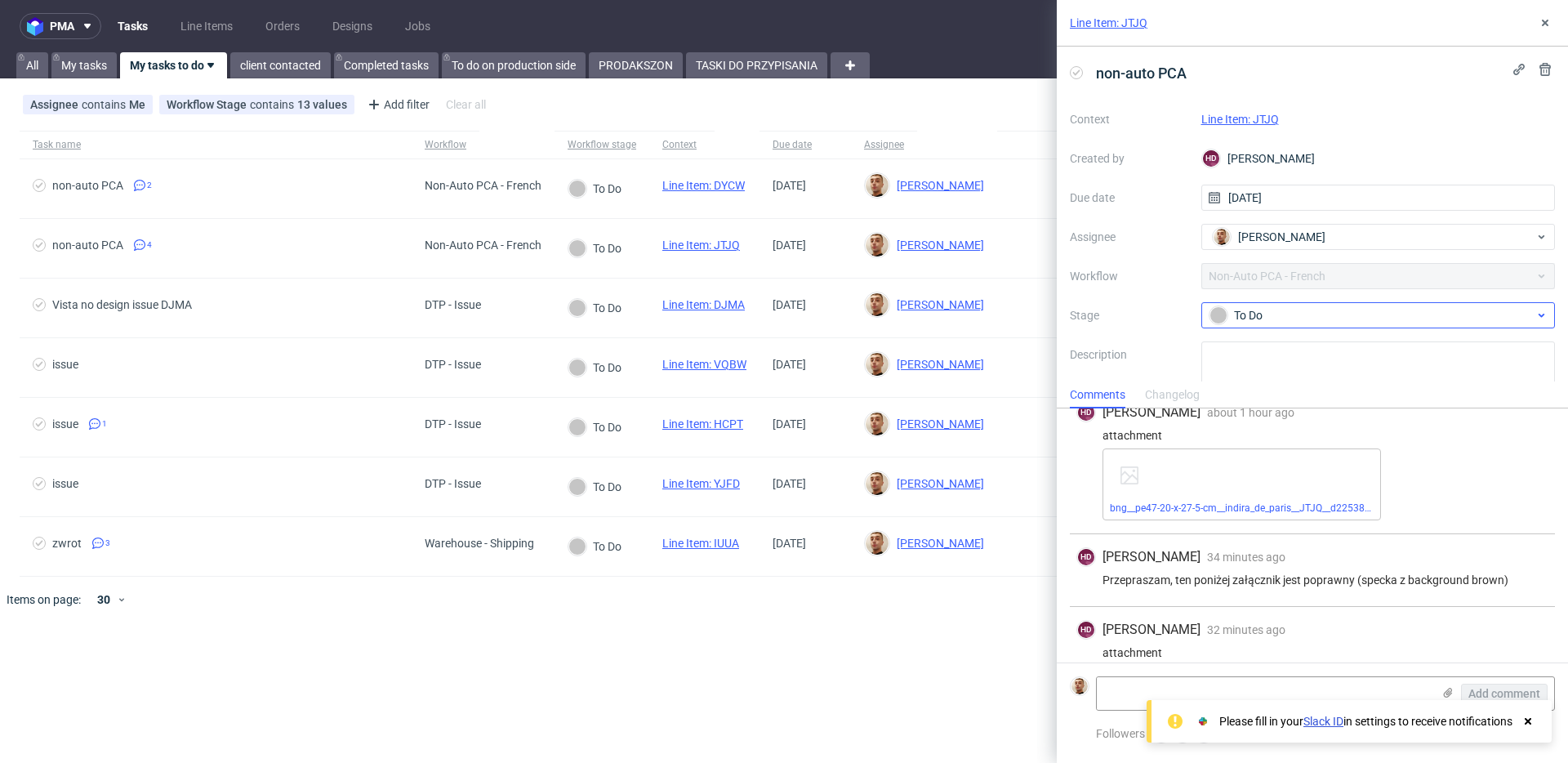
scroll to position [147, 0]
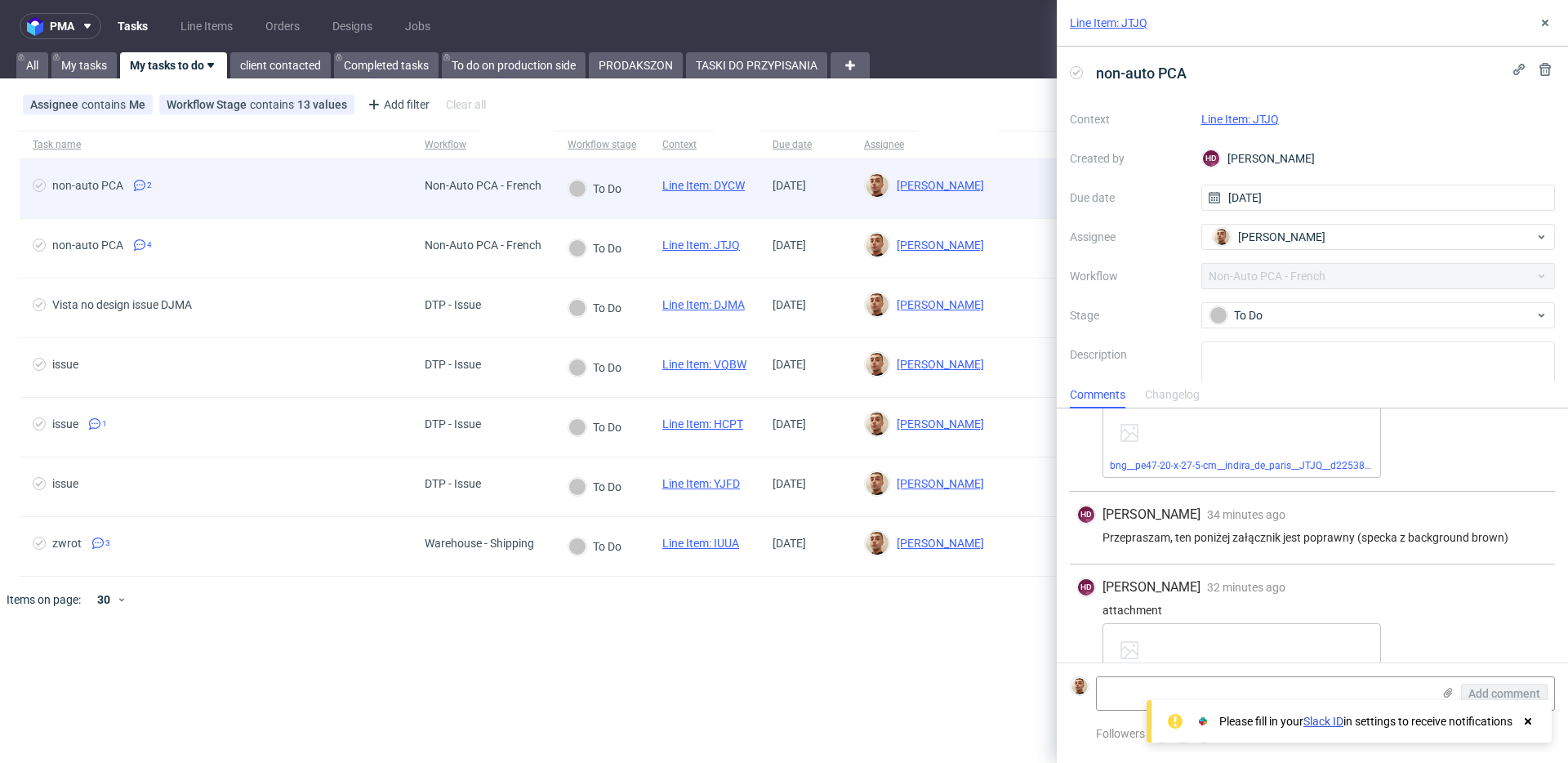
click at [515, 190] on div "Non-Auto PCA - French" at bounding box center [483, 186] width 117 height 13
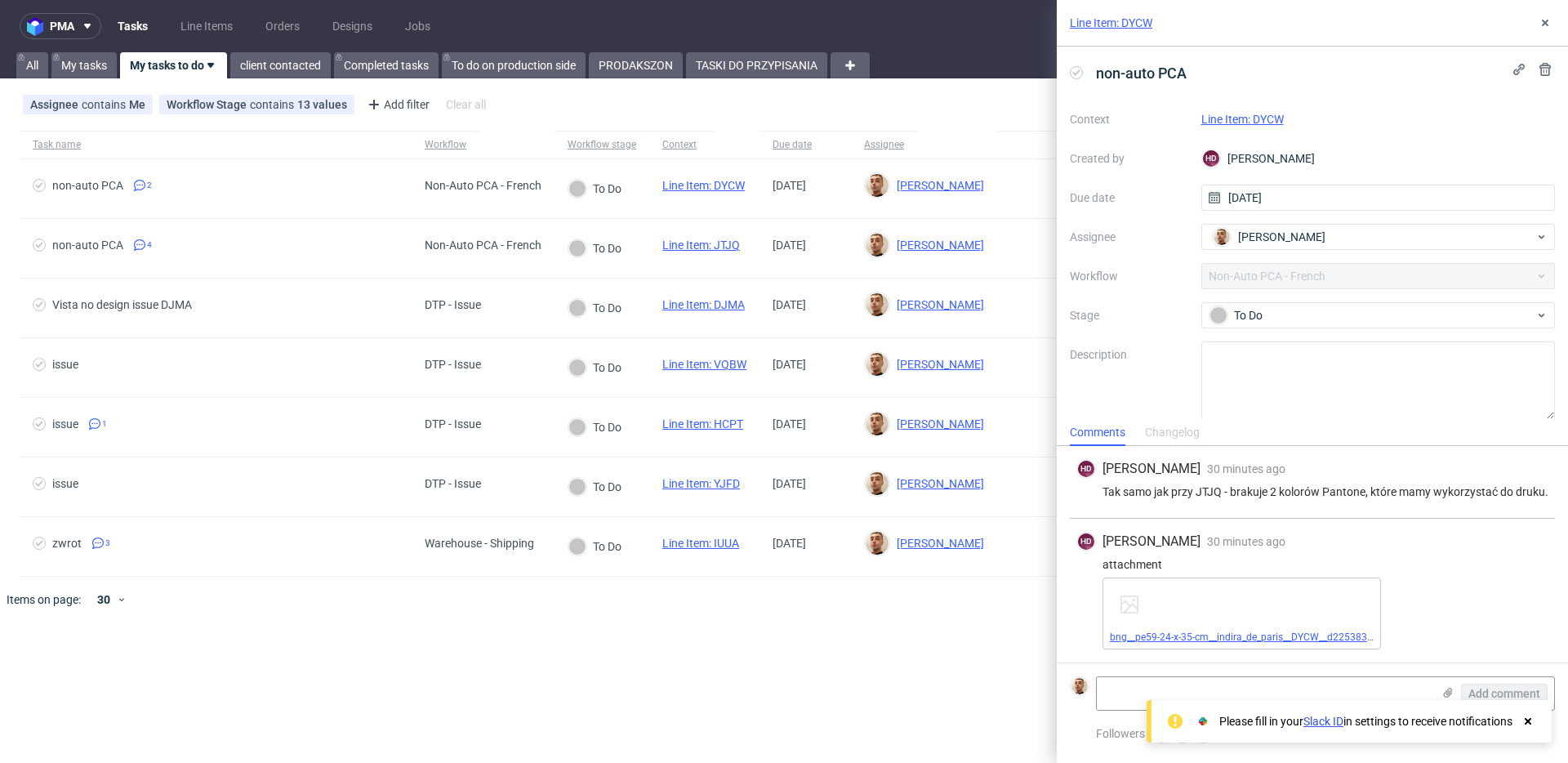
click at [1150, 636] on link "bng__pe59-24-x-35-cm__indira_de_paris__DYCW__d2253835__oR812585805.pdf" at bounding box center [1285, 638] width 352 height 11
click at [1243, 687] on textarea at bounding box center [1264, 693] width 335 height 32
paste textarea "https://app-eu1.hubspot.com/contacts/25600958/record/0-5/219447211203/"
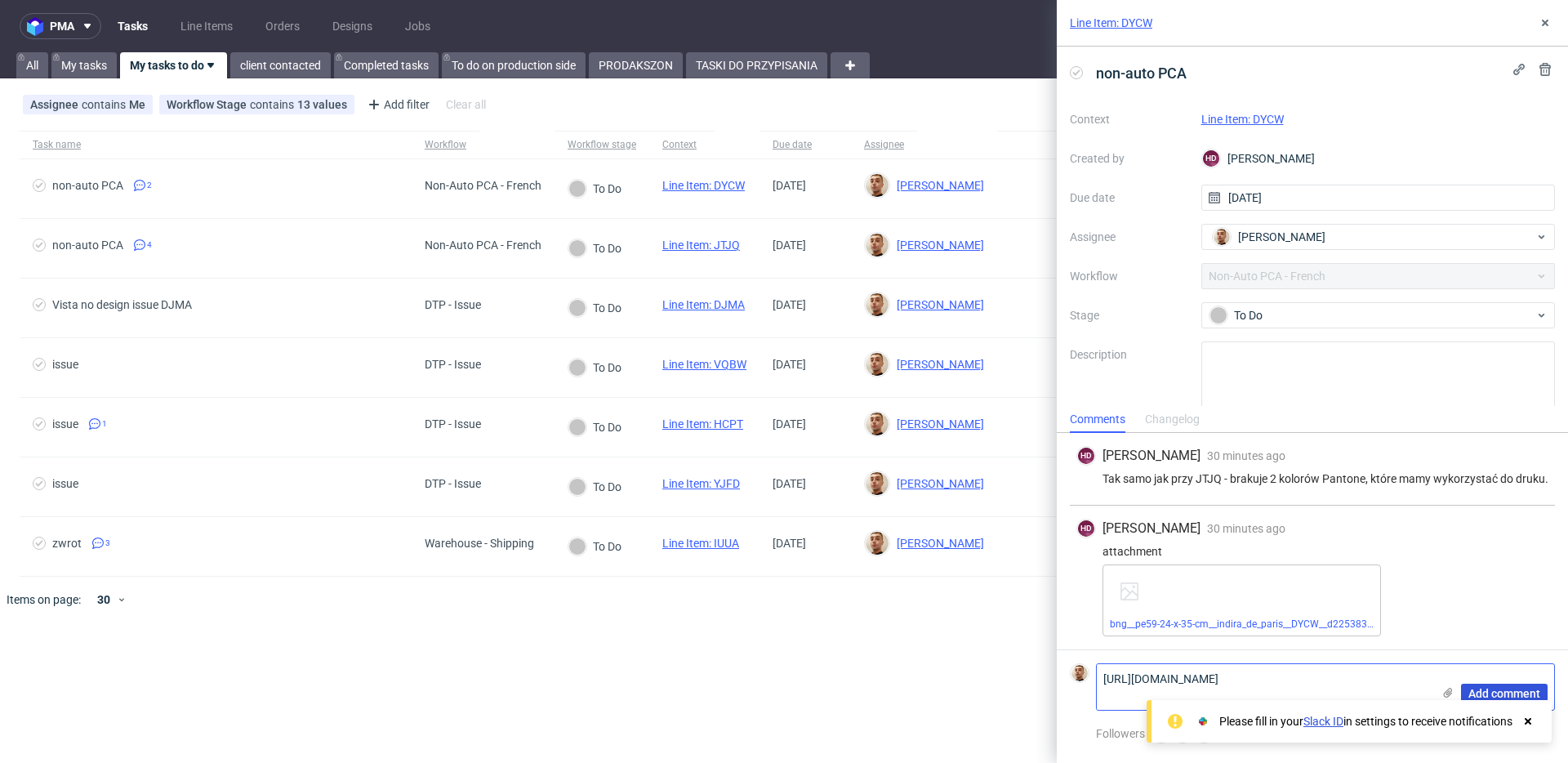
type textarea "https://app-eu1.hubspot.com/contacts/25600958/record/0-5/219447211203/"
click at [1465, 689] on button "Add comment" at bounding box center [1504, 693] width 86 height 19
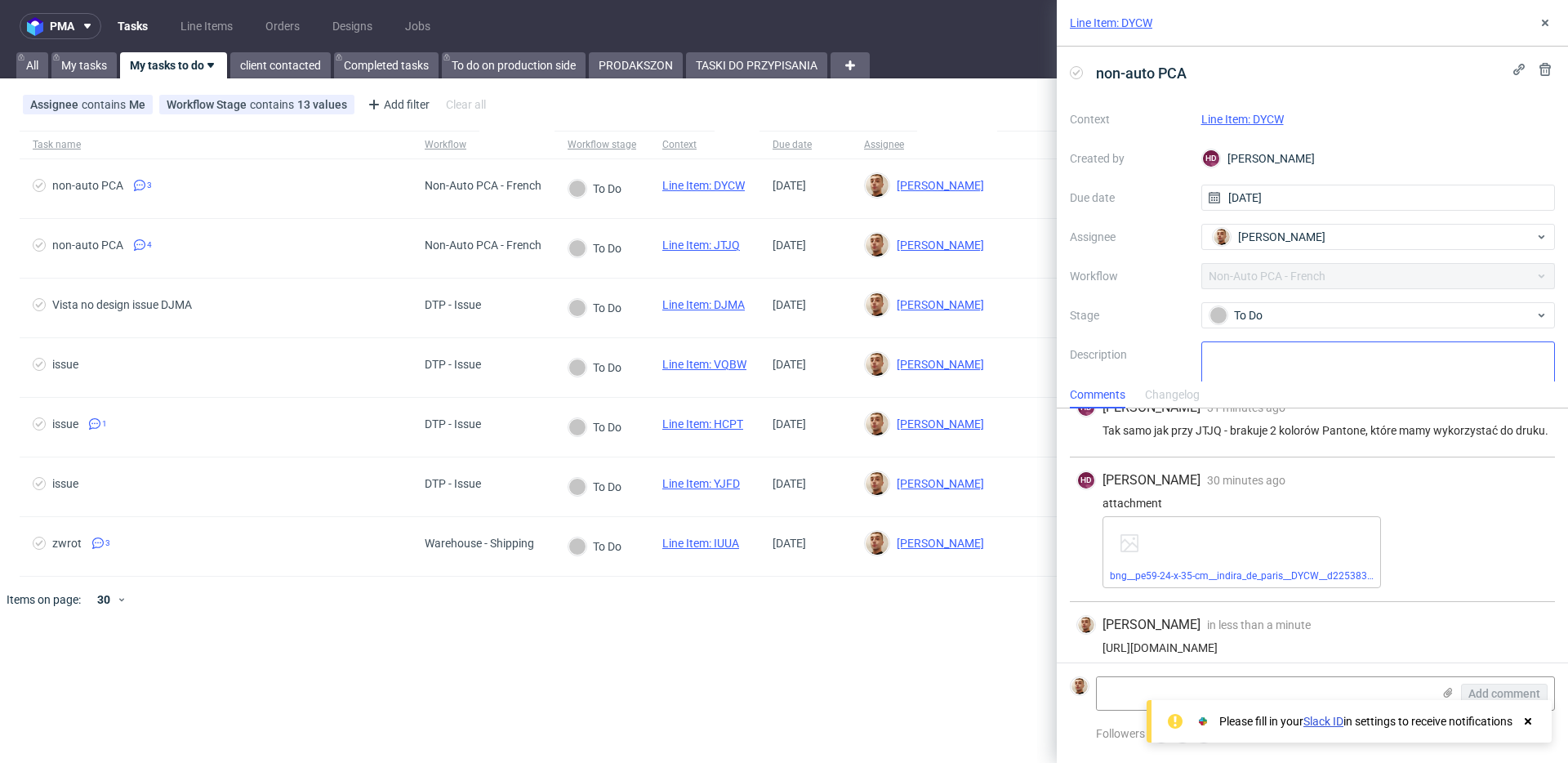
scroll to position [35, 0]
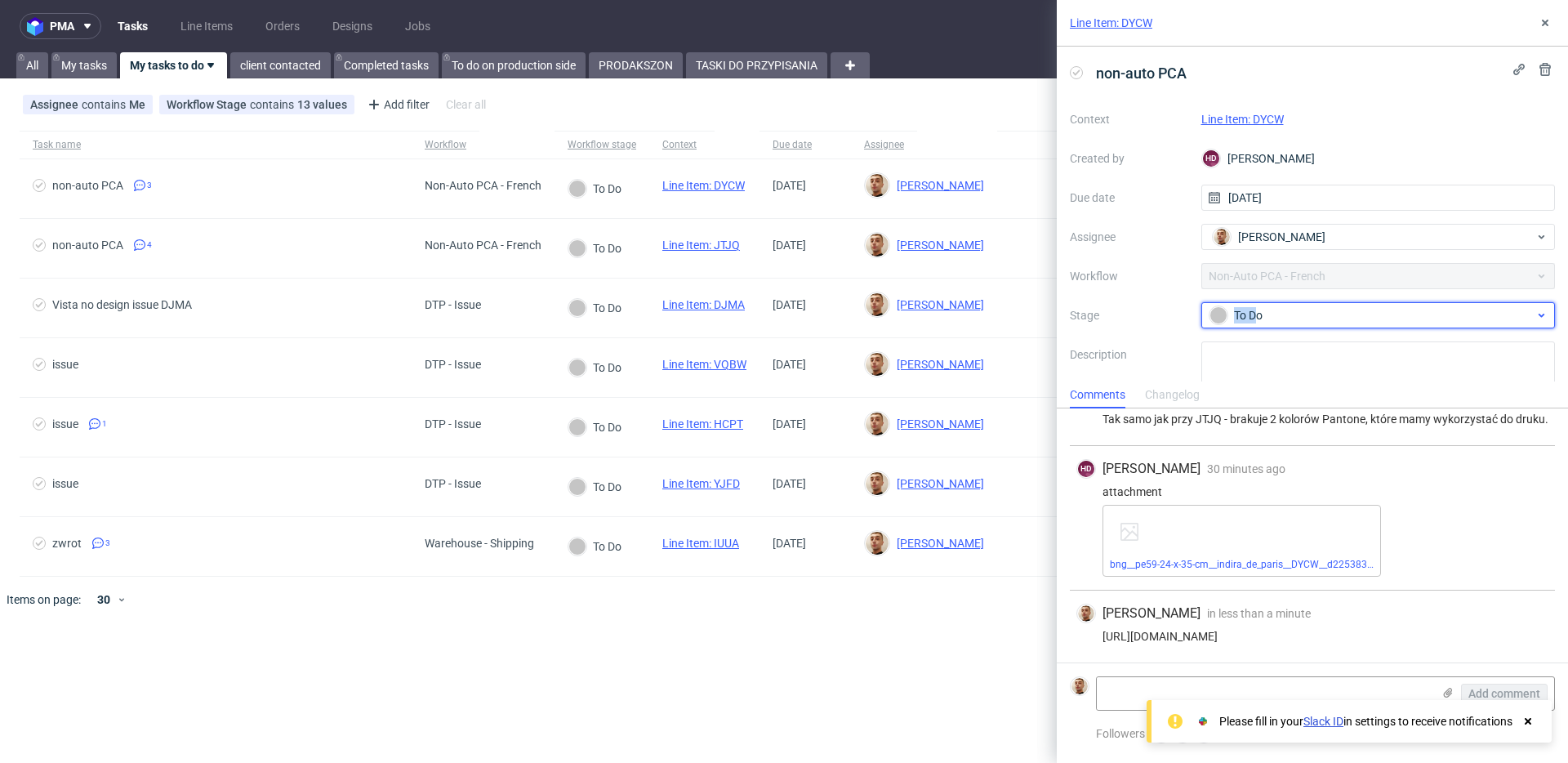
click at [1254, 321] on div "To Do" at bounding box center [1372, 315] width 325 height 18
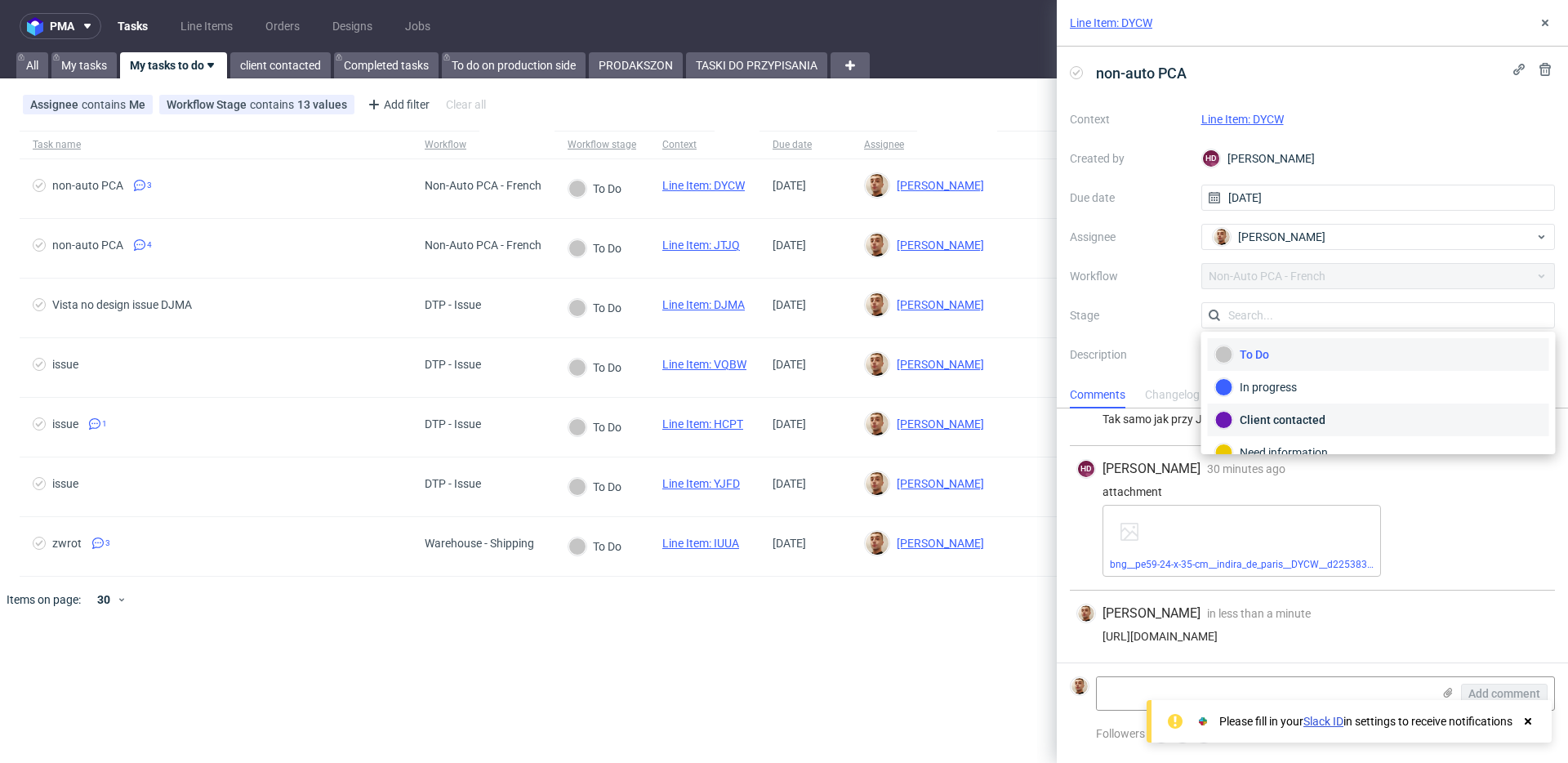
click at [1256, 424] on div "Client contacted" at bounding box center [1379, 420] width 327 height 18
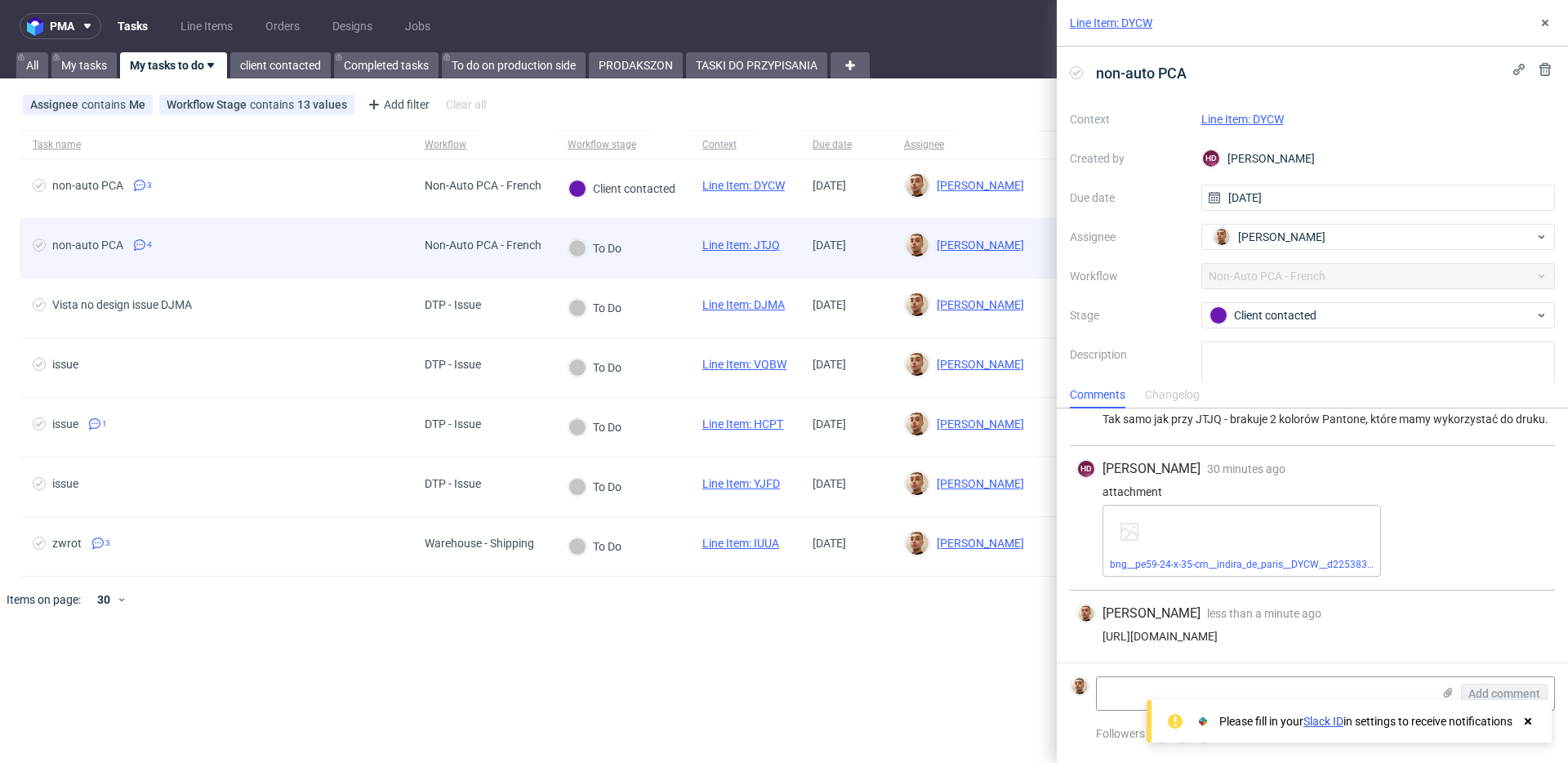
click at [596, 250] on div "To Do" at bounding box center [595, 248] width 53 height 18
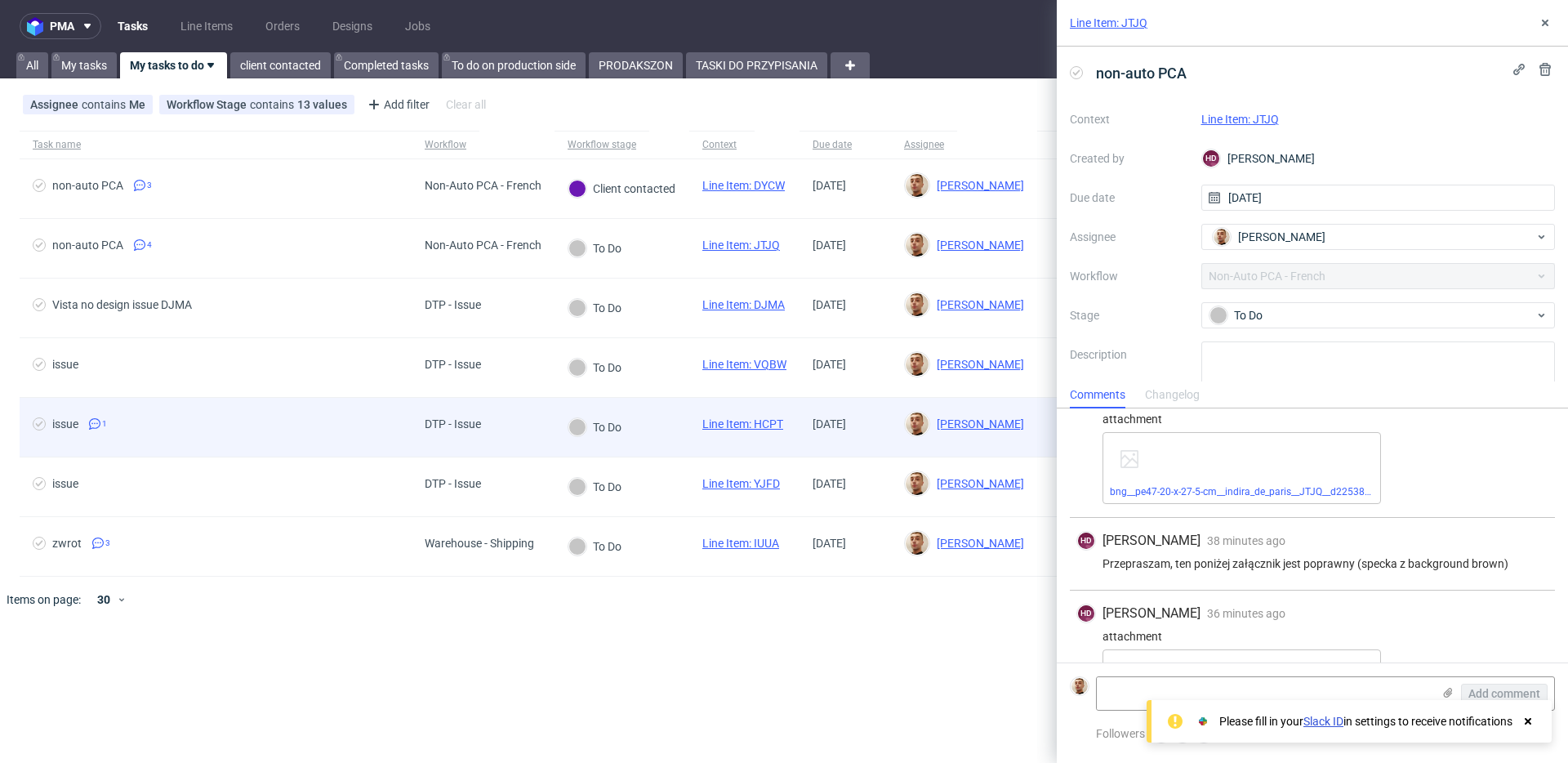
scroll to position [193, 0]
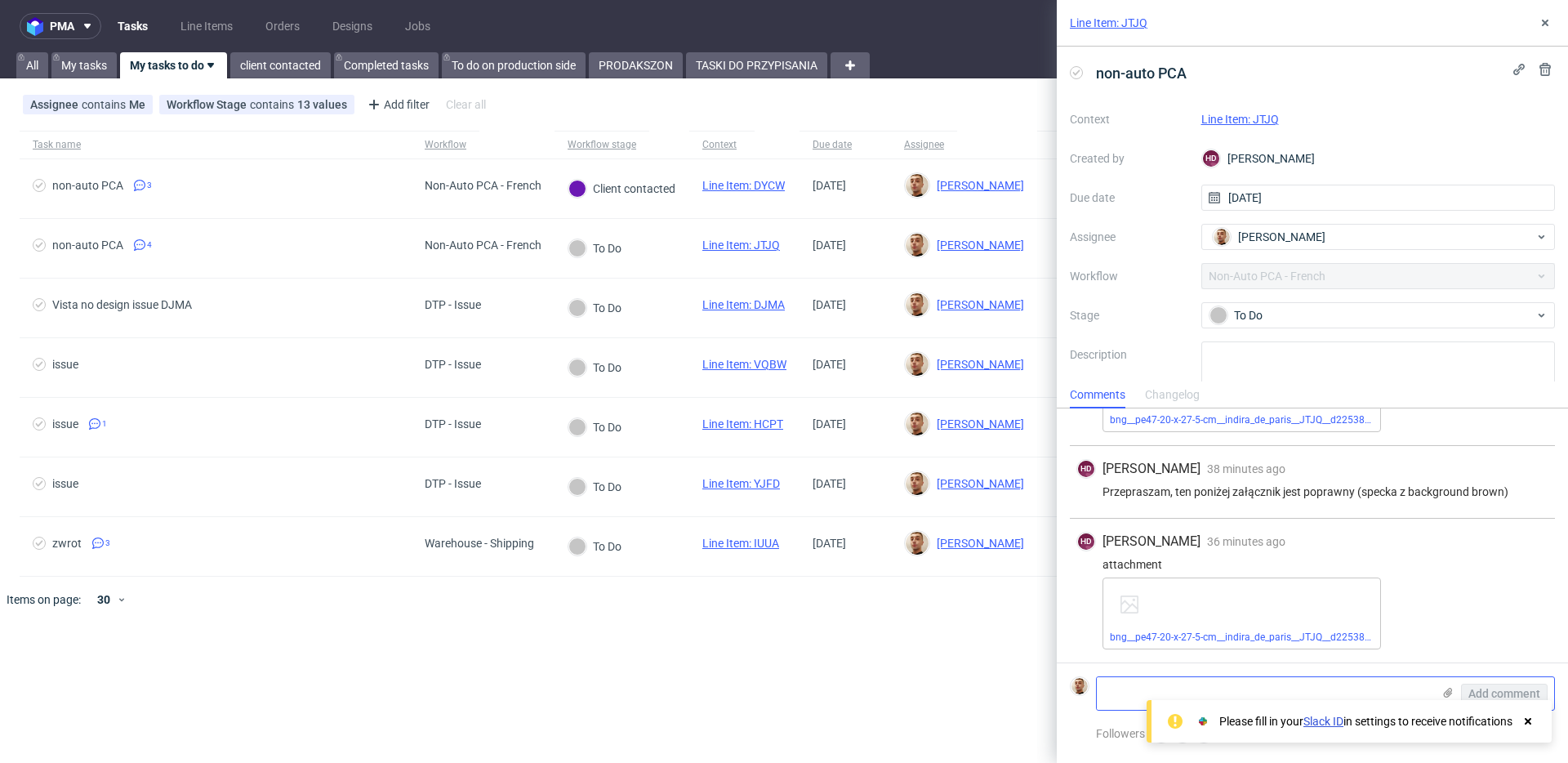
click at [1308, 677] on div "Add comment" at bounding box center [1325, 693] width 459 height 34
click at [1312, 684] on textarea at bounding box center [1264, 693] width 335 height 32
paste textarea "https://app-eu1.hubspot.com/contacts/25600958/record/0-5/219447211203/"
type textarea "https://app-eu1.hubspot.com/contacts/25600958/record/0-5/219447211203/"
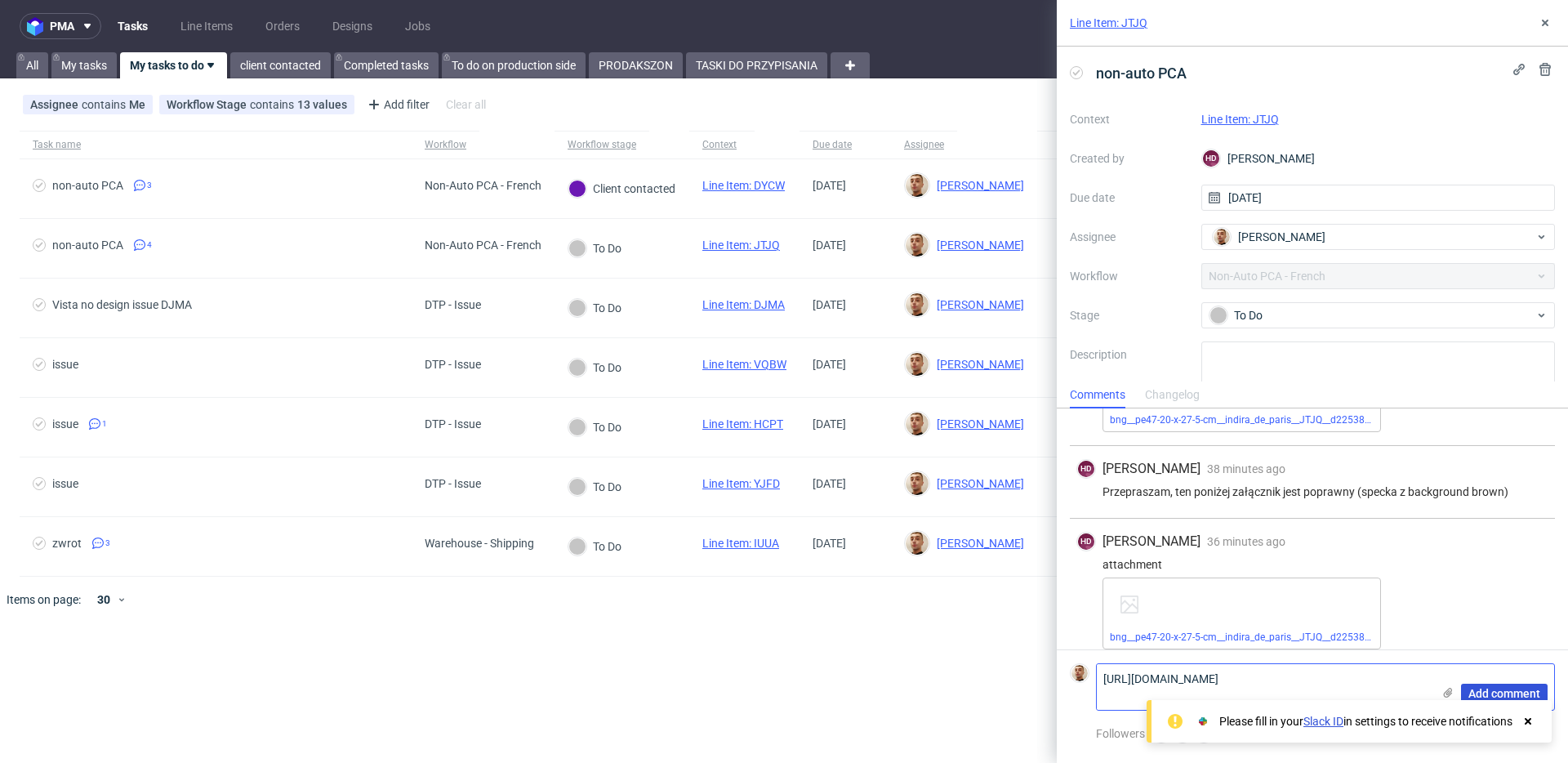
click at [1497, 689] on span "Add comment" at bounding box center [1504, 693] width 71 height 11
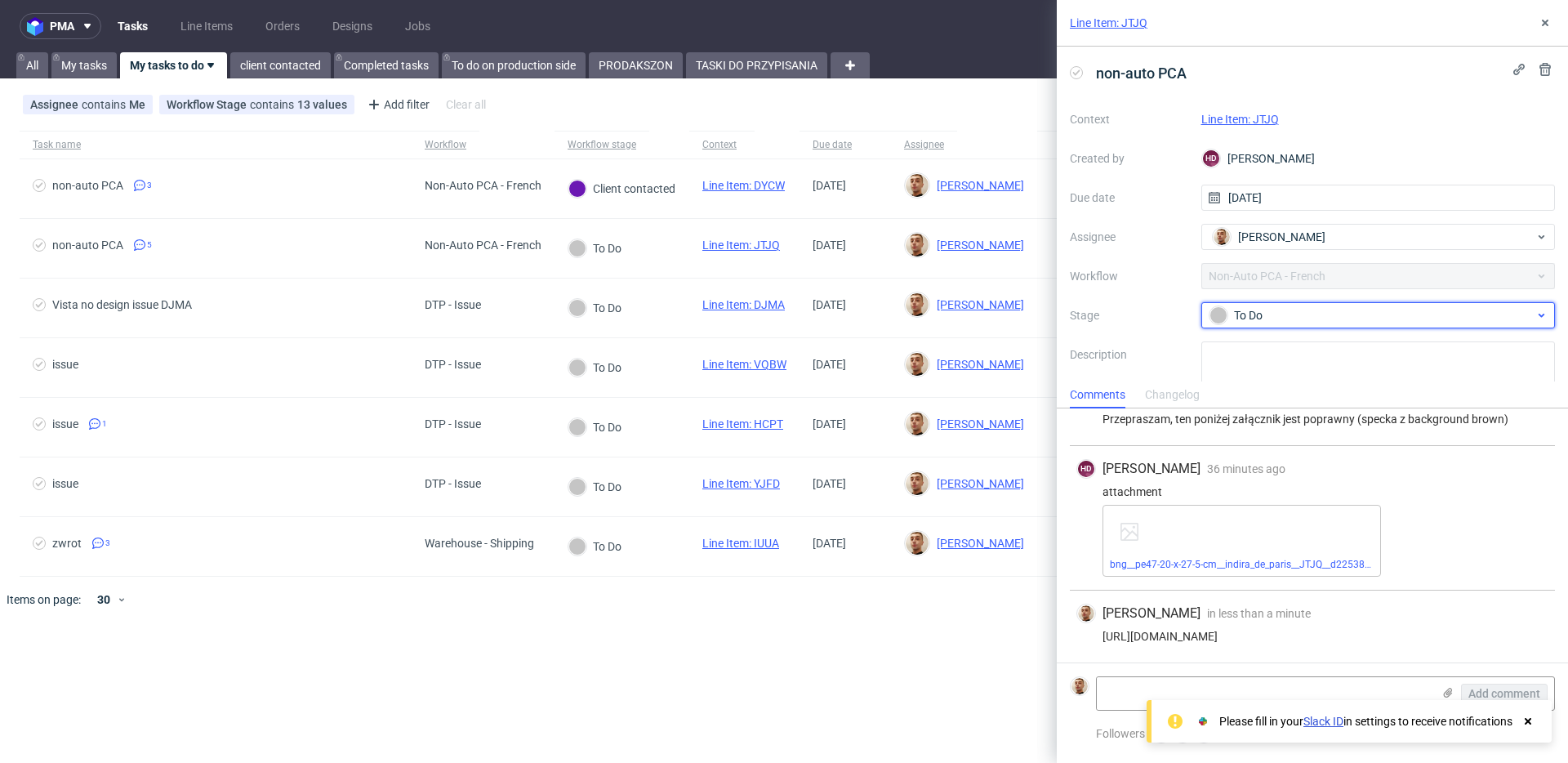
click at [1245, 311] on div "To Do" at bounding box center [1372, 315] width 325 height 18
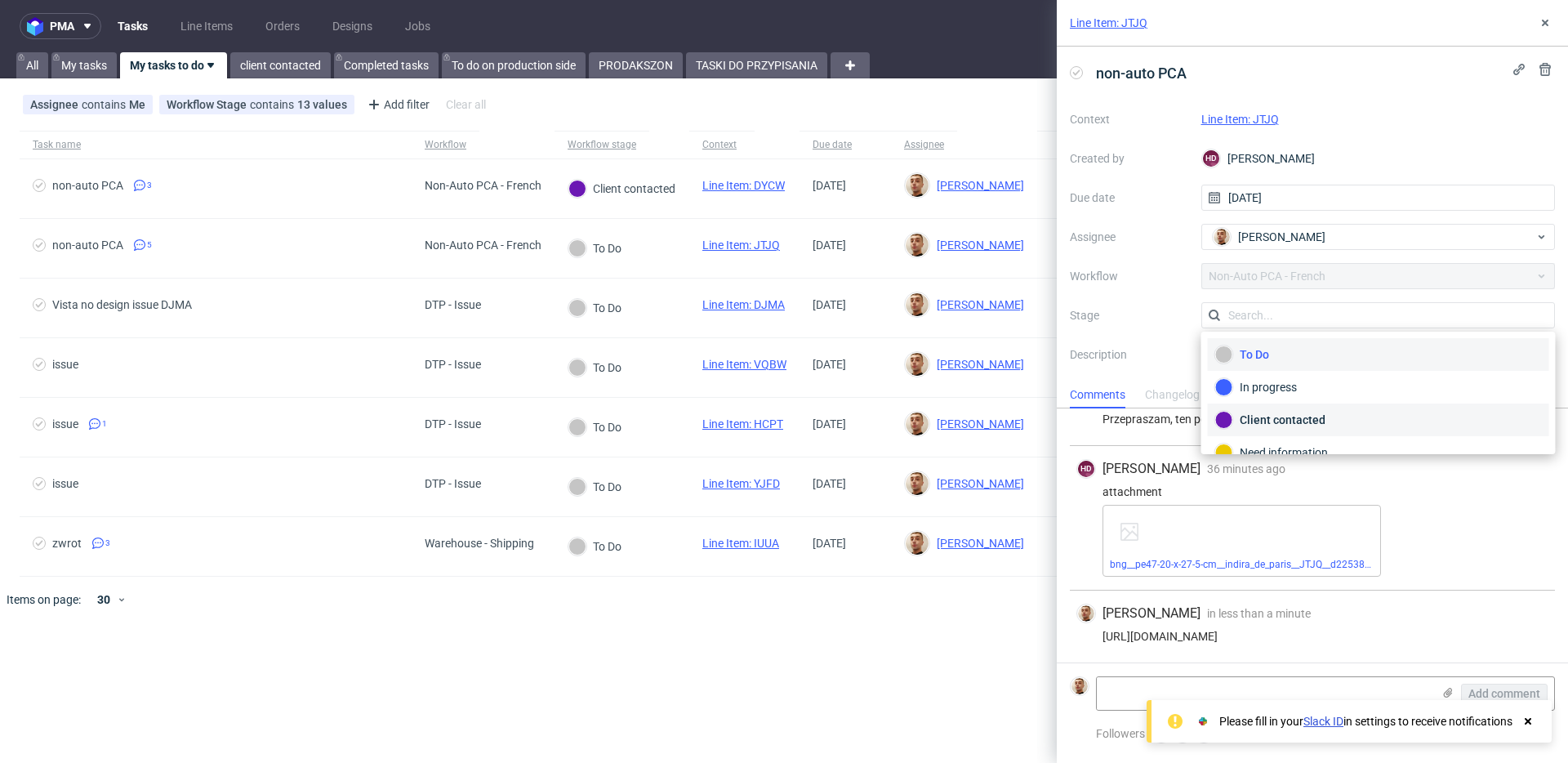
click at [1257, 413] on div "Client contacted" at bounding box center [1379, 420] width 327 height 18
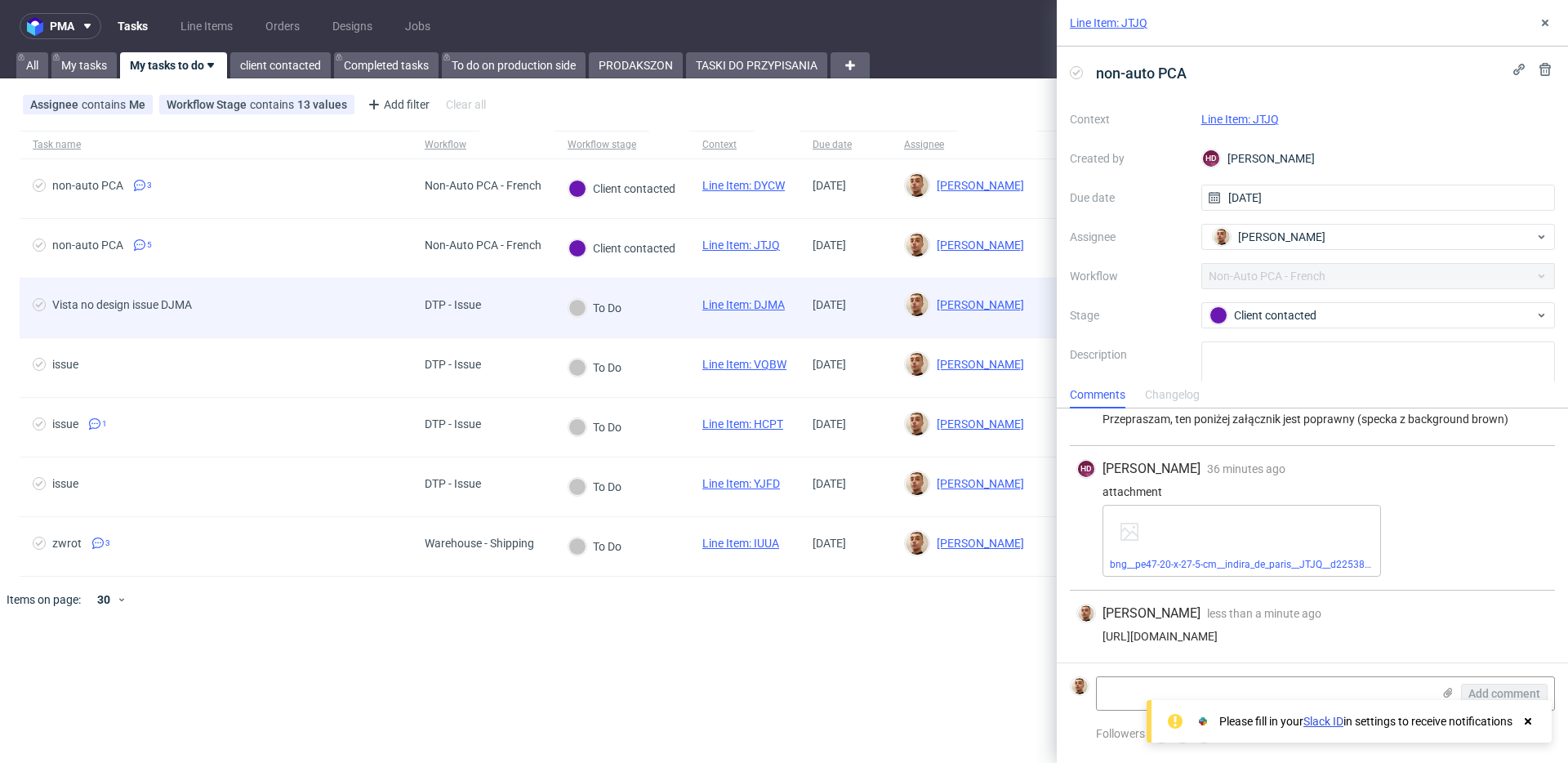
click at [389, 317] on span "Vista no design issue DJMA" at bounding box center [215, 307] width 366 height 19
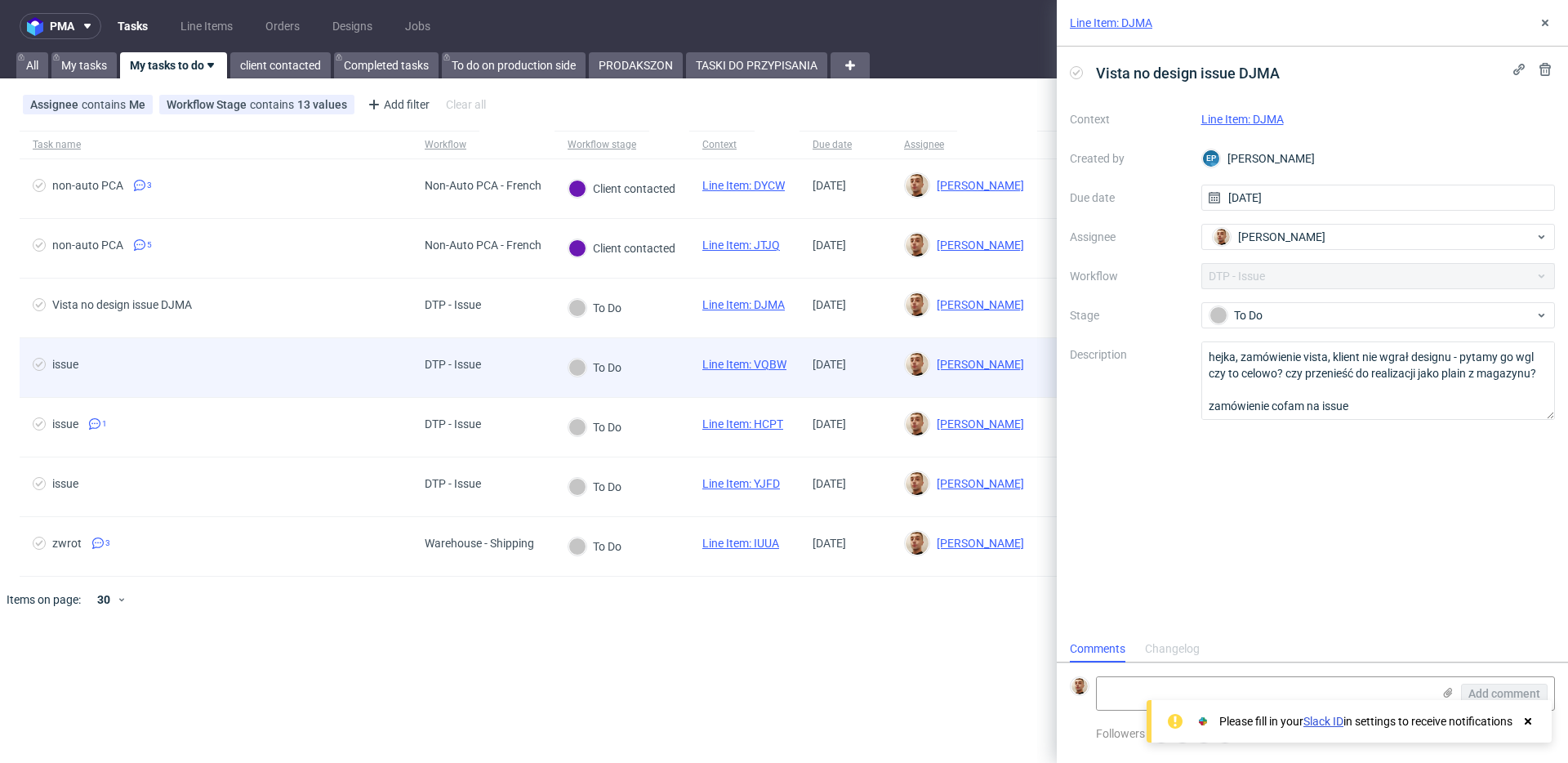
click at [360, 373] on span "issue" at bounding box center [215, 368] width 366 height 19
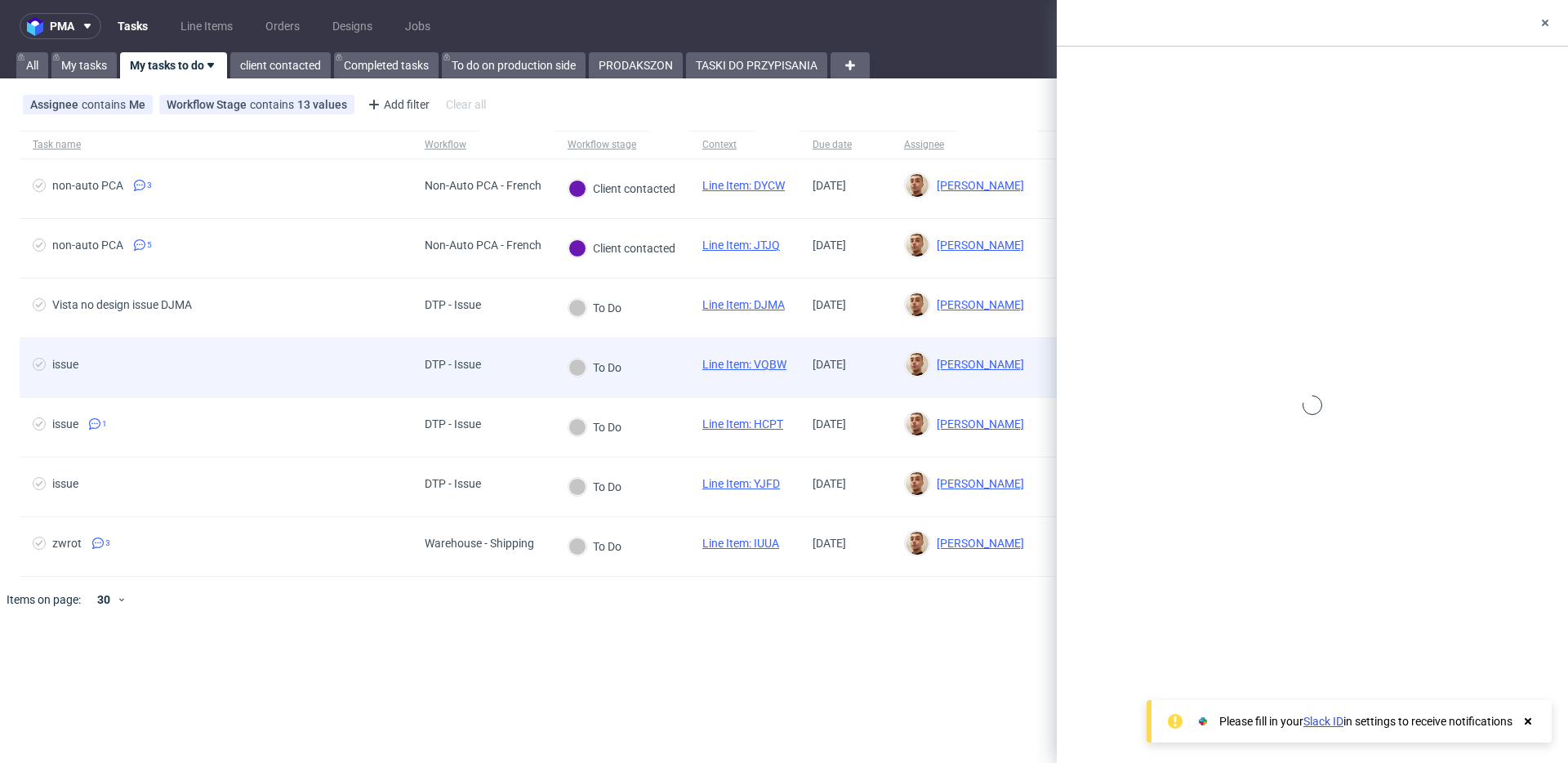
click at [360, 373] on span "issue" at bounding box center [215, 368] width 366 height 19
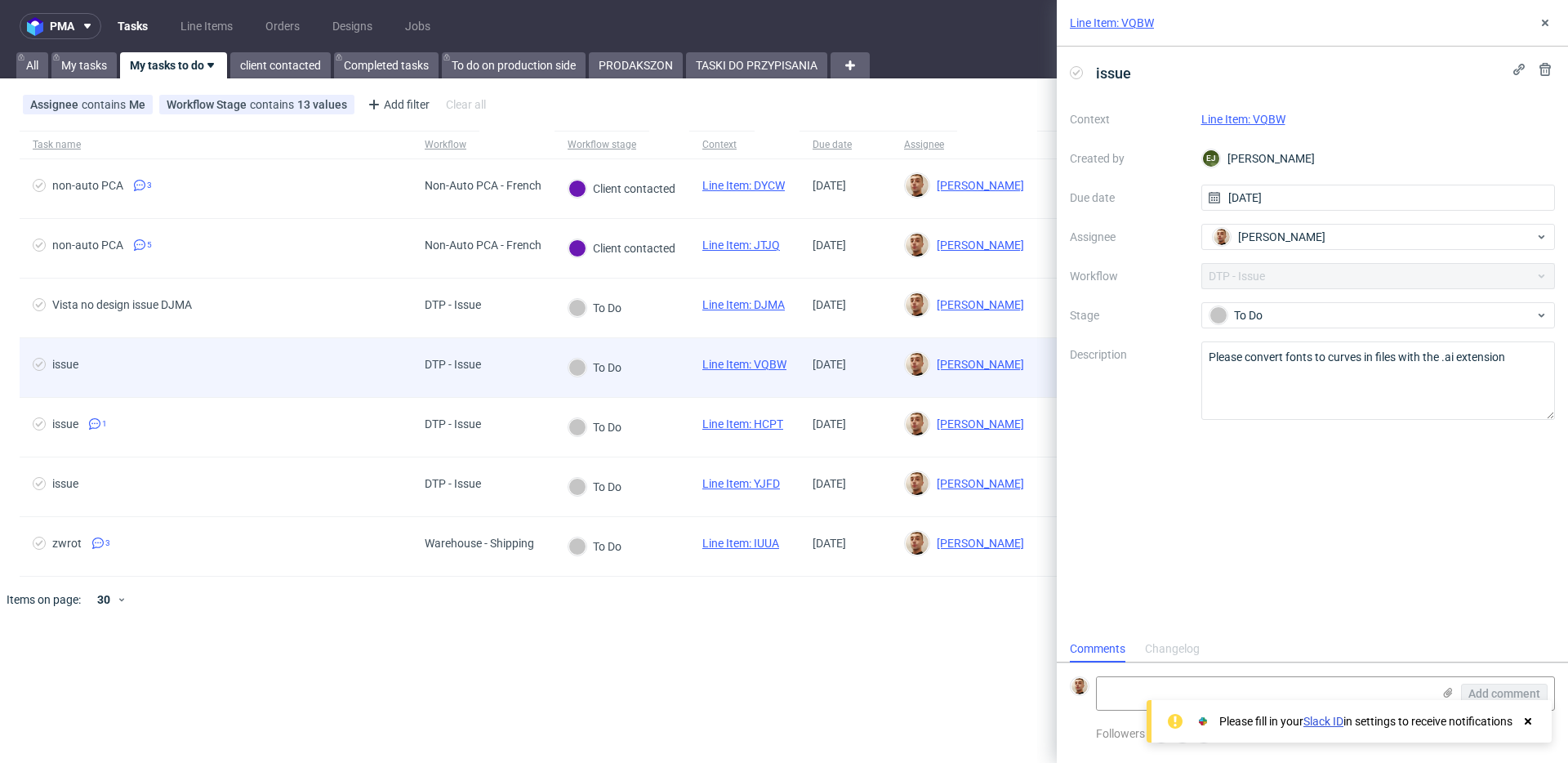
scroll to position [13, 0]
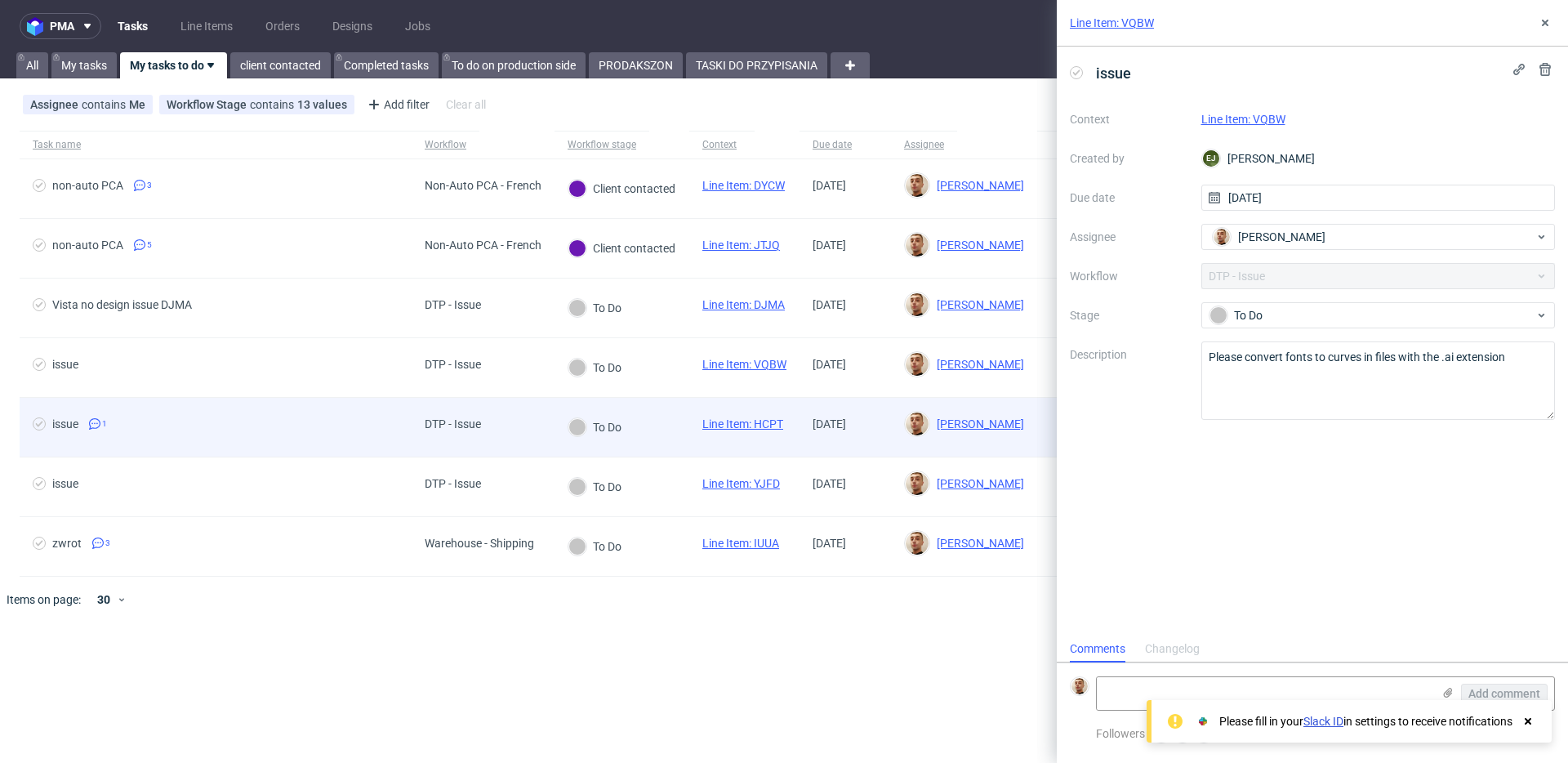
click at [358, 408] on div "issue 1" at bounding box center [215, 427] width 392 height 58
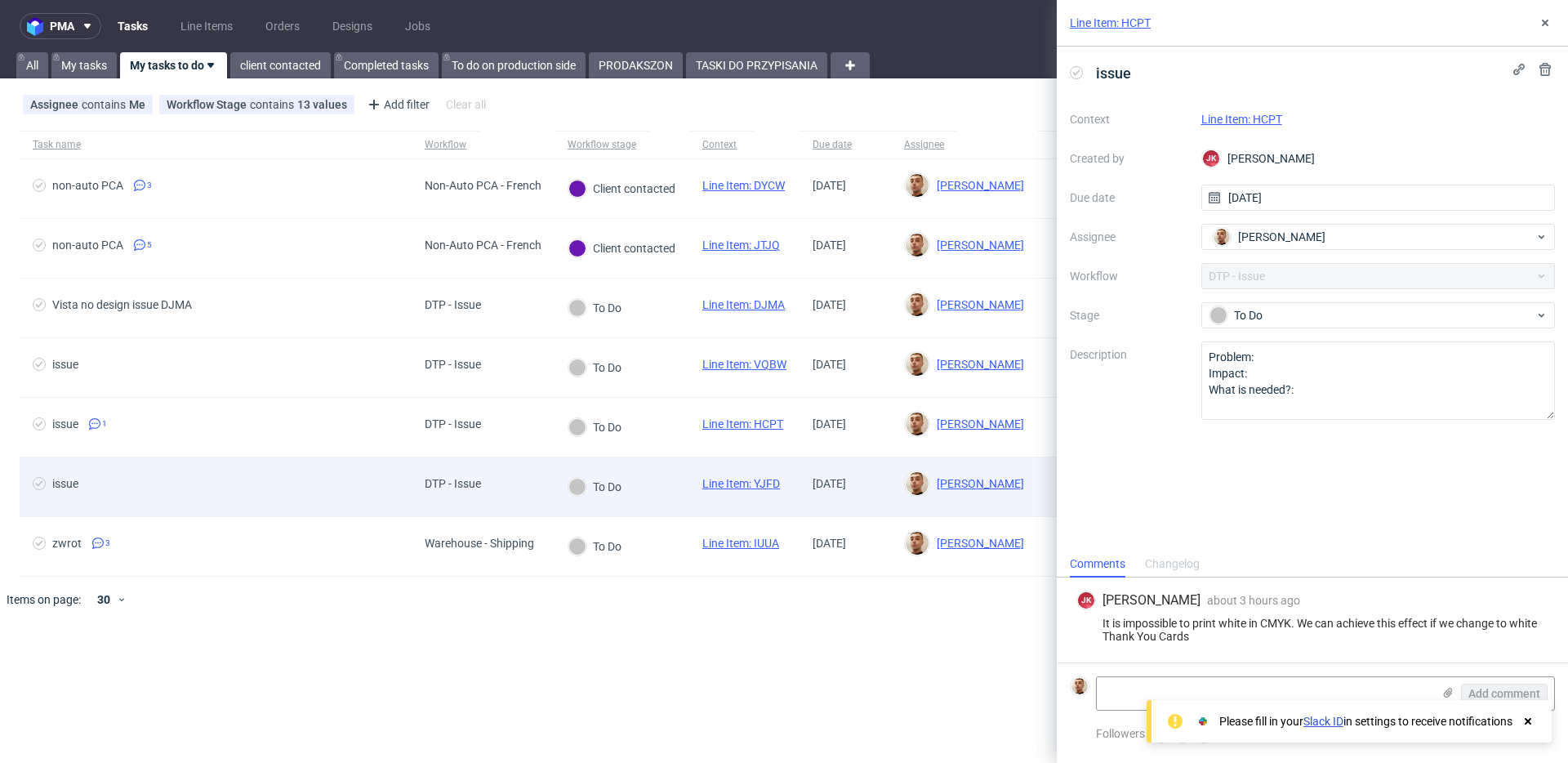
click at [365, 467] on div "issue" at bounding box center [215, 486] width 392 height 58
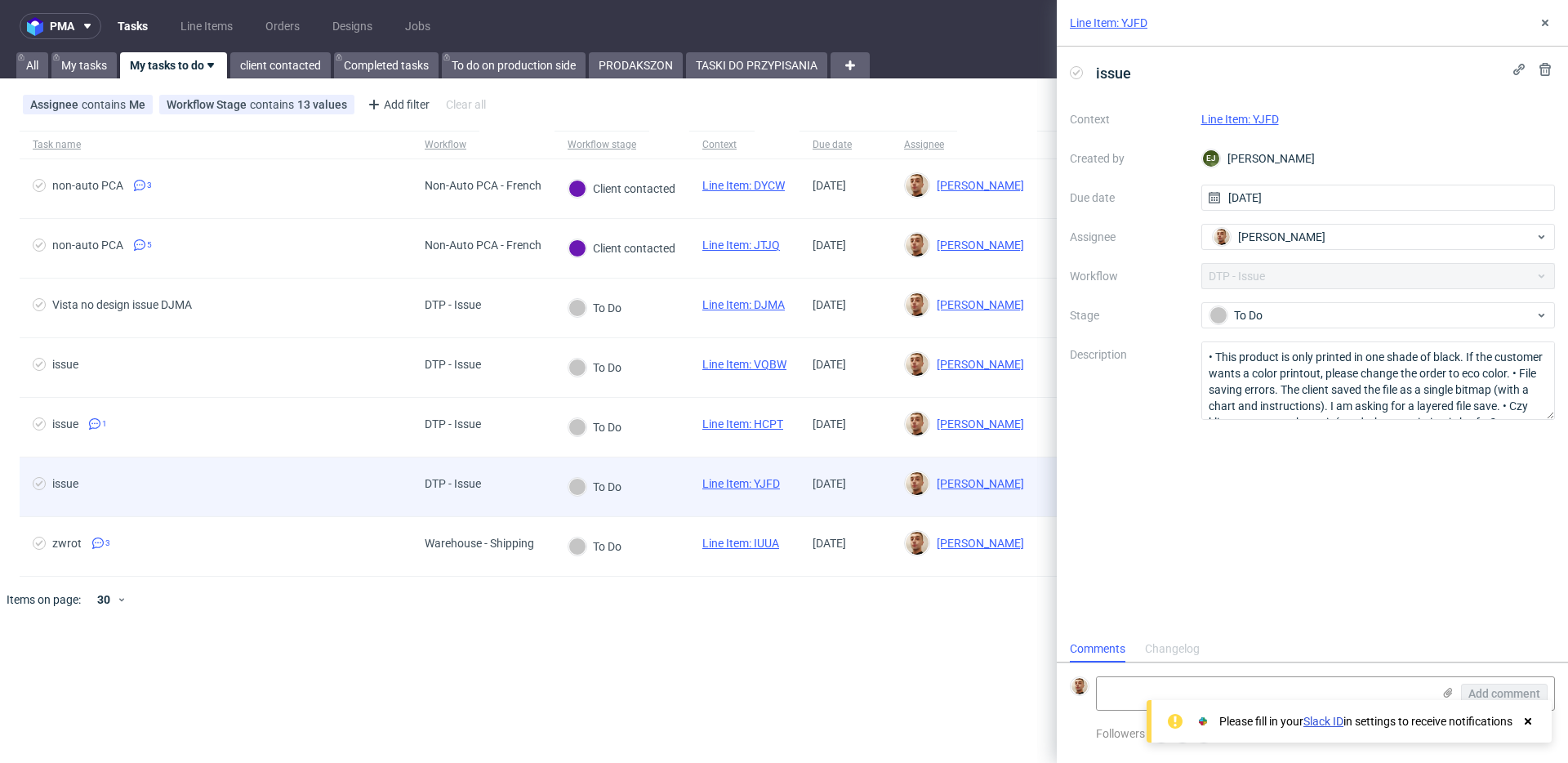
scroll to position [13, 0]
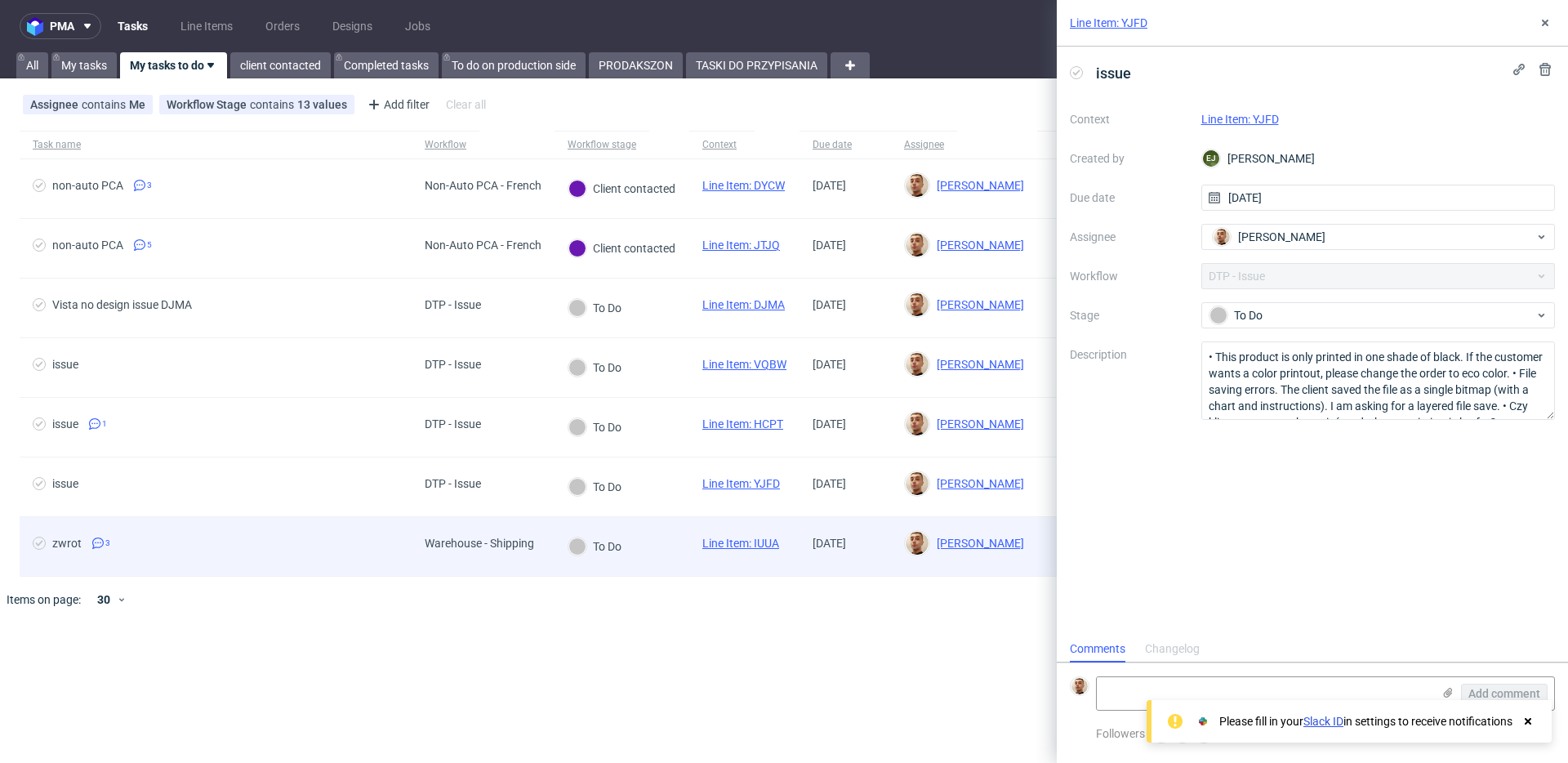
click at [390, 546] on span "zwrot 3" at bounding box center [215, 546] width 366 height 19
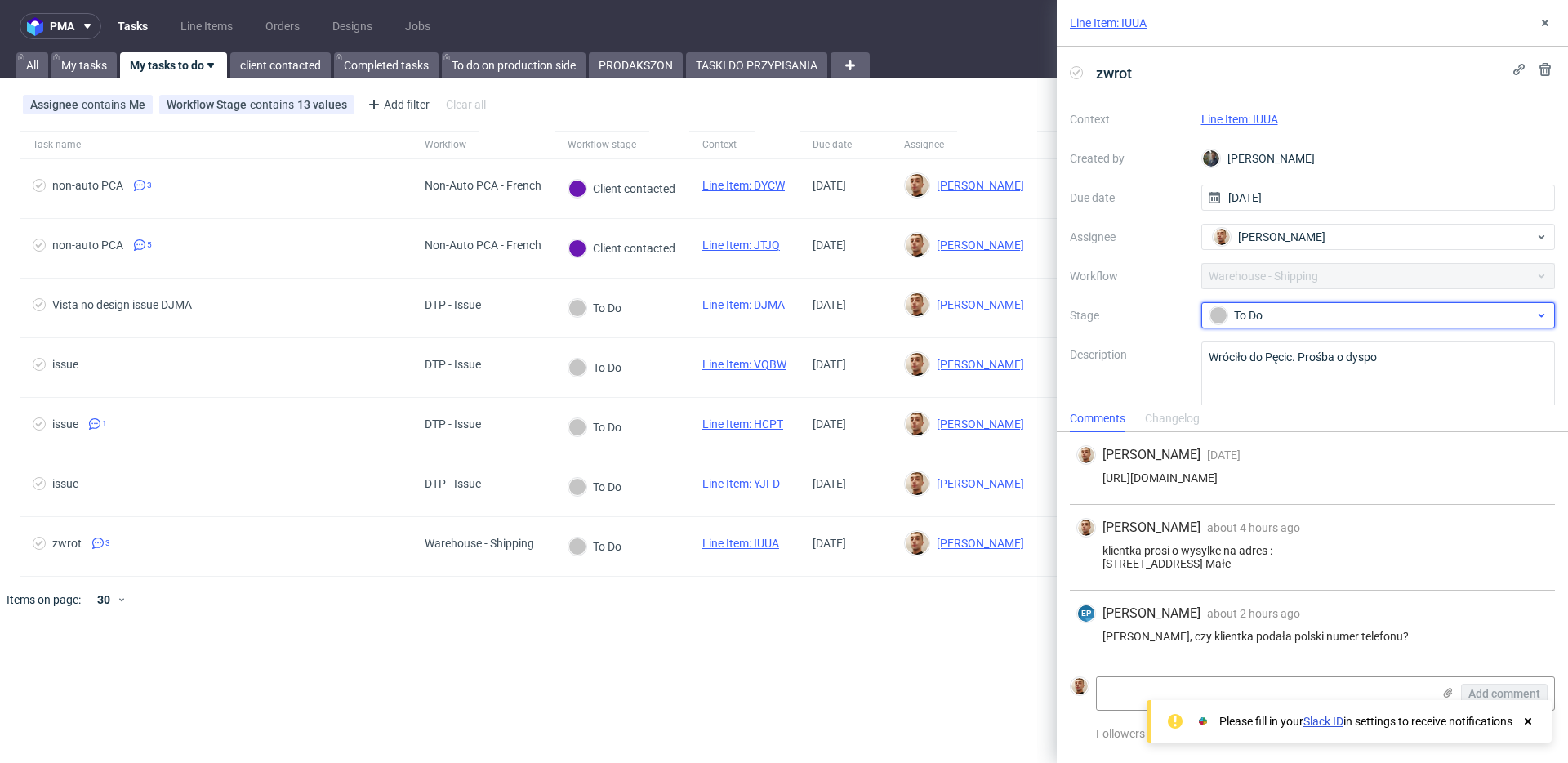
click at [1273, 308] on div "To Do" at bounding box center [1372, 315] width 325 height 18
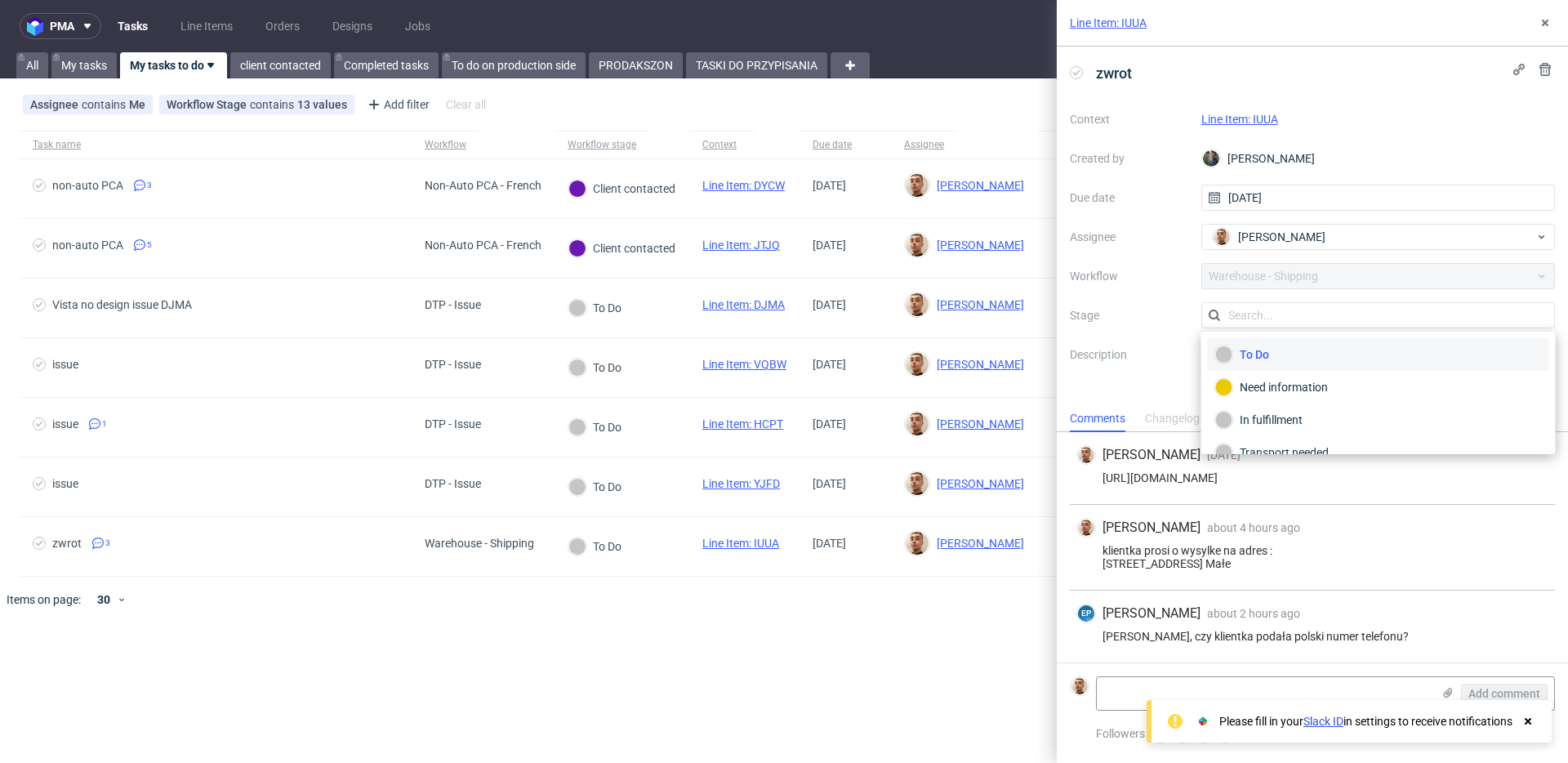
click at [1251, 646] on div "EP Ewa Prus about 2 hours ago 2nd Sep 2025, 14:54 Bartek, czy klientka podała p…" at bounding box center [1312, 627] width 485 height 71
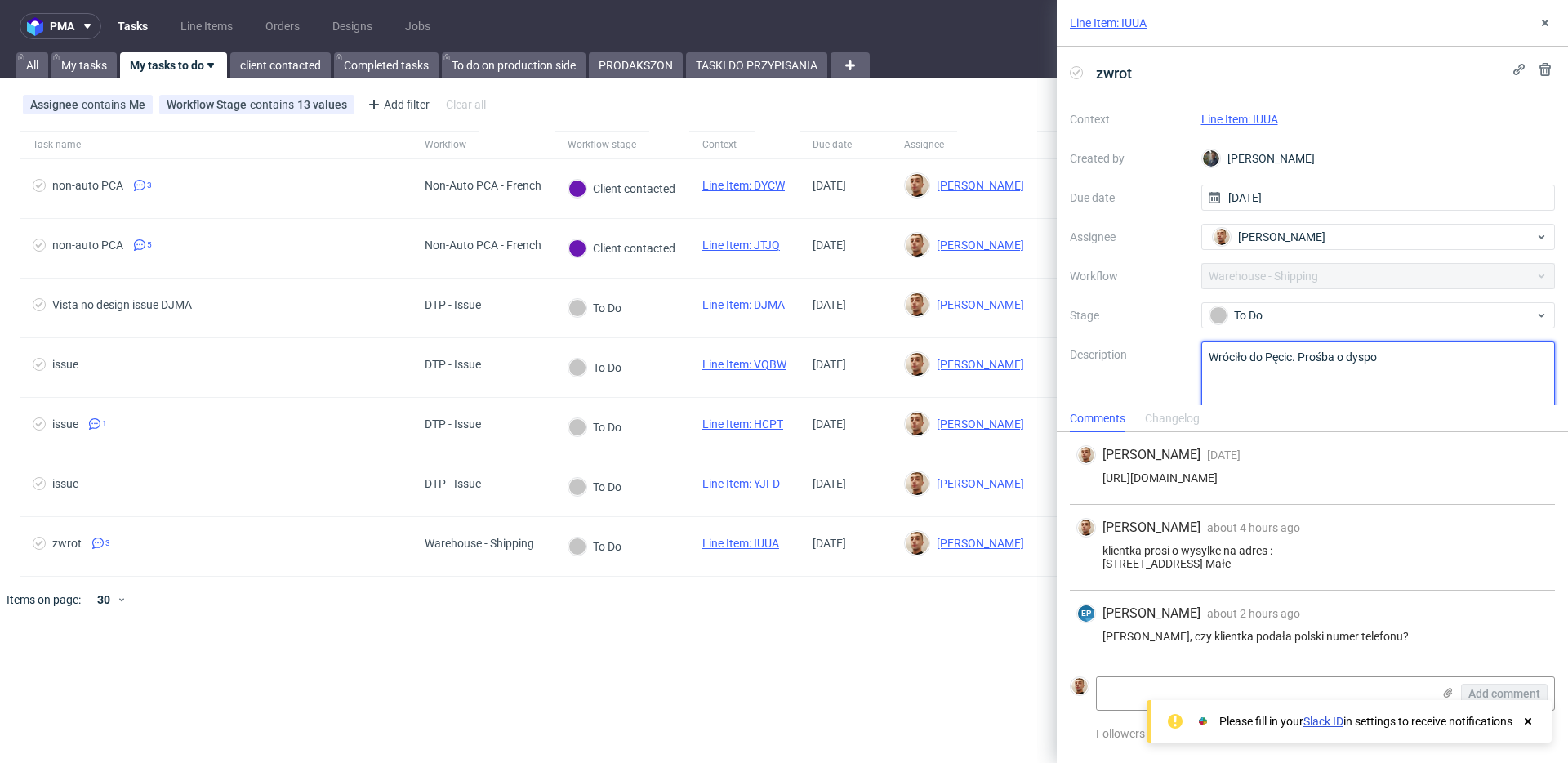
click at [1287, 362] on textarea "Wróciło do Pęcic. Prośba o dyspo" at bounding box center [1379, 381] width 354 height 79
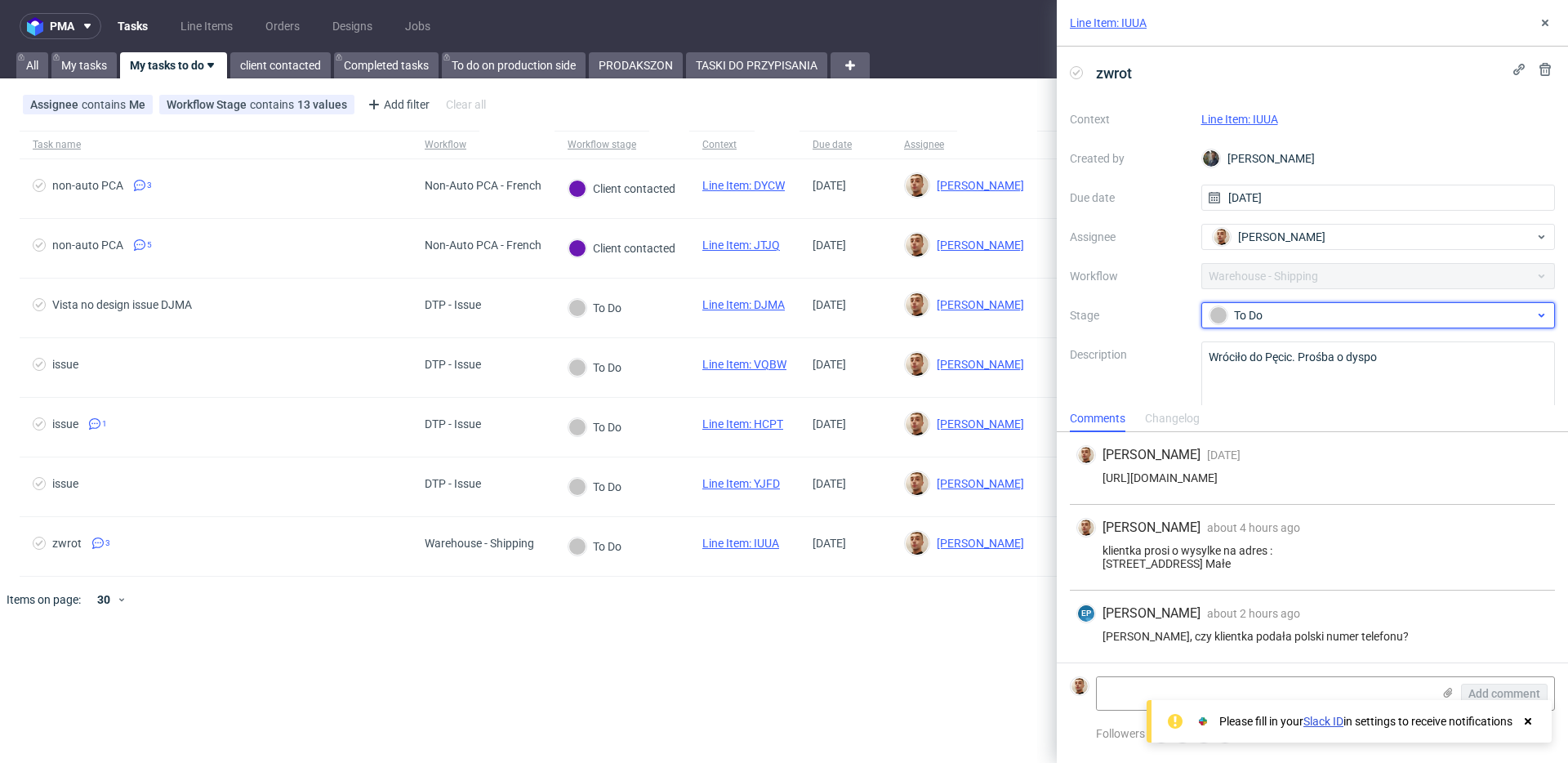
click at [1274, 318] on div "To Do" at bounding box center [1372, 315] width 325 height 18
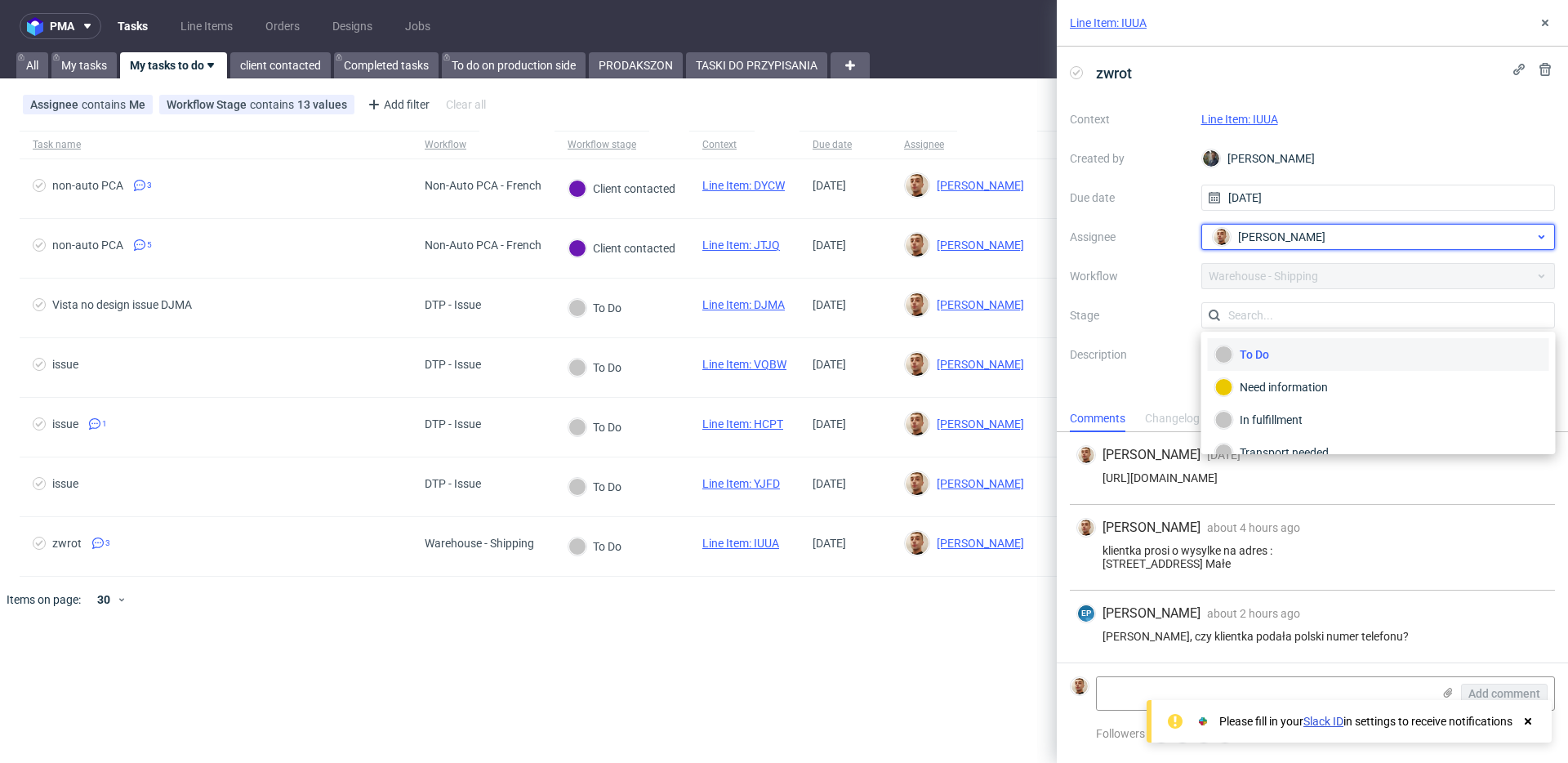
click at [1267, 246] on div "[PERSON_NAME]" at bounding box center [1372, 237] width 327 height 26
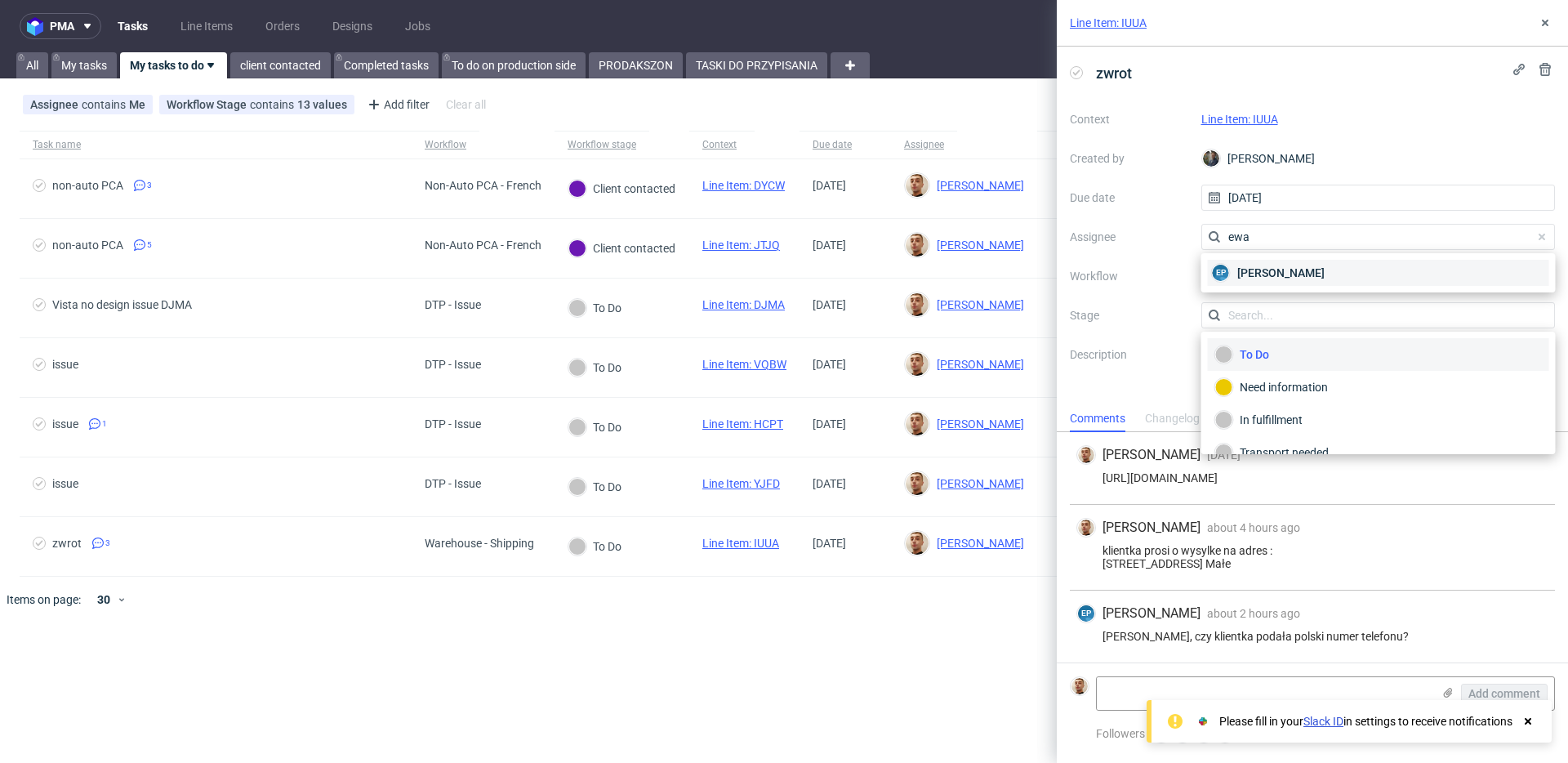
type input "ewa"
click at [1266, 279] on span "[PERSON_NAME]" at bounding box center [1281, 273] width 87 height 17
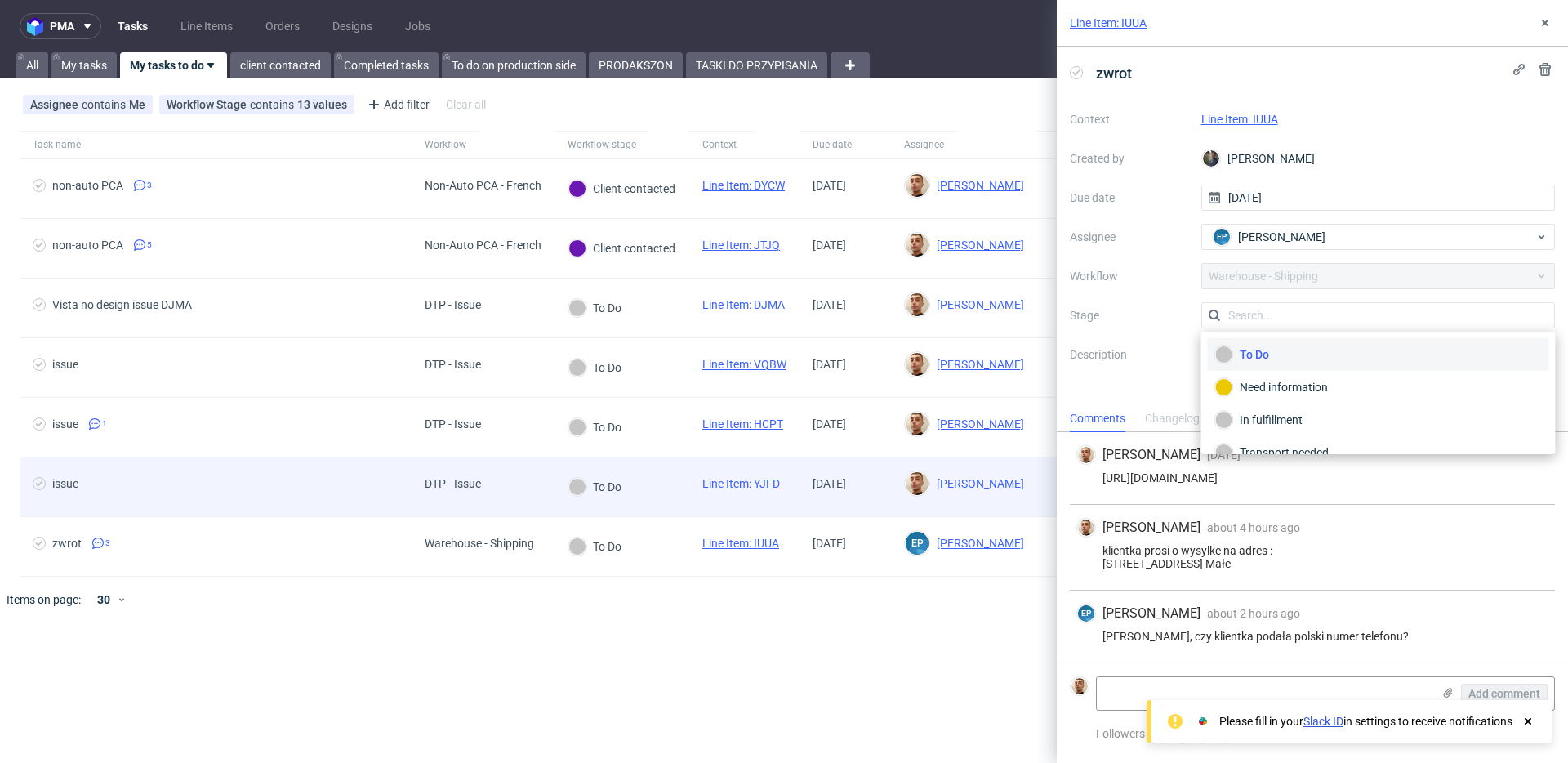
click at [515, 475] on div "DTP - Issue" at bounding box center [483, 487] width 143 height 59
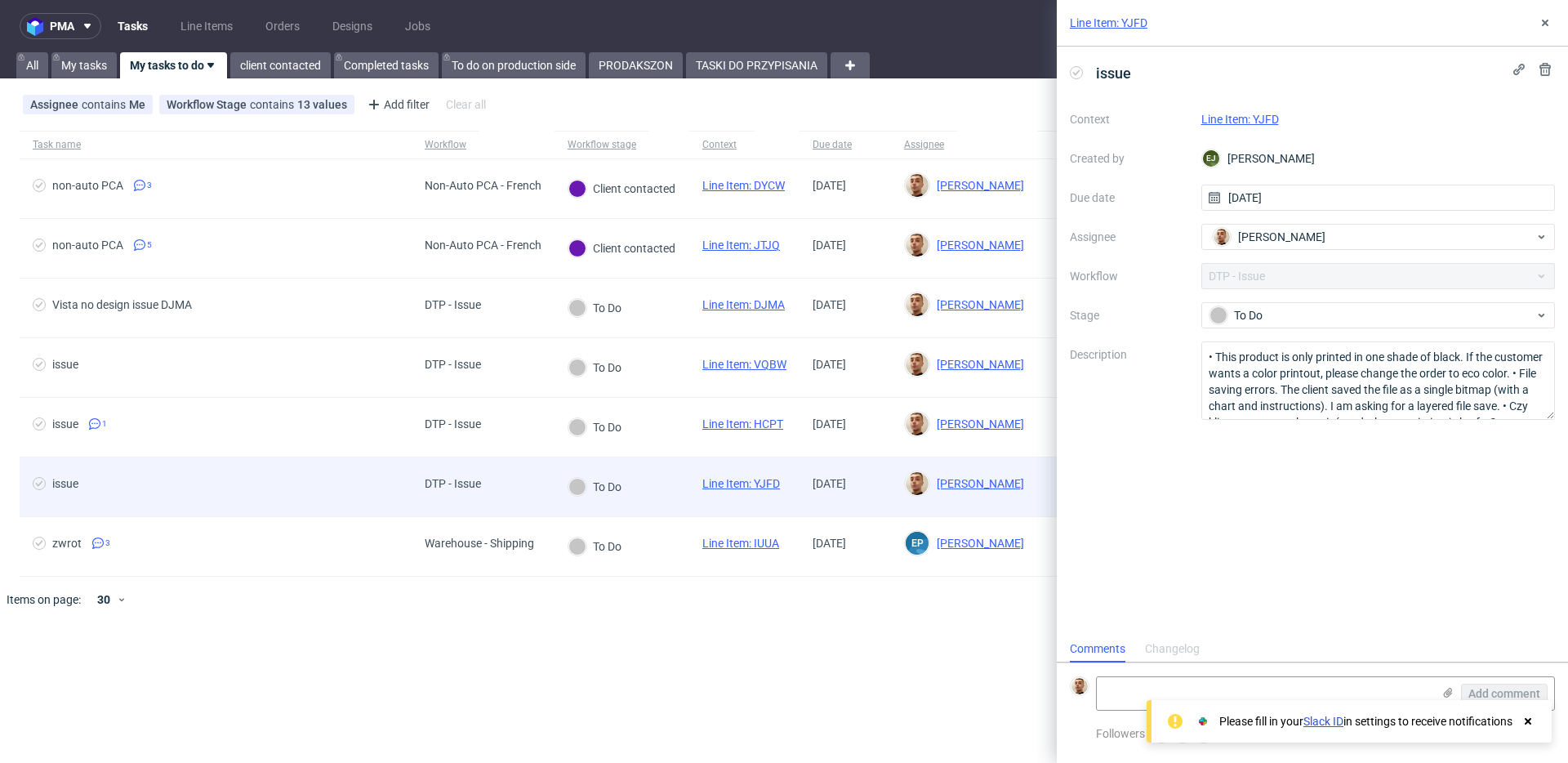
scroll to position [13, 0]
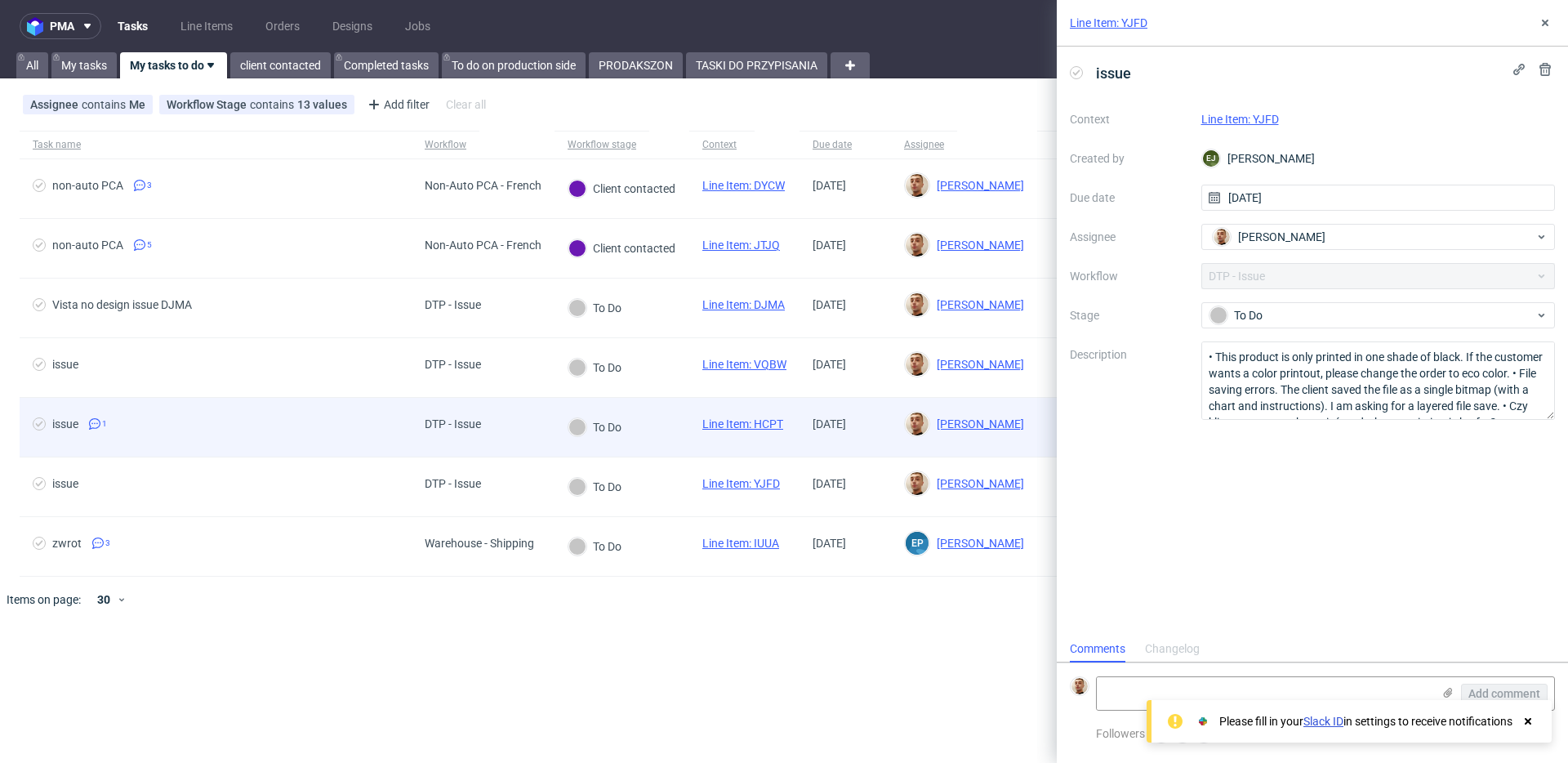
click at [493, 428] on div "DTP - Issue" at bounding box center [453, 427] width 83 height 58
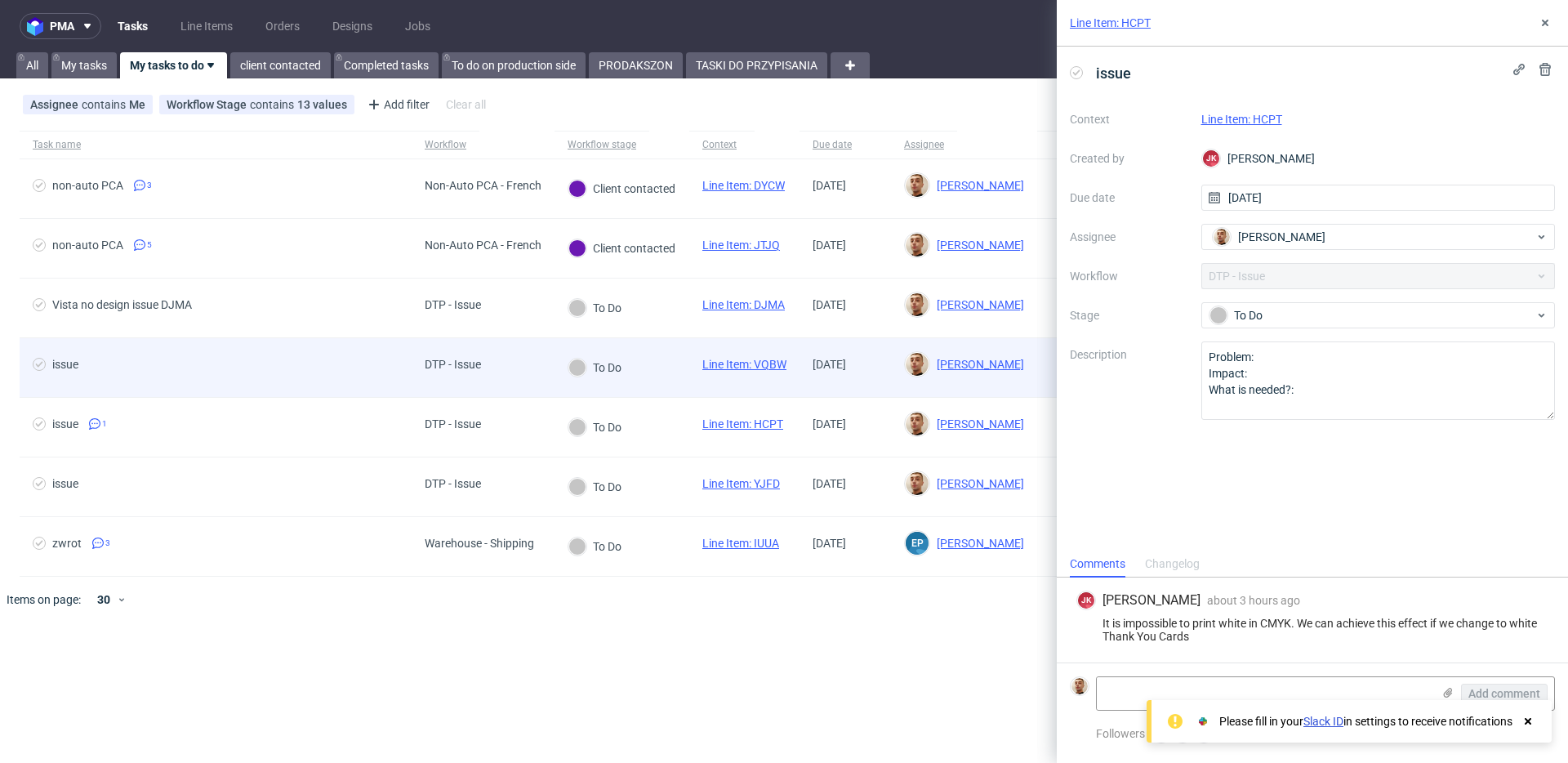
click at [485, 382] on div "DTP - Issue" at bounding box center [453, 367] width 83 height 58
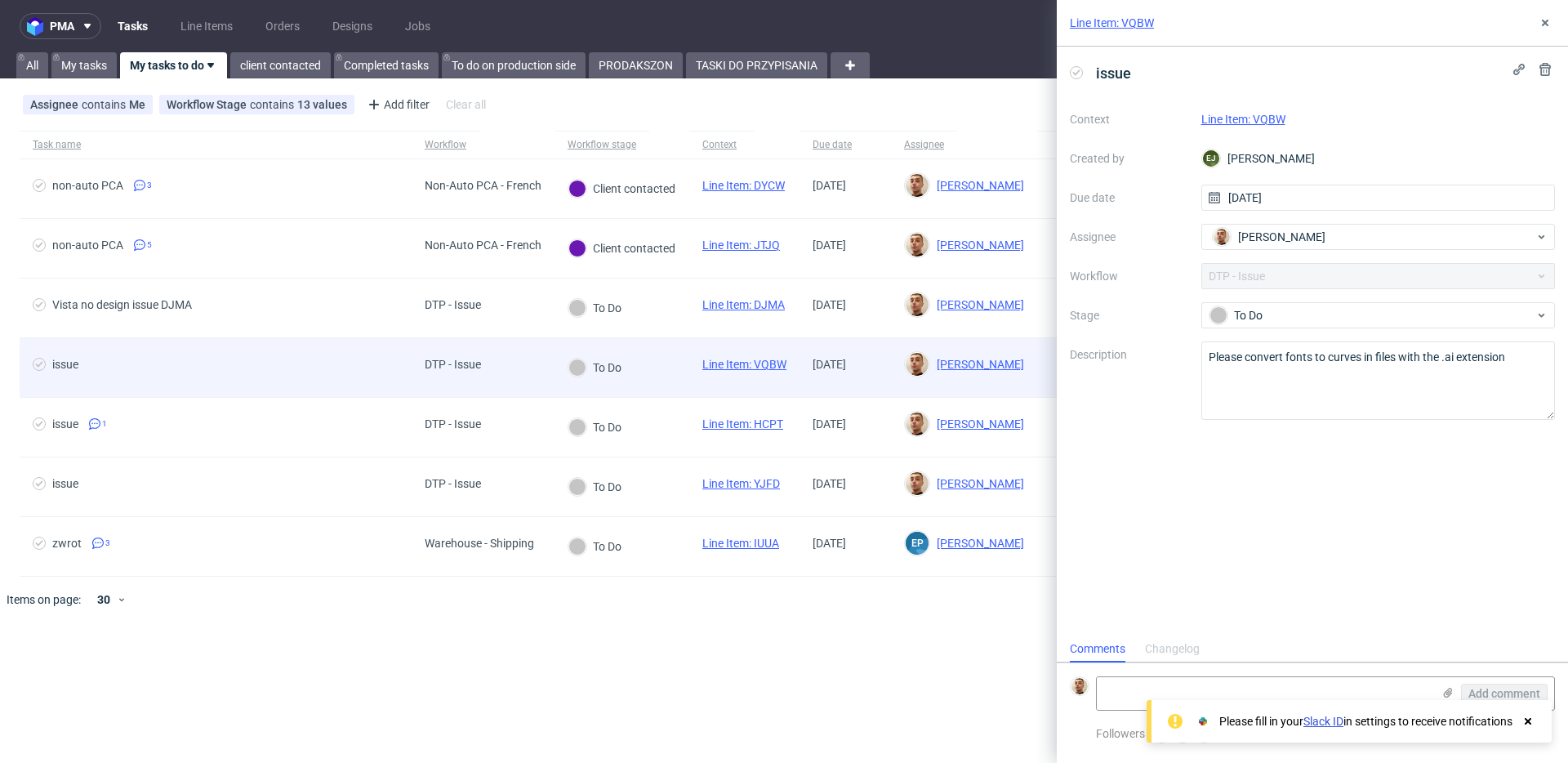
scroll to position [13, 0]
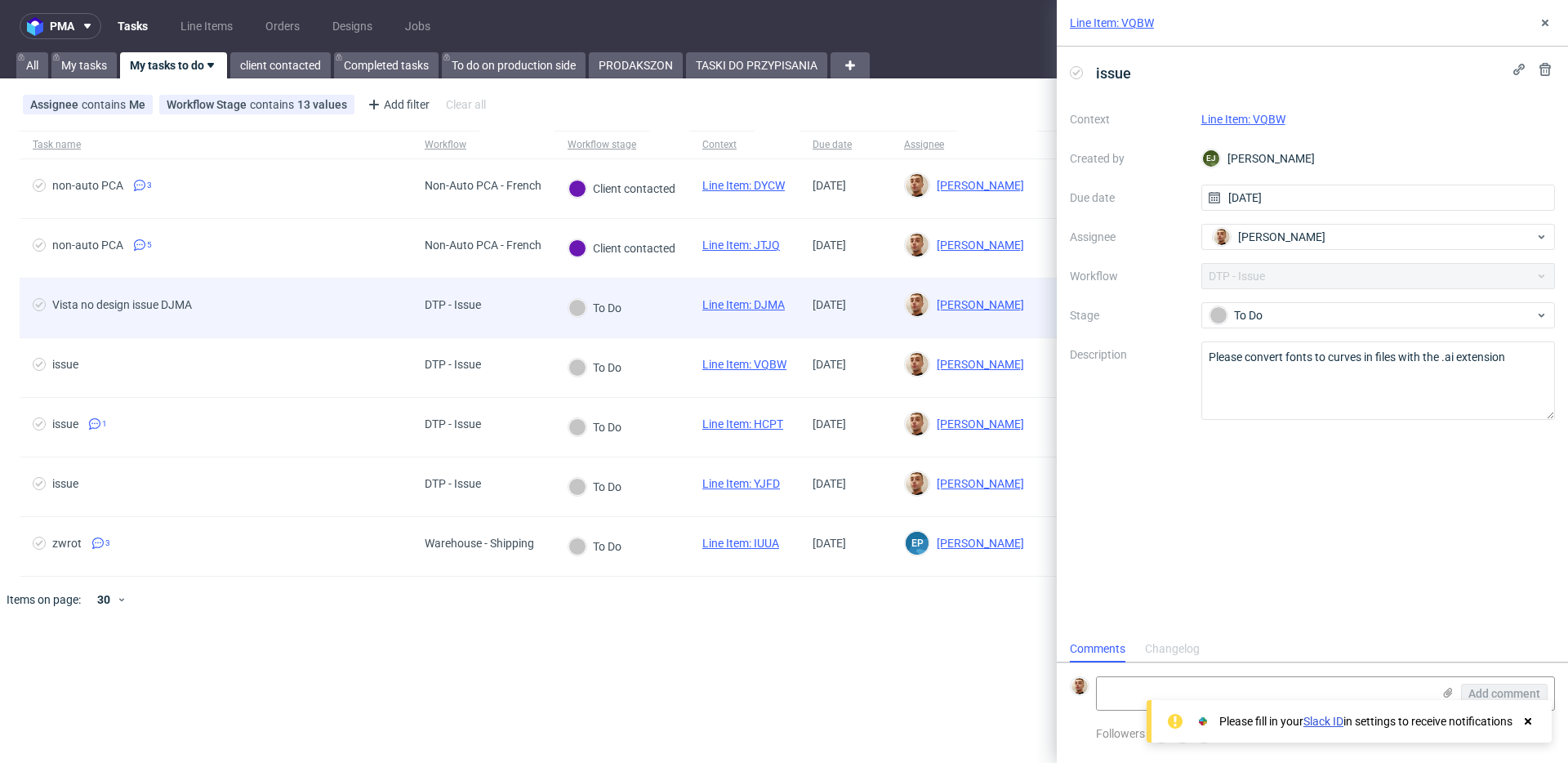
click at [477, 322] on div "DTP - Issue" at bounding box center [453, 307] width 83 height 58
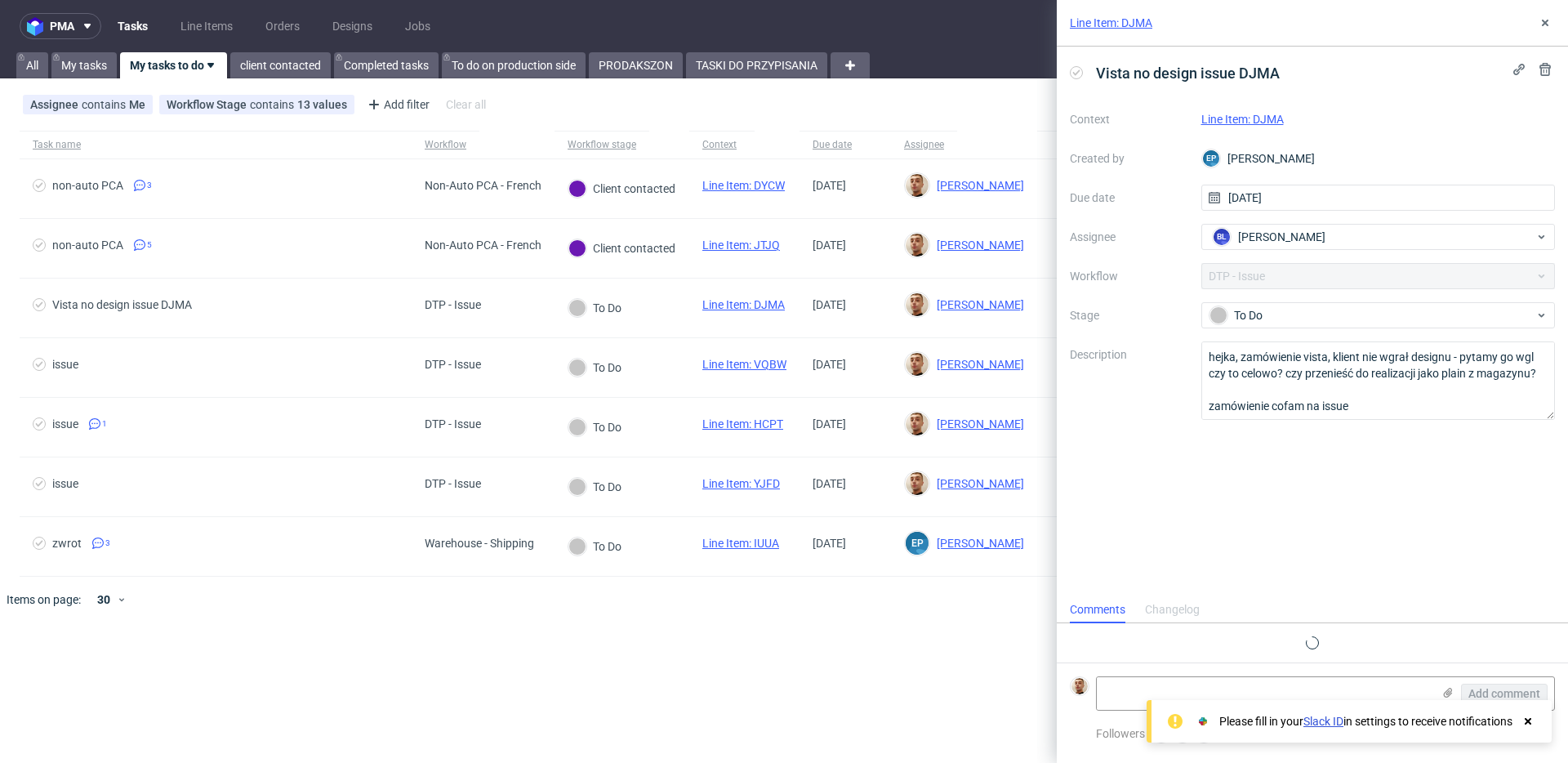
scroll to position [13, 0]
click at [1555, 24] on div "Line Item: DJMA" at bounding box center [1312, 23] width 511 height 46
click at [1551, 24] on icon at bounding box center [1546, 23] width 13 height 13
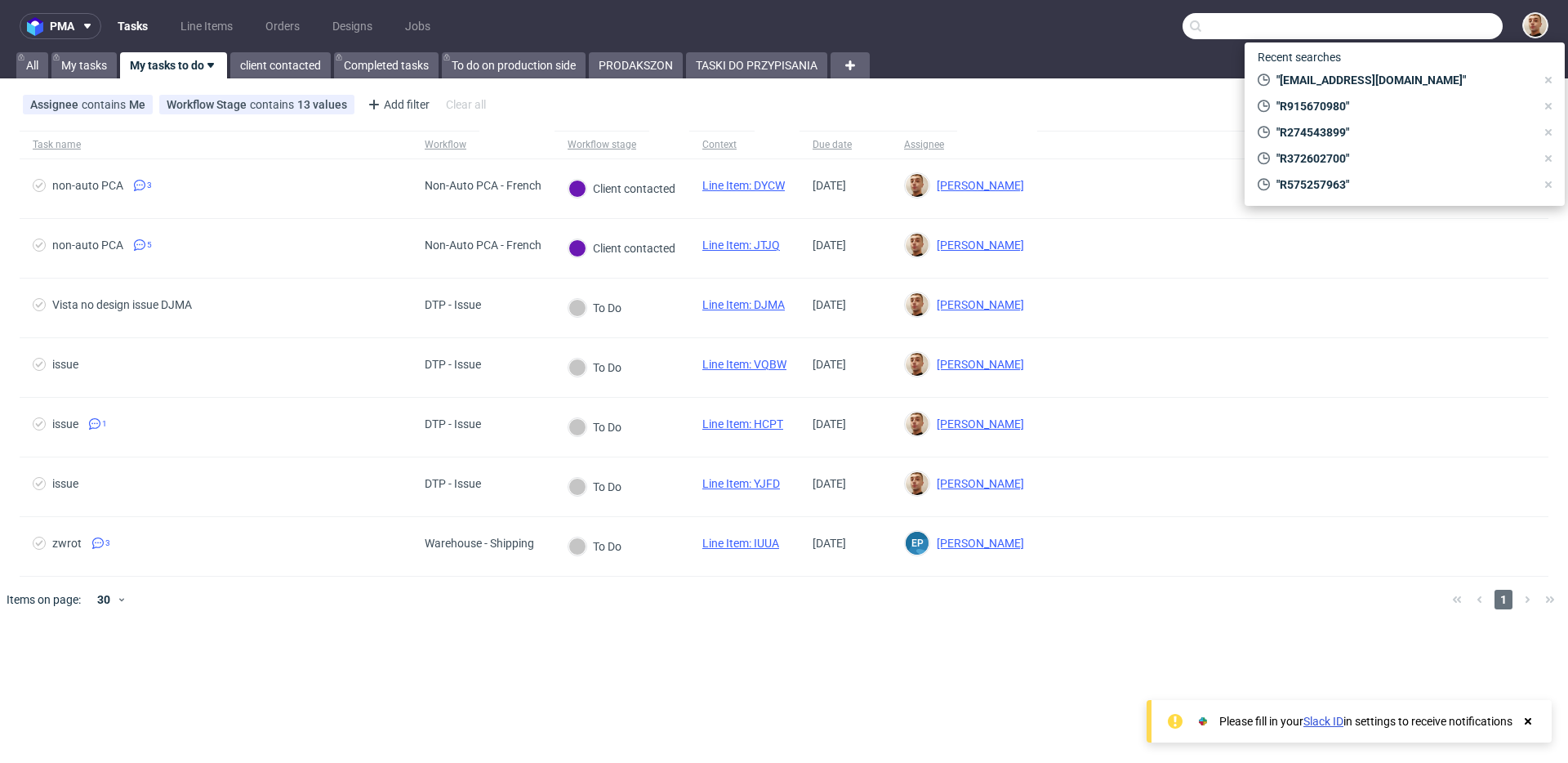
click at [1436, 19] on input "text" at bounding box center [1343, 26] width 320 height 26
paste input "R014775707"
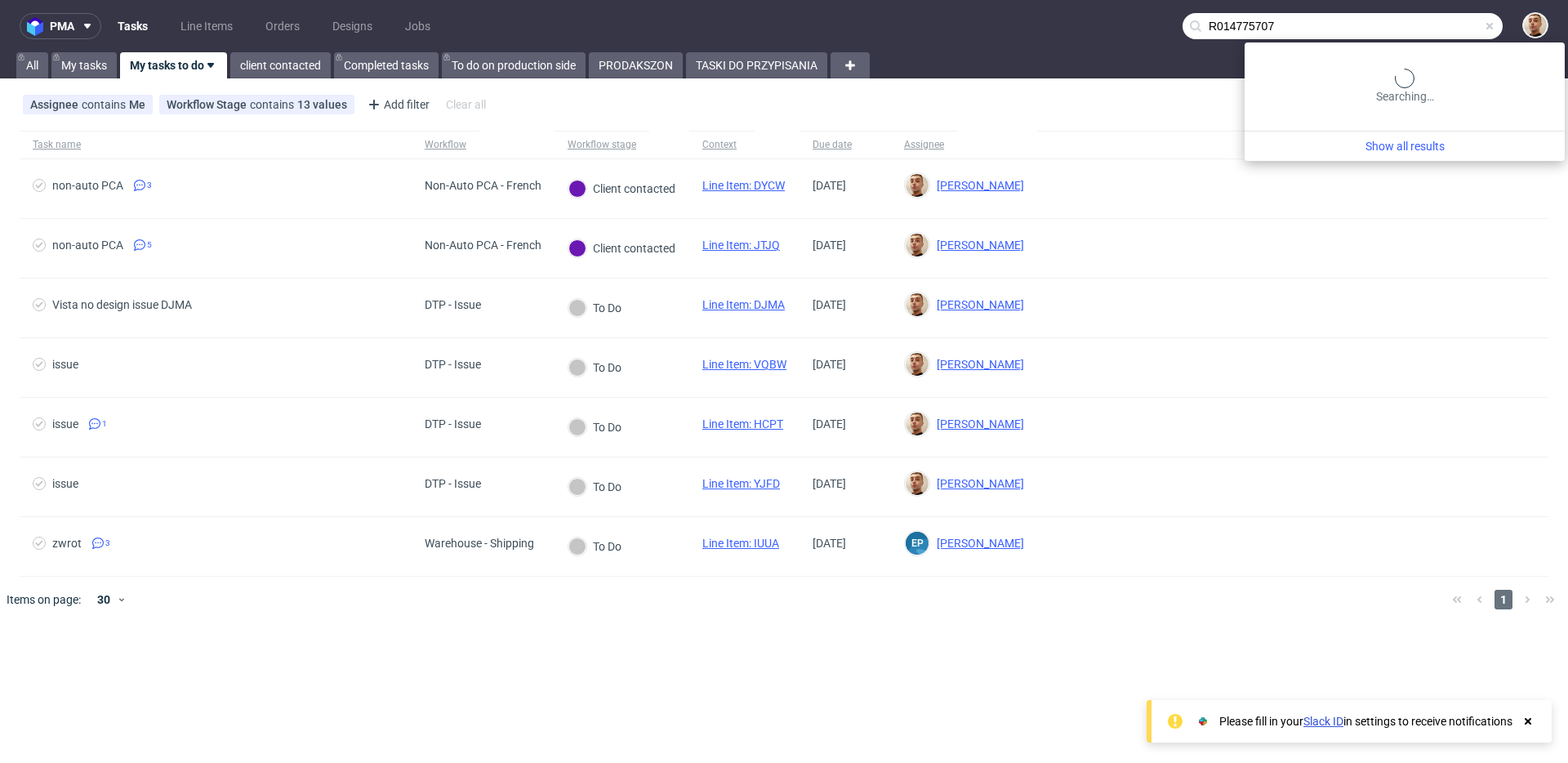
type input "R014775707"
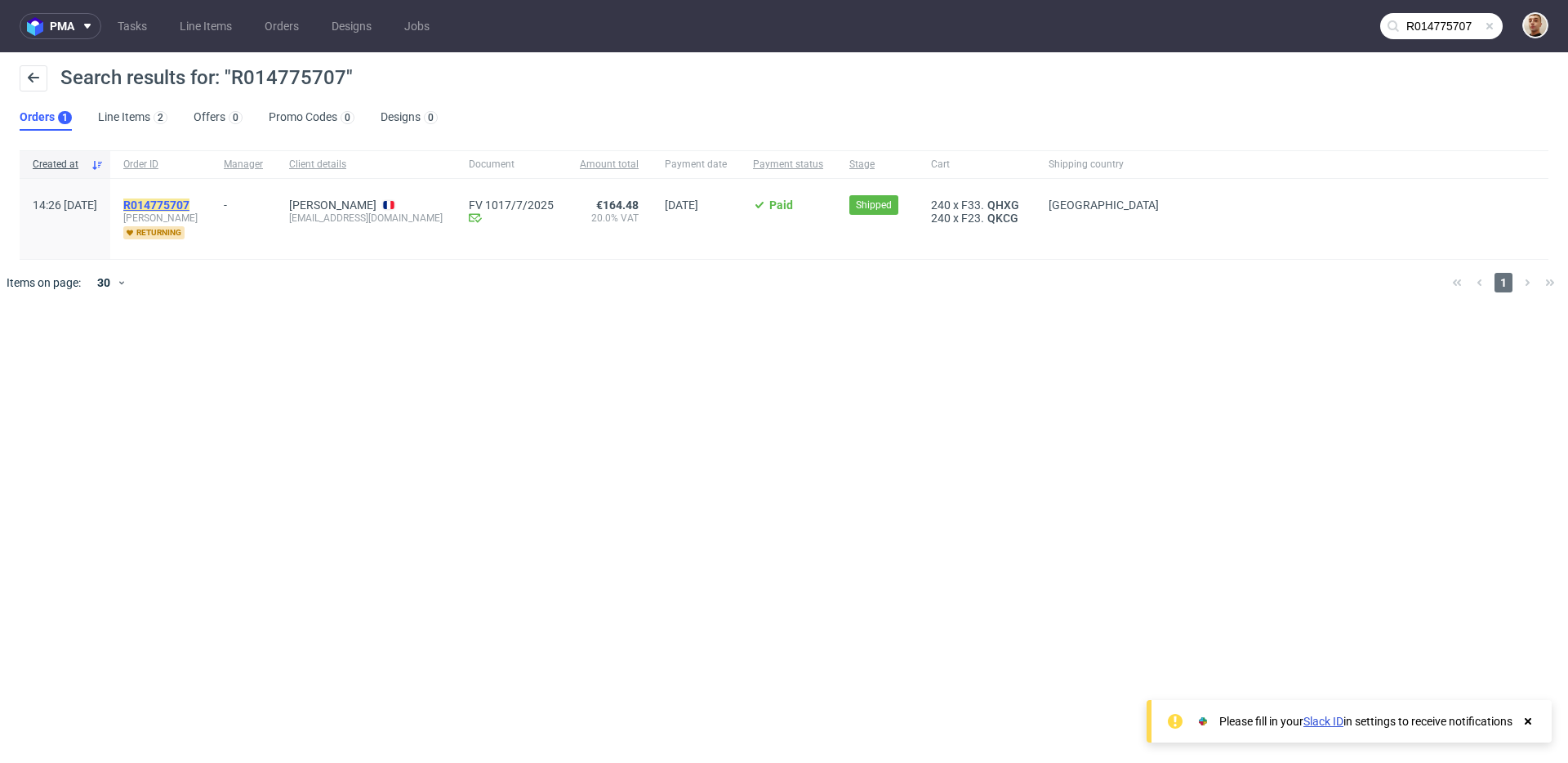
click at [189, 203] on mark "R014775707" at bounding box center [156, 205] width 66 height 13
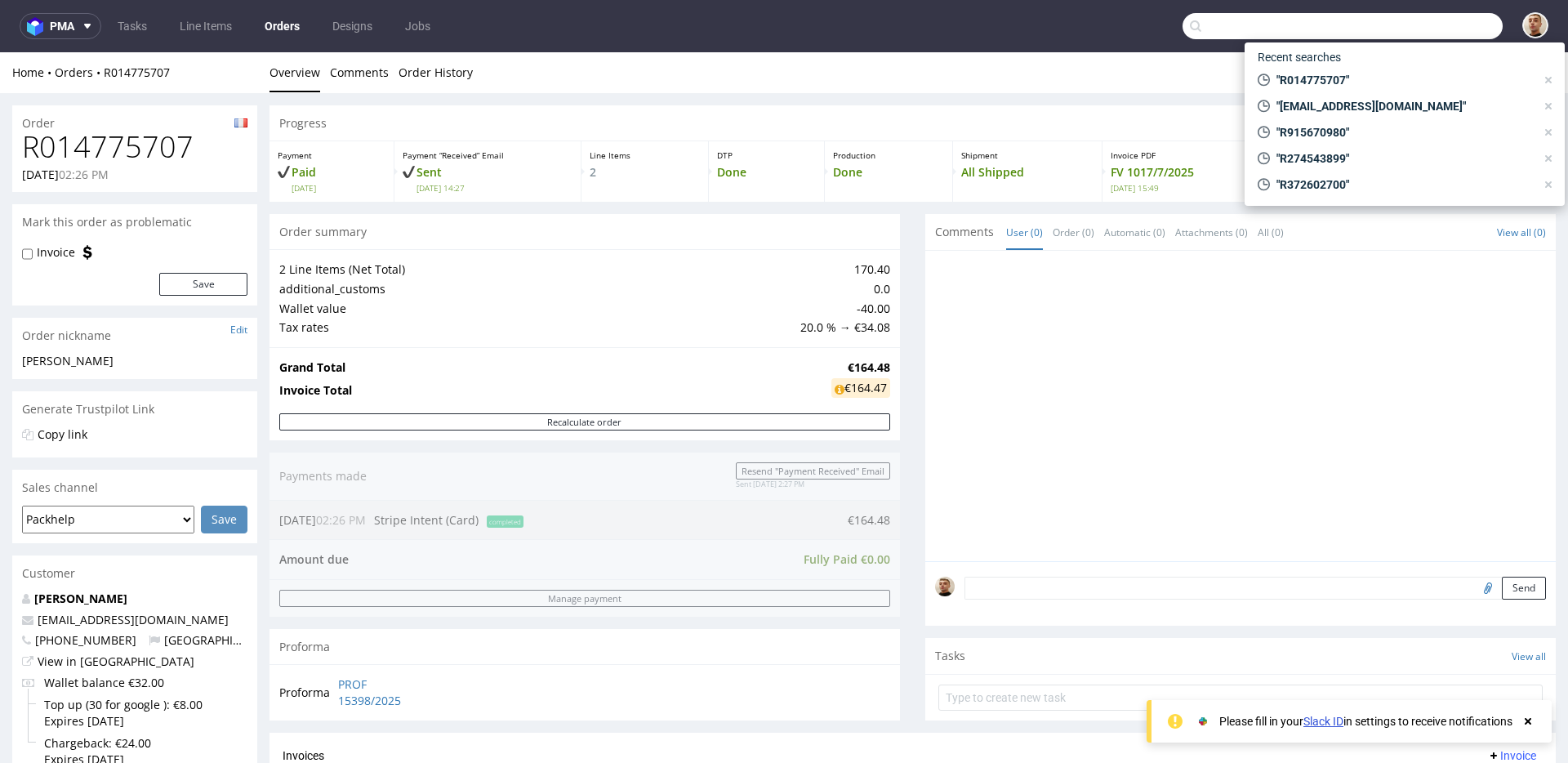
click at [1461, 26] on input "text" at bounding box center [1343, 26] width 320 height 26
paste input "R014775707"
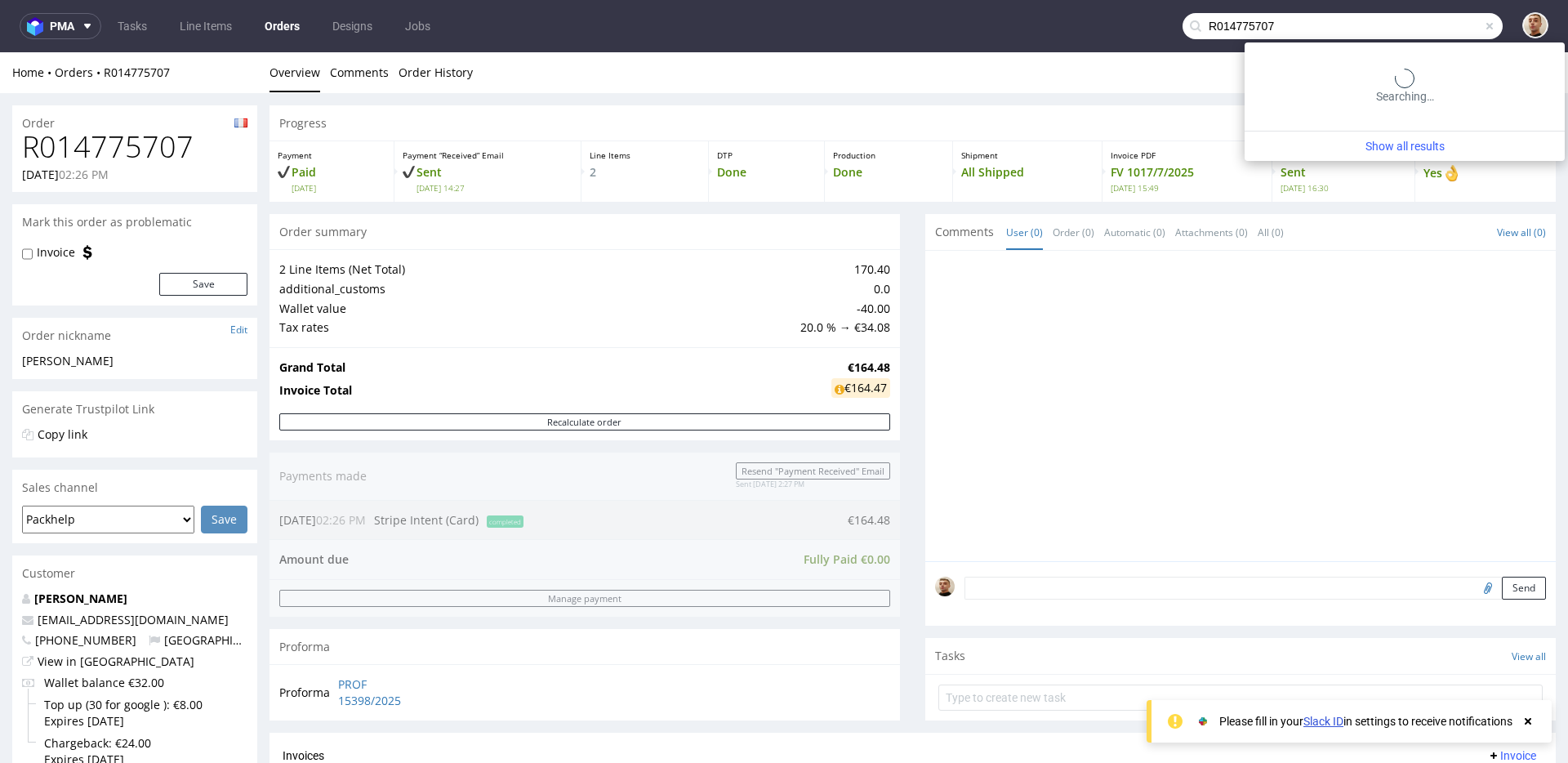
type input "R014775707"
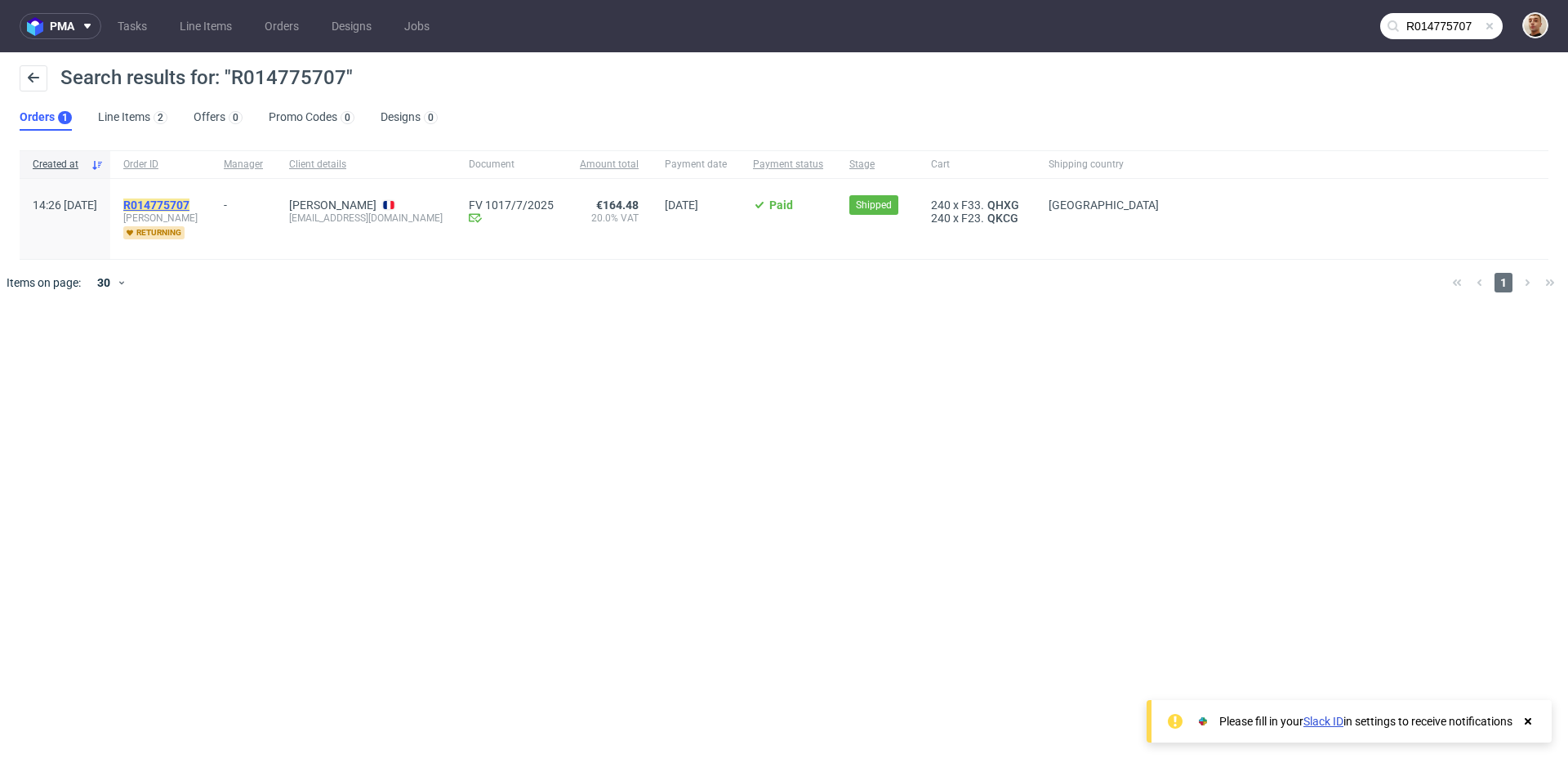
click at [189, 204] on mark "R014775707" at bounding box center [156, 205] width 66 height 13
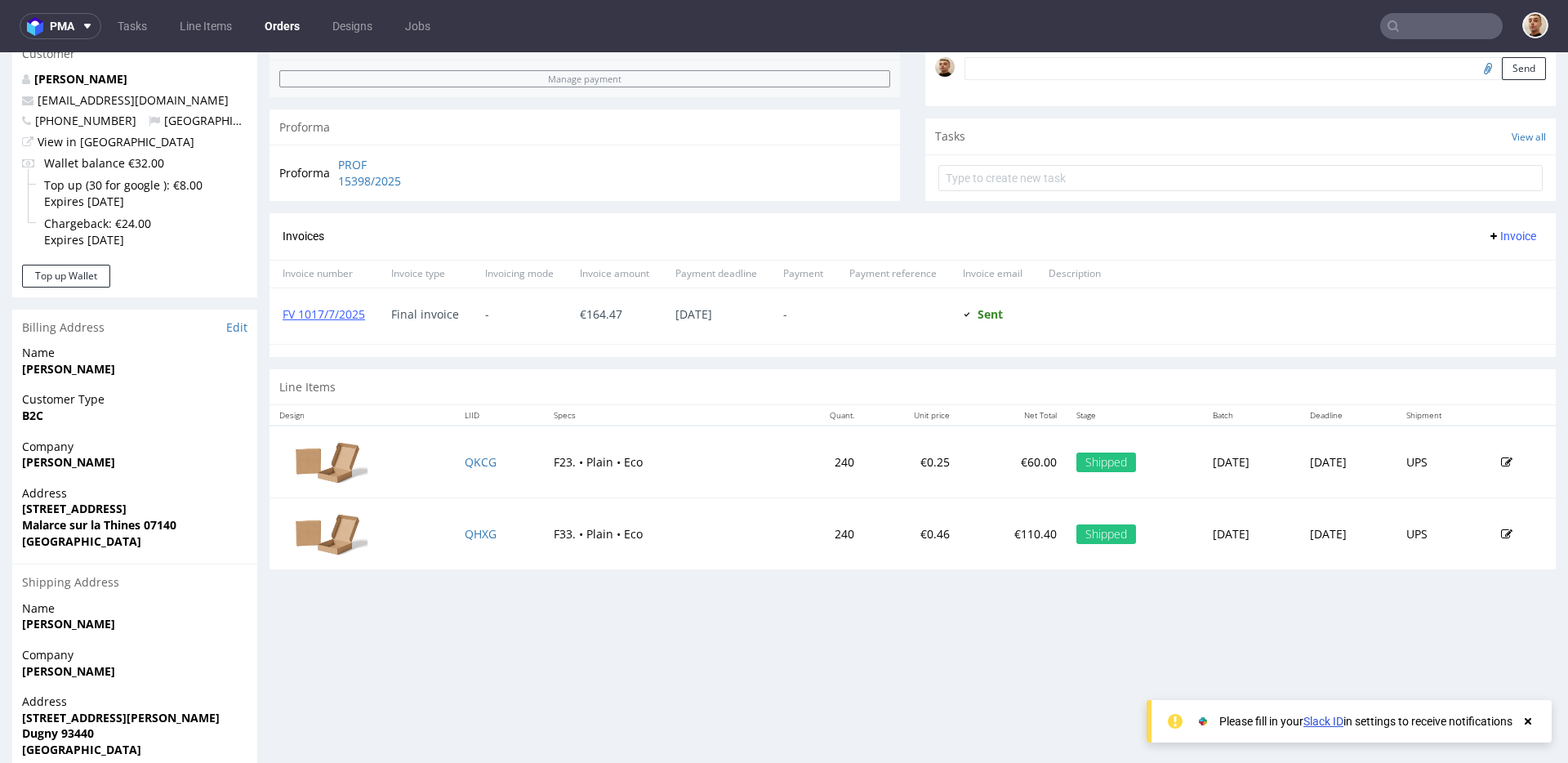
scroll to position [623, 0]
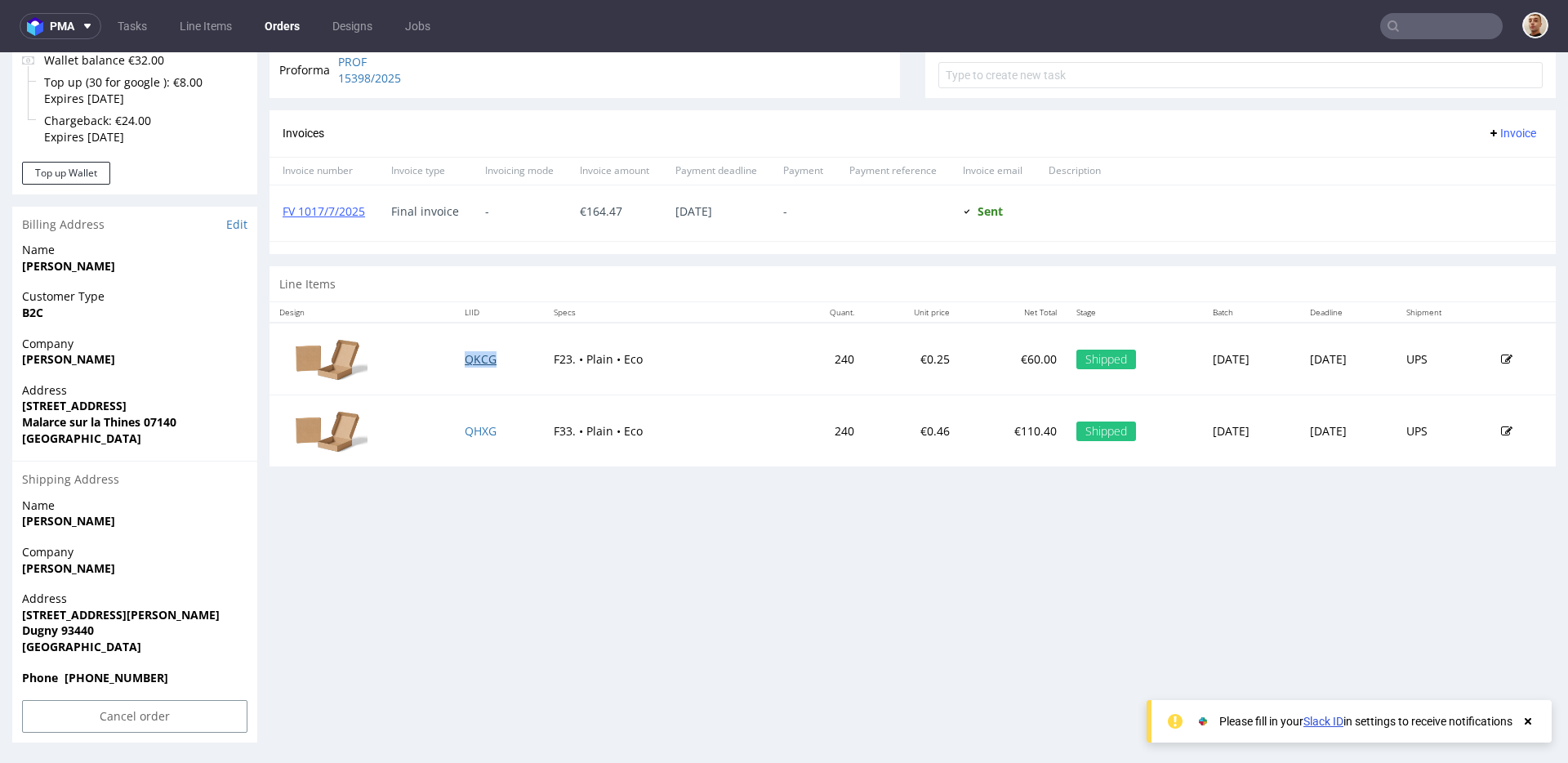
click at [473, 358] on link "QKCG" at bounding box center [481, 359] width 32 height 16
click at [469, 430] on link "QHXG" at bounding box center [481, 431] width 32 height 16
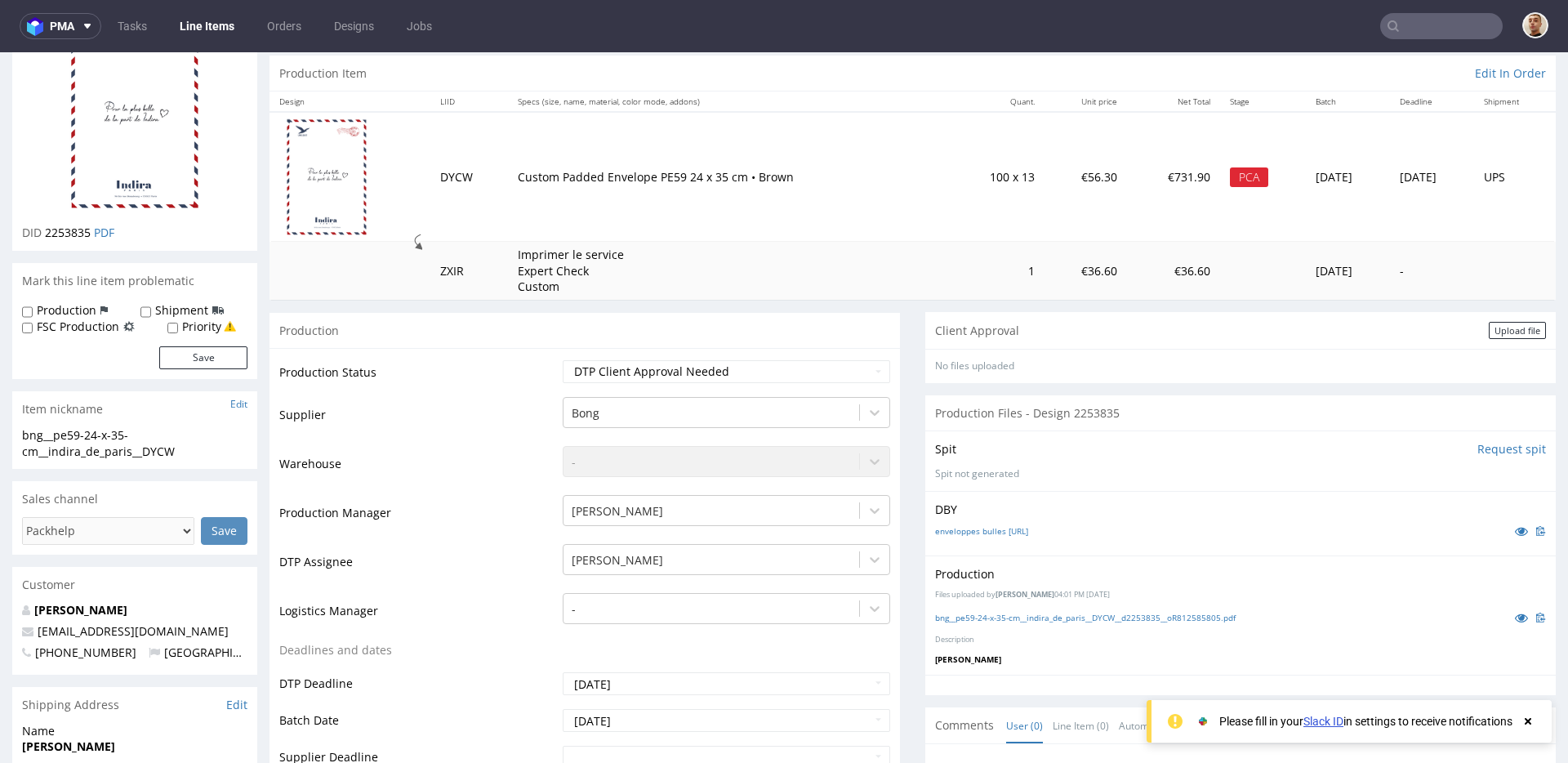
scroll to position [152, 0]
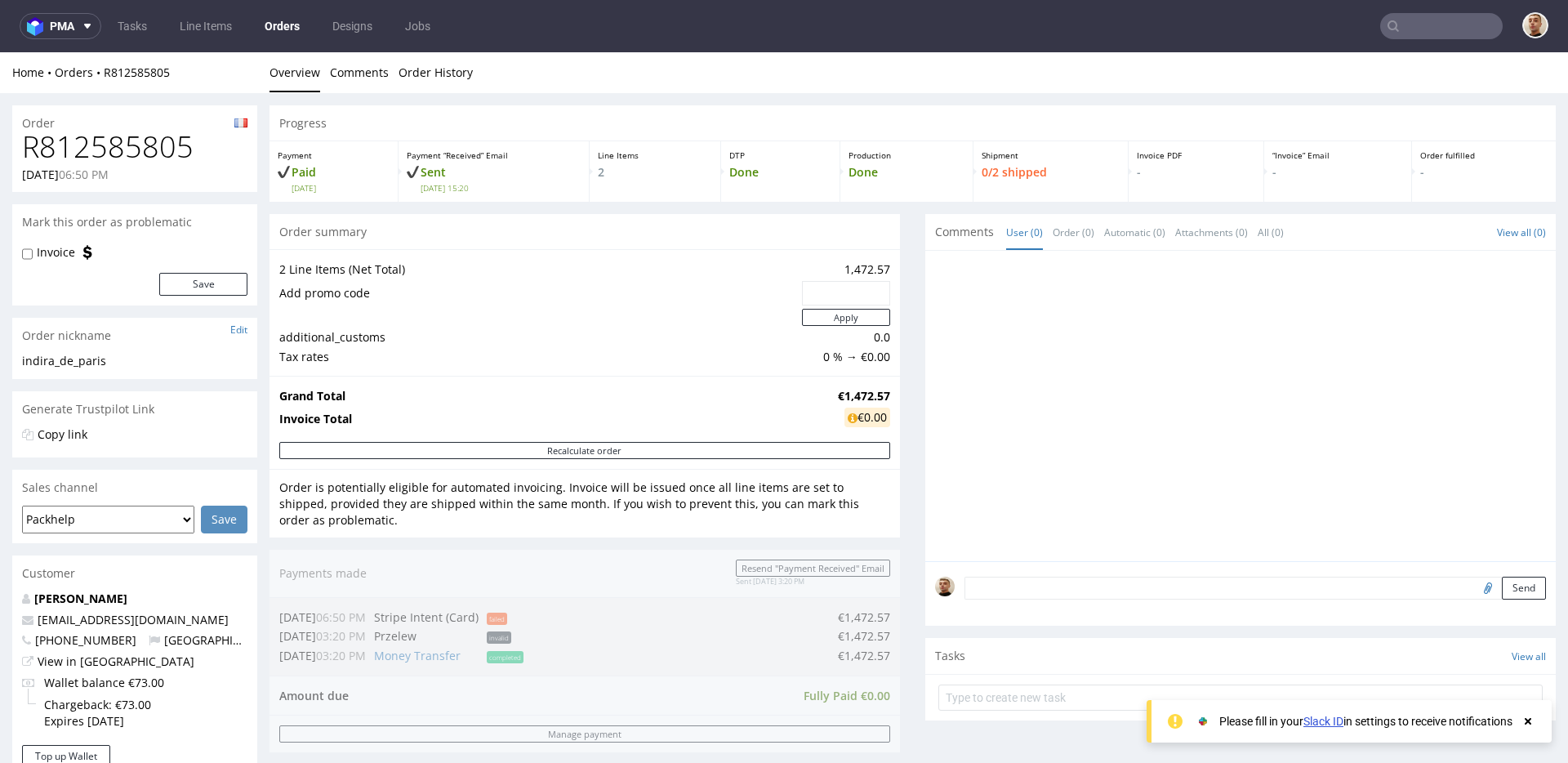
click at [120, 147] on h1 "R812585805" at bounding box center [135, 147] width 225 height 32
copy h1 "R812585805"
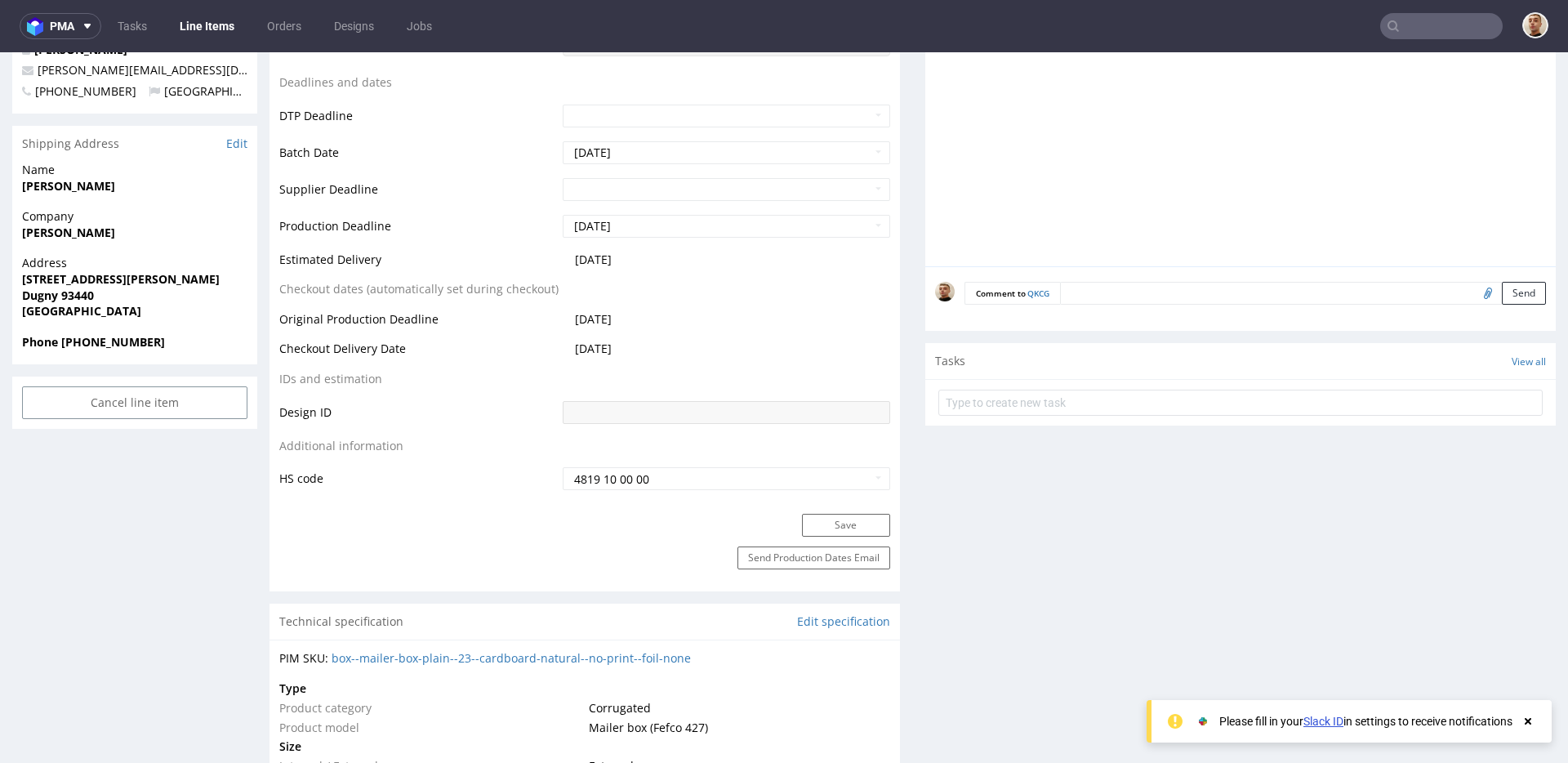
scroll to position [621, 0]
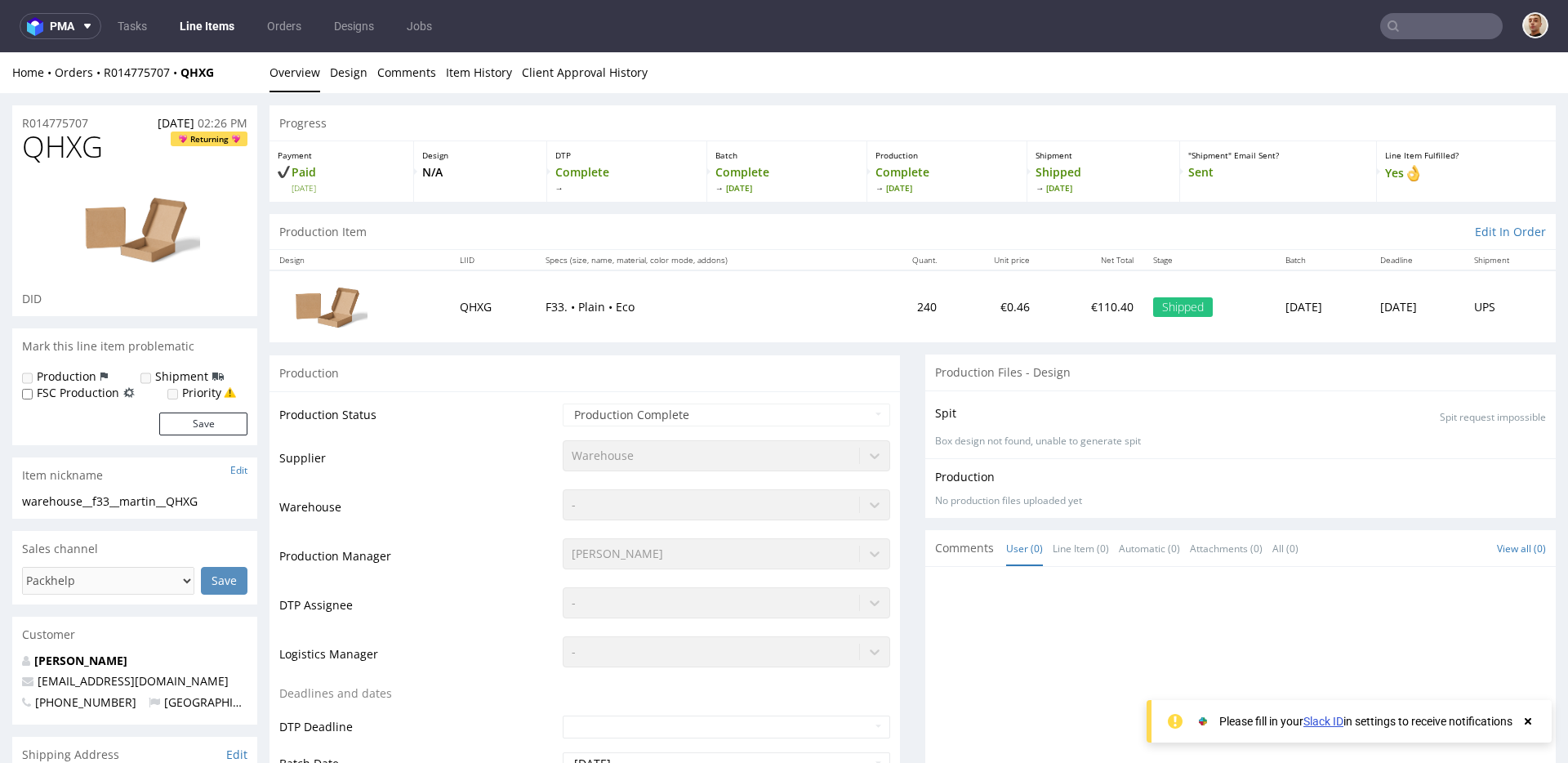
scroll to position [728, 0]
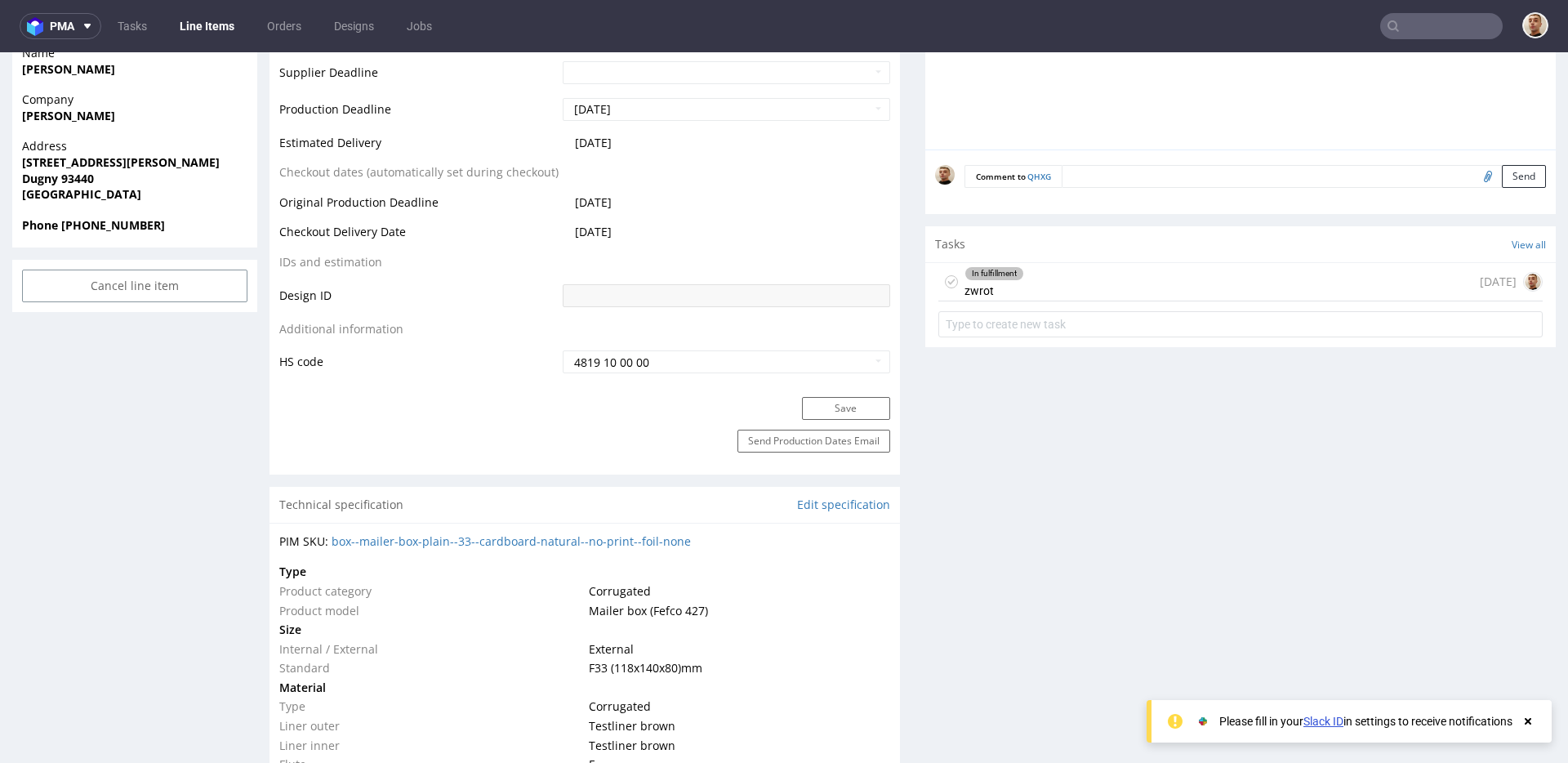
click at [1080, 268] on div "In fulfillment zwrot 12 days ago" at bounding box center [1240, 281] width 604 height 38
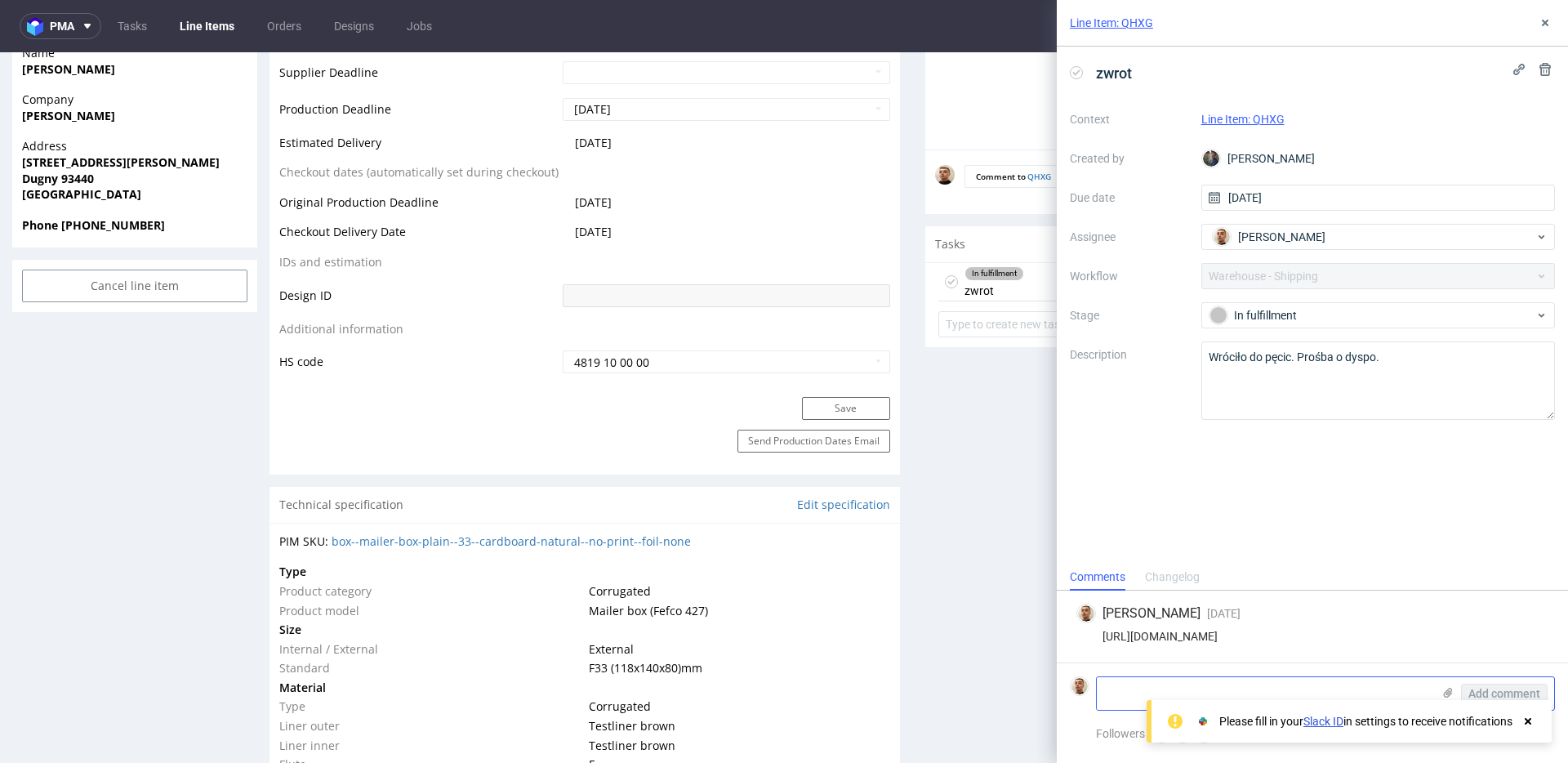
click at [1130, 701] on textarea at bounding box center [1264, 693] width 335 height 32
paste textarea "Martin Lavat, 55 route de Beaujeu, 07140, Malarce sur la Thines."
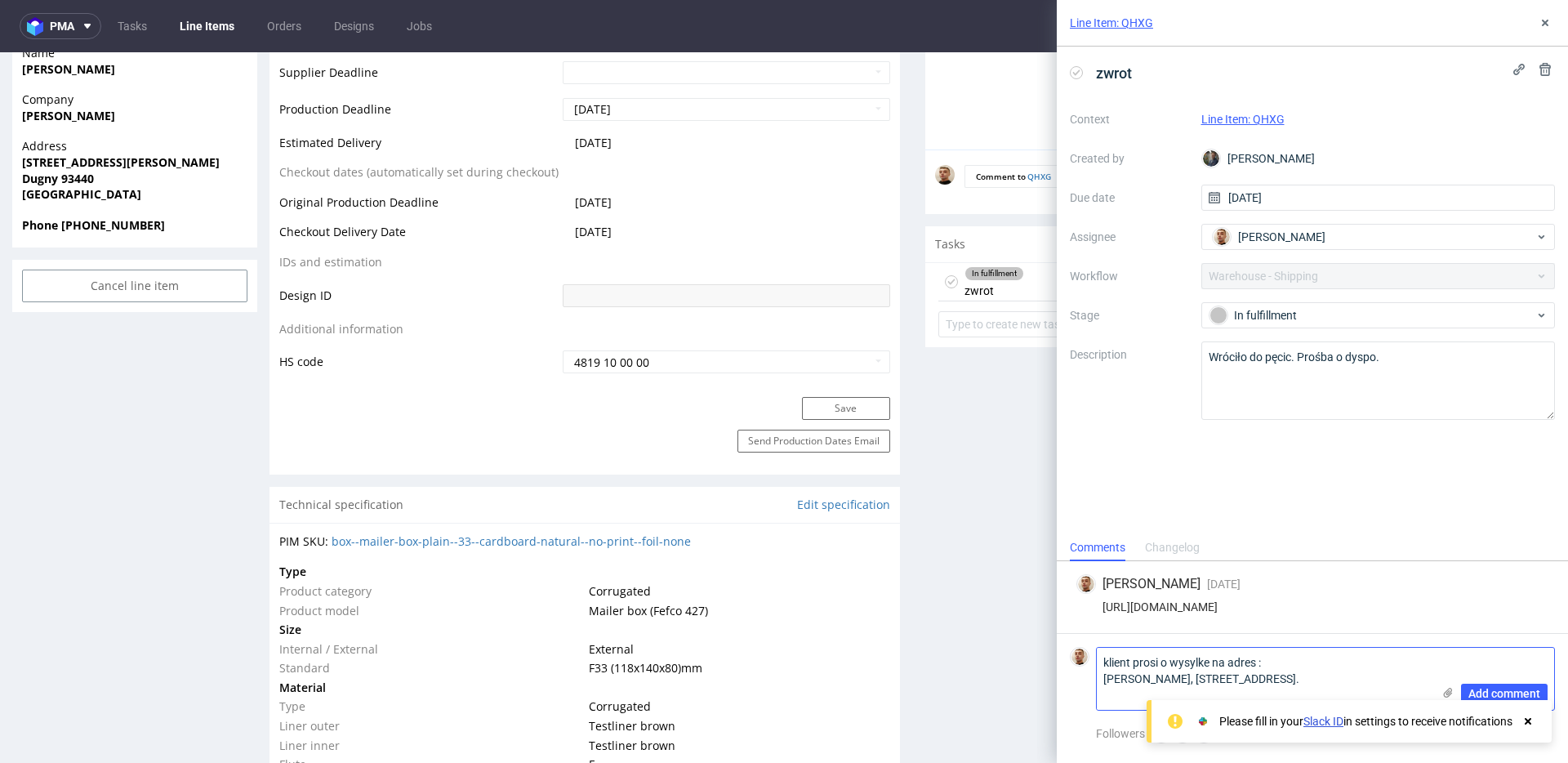
click at [1175, 677] on textarea "klient prosi o wysylke na adres : Martin Lavat, 55 route de Beaujeu, 07140, Mal…" at bounding box center [1264, 679] width 335 height 62
click at [1211, 685] on textarea "klient prosi o wysylke na adres : Martin Lavat, 55 route de Beaujeu, 07140, Mal…" at bounding box center [1264, 679] width 335 height 62
click at [1523, 717] on icon at bounding box center [1528, 721] width 15 height 13
click at [1207, 699] on textarea "klient prosi o wysylke na adres : Martin Lavat 55 route de Beaujeu, 07140, Mala…" at bounding box center [1264, 679] width 335 height 62
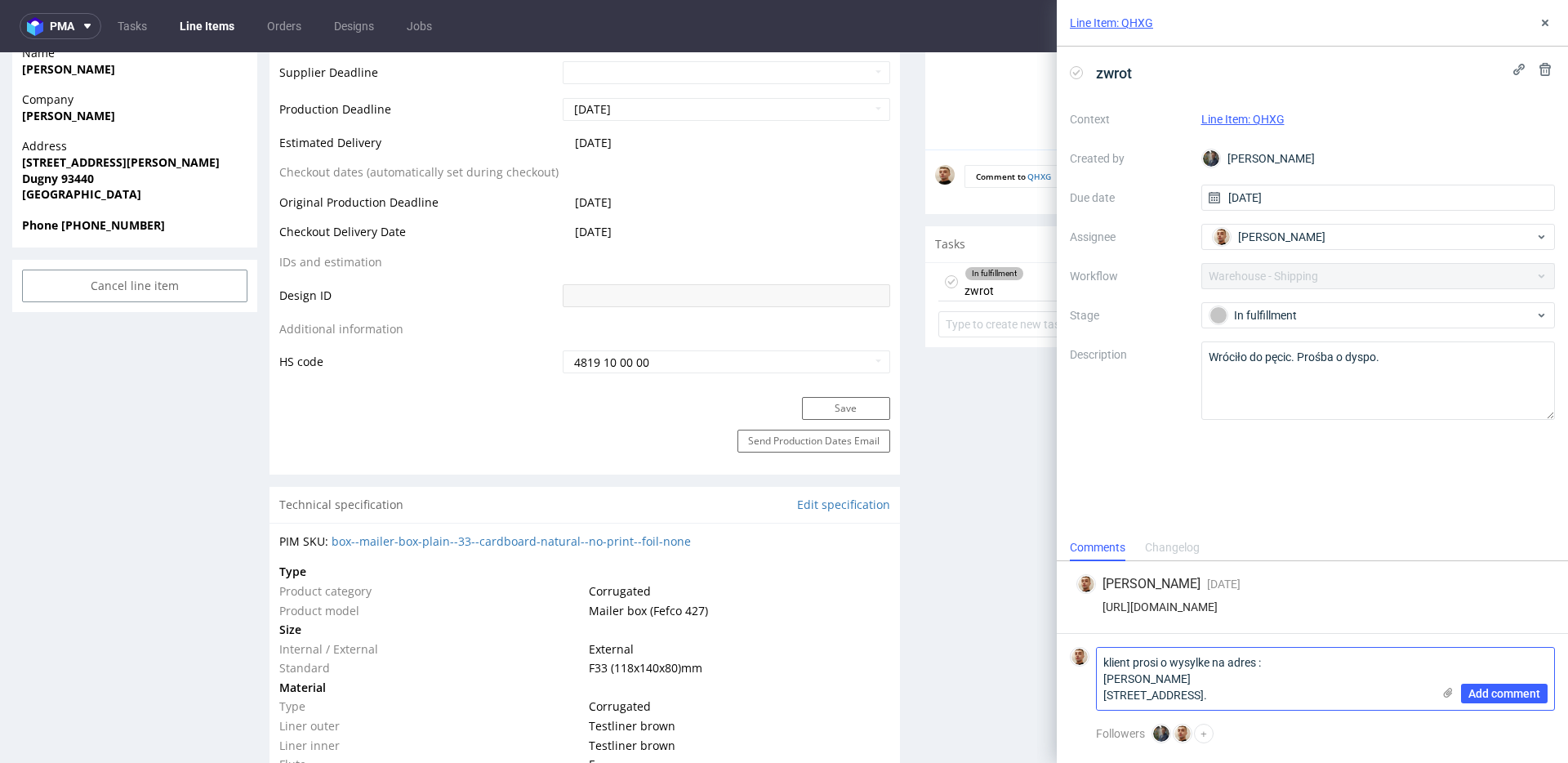
click at [1212, 695] on textarea "klient prosi o wysylke na adres : Martin Lavat 55 route de Beaujeu 07140, Malar…" at bounding box center [1264, 679] width 335 height 62
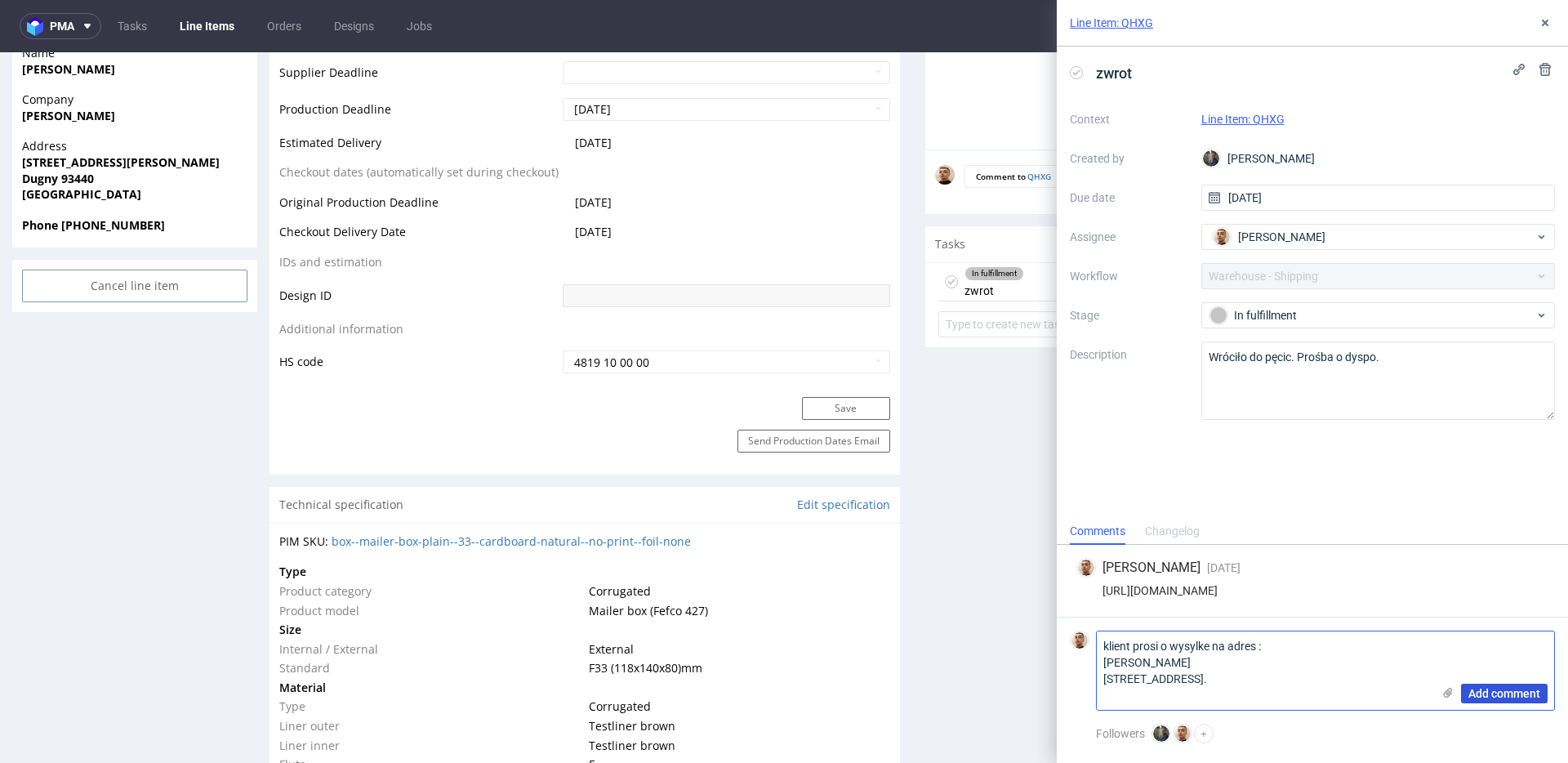
type textarea "klient prosi o wysylke na adres : Martin Lavat 55 route de Beaujeu 07140, Malar…"
click at [1485, 699] on span "Add comment" at bounding box center [1504, 693] width 71 height 11
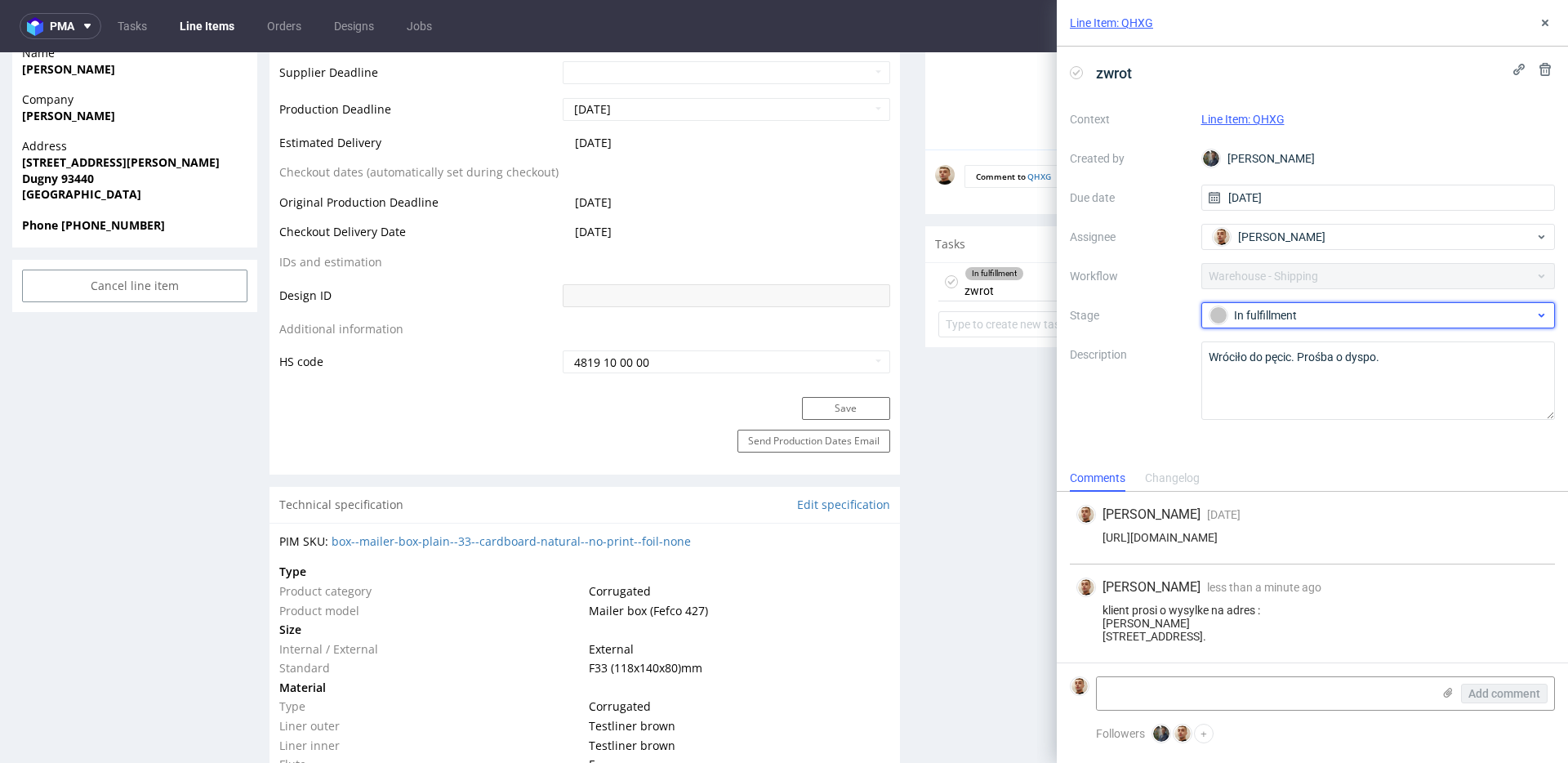
click at [1251, 312] on div "In fulfillment" at bounding box center [1372, 315] width 325 height 18
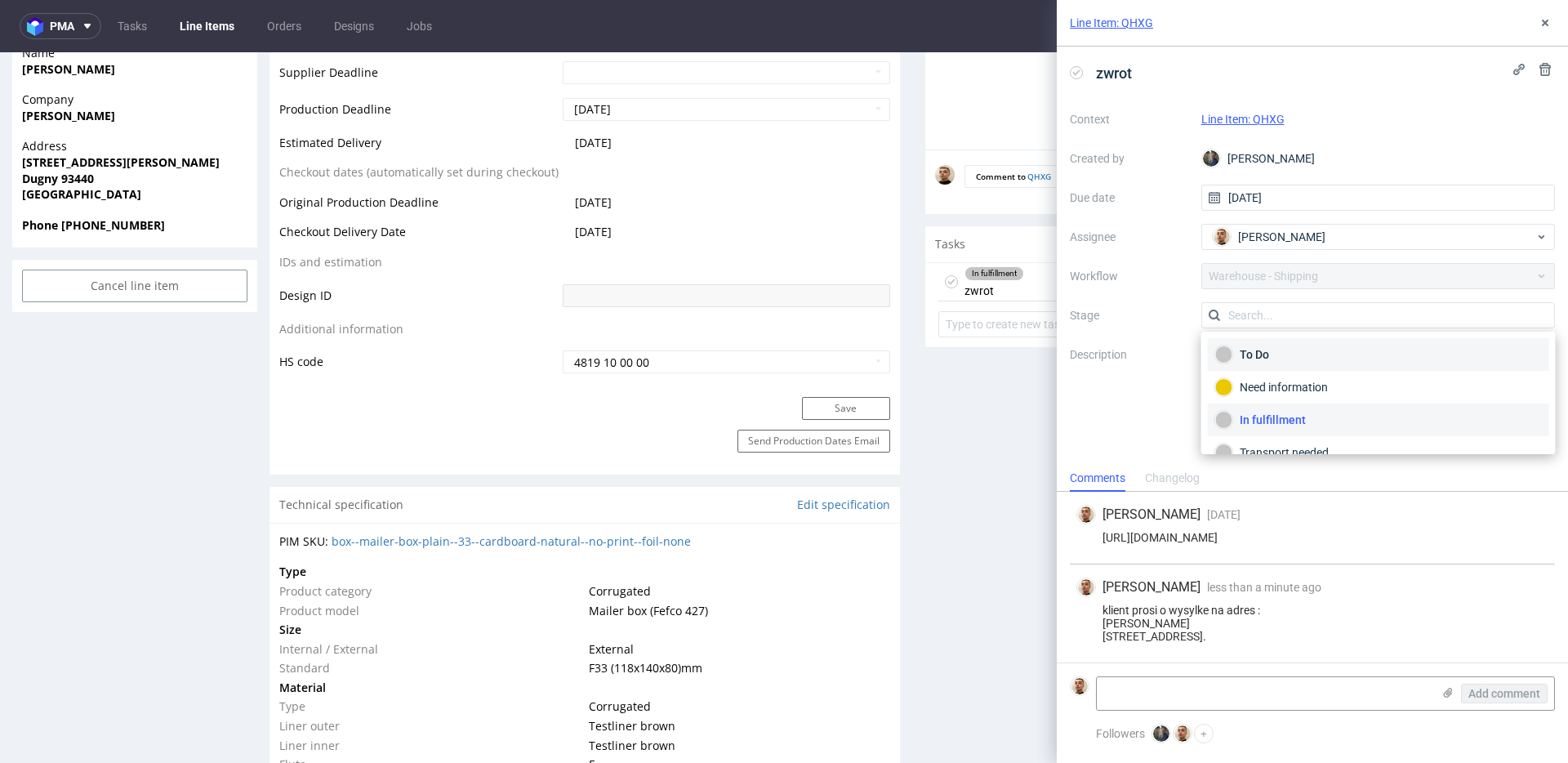
click at [1253, 350] on div "To Do" at bounding box center [1379, 354] width 327 height 18
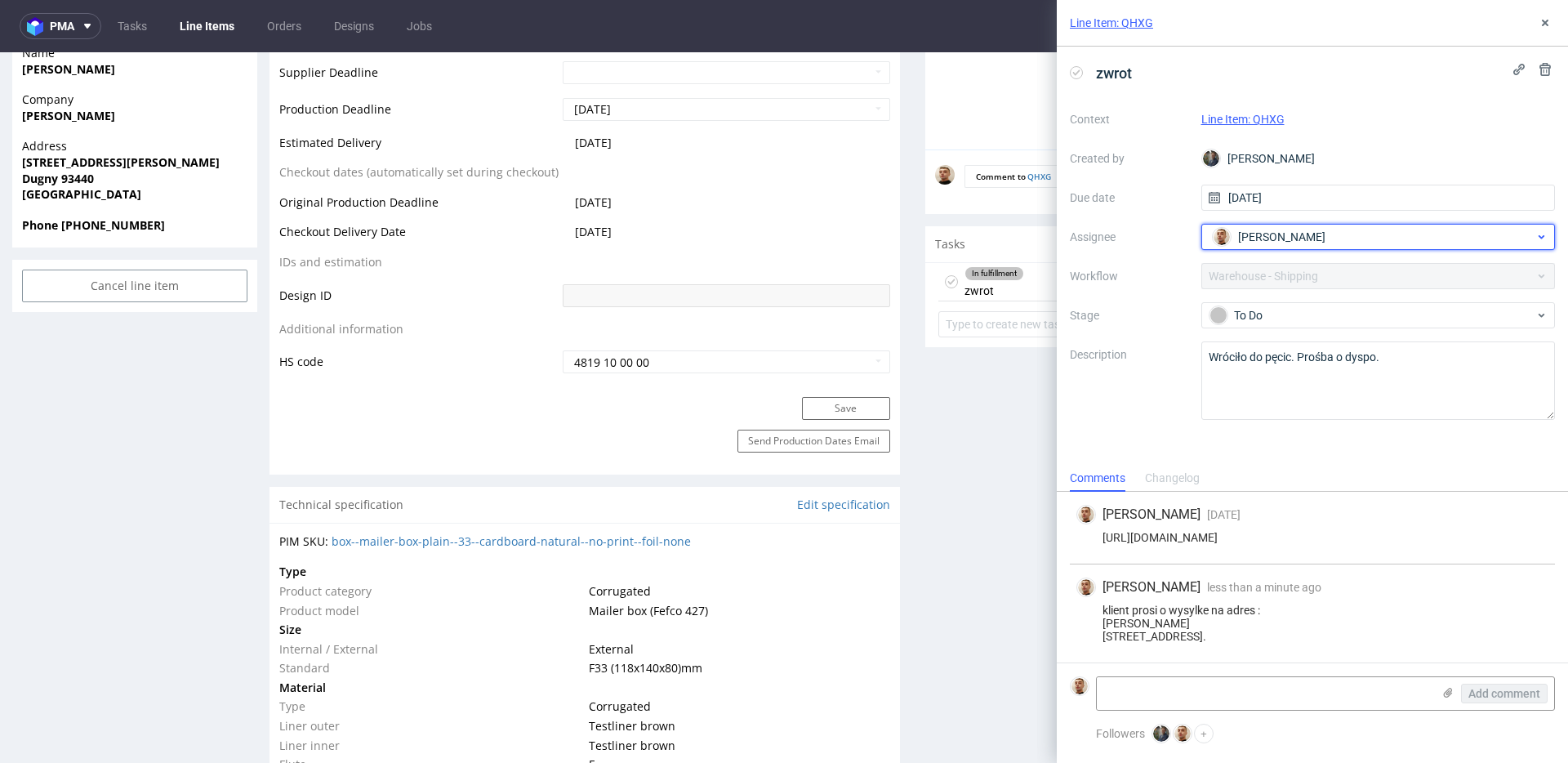
click at [1276, 243] on span "[PERSON_NAME]" at bounding box center [1282, 238] width 87 height 17
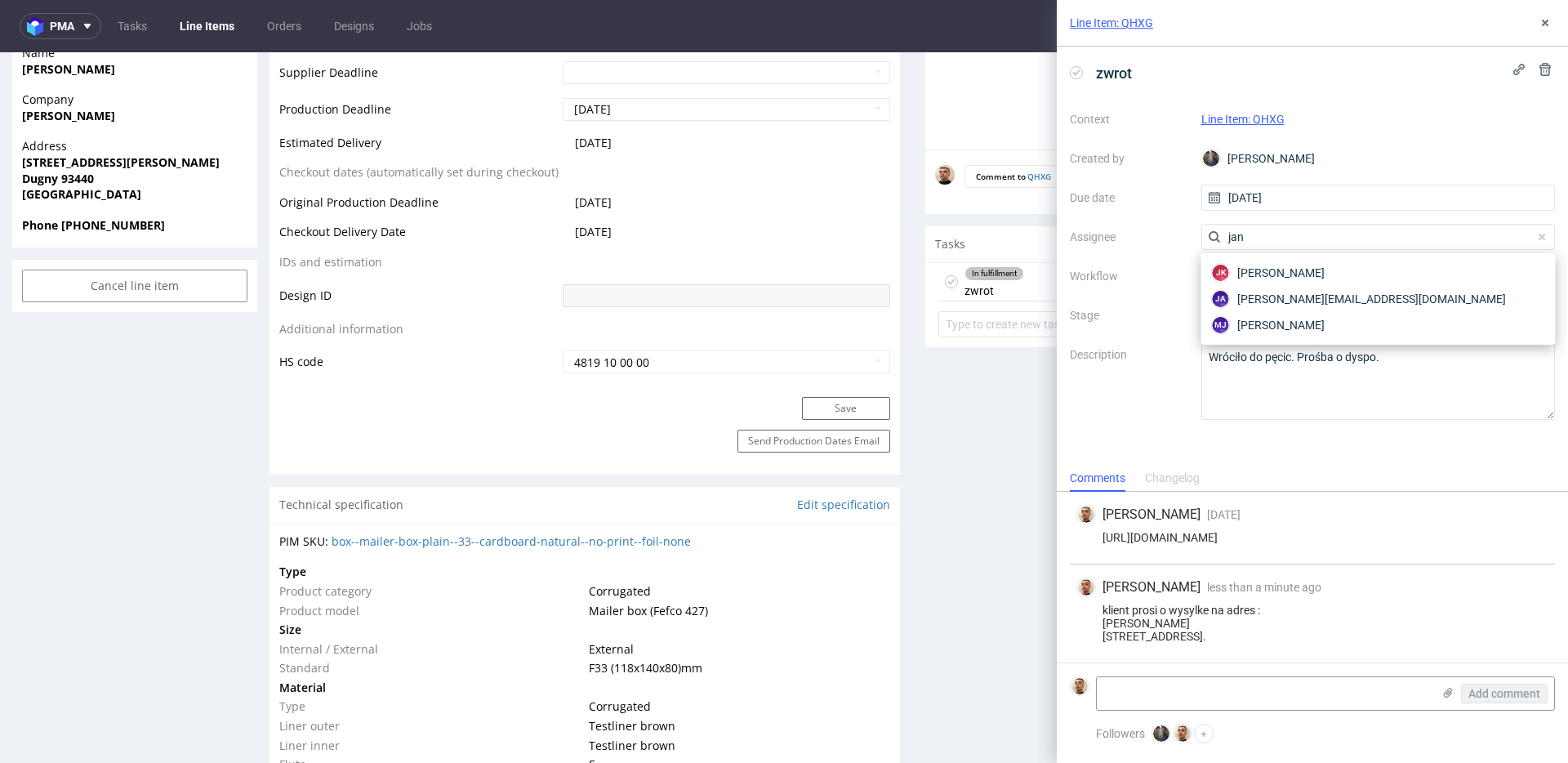
type input "jan"
click at [1256, 335] on div "JK Jan Kocik ja jan.kurlanc@packhelp.com MJ Maciej Jankowski" at bounding box center [1379, 299] width 354 height 92
click at [1256, 334] on div "MJ Maciej Jankowski" at bounding box center [1379, 325] width 341 height 26
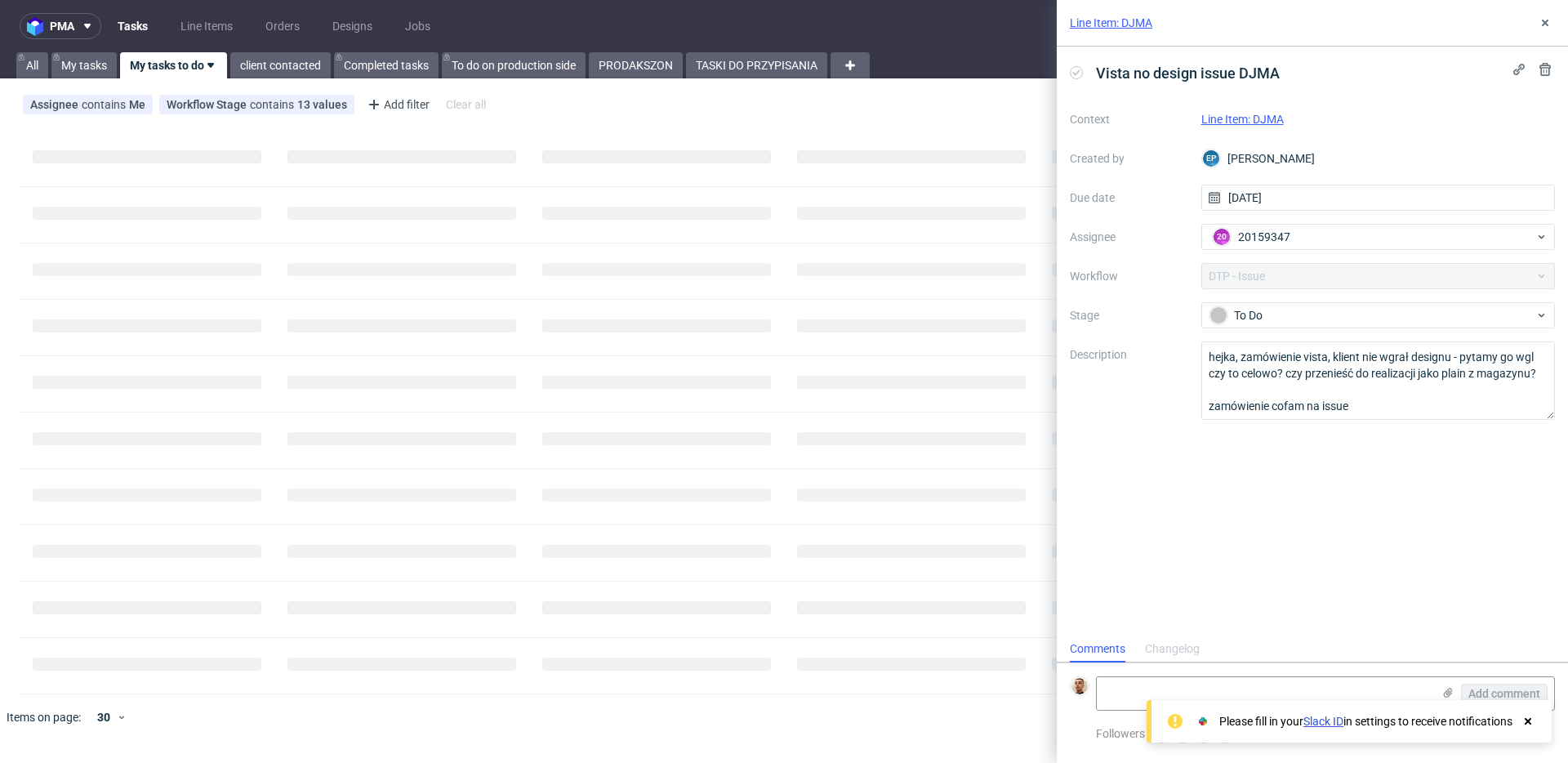
scroll to position [13, 0]
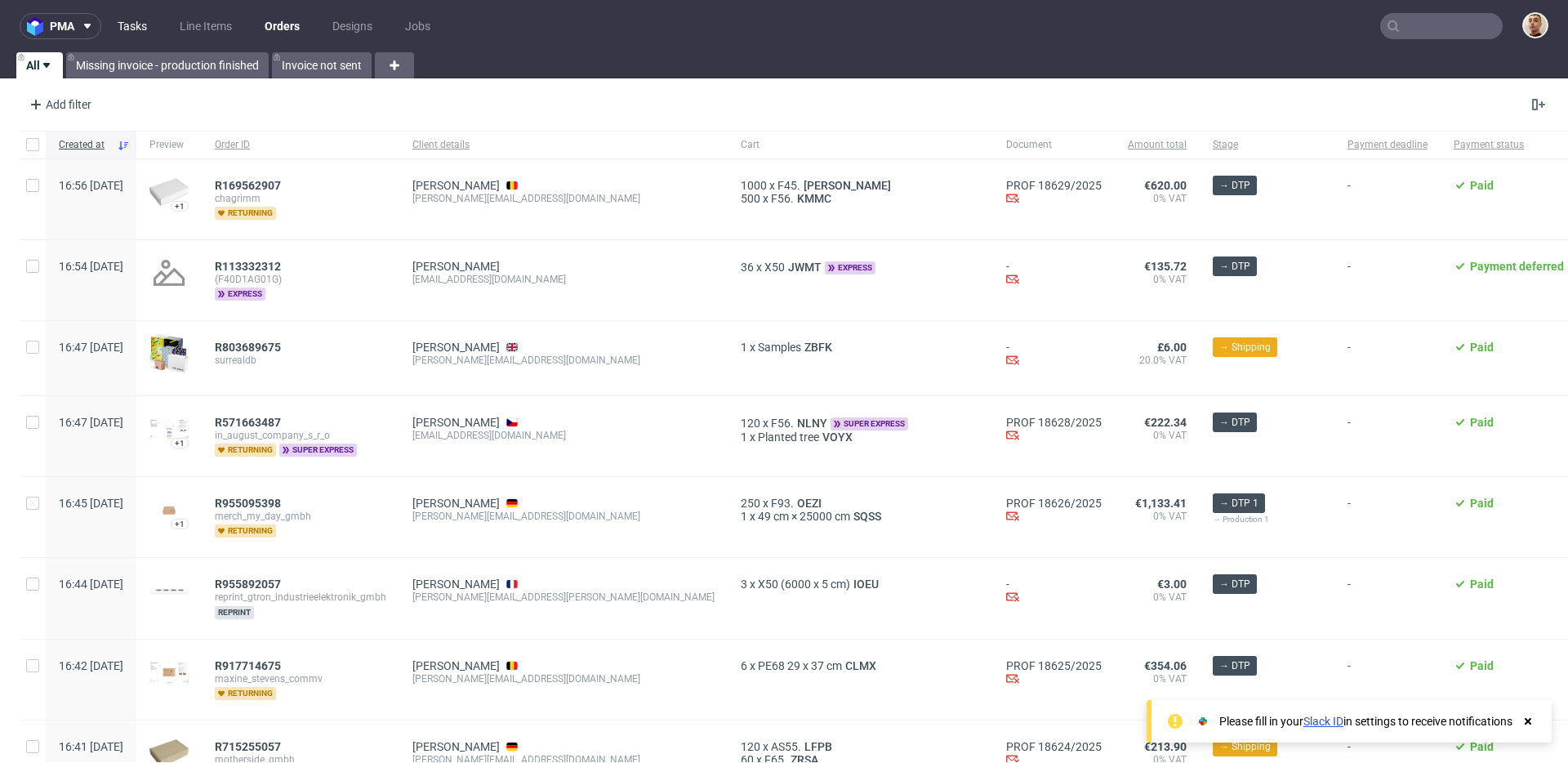
click at [134, 13] on link "Tasks" at bounding box center [132, 26] width 49 height 26
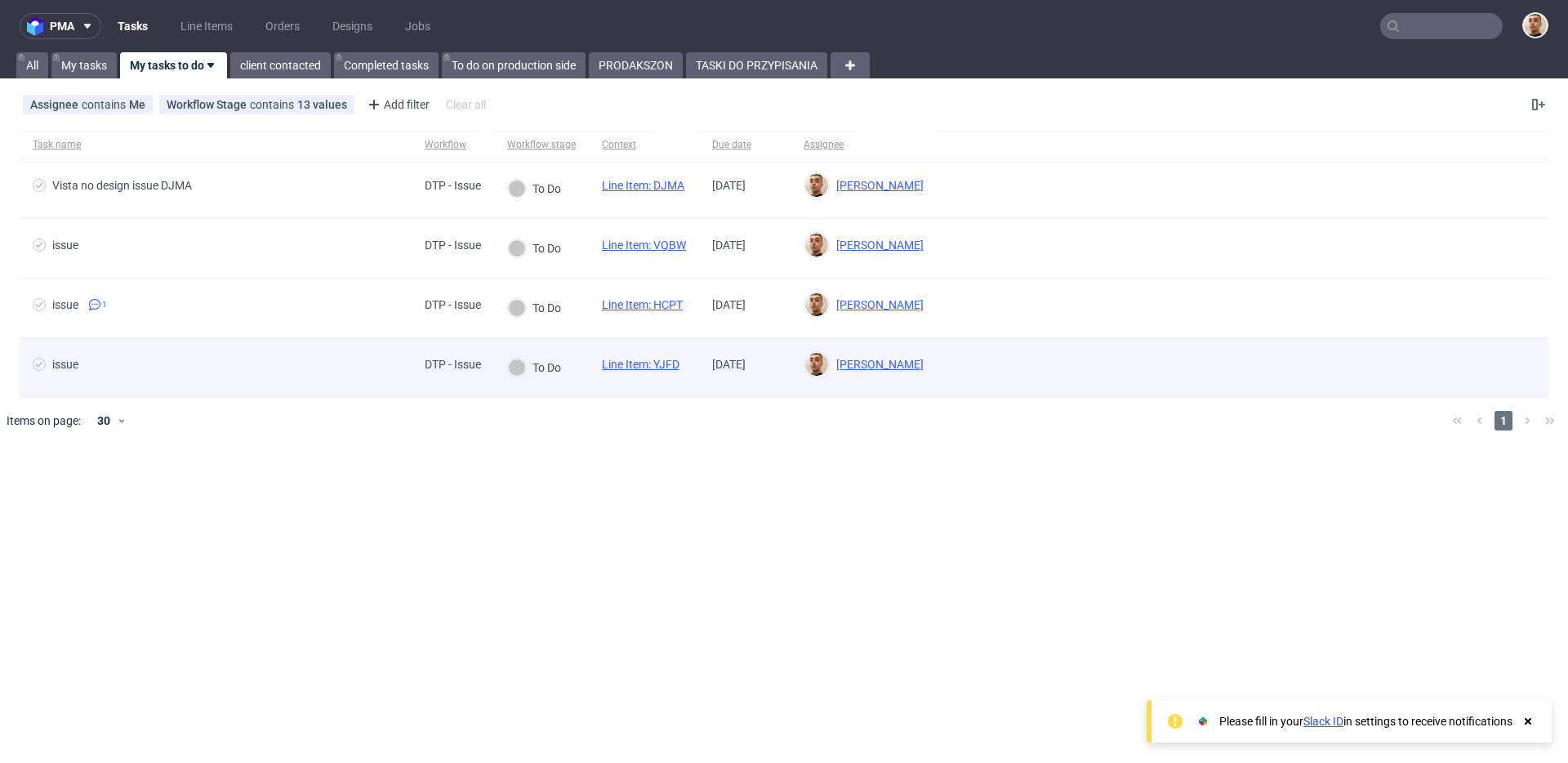
click at [325, 374] on span "issue" at bounding box center [215, 368] width 366 height 19
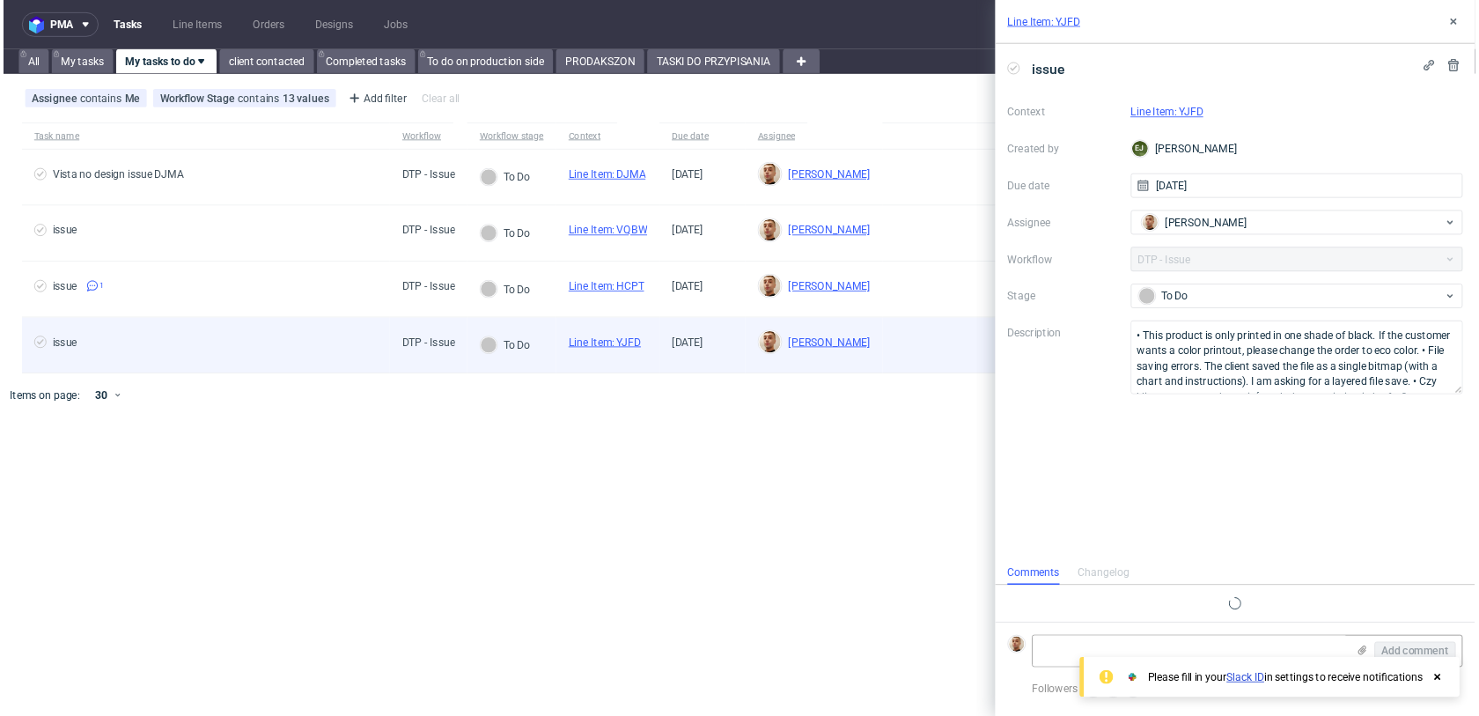
scroll to position [14, 0]
